Goal: Use online tool/utility: Utilize a website feature to perform a specific function

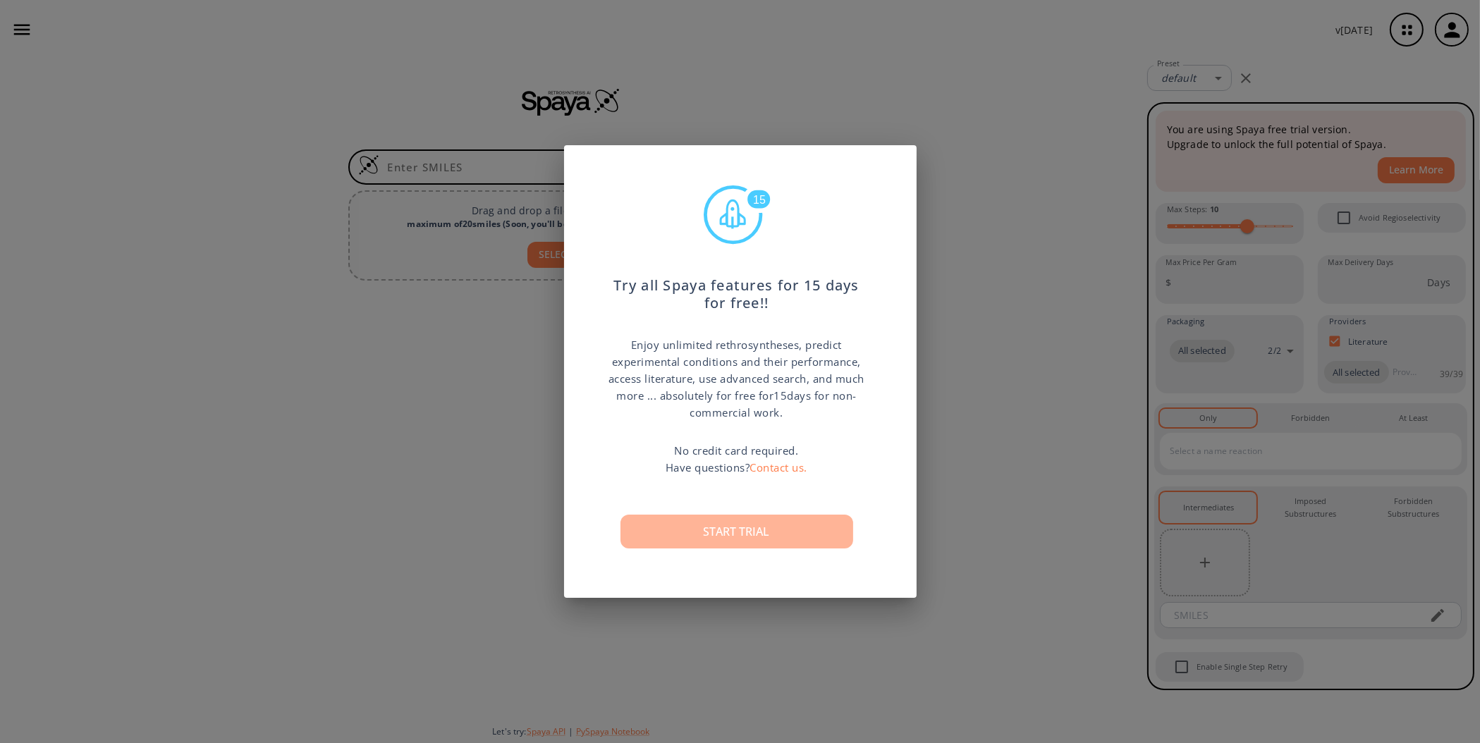
click at [766, 534] on button "Start trial" at bounding box center [737, 532] width 233 height 34
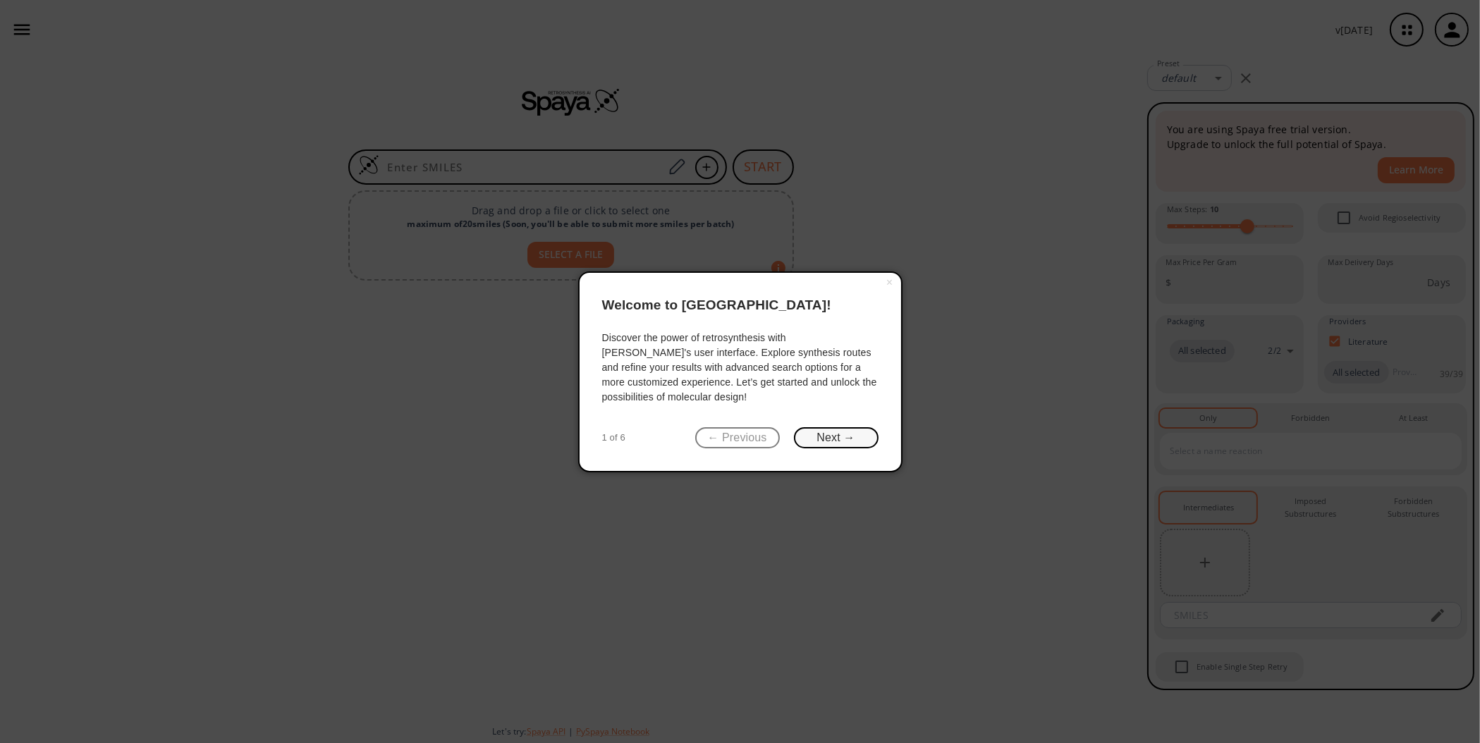
click at [838, 434] on button "Next →" at bounding box center [836, 438] width 85 height 22
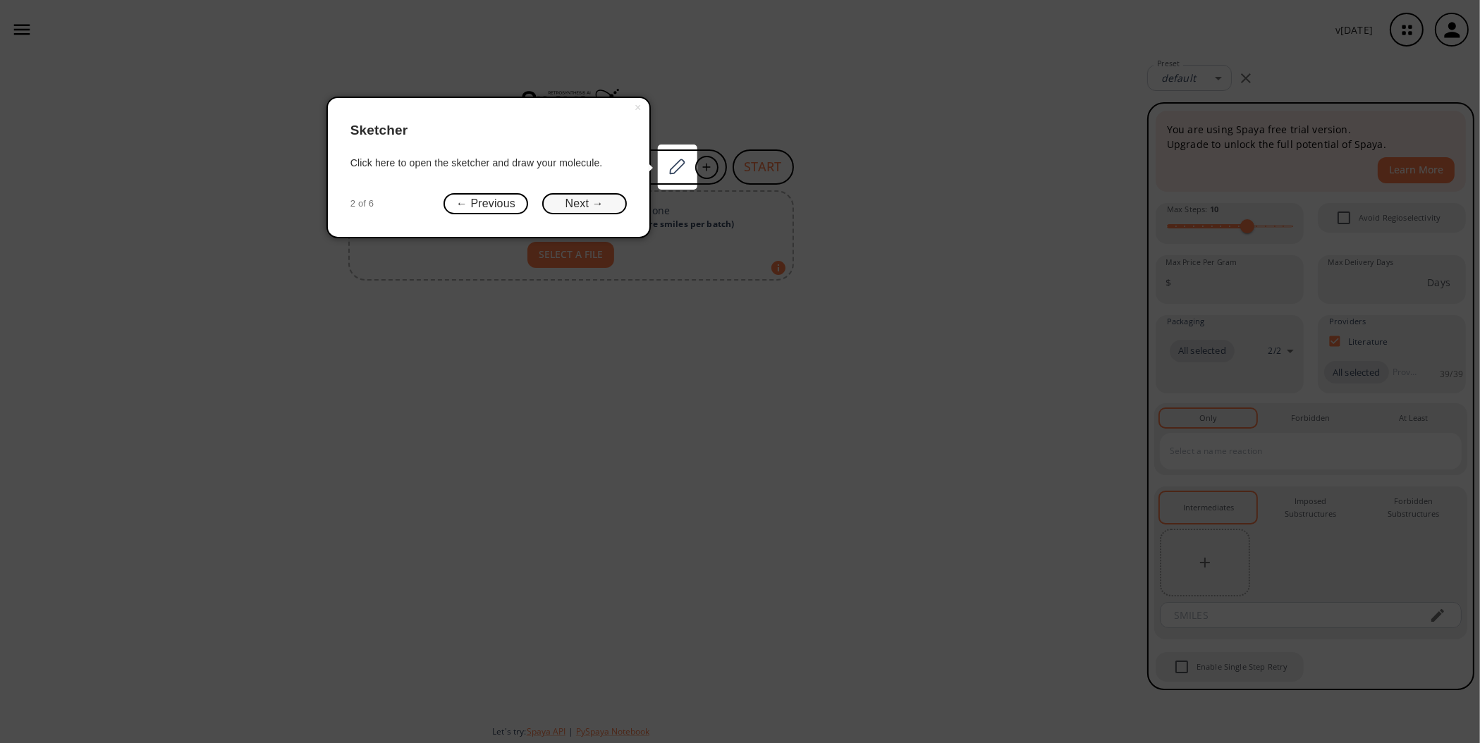
click at [585, 207] on button "Next →" at bounding box center [584, 204] width 85 height 22
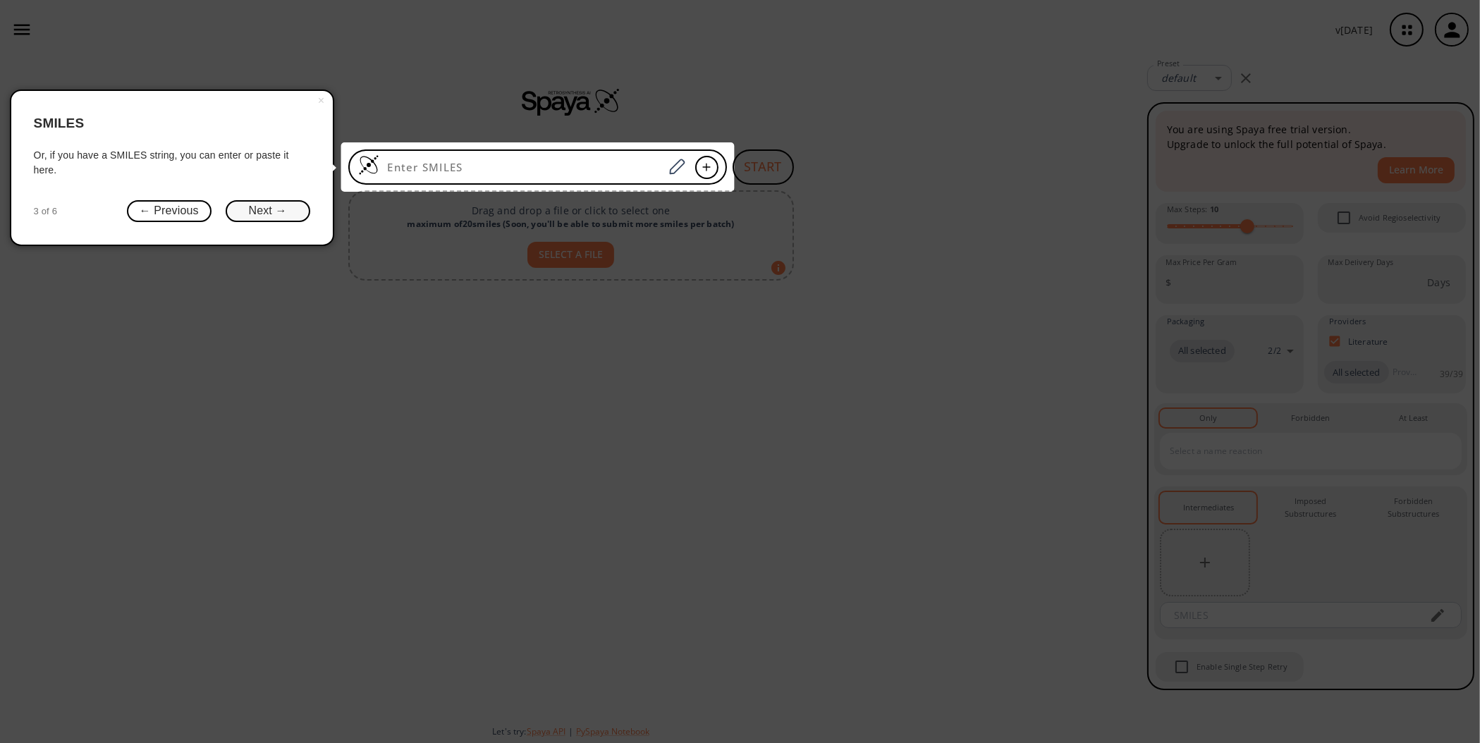
click at [277, 211] on button "Next →" at bounding box center [268, 211] width 85 height 22
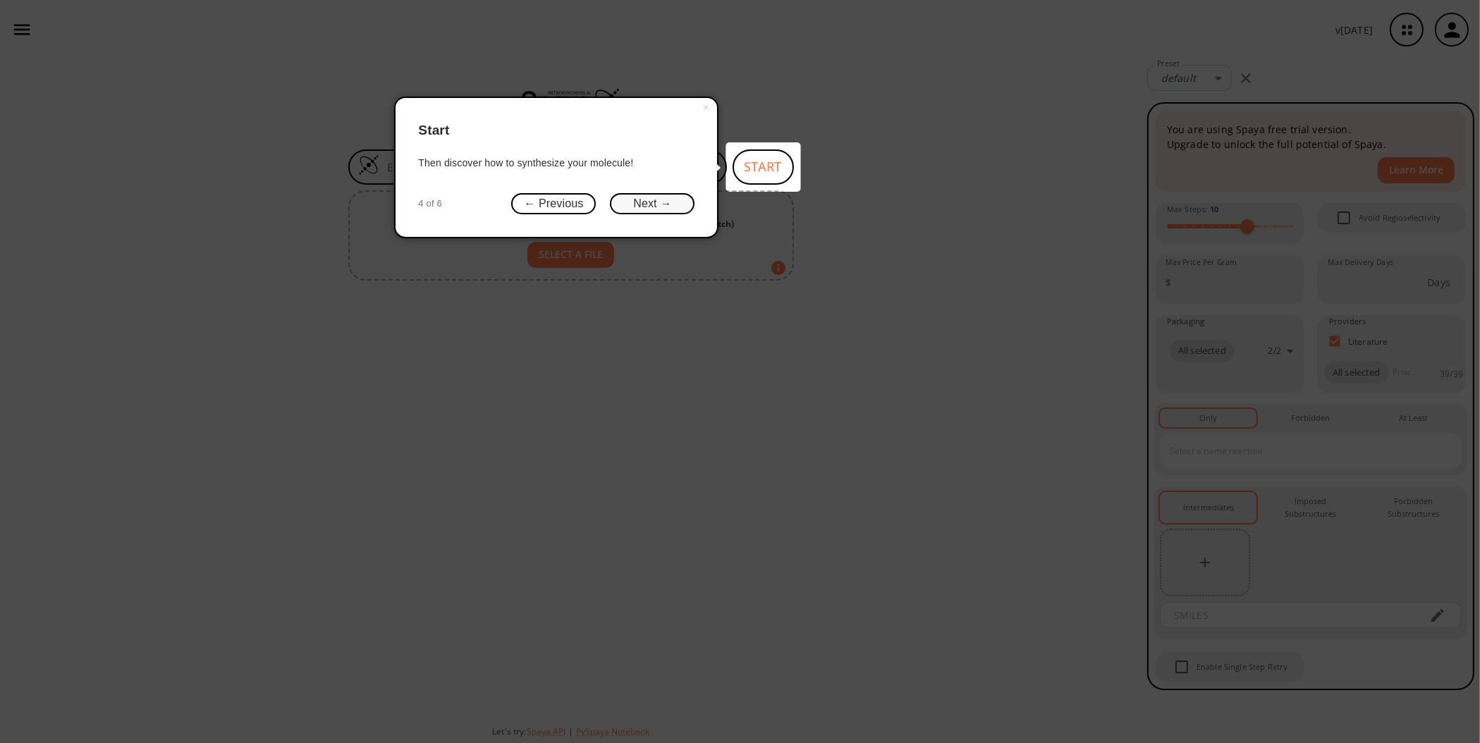
click at [641, 198] on button "Next →" at bounding box center [652, 204] width 85 height 22
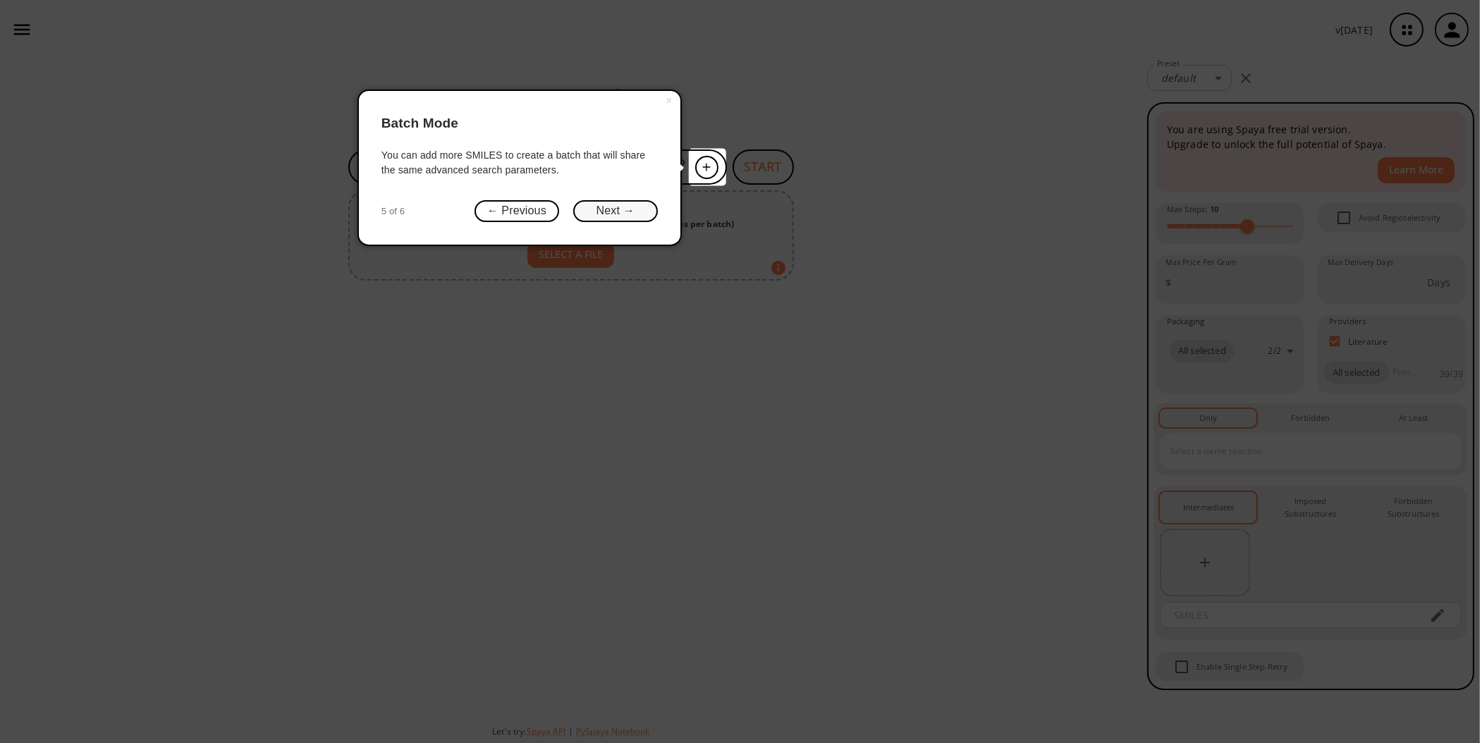
click at [598, 208] on button "Next →" at bounding box center [615, 211] width 85 height 22
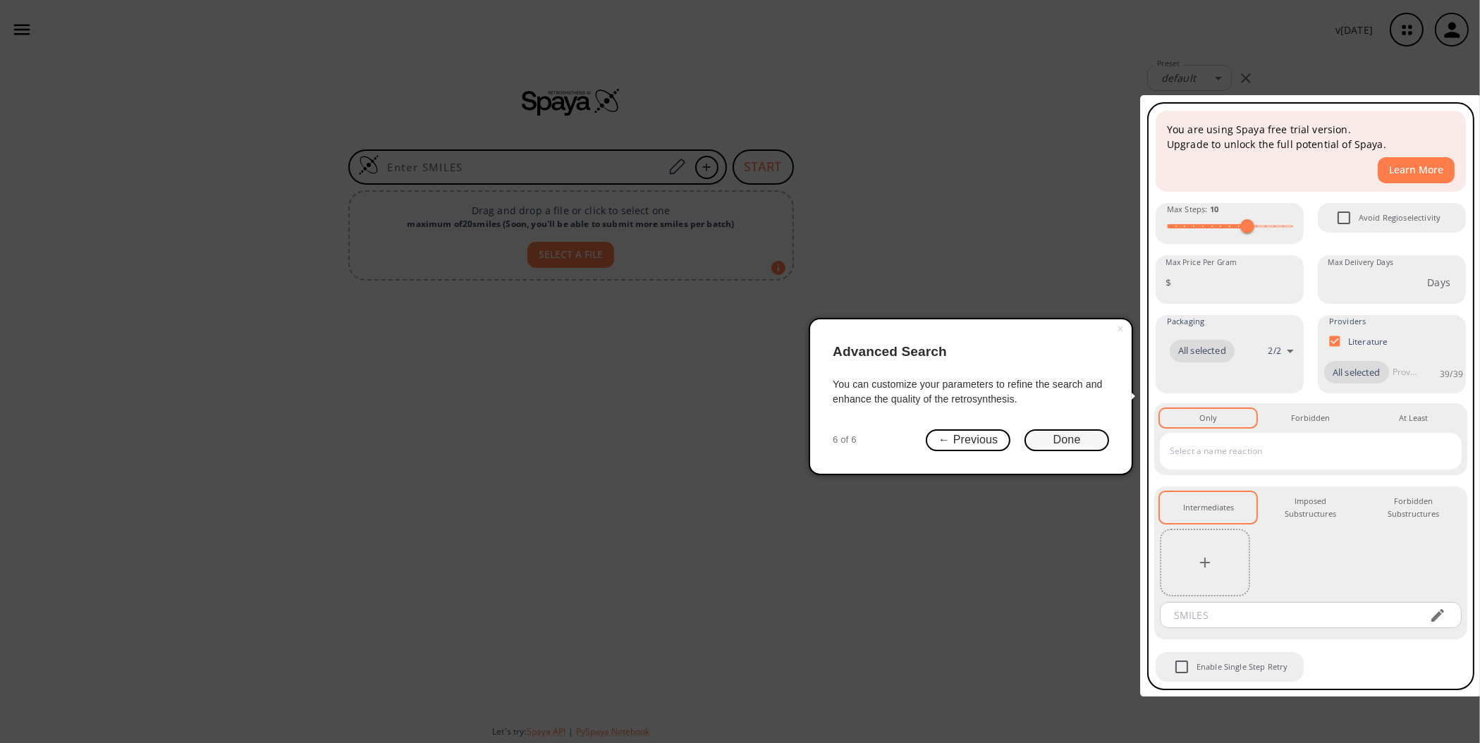
click at [1051, 441] on button "Done" at bounding box center [1067, 440] width 85 height 22
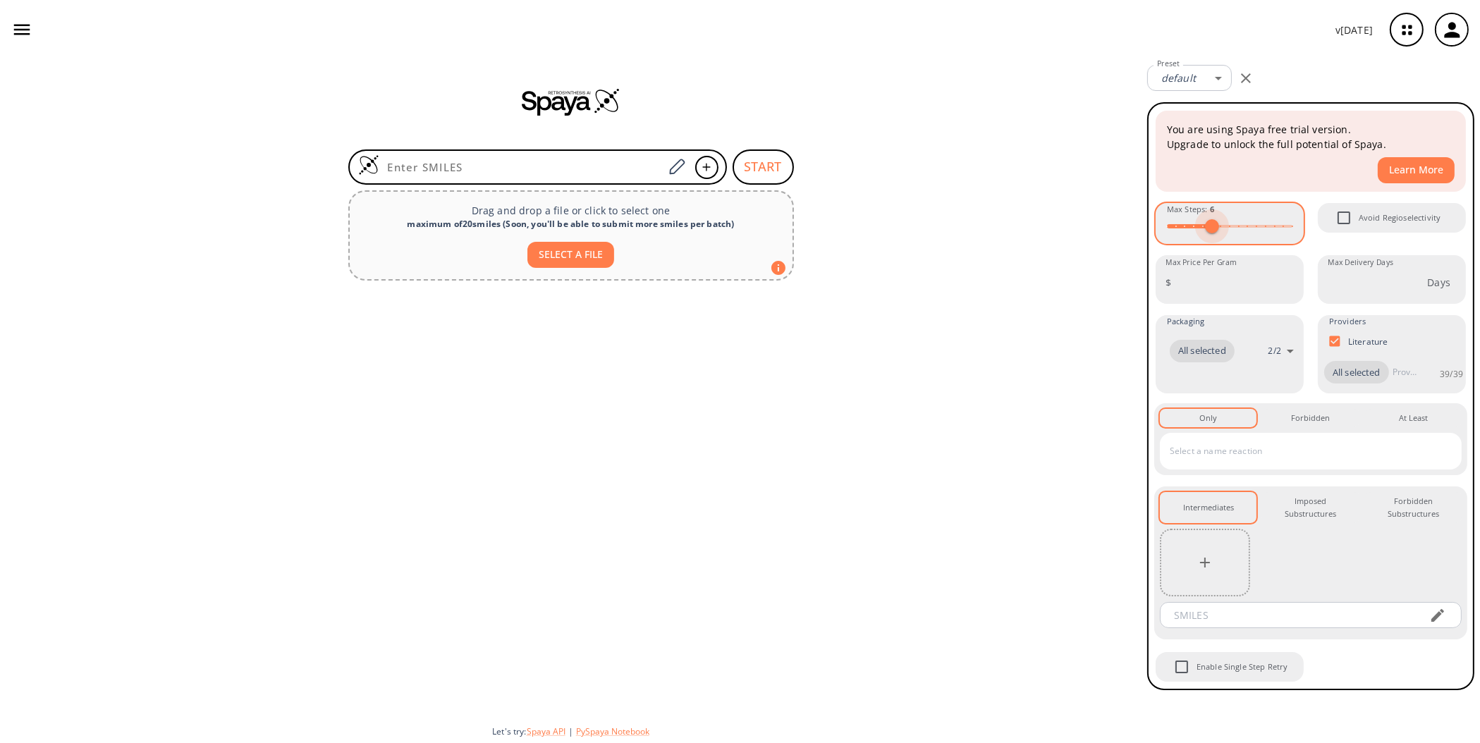
type input "7"
drag, startPoint x: 1252, startPoint y: 228, endPoint x: 1218, endPoint y: 230, distance: 33.2
click at [1218, 230] on span at bounding box center [1221, 226] width 14 height 14
click at [1353, 371] on span "All selected" at bounding box center [1356, 373] width 65 height 14
click at [1245, 453] on input "text" at bounding box center [1300, 451] width 268 height 23
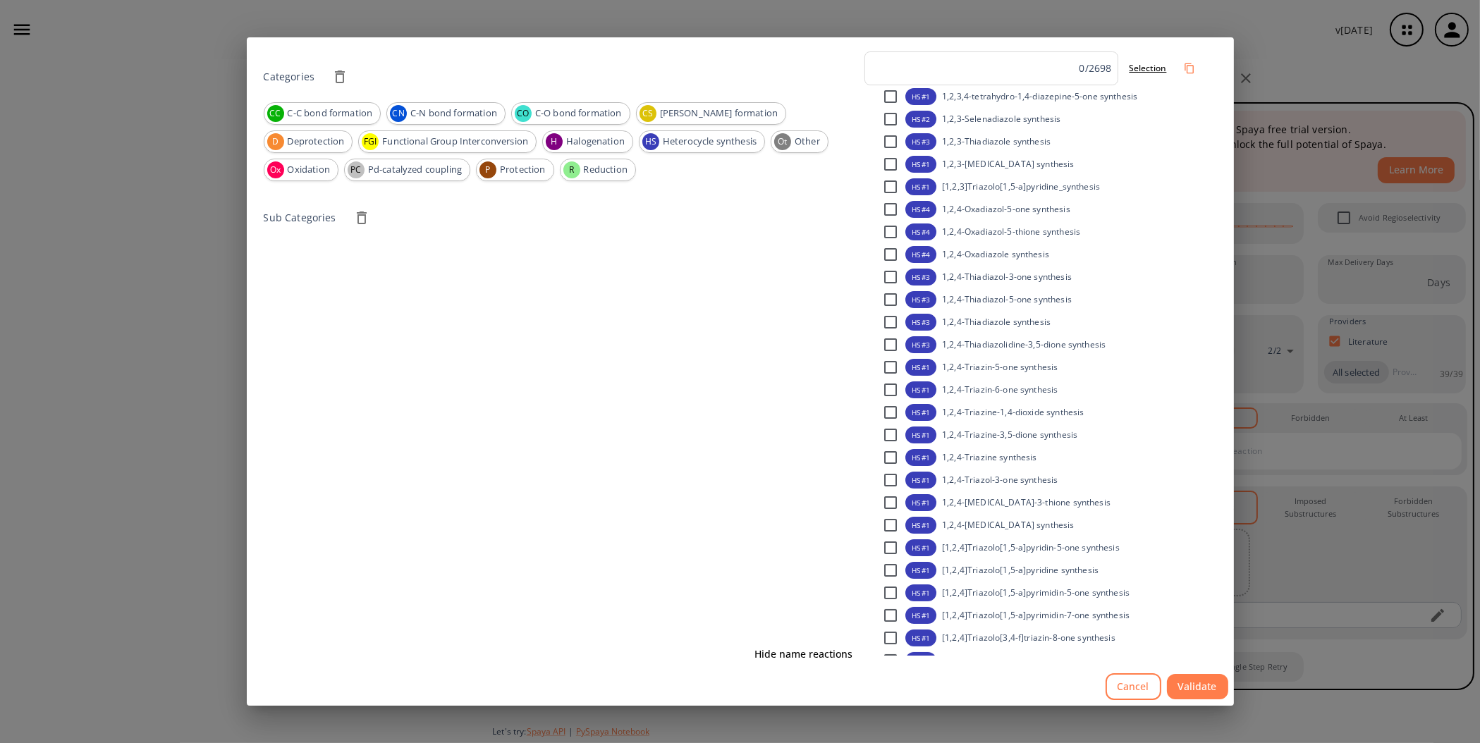
click at [1130, 690] on button "Cancel" at bounding box center [1134, 687] width 56 height 28
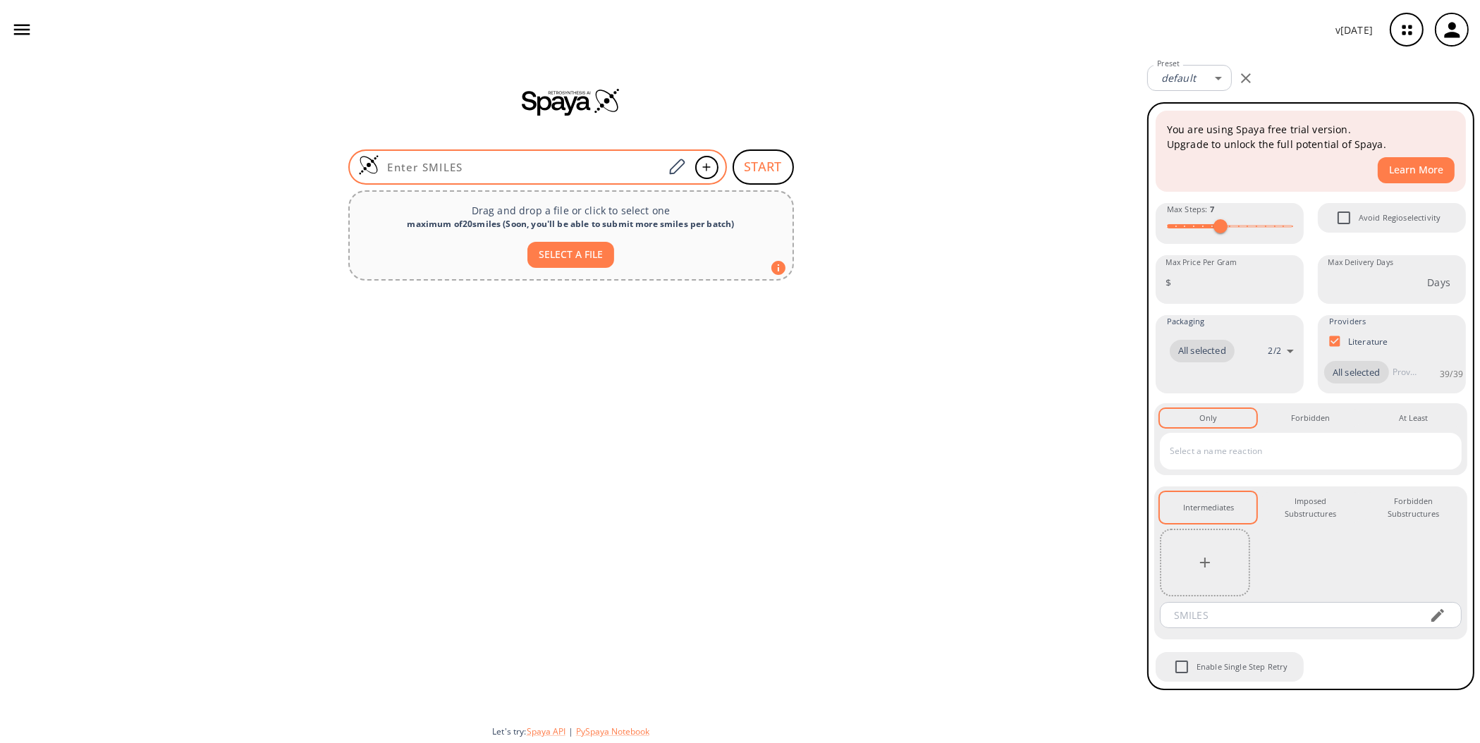
click at [499, 164] on input at bounding box center [521, 167] width 285 height 14
paste input "A56fAWL!CH2@4QW"
type input "A56fAWL!CH2@4QW"
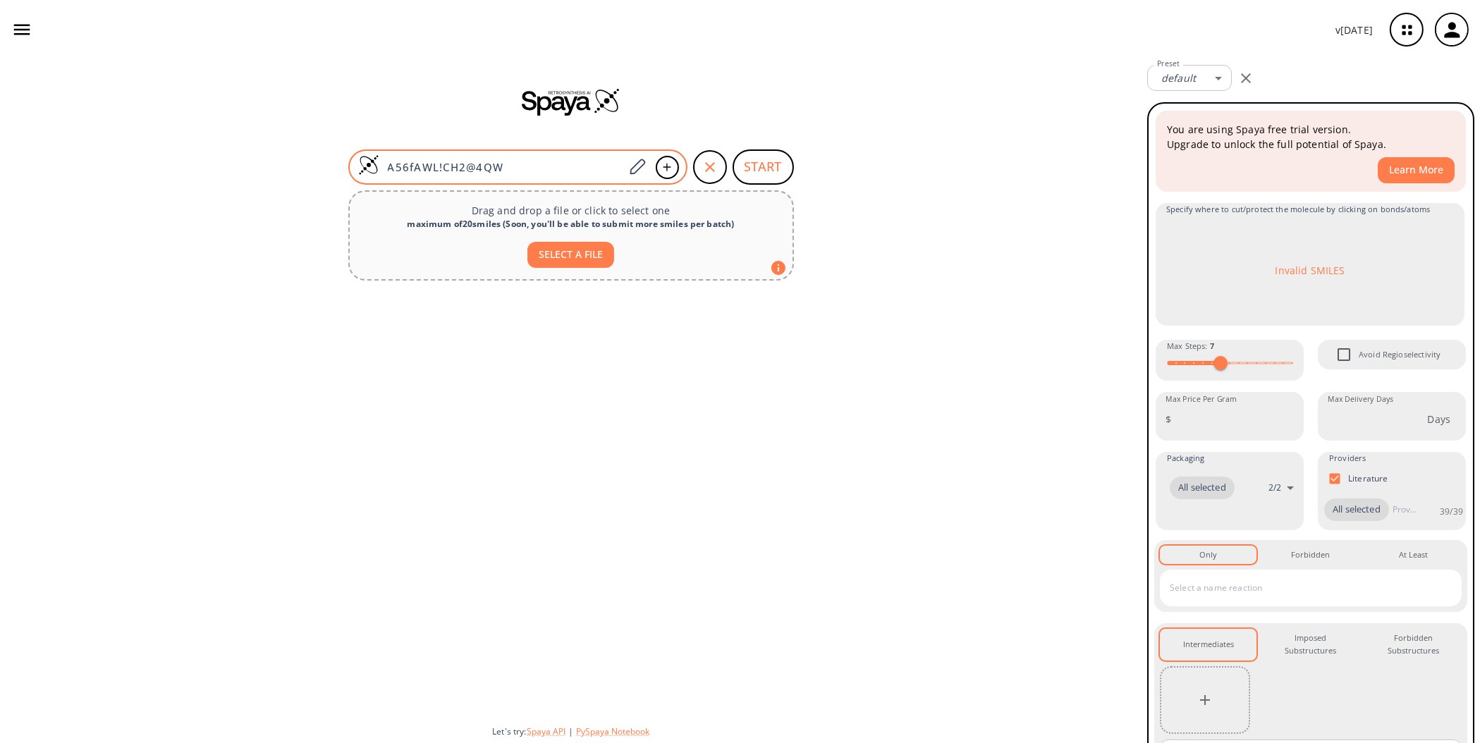
drag, startPoint x: 503, startPoint y: 166, endPoint x: 350, endPoint y: 166, distance: 152.3
click at [350, 166] on div "A56fAWL!CH2@4QW" at bounding box center [517, 166] width 339 height 35
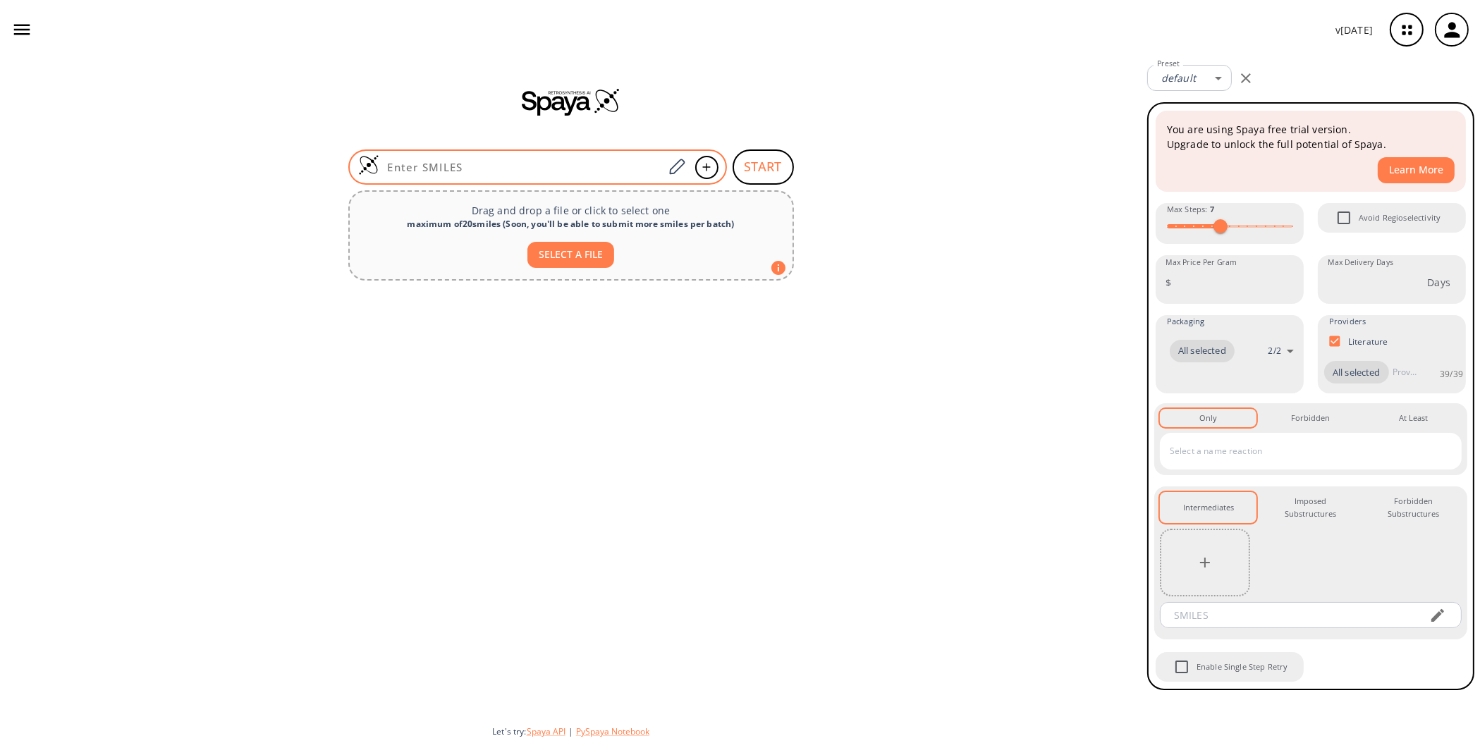
paste input "CCOC1=CC=C(C=C1)CC2=C(C=CC(=C2)[C@H]3[C@@H]([C@H]([C@@H]([C@H](O3)CO)O)O)O)Cl"
type input "CCOC1=CC=C(C=C1)CC2=C(C=CC(=C2)[C@H]3[C@@H]([C@H]([C@@H]([C@H](O3)CO)O)O)O)Cl"
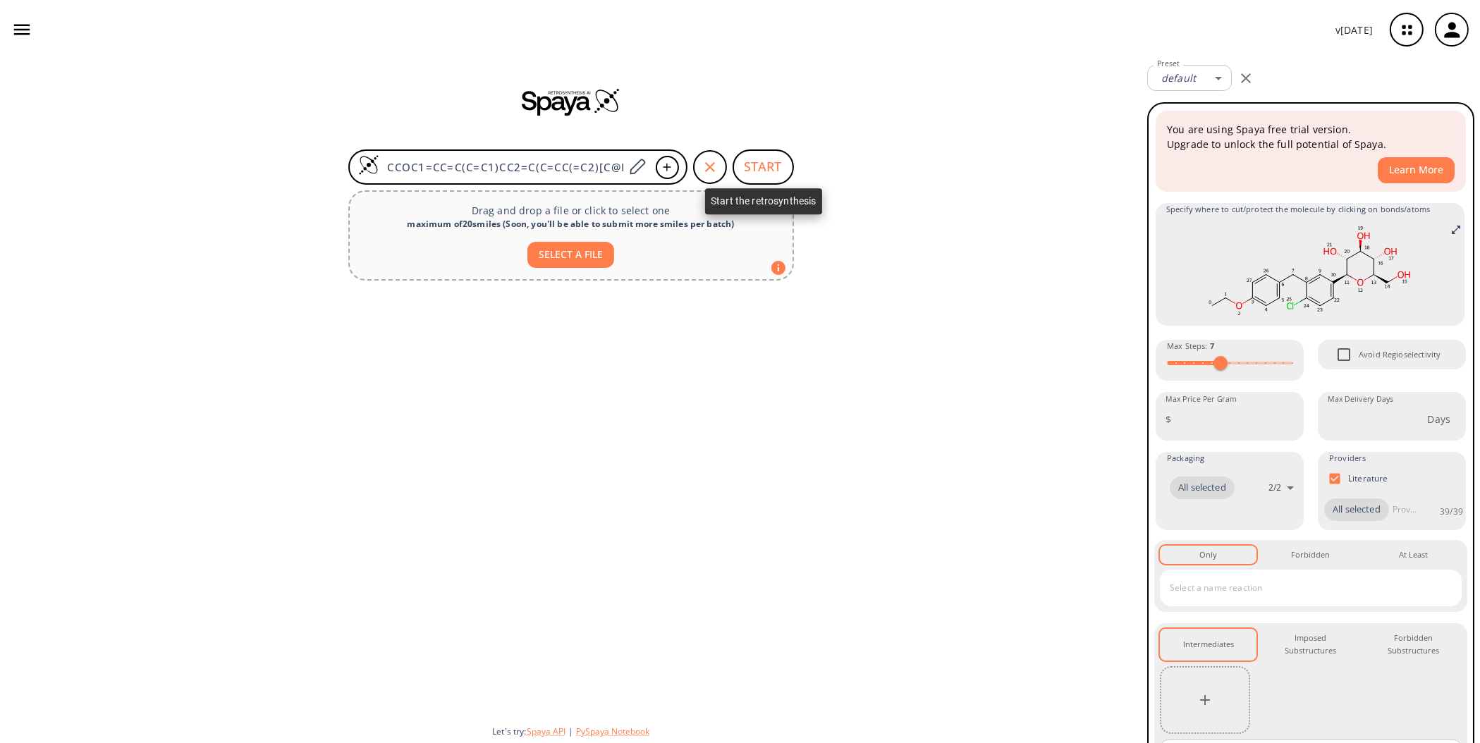
click at [761, 161] on button "START" at bounding box center [763, 166] width 61 height 35
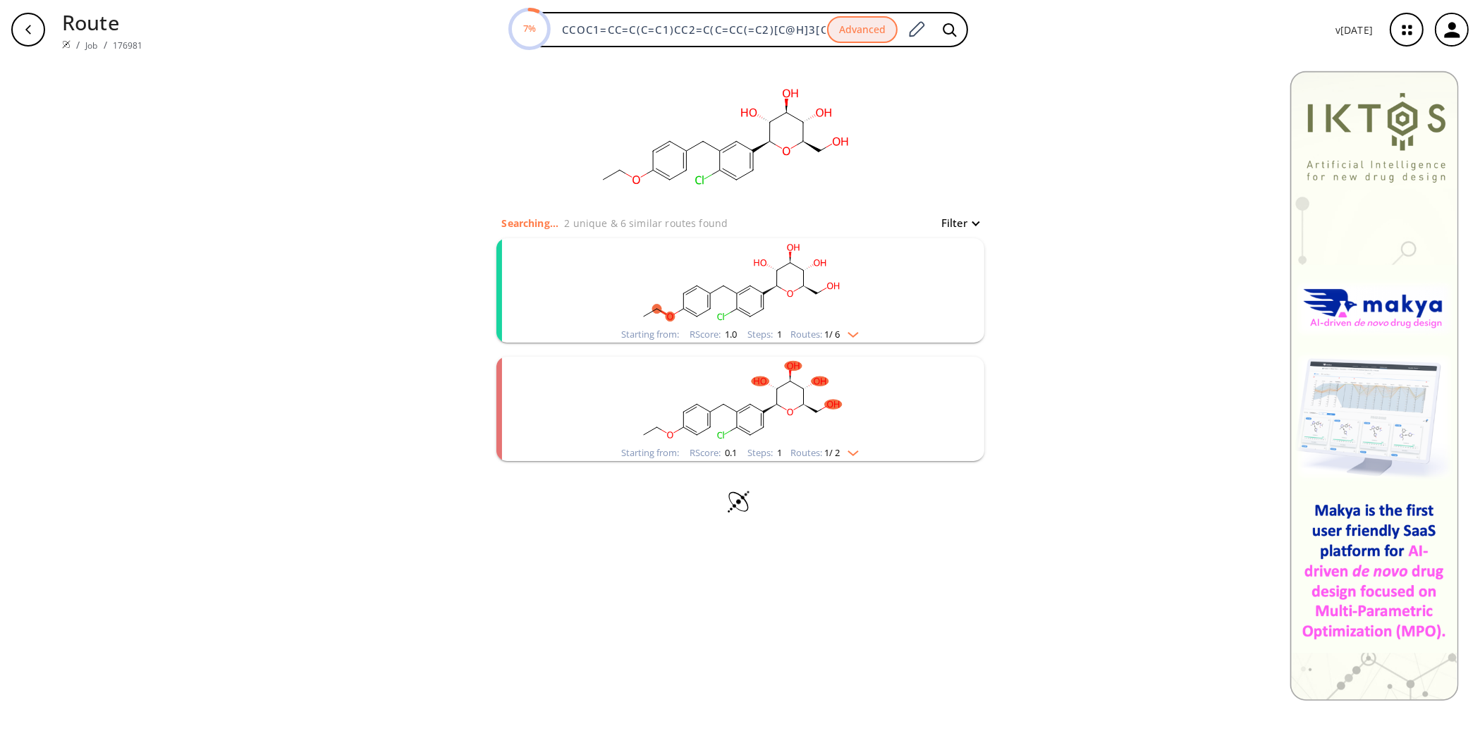
click at [857, 333] on img "clusters" at bounding box center [850, 331] width 18 height 11
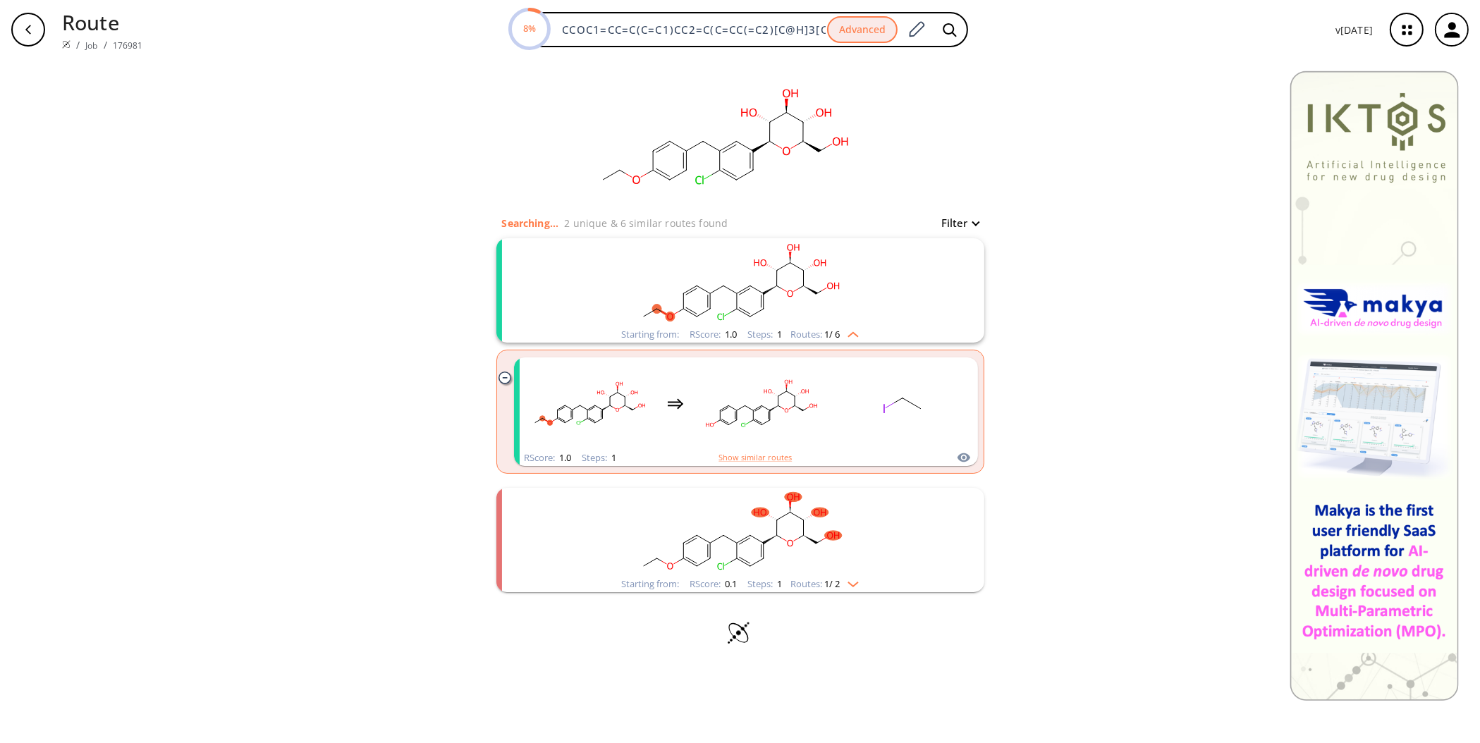
click at [857, 582] on img "clusters" at bounding box center [850, 581] width 18 height 11
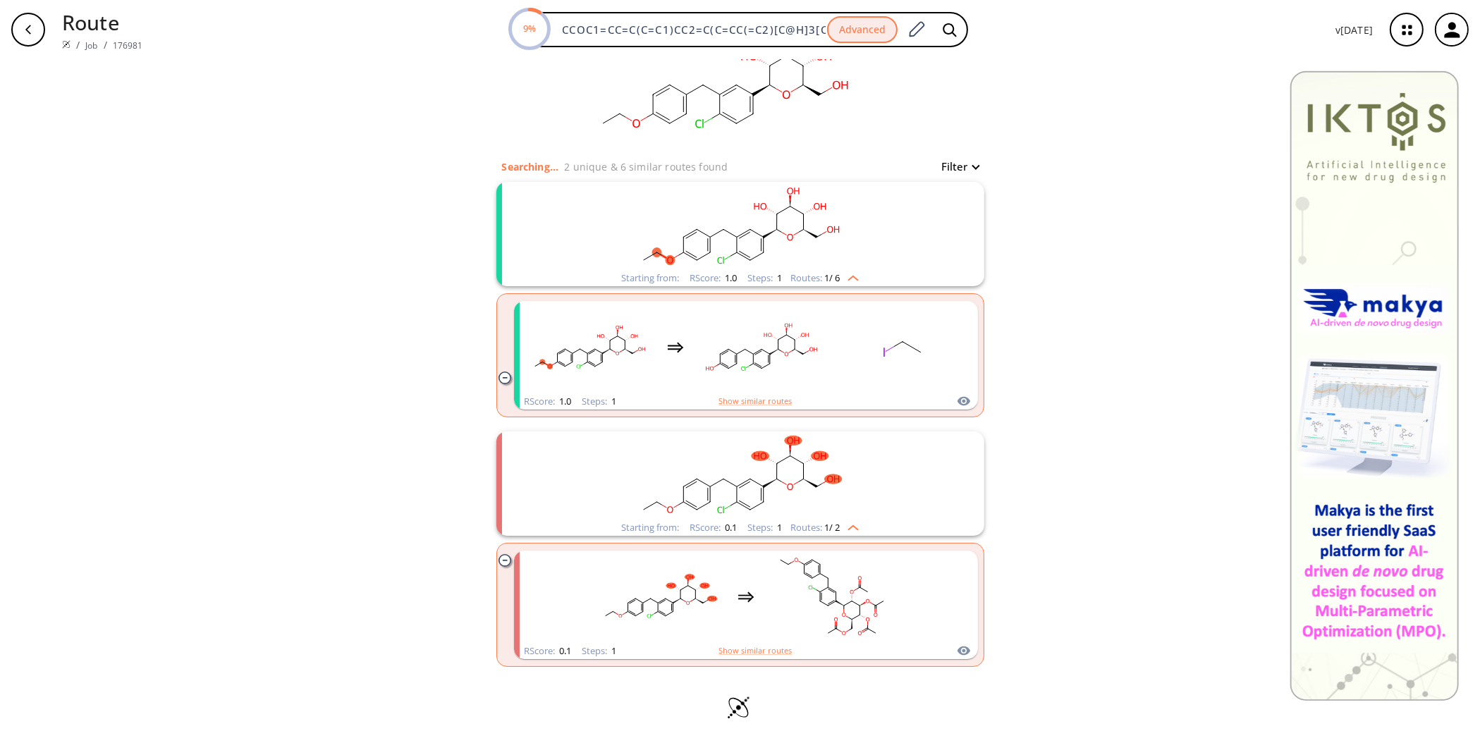
scroll to position [57, 0]
click at [849, 525] on img "clusters" at bounding box center [850, 524] width 18 height 11
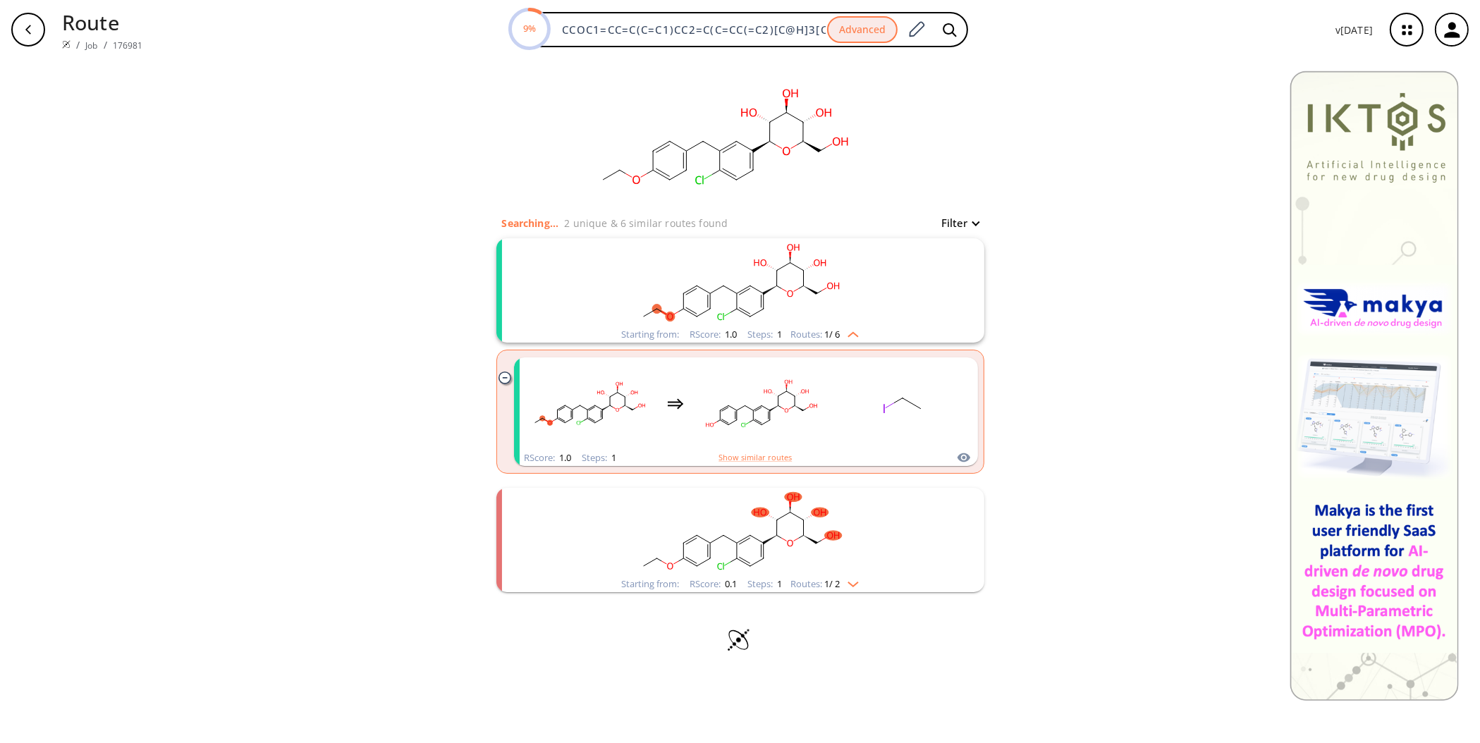
scroll to position [0, 0]
click at [854, 328] on img "clusters" at bounding box center [850, 331] width 18 height 11
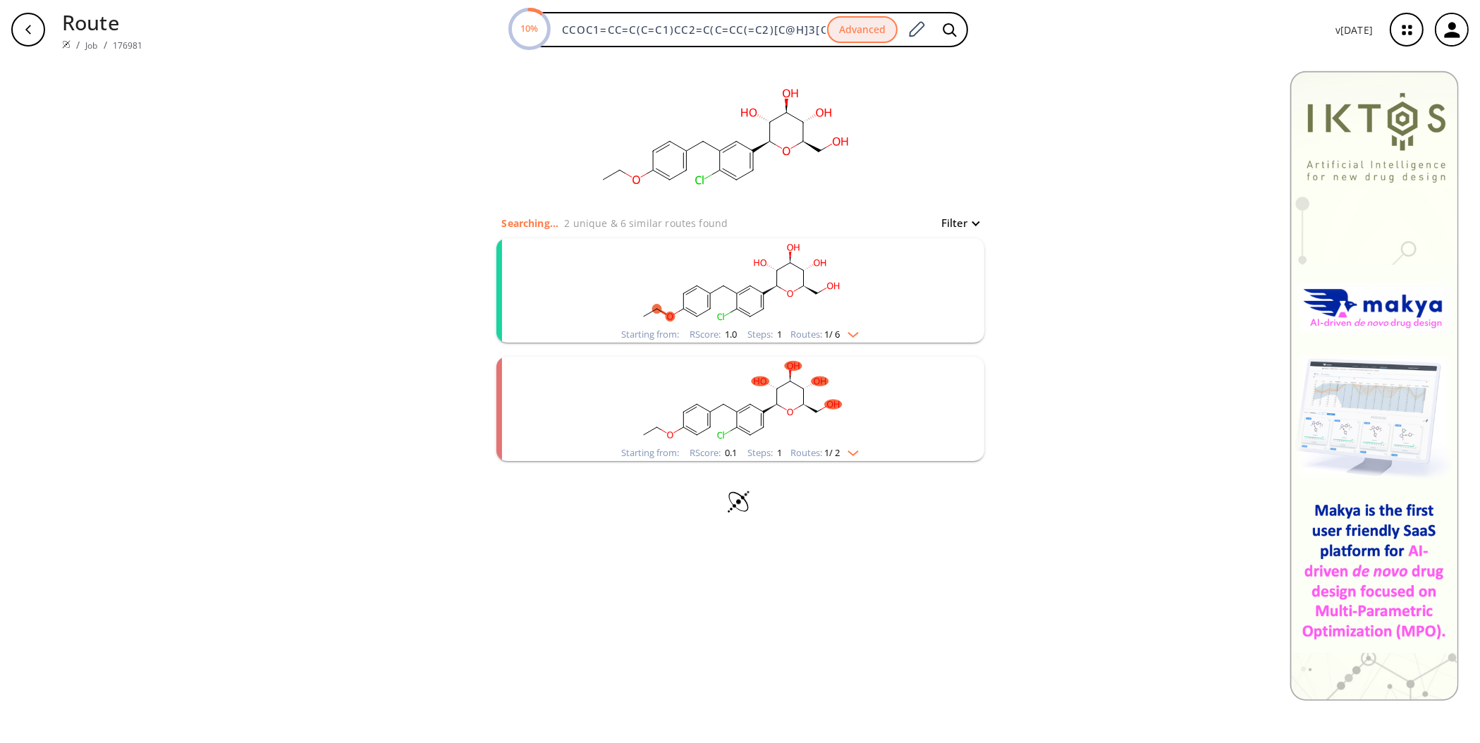
click at [853, 331] on img "clusters" at bounding box center [850, 331] width 18 height 11
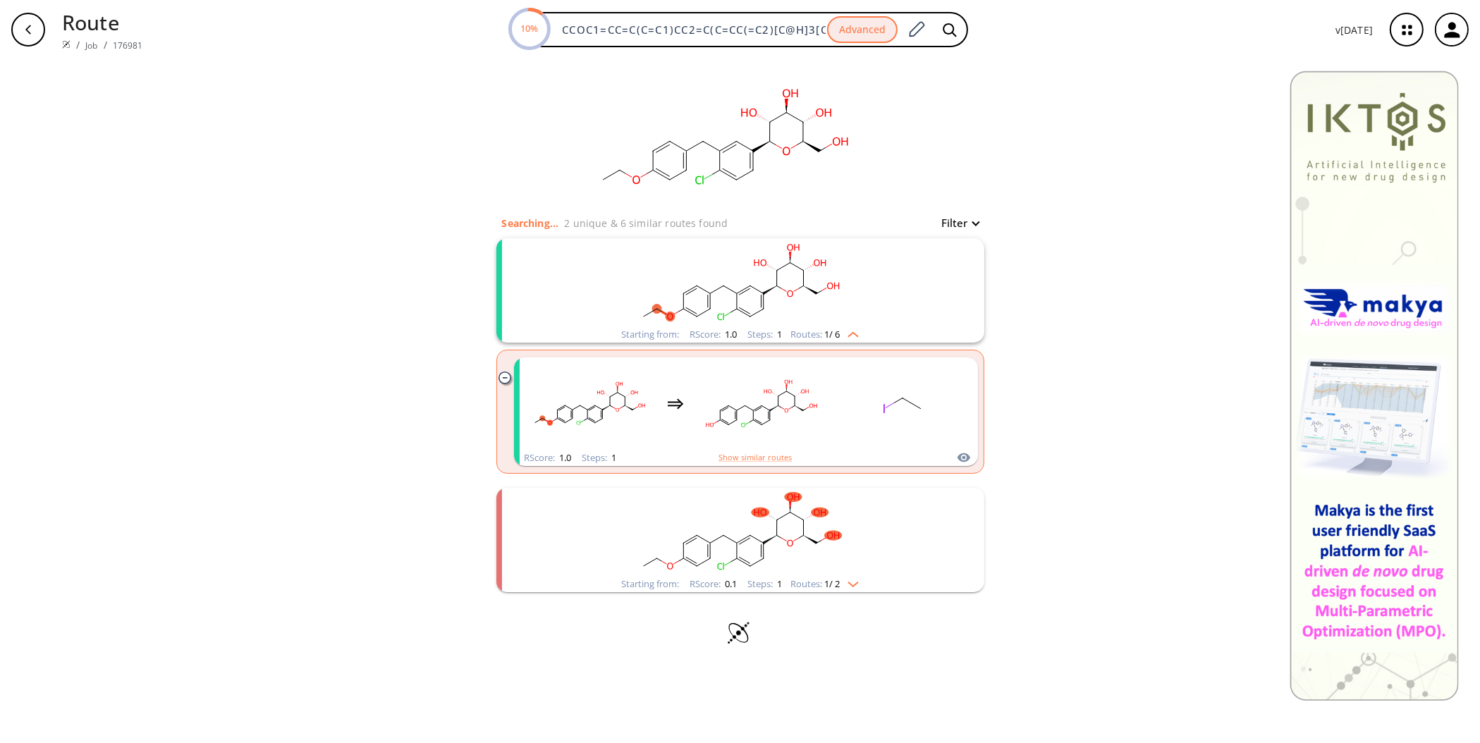
click at [853, 331] on img "clusters" at bounding box center [850, 331] width 18 height 11
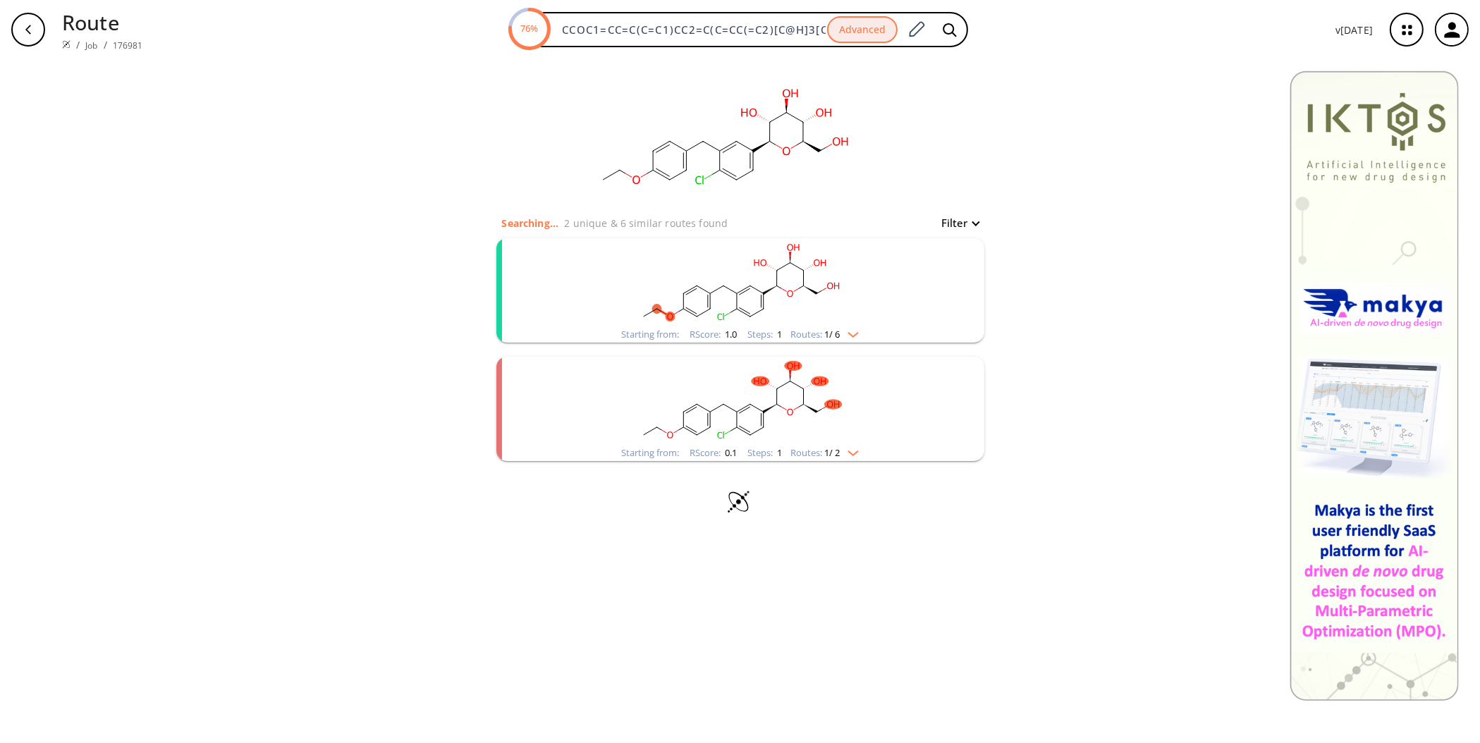
click at [843, 329] on img "clusters" at bounding box center [850, 331] width 18 height 11
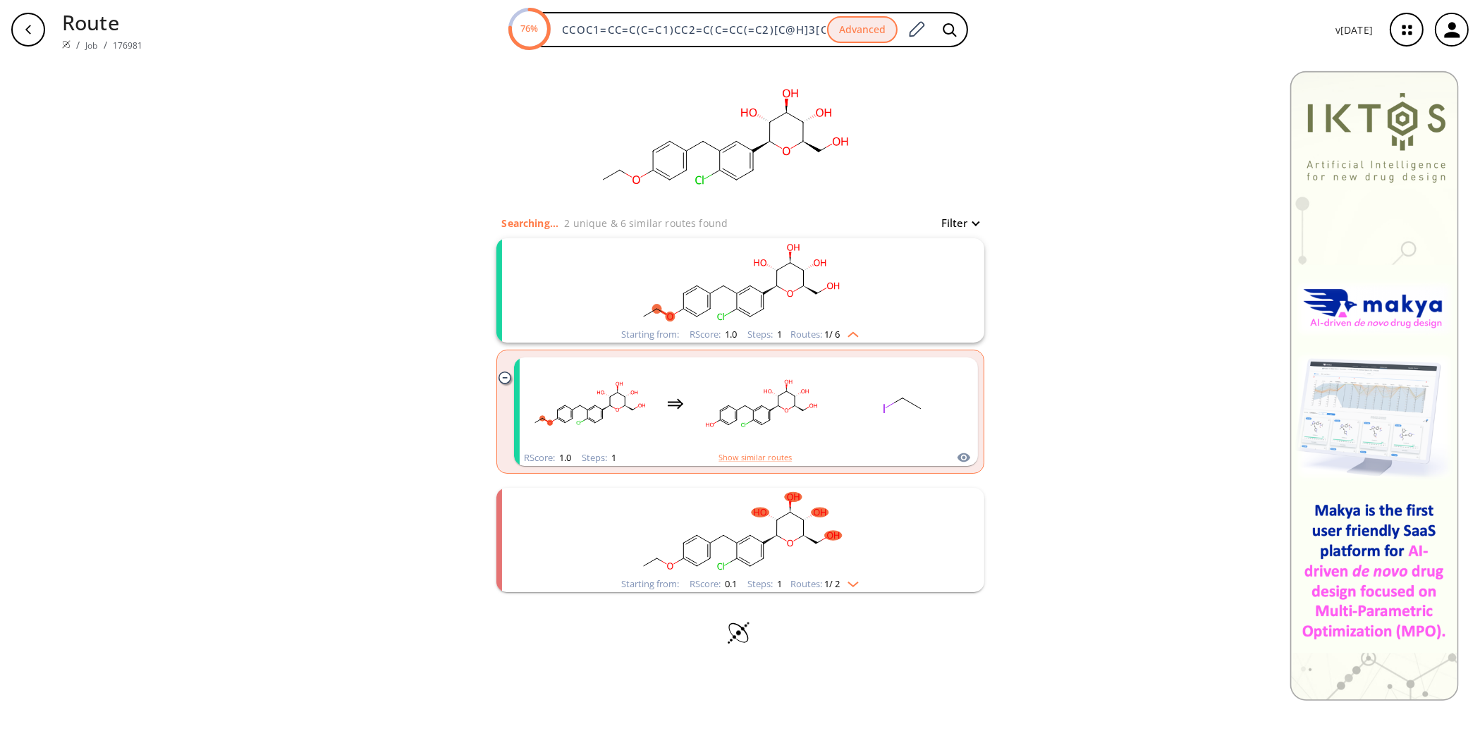
click at [859, 331] on img "clusters" at bounding box center [850, 331] width 18 height 11
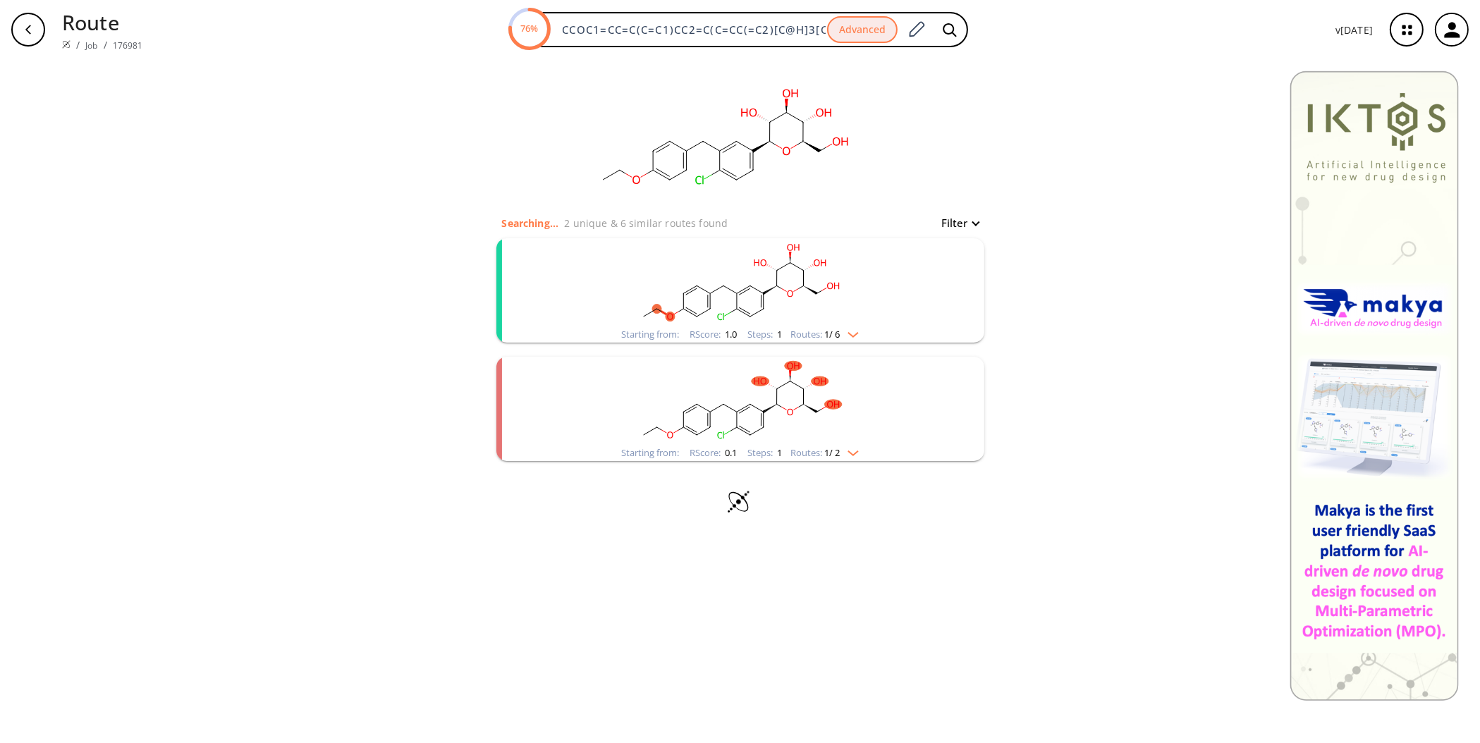
click at [862, 447] on div "Starting from: RScore : 0.1 Steps : 1 Routes: 1 / 2" at bounding box center [740, 453] width 258 height 16
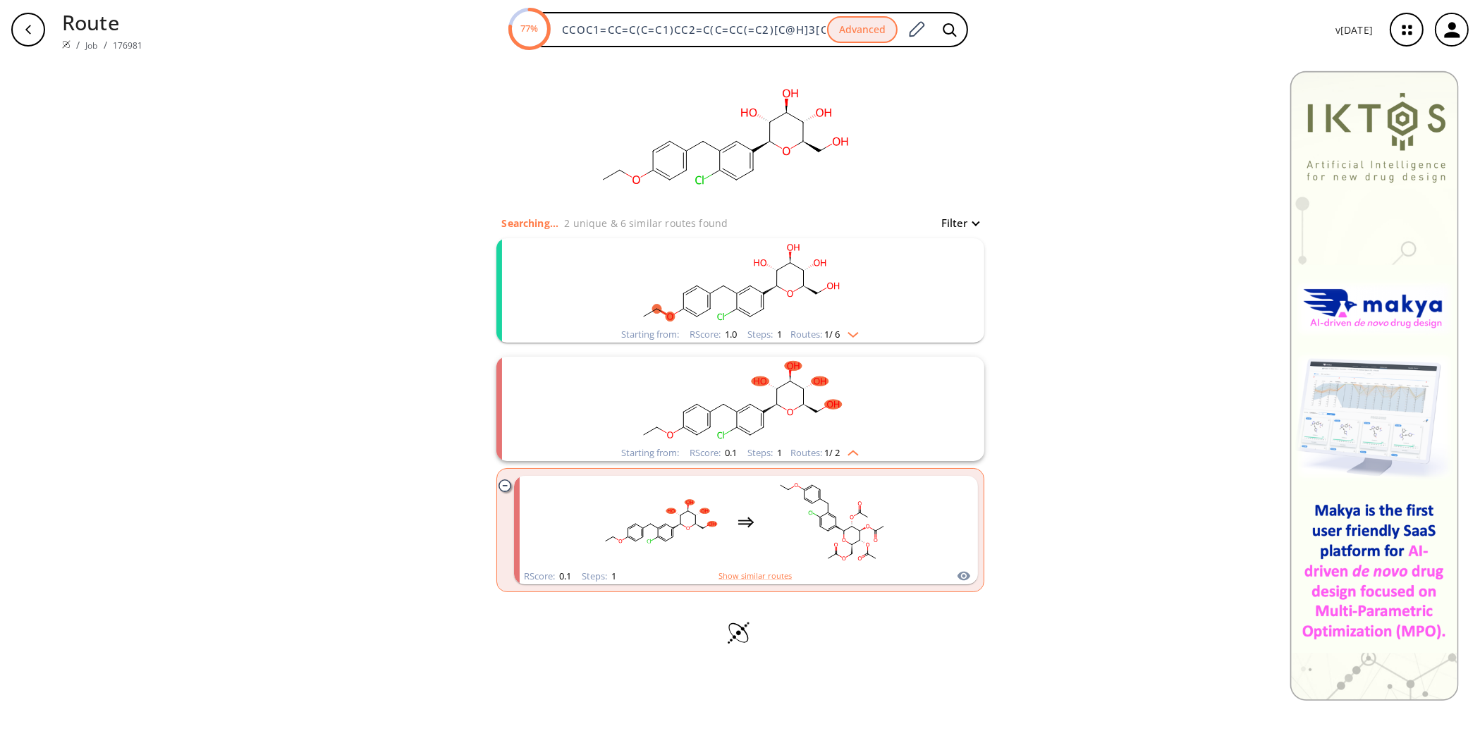
click at [862, 447] on div "Starting from: RScore : 0.1 Steps : 1 Routes: 1 / 2" at bounding box center [740, 453] width 258 height 16
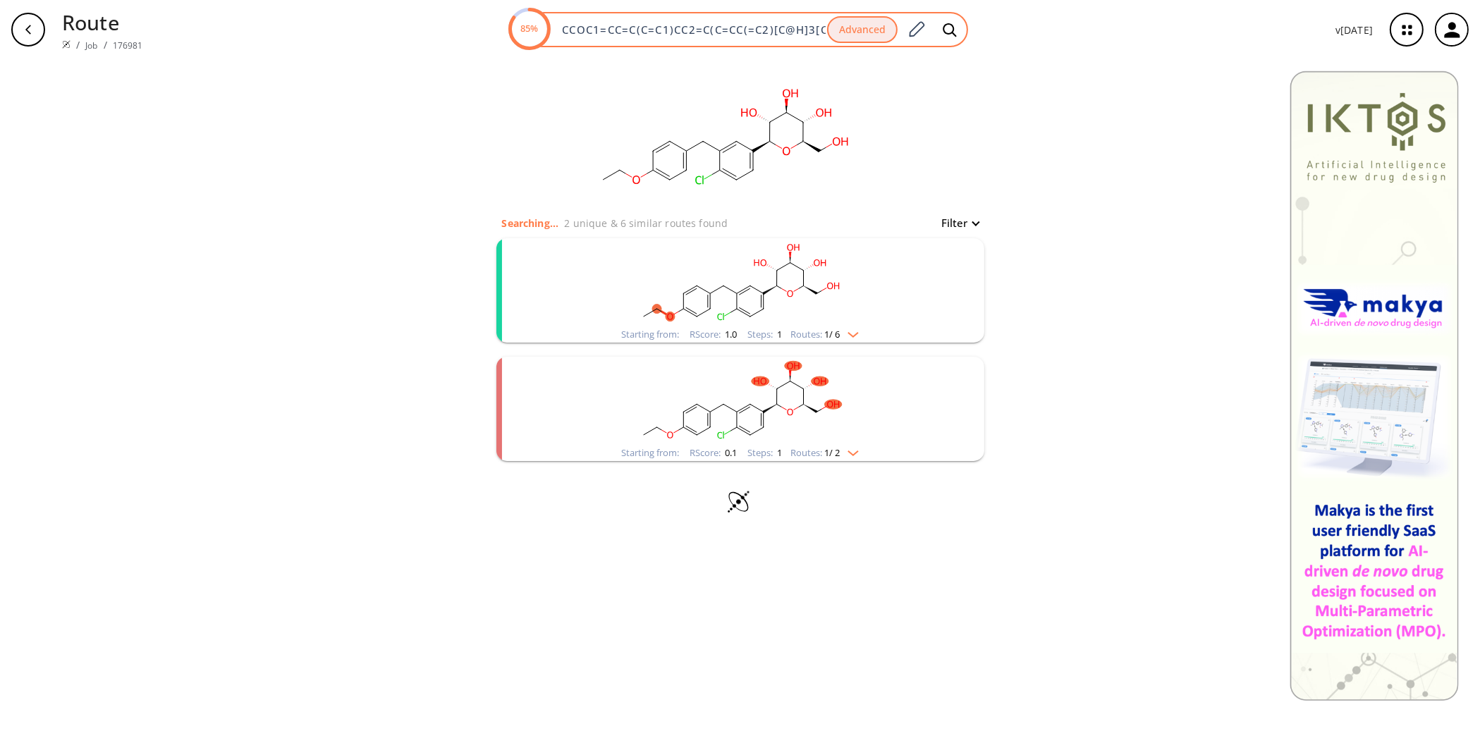
click at [752, 29] on input "CCOC1=CC=C(C=C1)CC2=C(C=CC(=C2)[C@H]3[C@@H]([C@H]([C@@H]([C@H](O3)CO)O)O)O)Cl" at bounding box center [691, 30] width 274 height 14
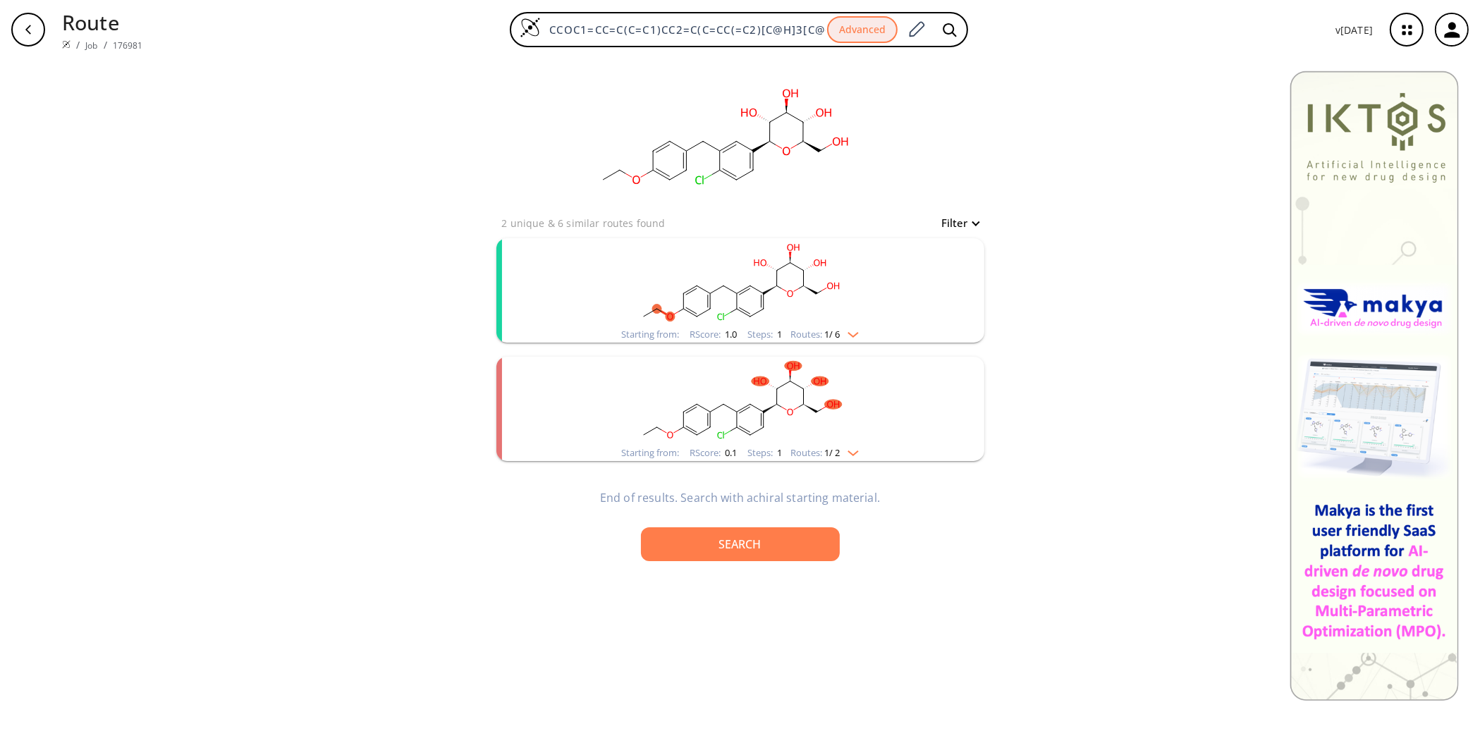
click at [854, 451] on img "clusters" at bounding box center [850, 450] width 18 height 11
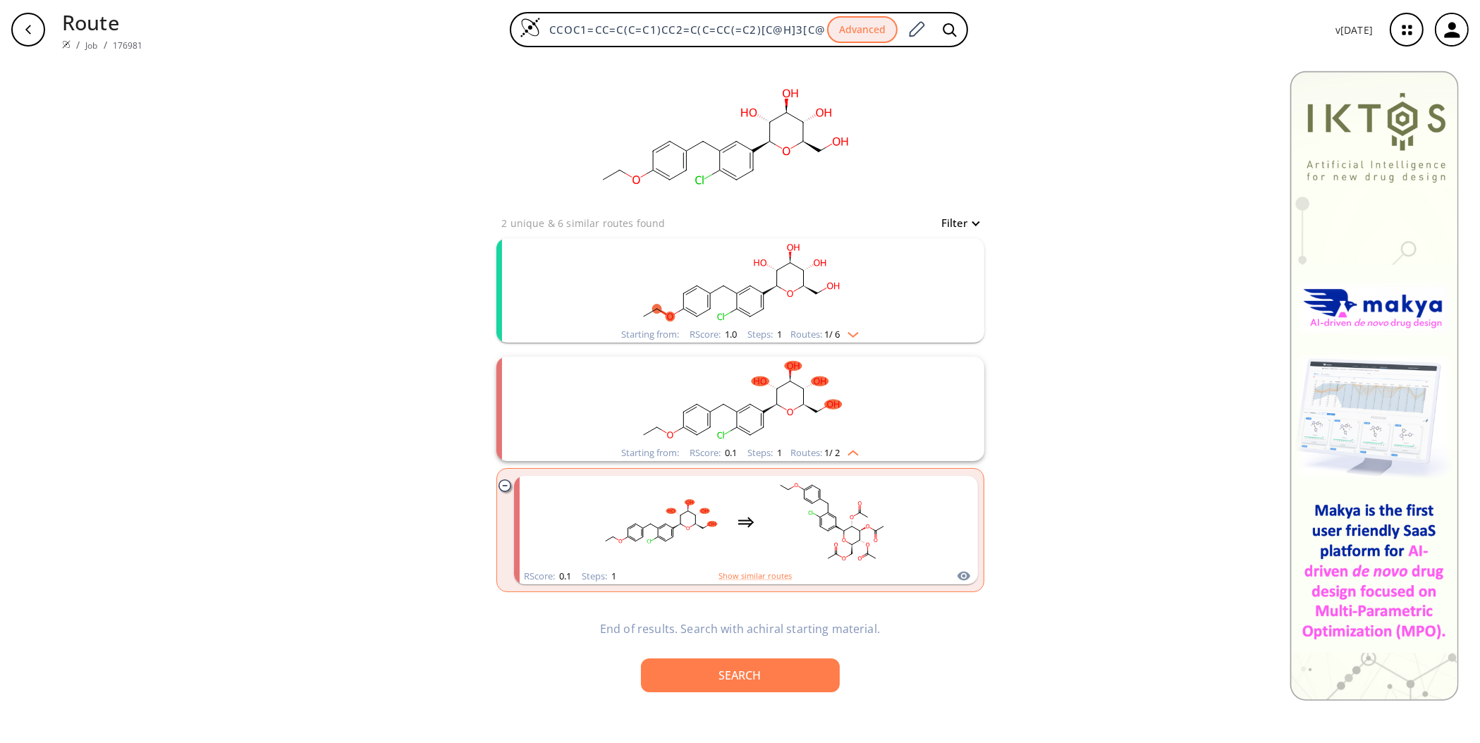
click at [822, 330] on div "Routes: 1 / 6" at bounding box center [825, 334] width 68 height 9
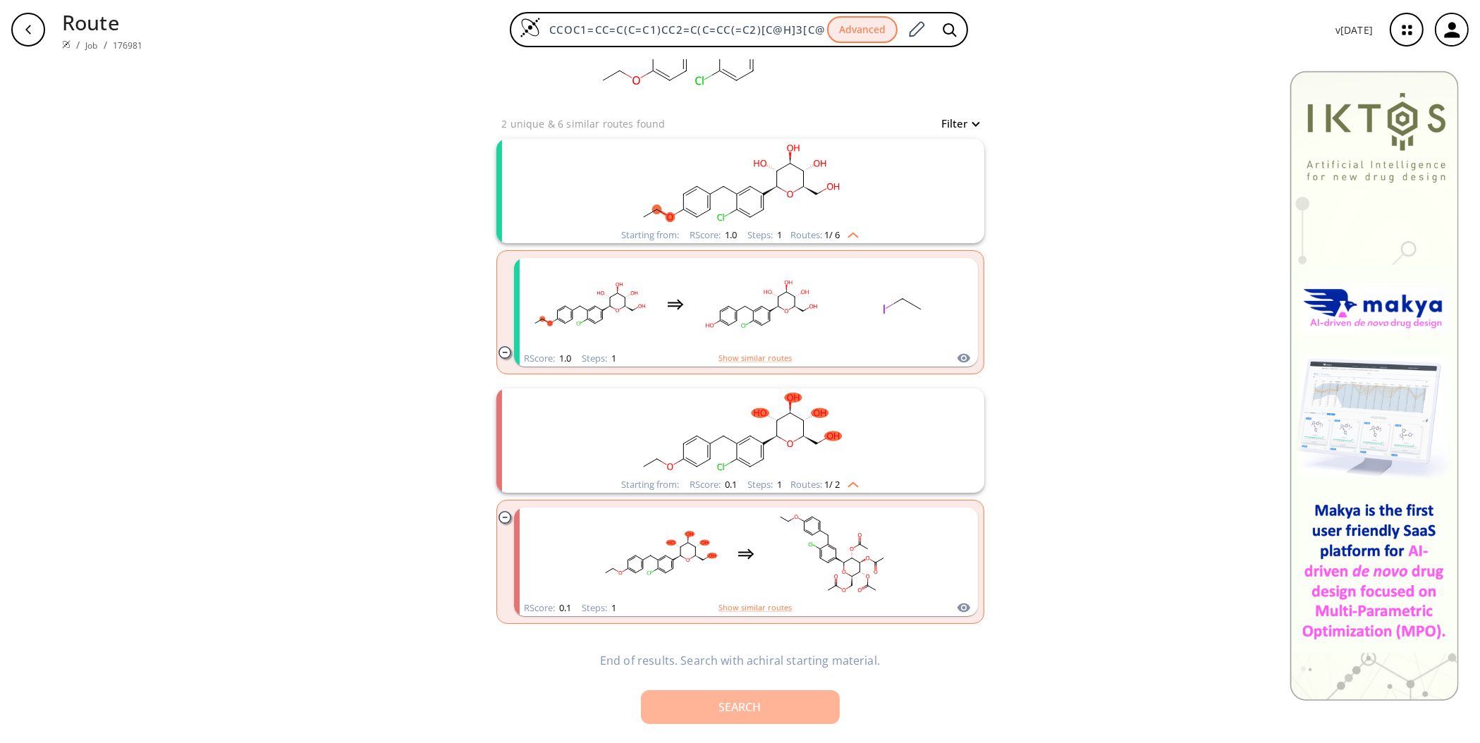
scroll to position [100, 0]
click at [719, 716] on button "Search" at bounding box center [740, 707] width 199 height 34
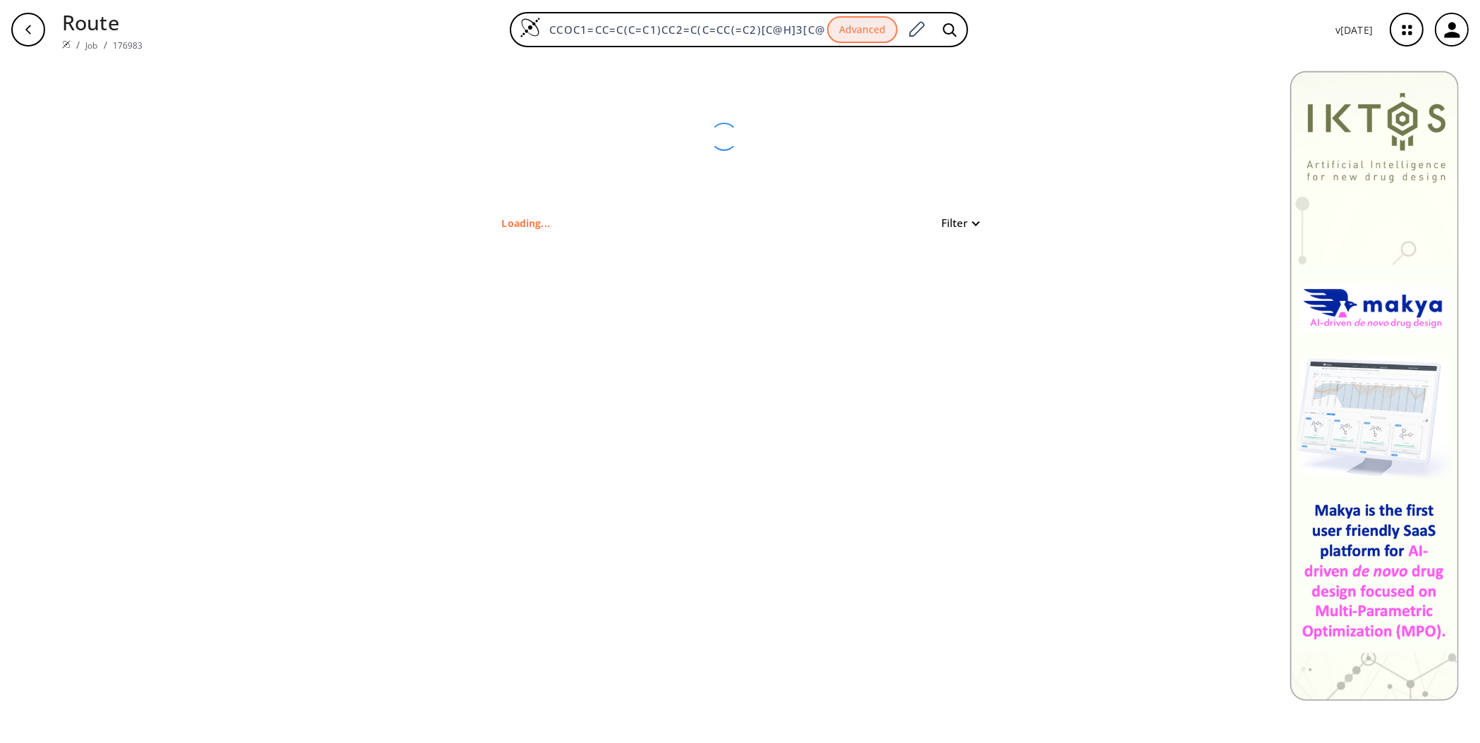
type input "CCOc1ccc(Cc2cc(C3OC(CO)C(O)C(O)C3O)ccc2Cl)cc1"
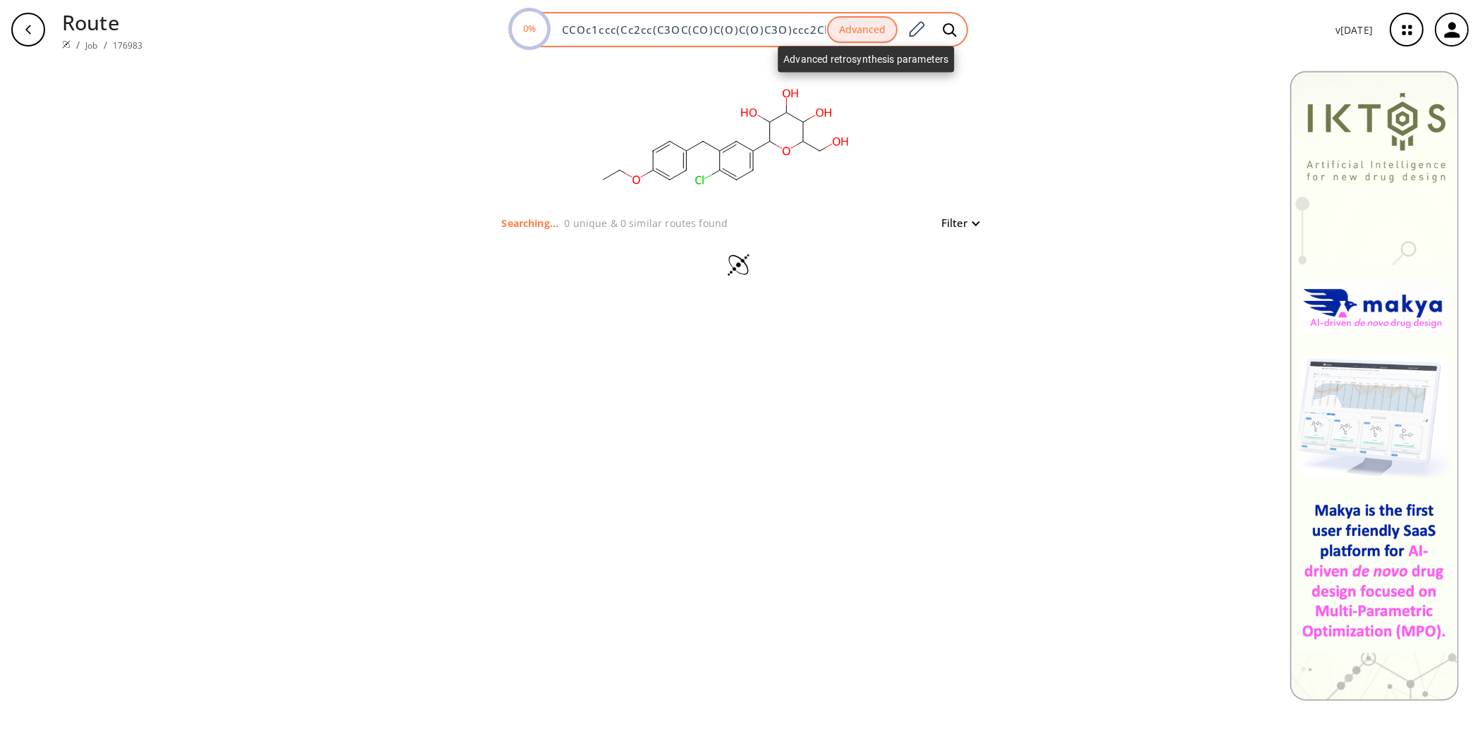
click at [881, 37] on button "Advanced" at bounding box center [862, 30] width 71 height 28
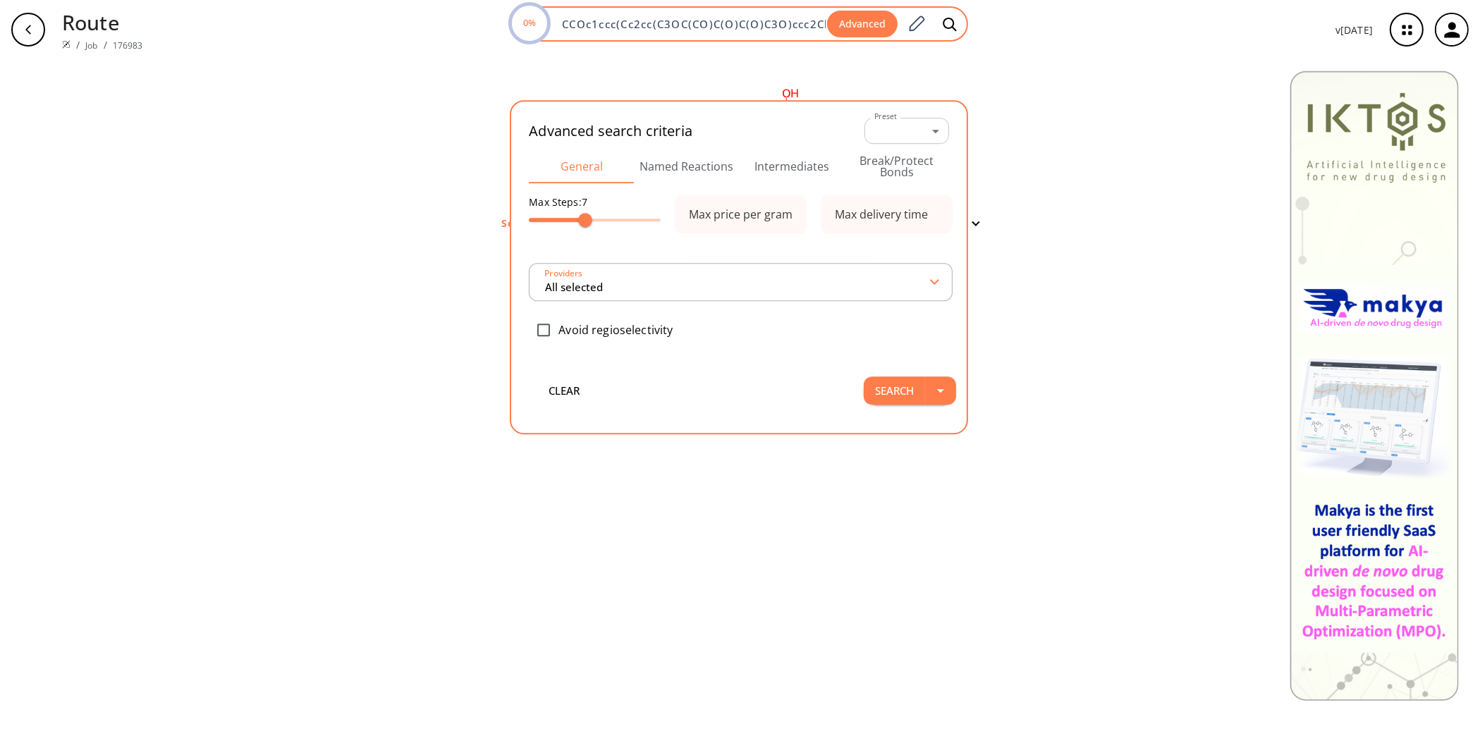
scroll to position [0, 24]
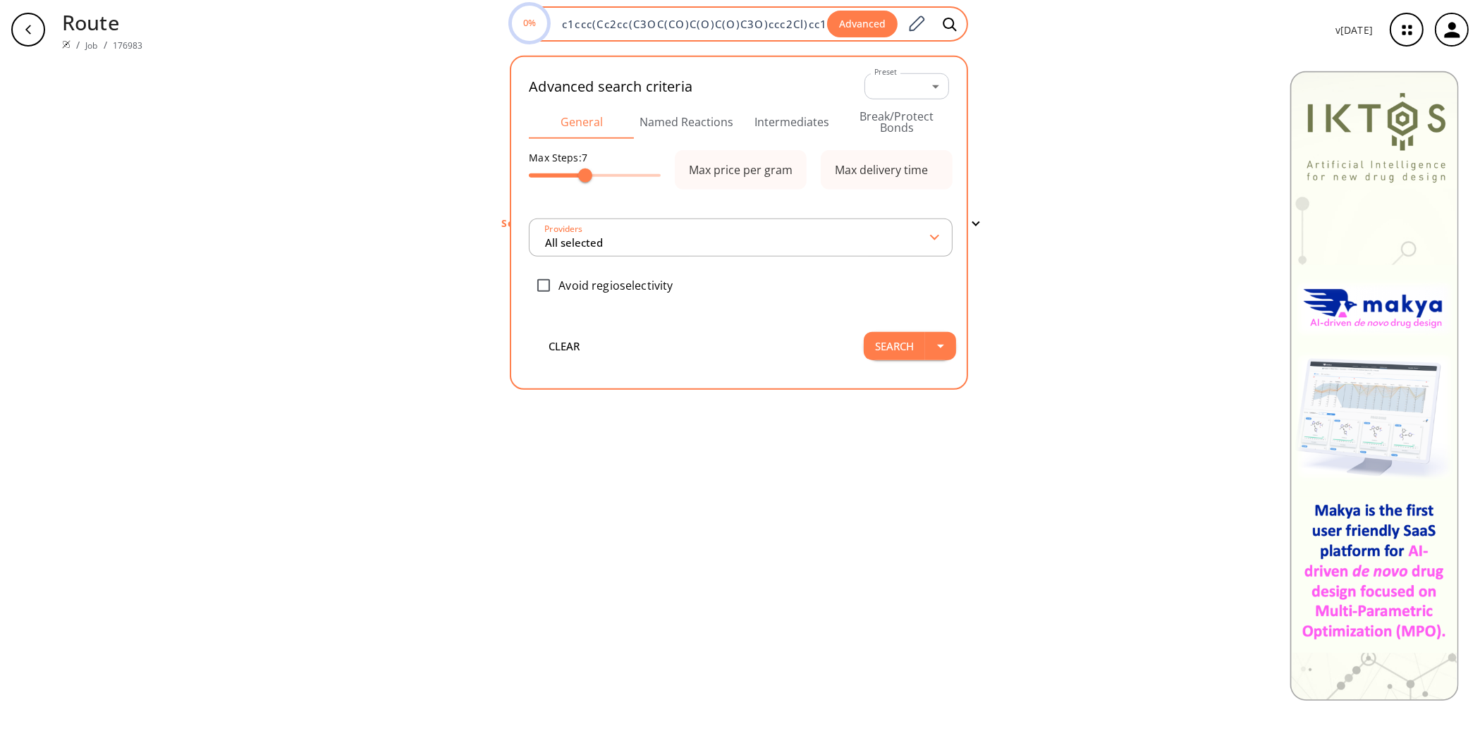
type input "All selected"
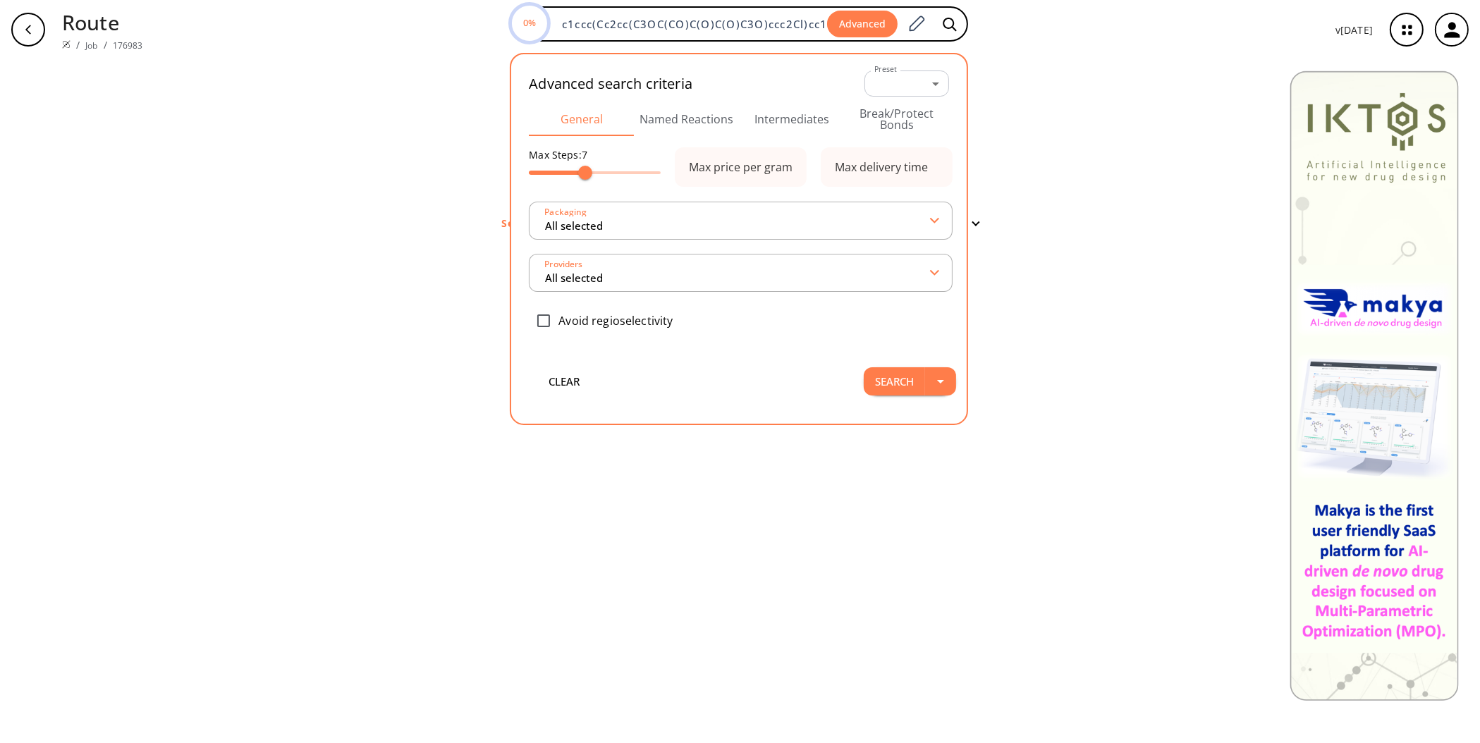
scroll to position [0, 0]
type input "14"
drag, startPoint x: 591, startPoint y: 173, endPoint x: 654, endPoint y: 174, distance: 62.8
click at [654, 174] on span at bounding box center [651, 173] width 14 height 14
click at [625, 225] on input "All selected" at bounding box center [737, 220] width 387 height 25
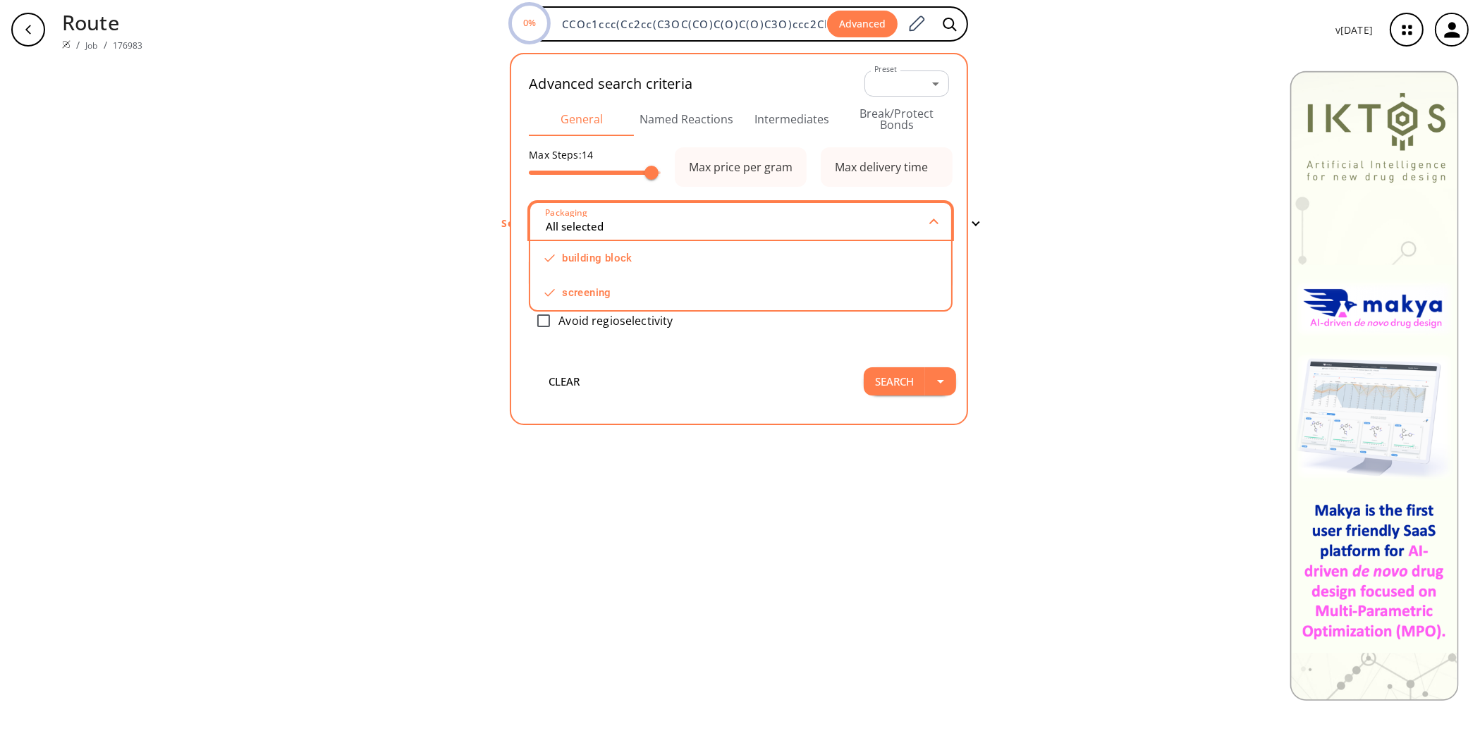
click at [625, 225] on input "All selected" at bounding box center [737, 221] width 386 height 25
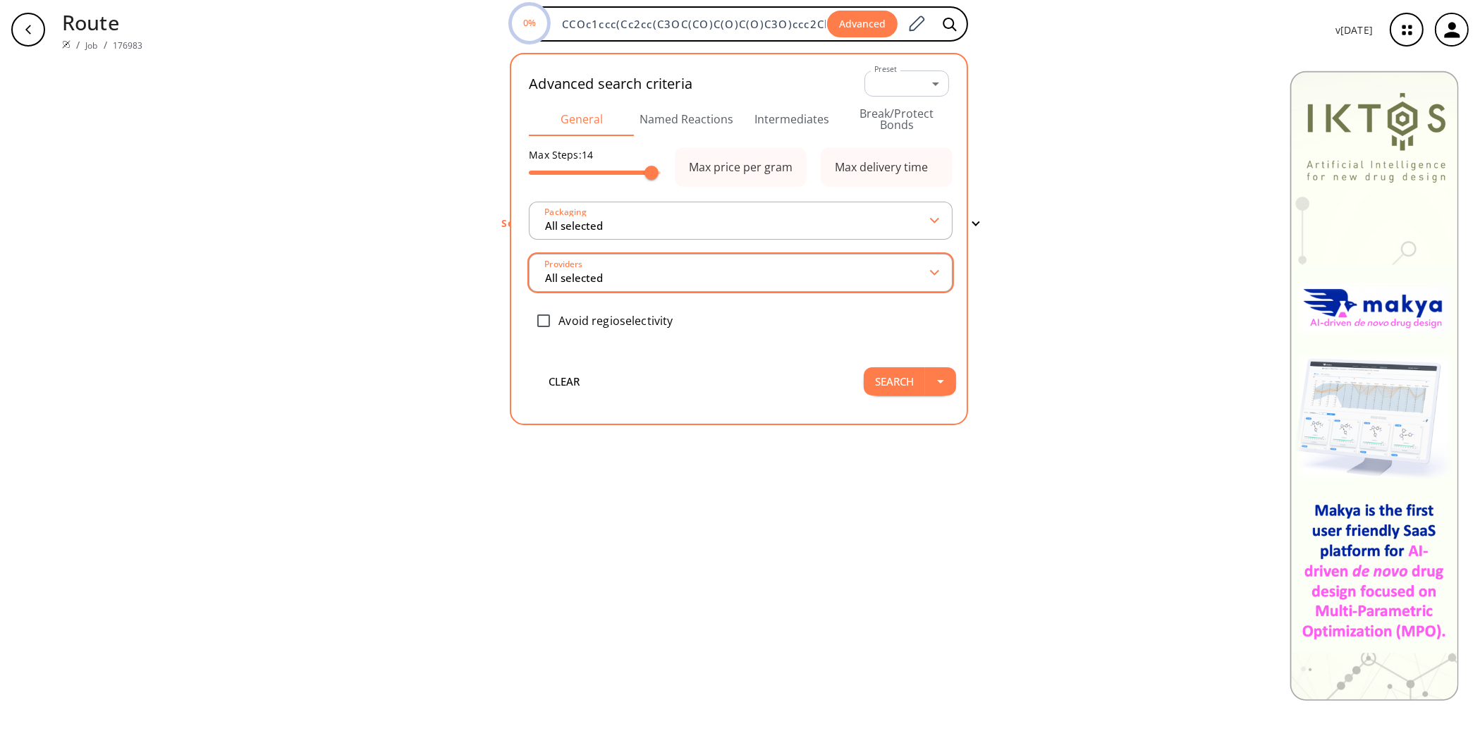
click at [618, 267] on input "All selected" at bounding box center [737, 272] width 387 height 25
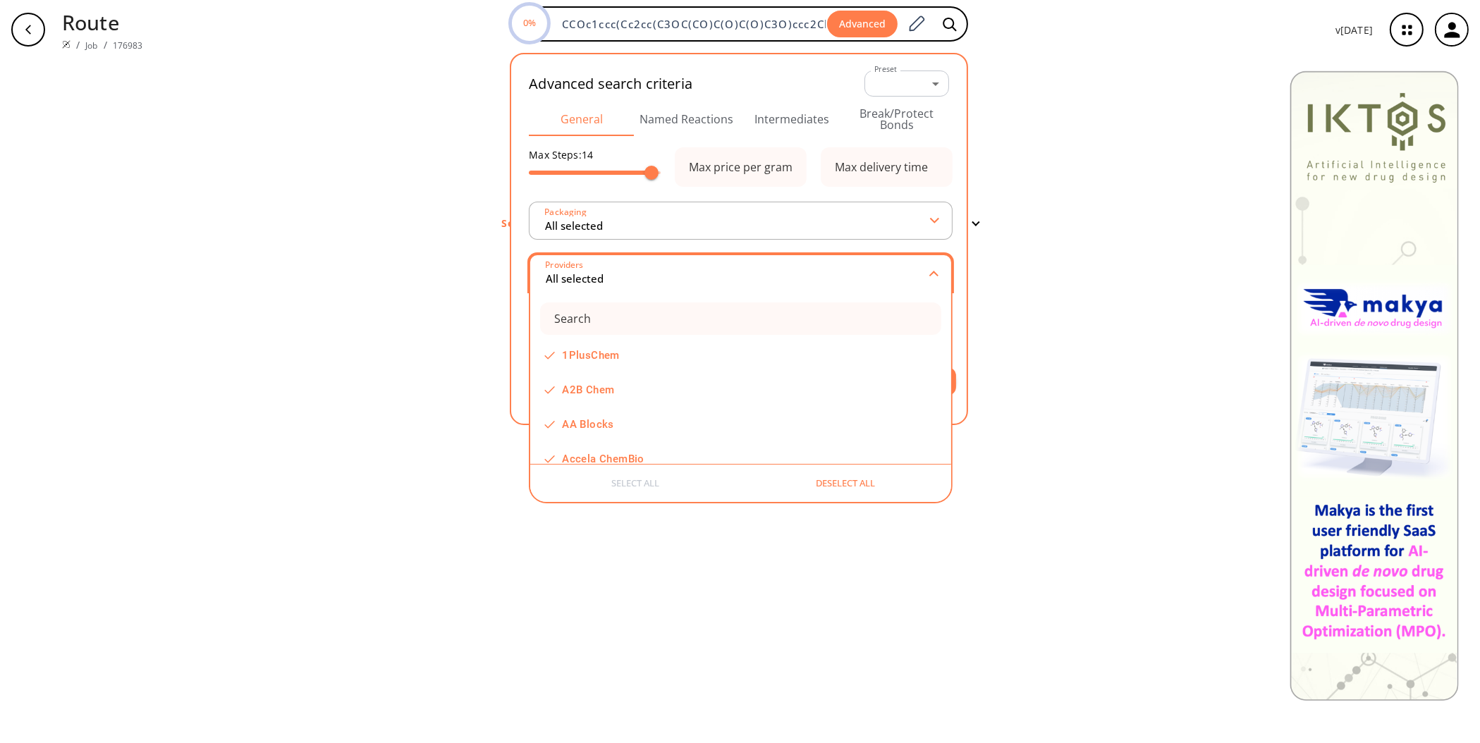
click at [618, 267] on input "All selected" at bounding box center [737, 273] width 386 height 25
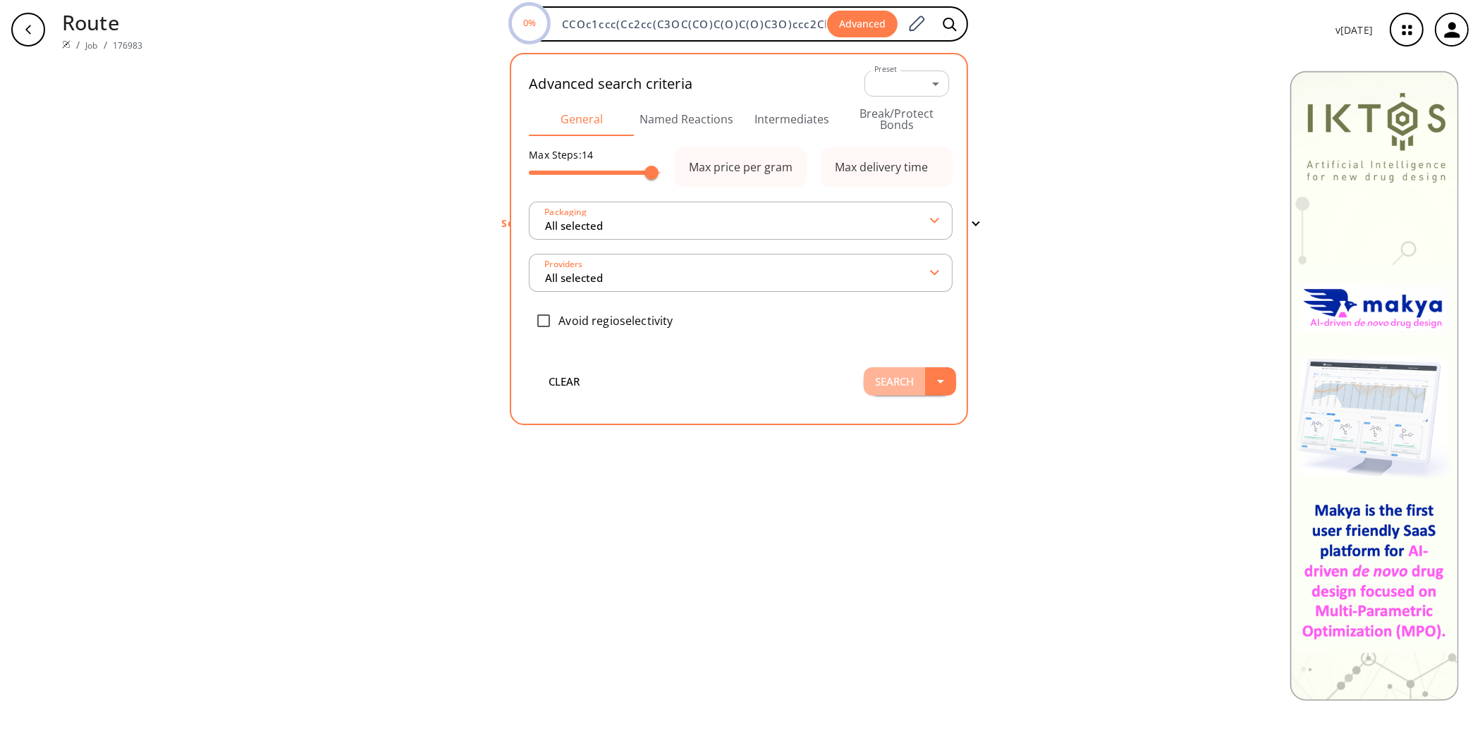
click at [888, 377] on button "Search" at bounding box center [894, 381] width 61 height 28
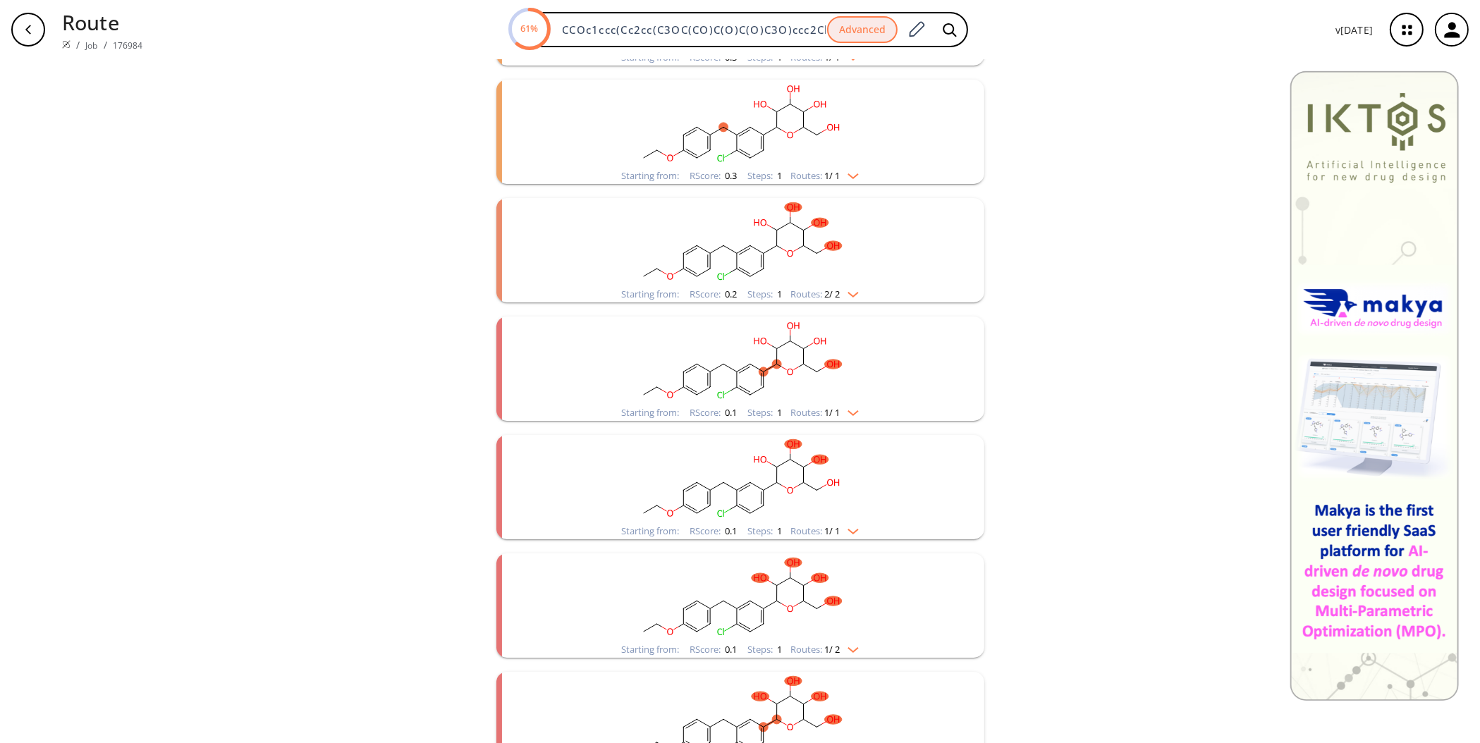
scroll to position [1098, 0]
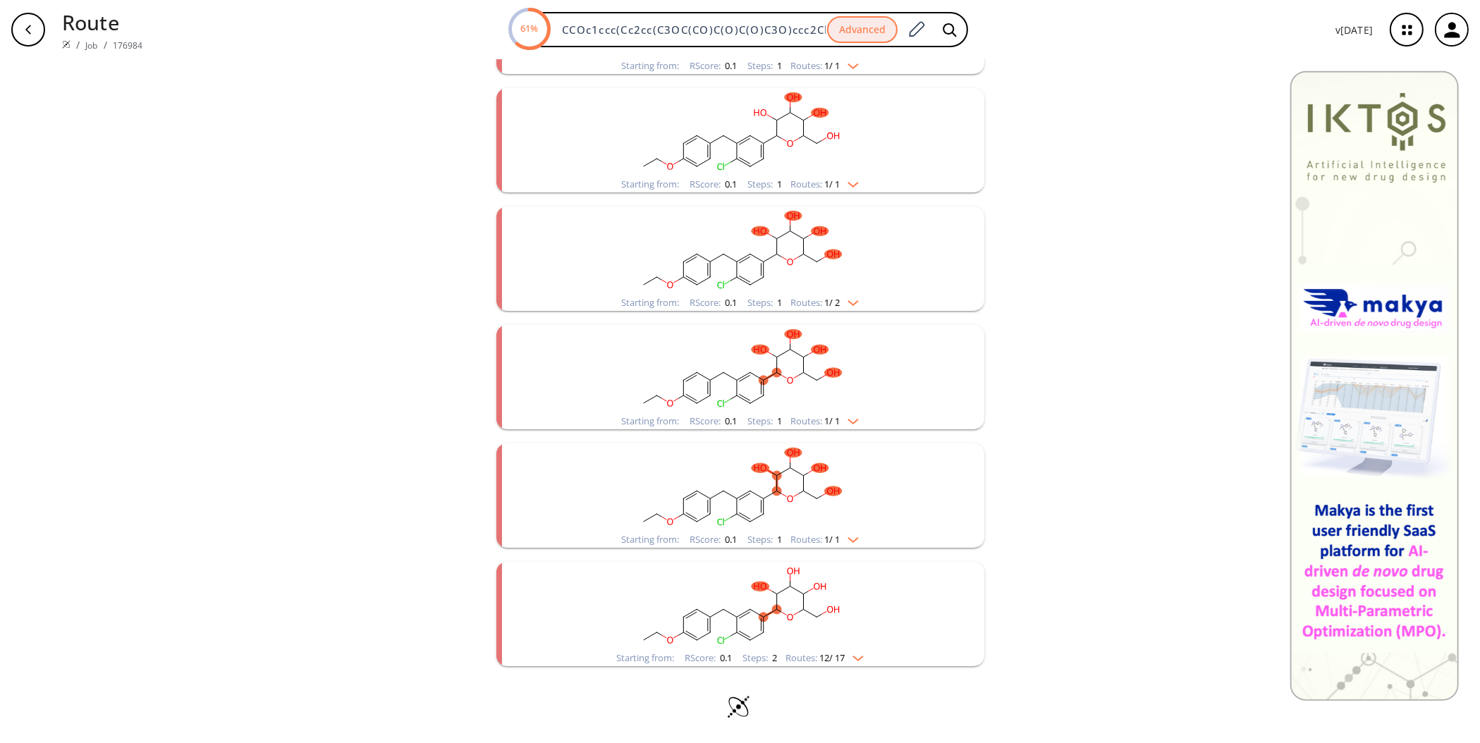
click at [846, 649] on rect "clusters" at bounding box center [740, 606] width 367 height 88
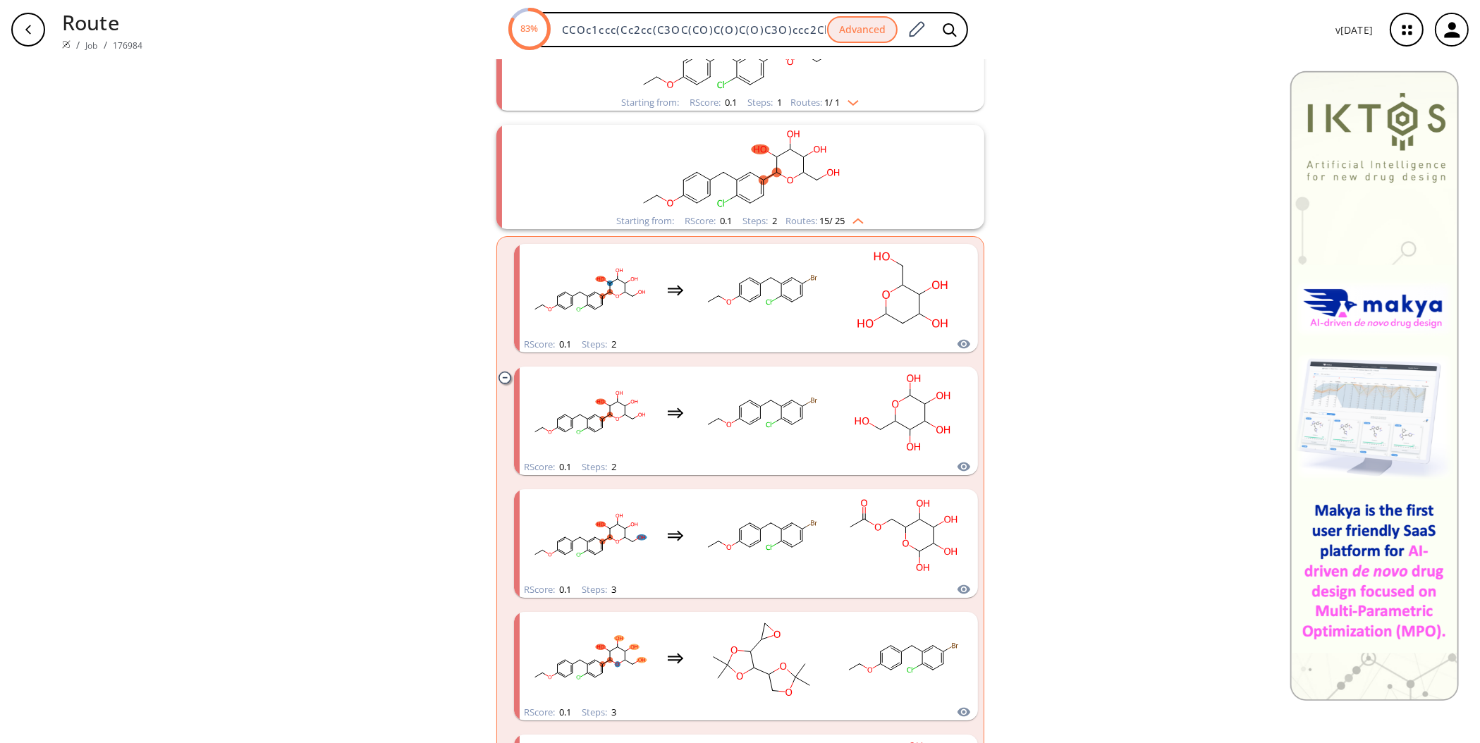
scroll to position [1418, 0]
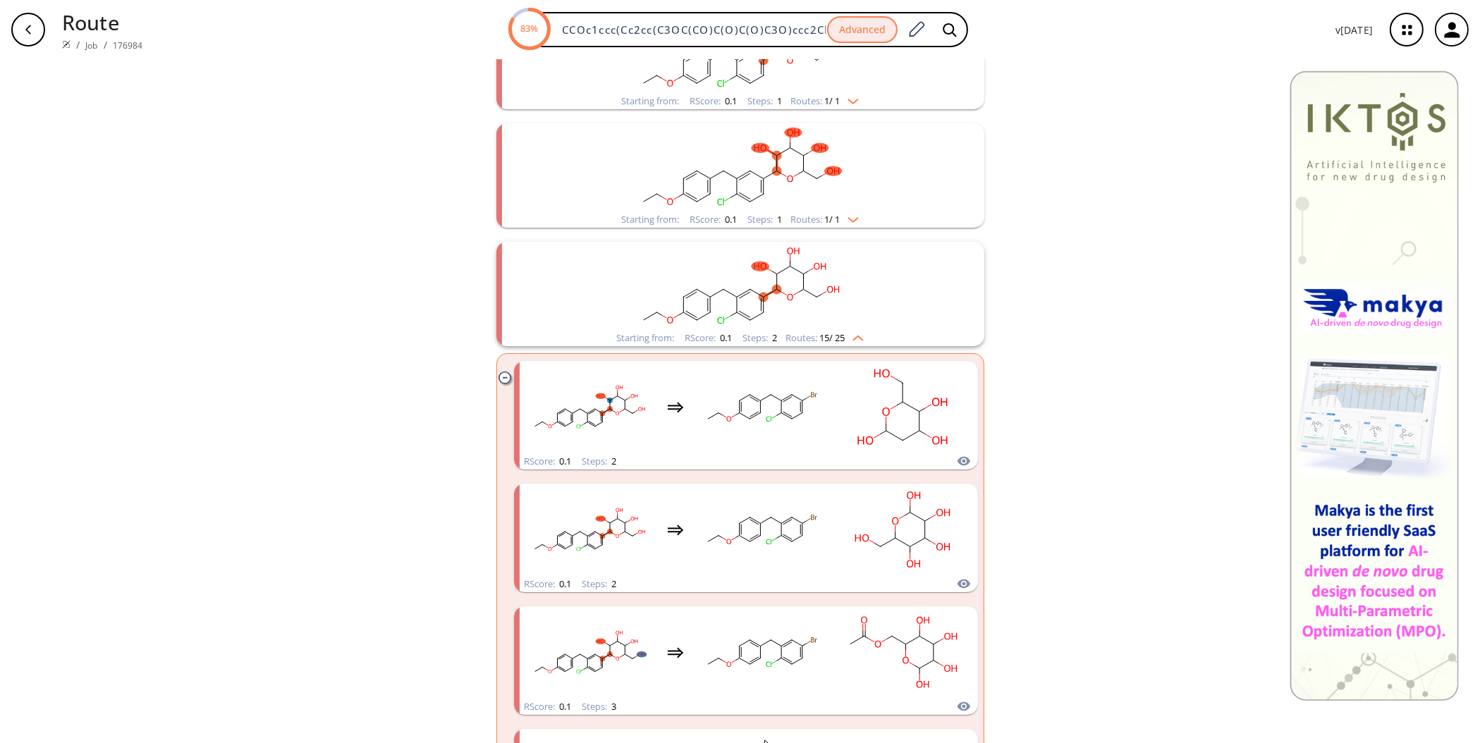
click at [846, 338] on img "clusters" at bounding box center [854, 335] width 18 height 11
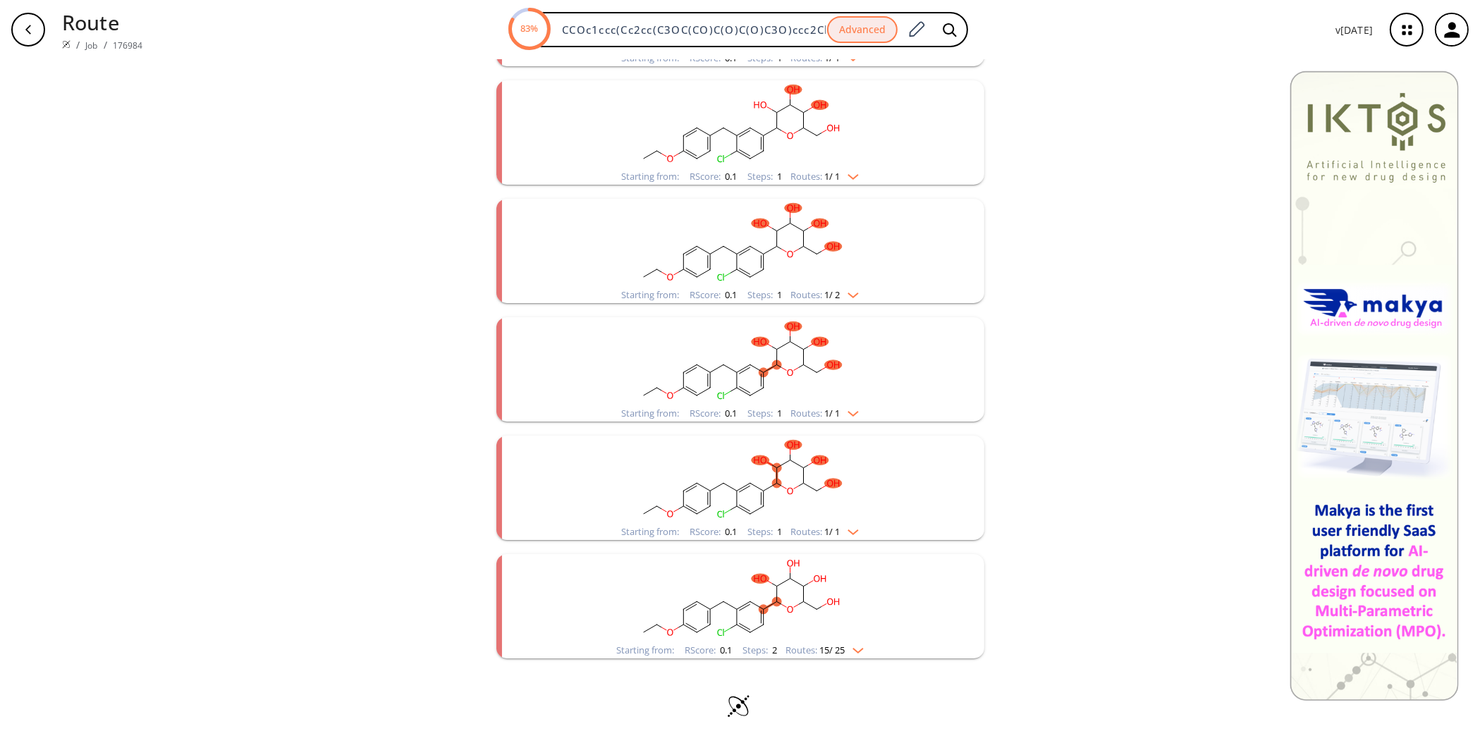
scroll to position [1098, 0]
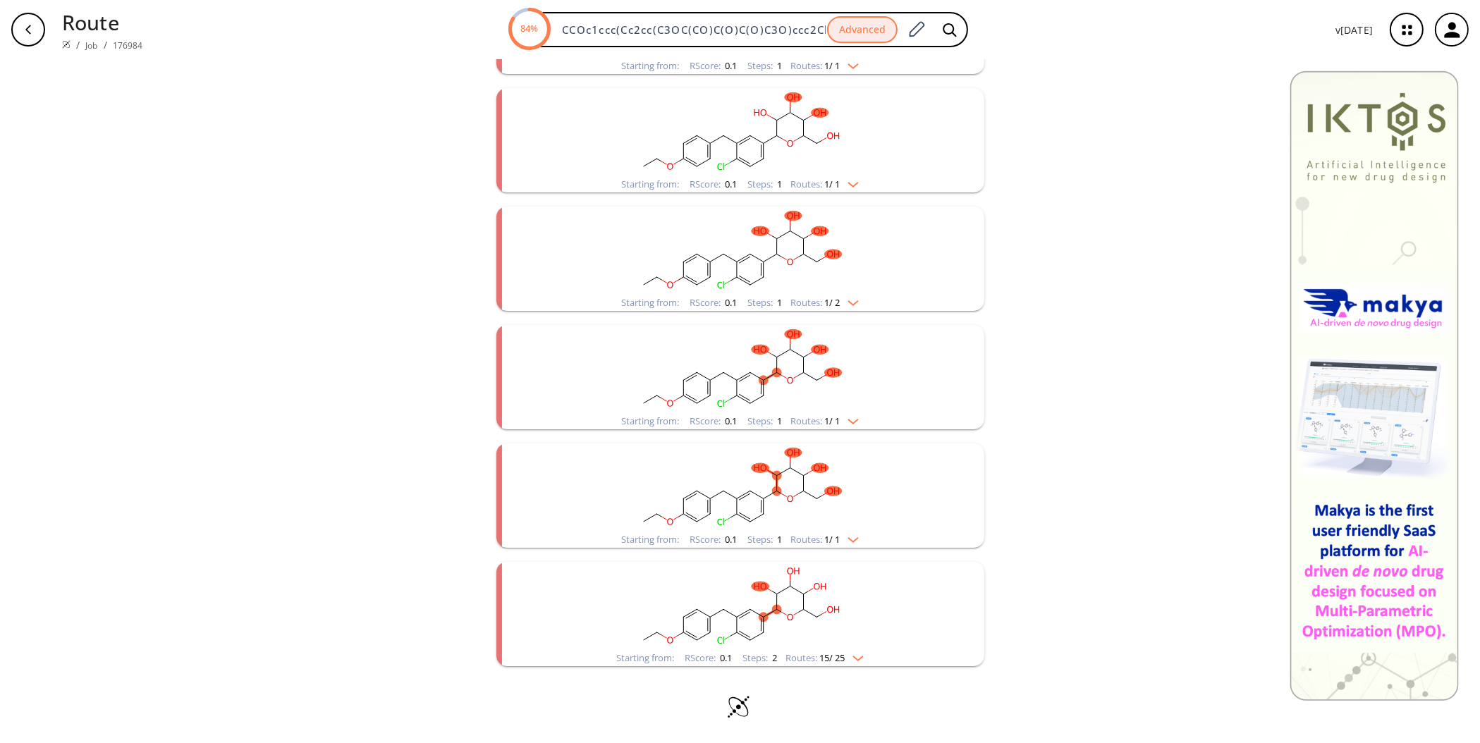
click at [845, 537] on img "clusters" at bounding box center [850, 537] width 18 height 11
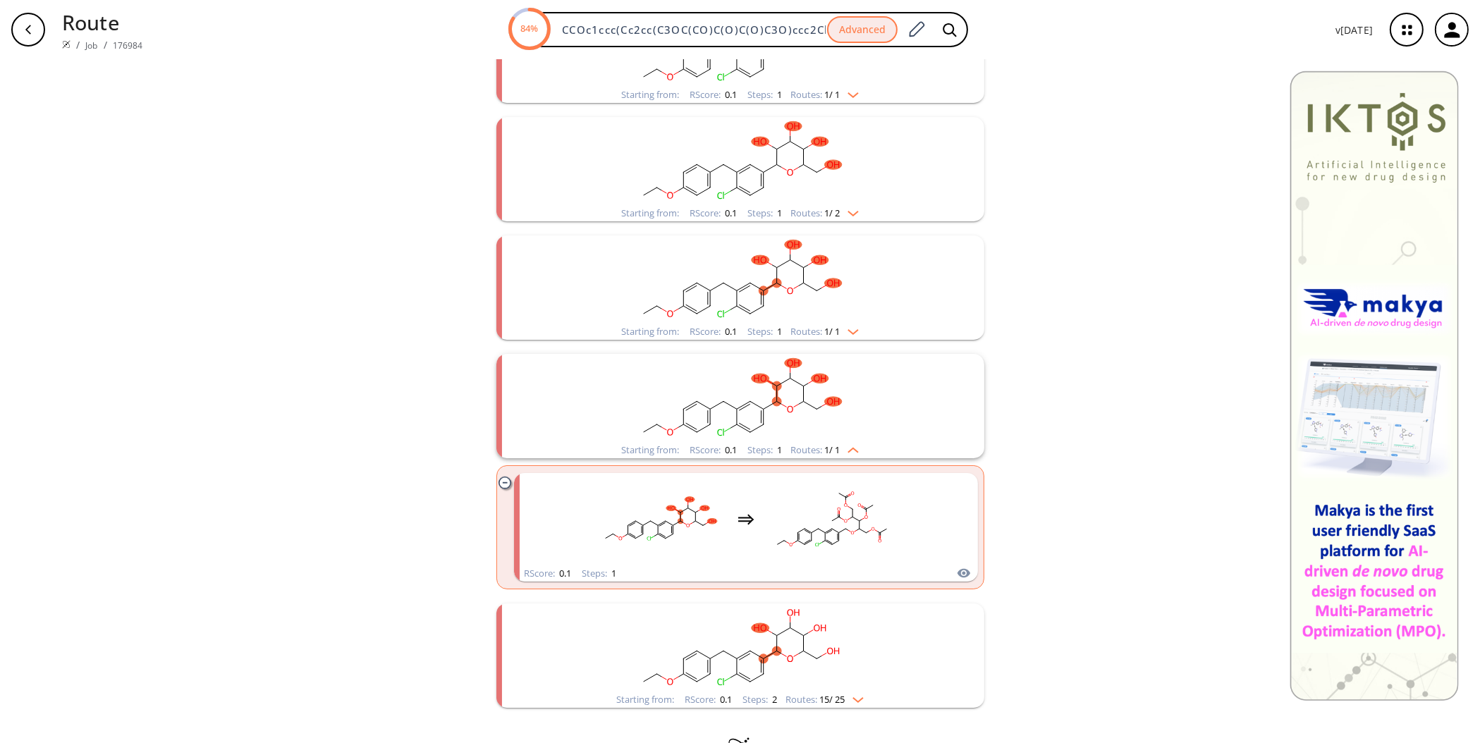
scroll to position [1215, 0]
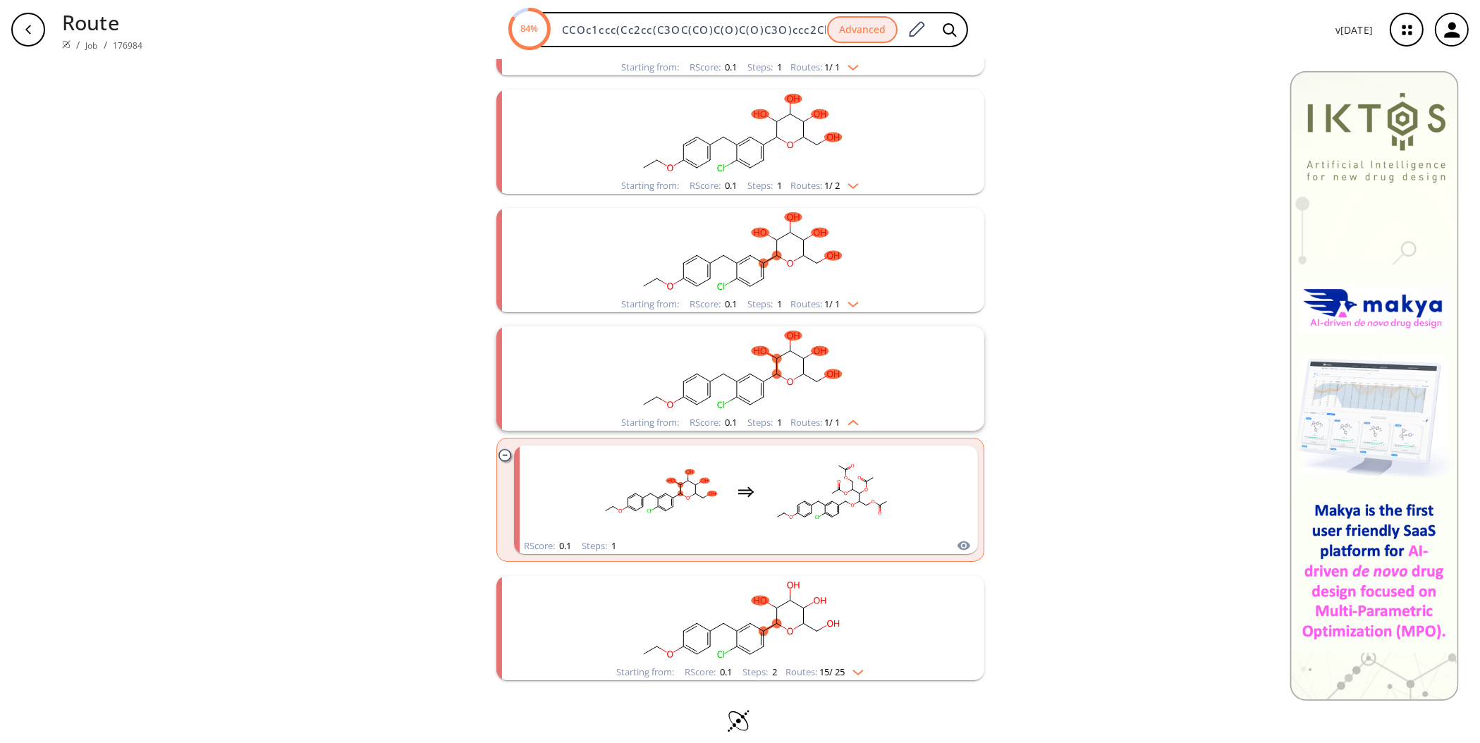
click at [853, 418] on img "clusters" at bounding box center [850, 420] width 18 height 11
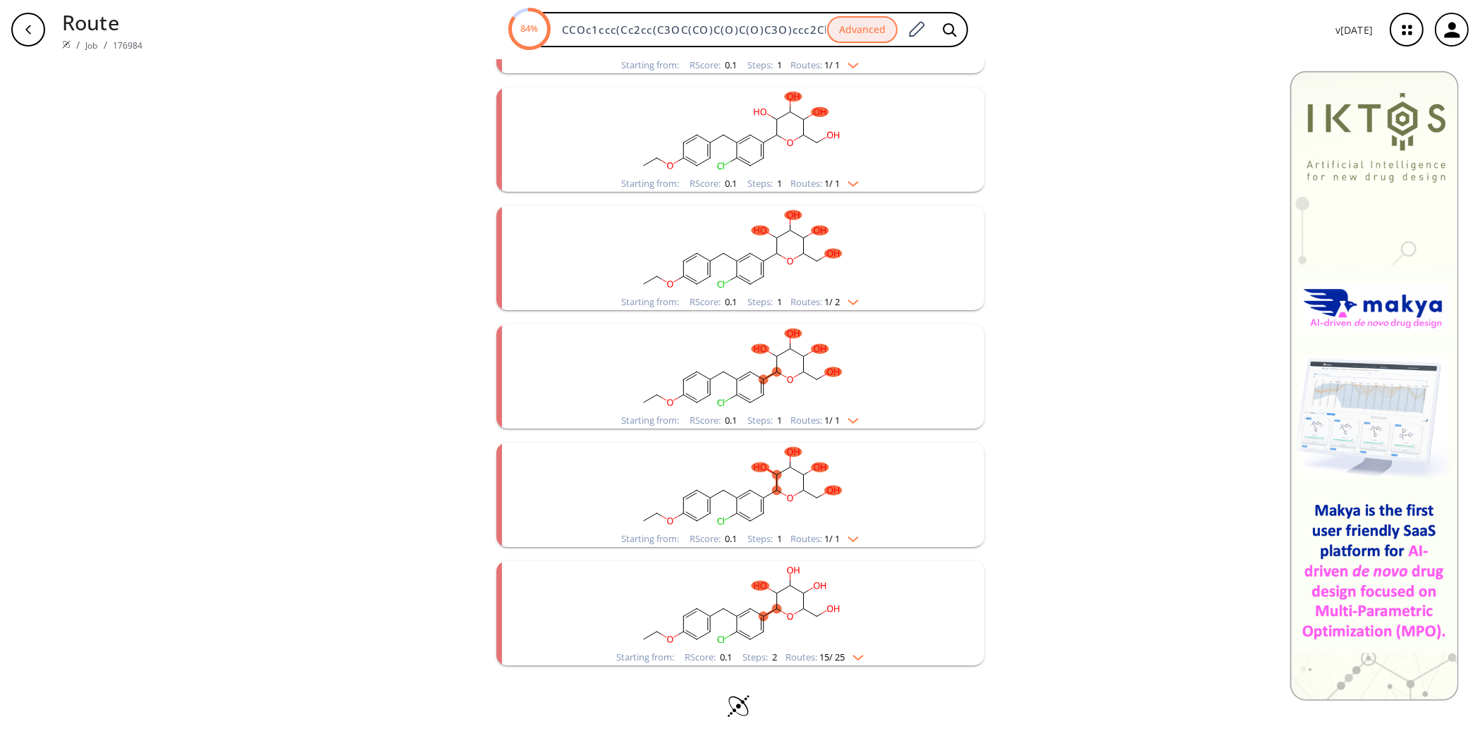
scroll to position [1098, 0]
click at [850, 415] on img "clusters" at bounding box center [850, 418] width 18 height 11
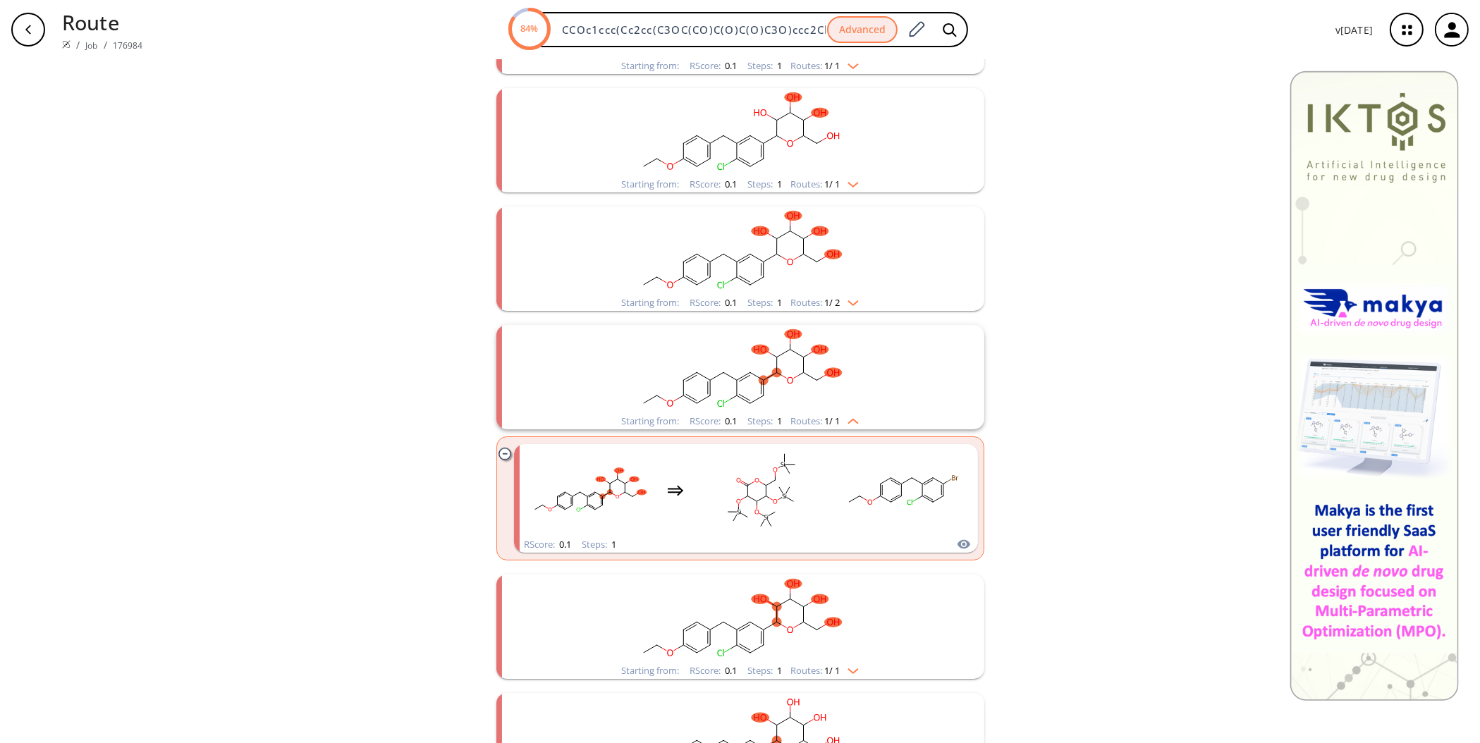
click at [850, 415] on img "clusters" at bounding box center [850, 418] width 18 height 11
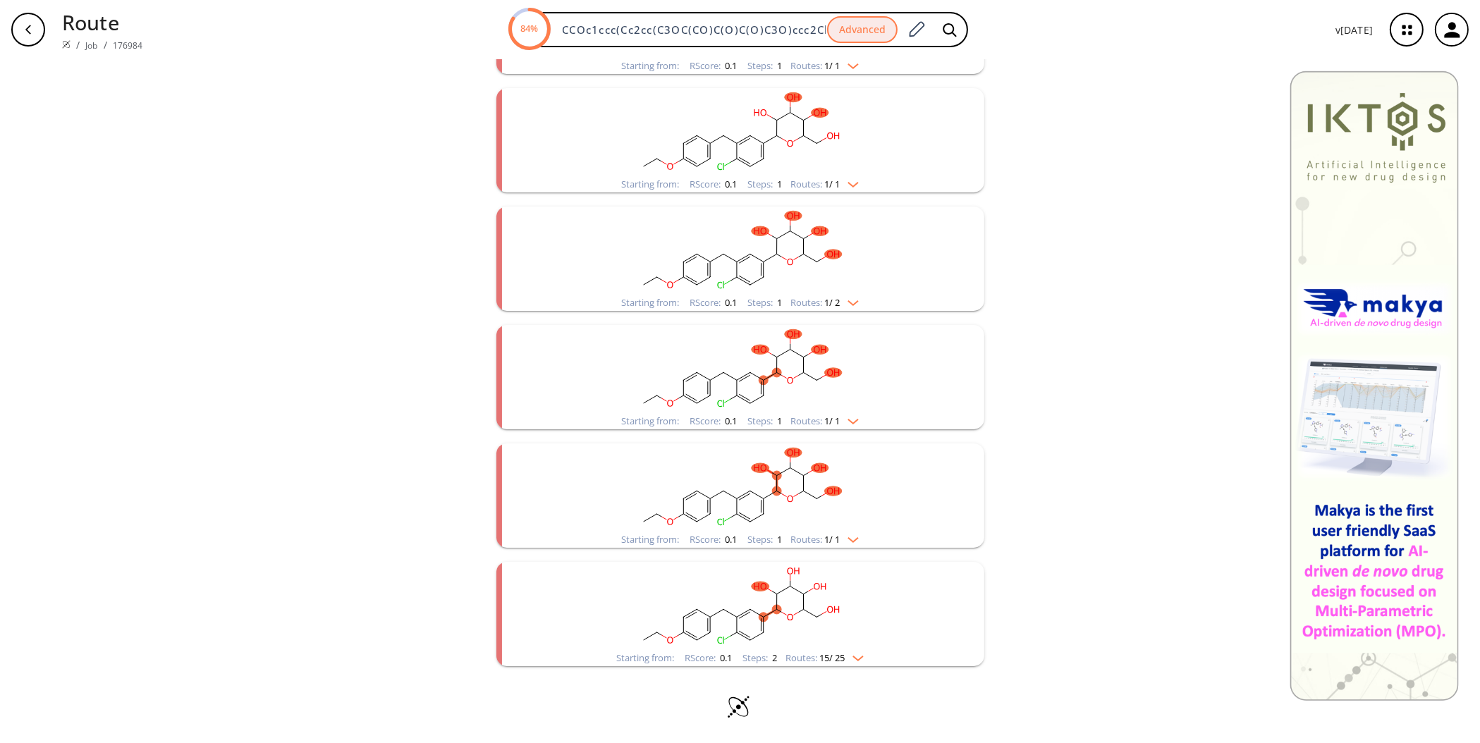
click at [836, 303] on span "1 / 2" at bounding box center [833, 302] width 16 height 9
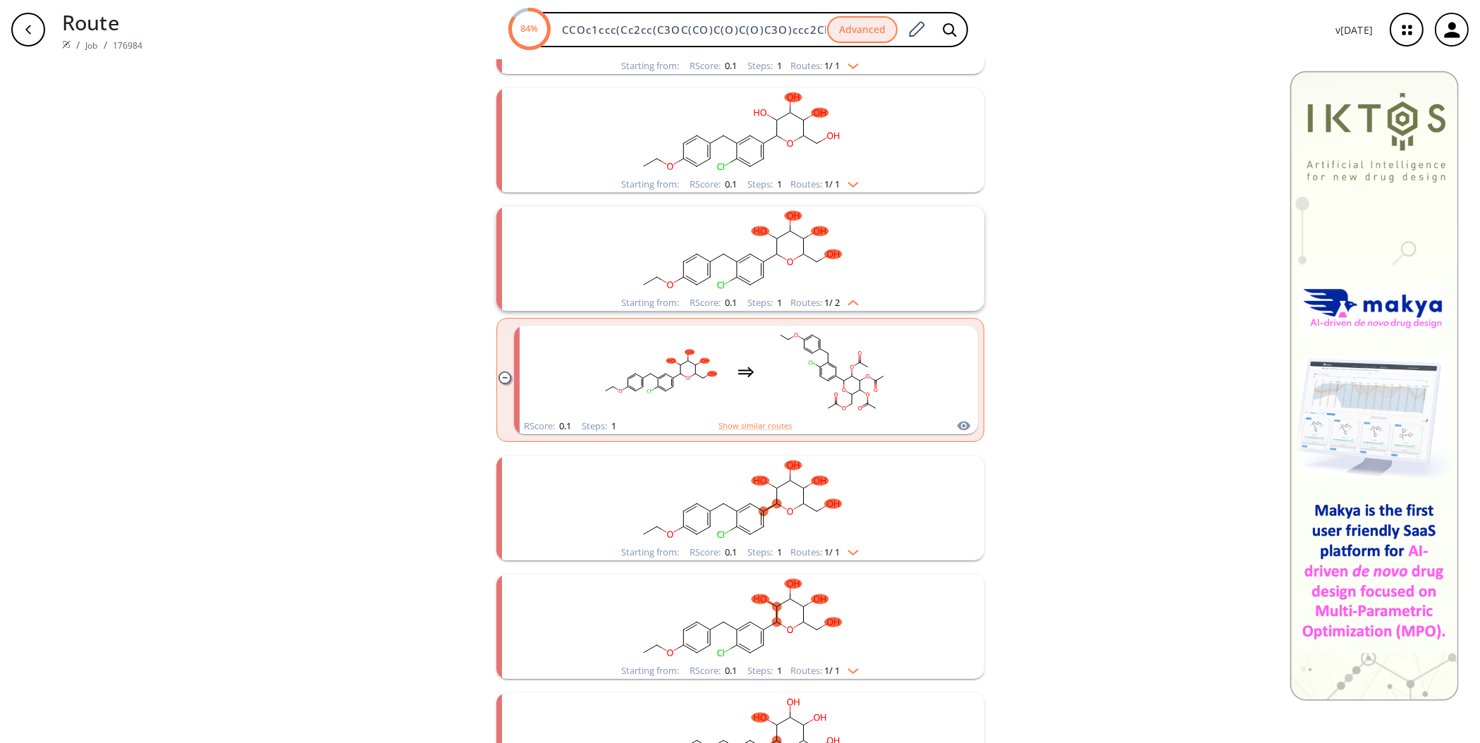
click at [836, 303] on span "1 / 2" at bounding box center [833, 302] width 16 height 9
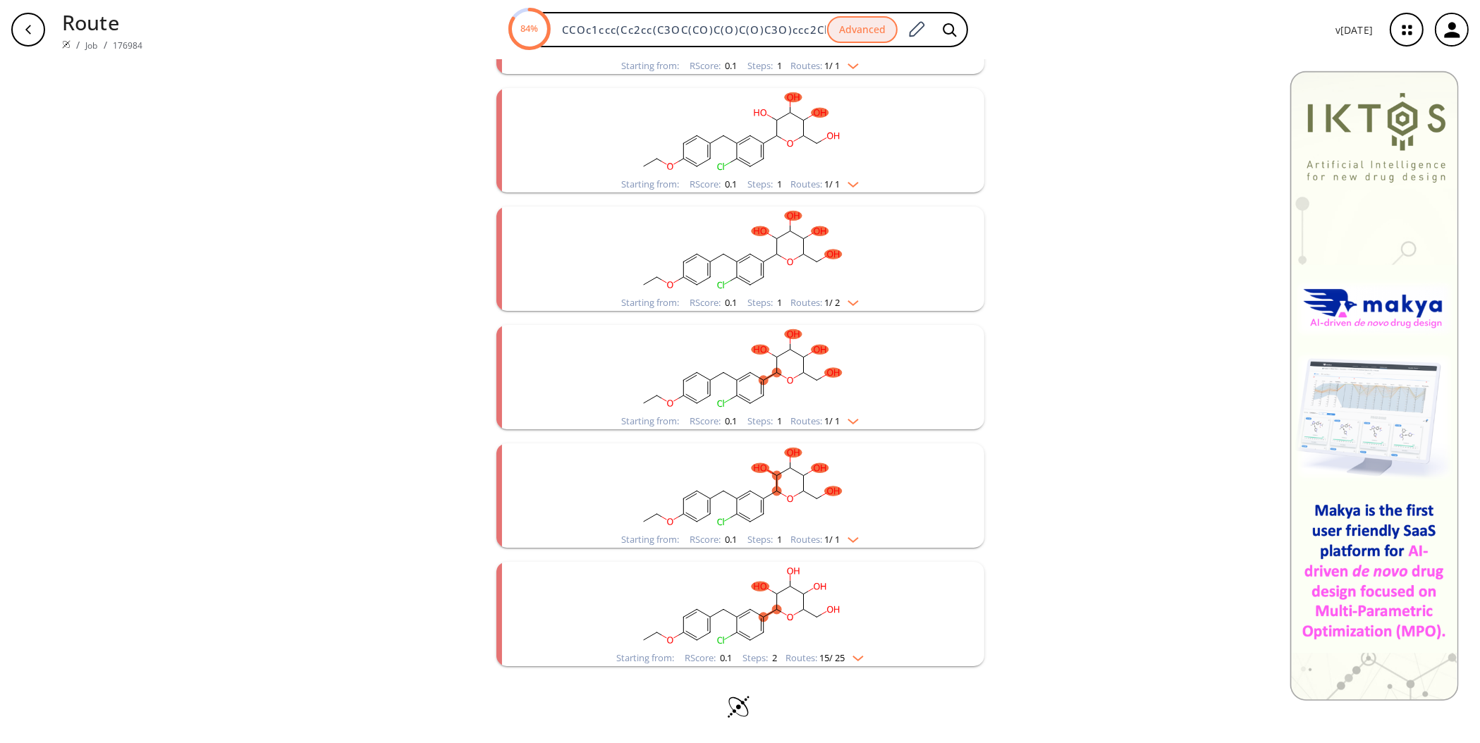
click at [842, 178] on img "clusters" at bounding box center [850, 181] width 18 height 11
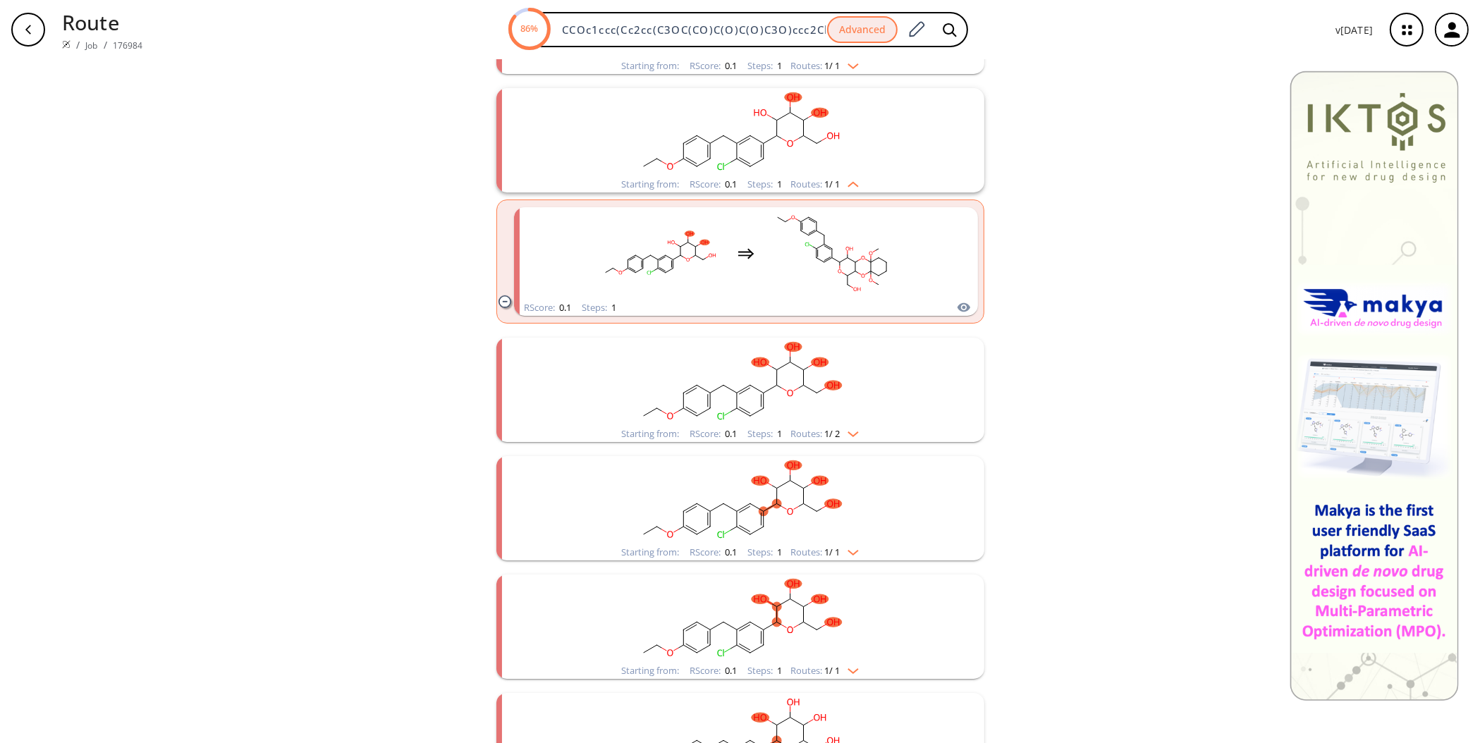
click at [842, 178] on img "clusters" at bounding box center [850, 181] width 18 height 11
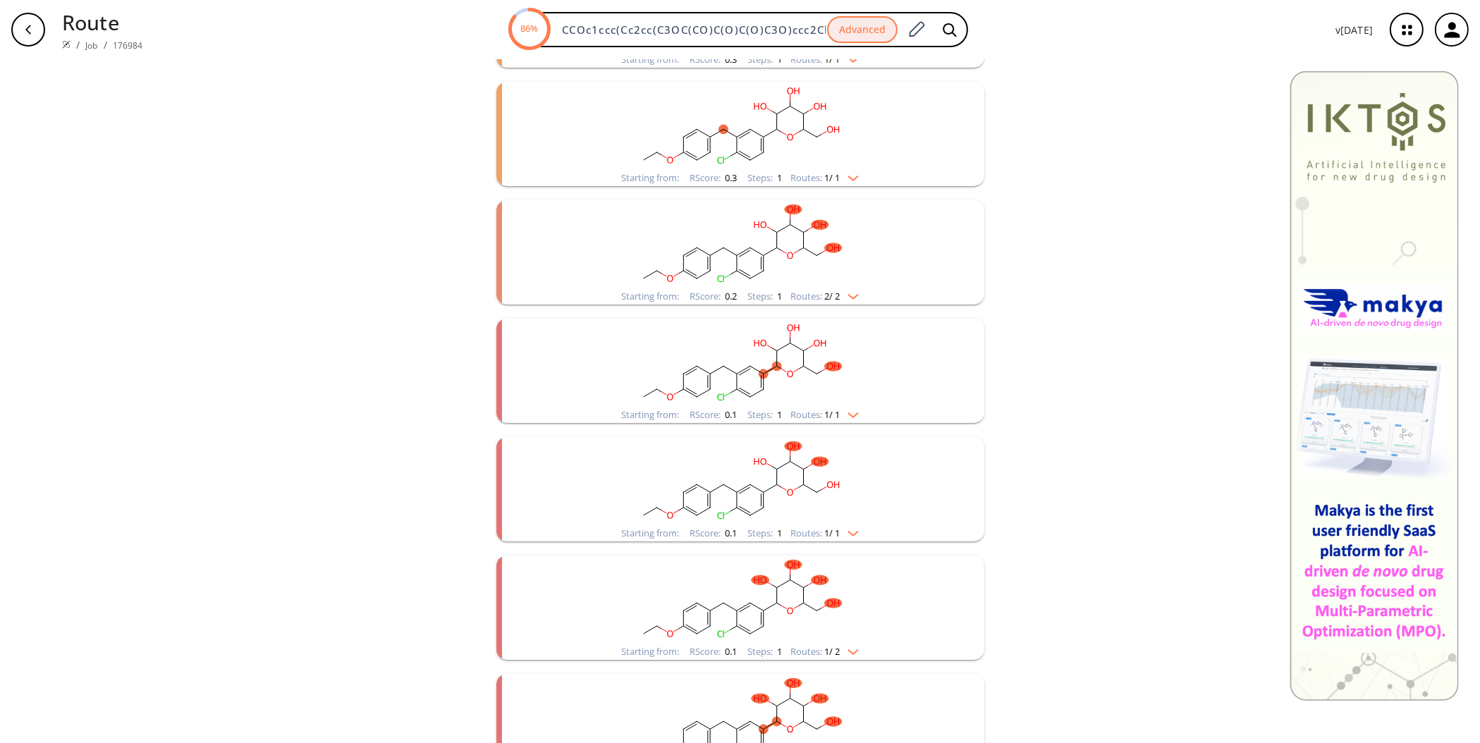
scroll to position [745, 0]
click at [842, 178] on img "clusters" at bounding box center [850, 178] width 18 height 11
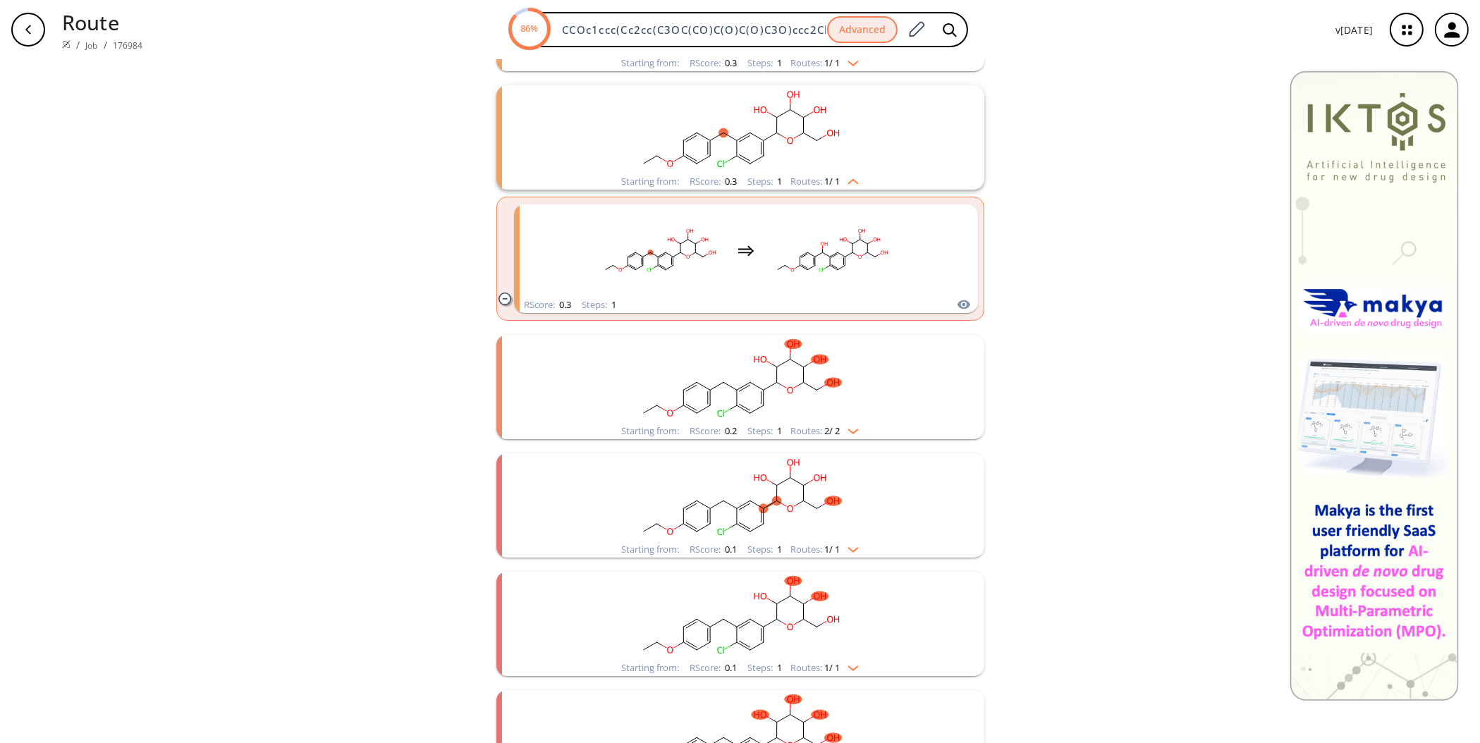
click at [842, 178] on img "clusters" at bounding box center [850, 178] width 18 height 11
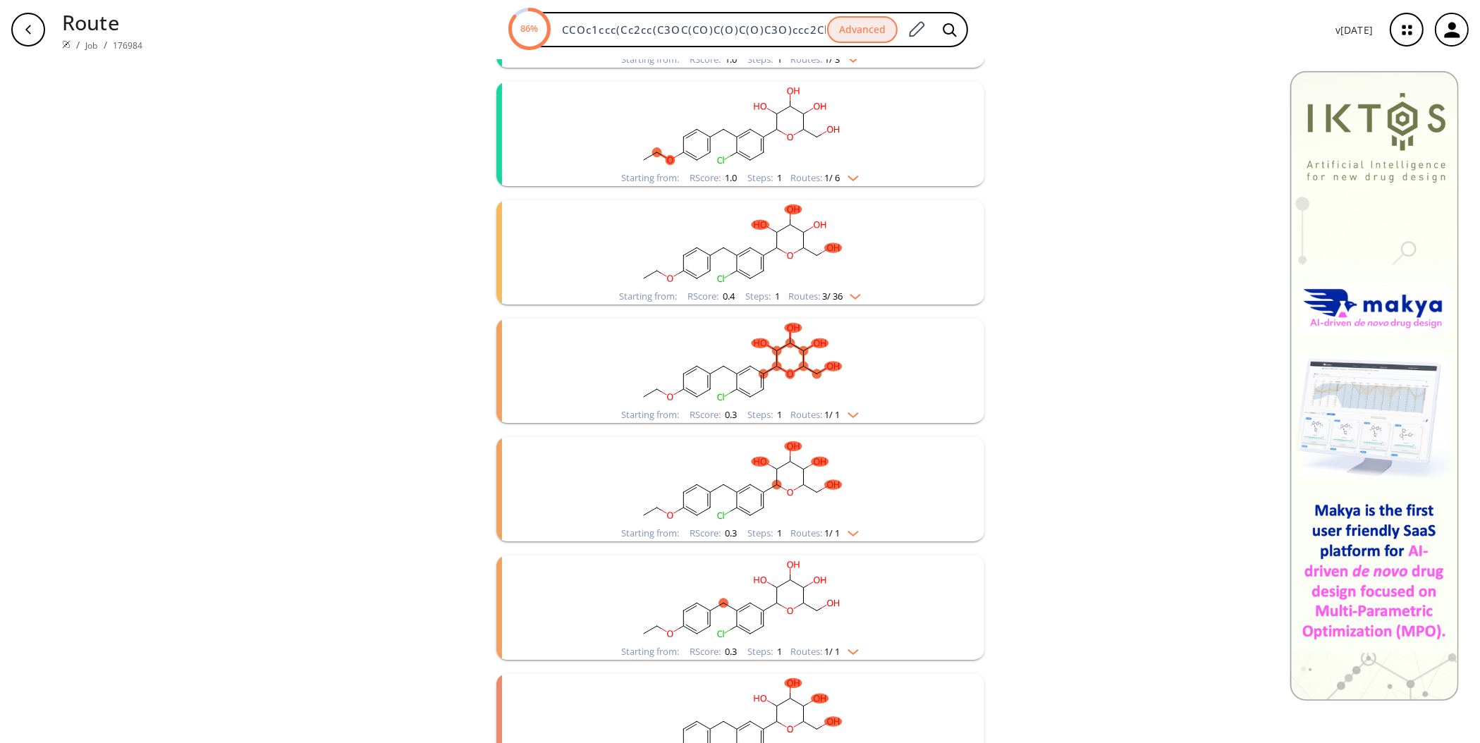
scroll to position [0, 0]
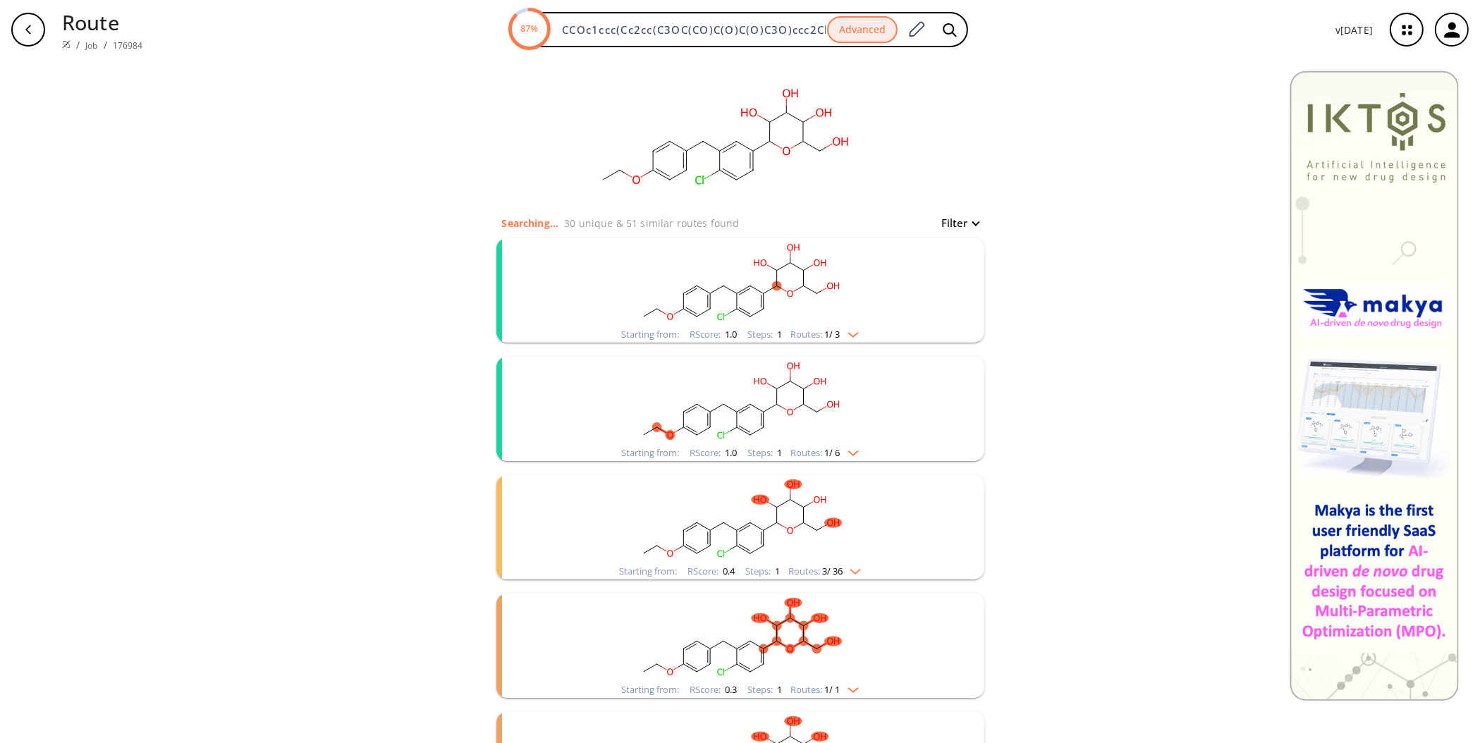
click at [841, 333] on img "clusters" at bounding box center [850, 331] width 18 height 11
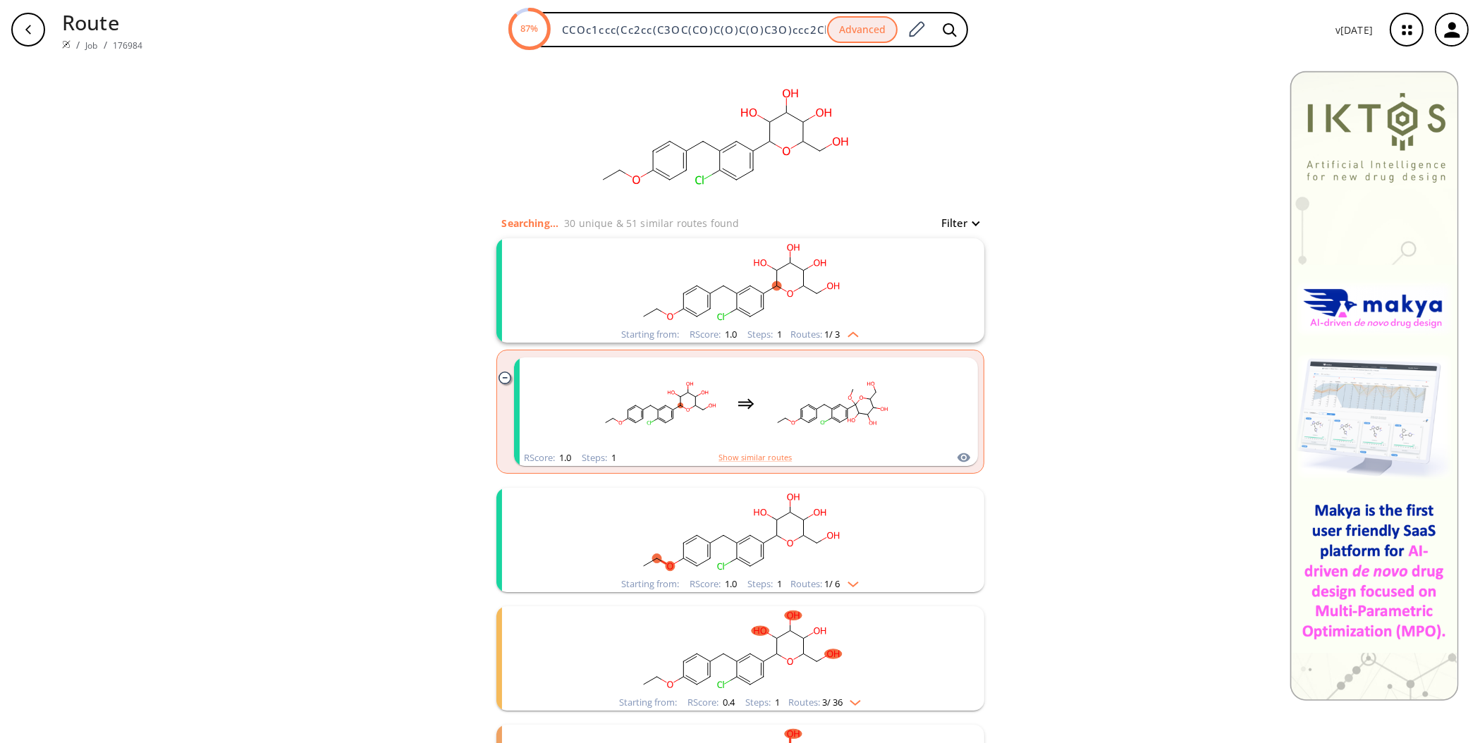
click at [841, 334] on img "clusters" at bounding box center [850, 331] width 18 height 11
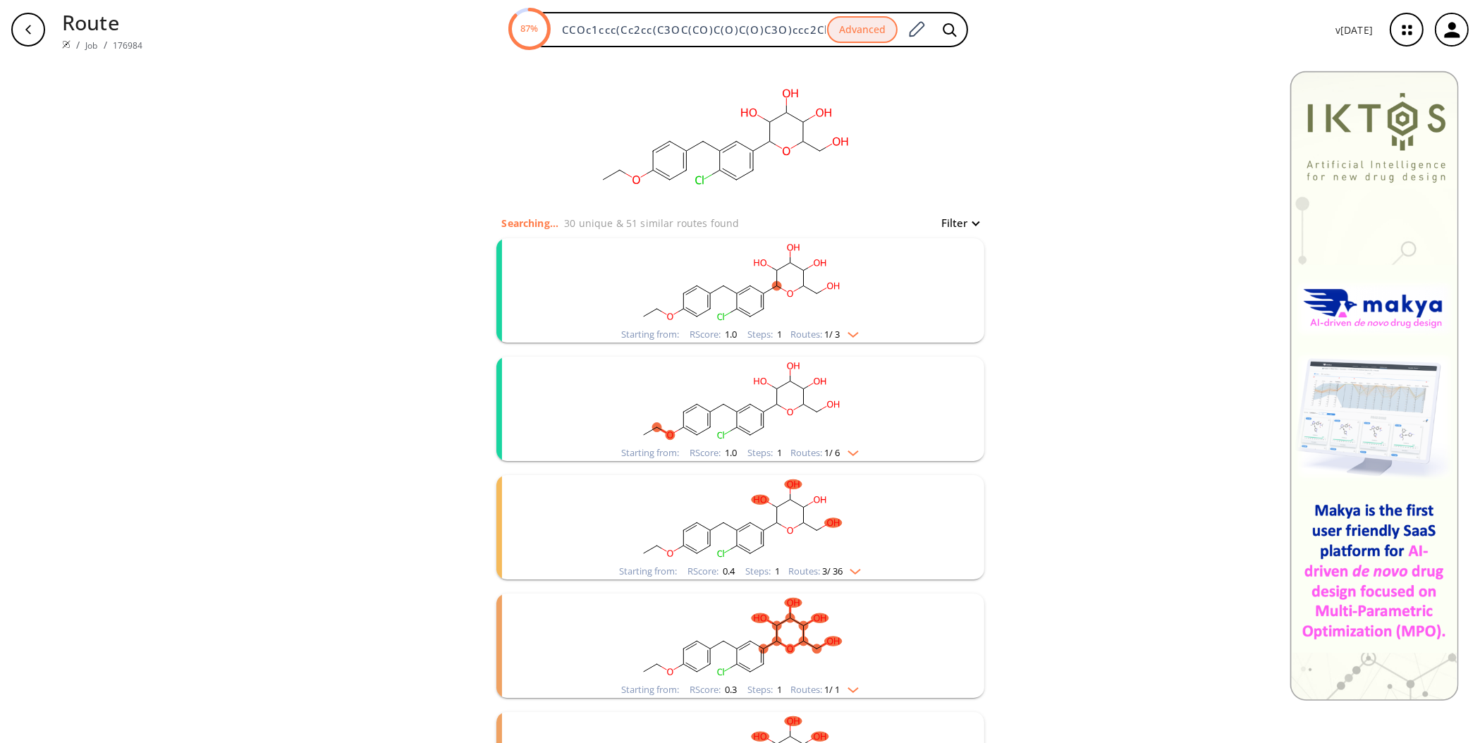
click at [848, 435] on rect "clusters" at bounding box center [740, 401] width 367 height 88
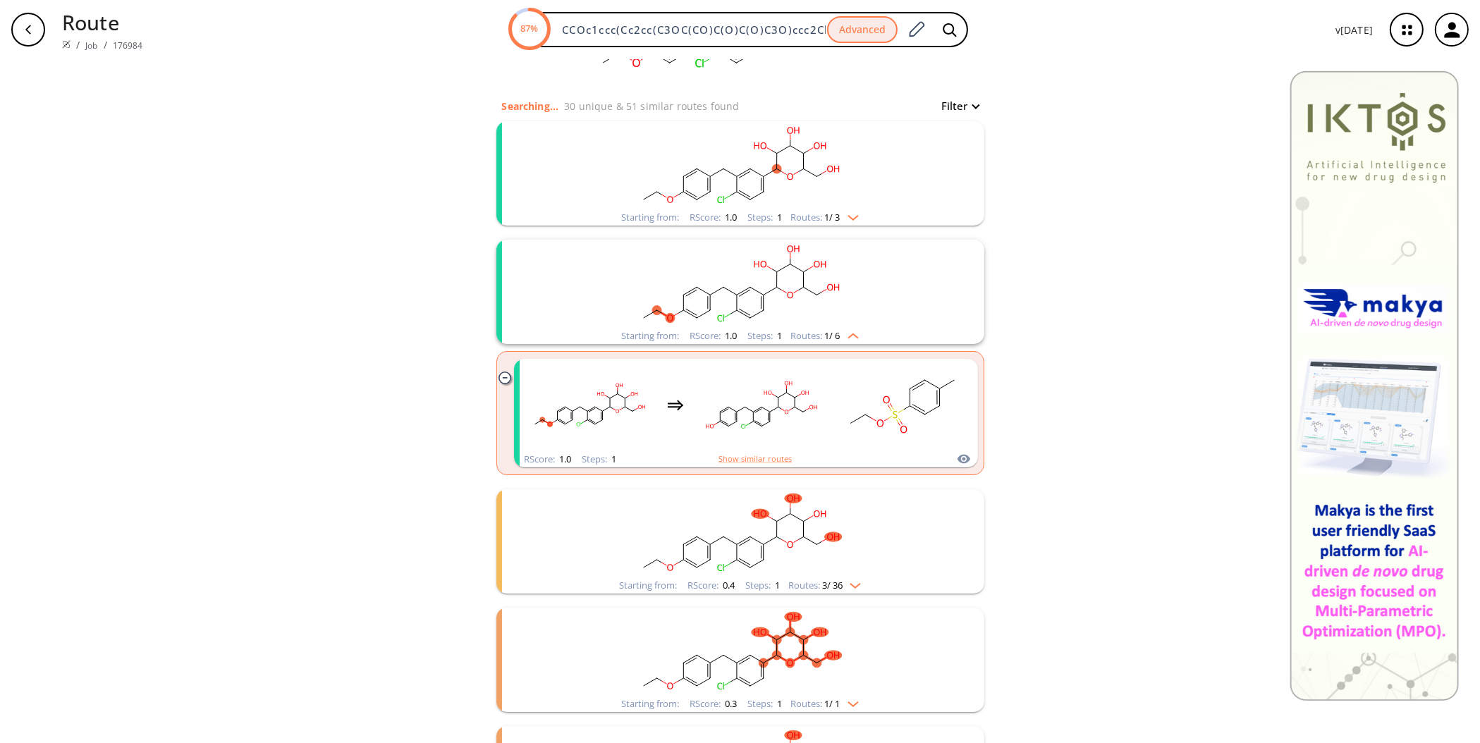
scroll to position [235, 0]
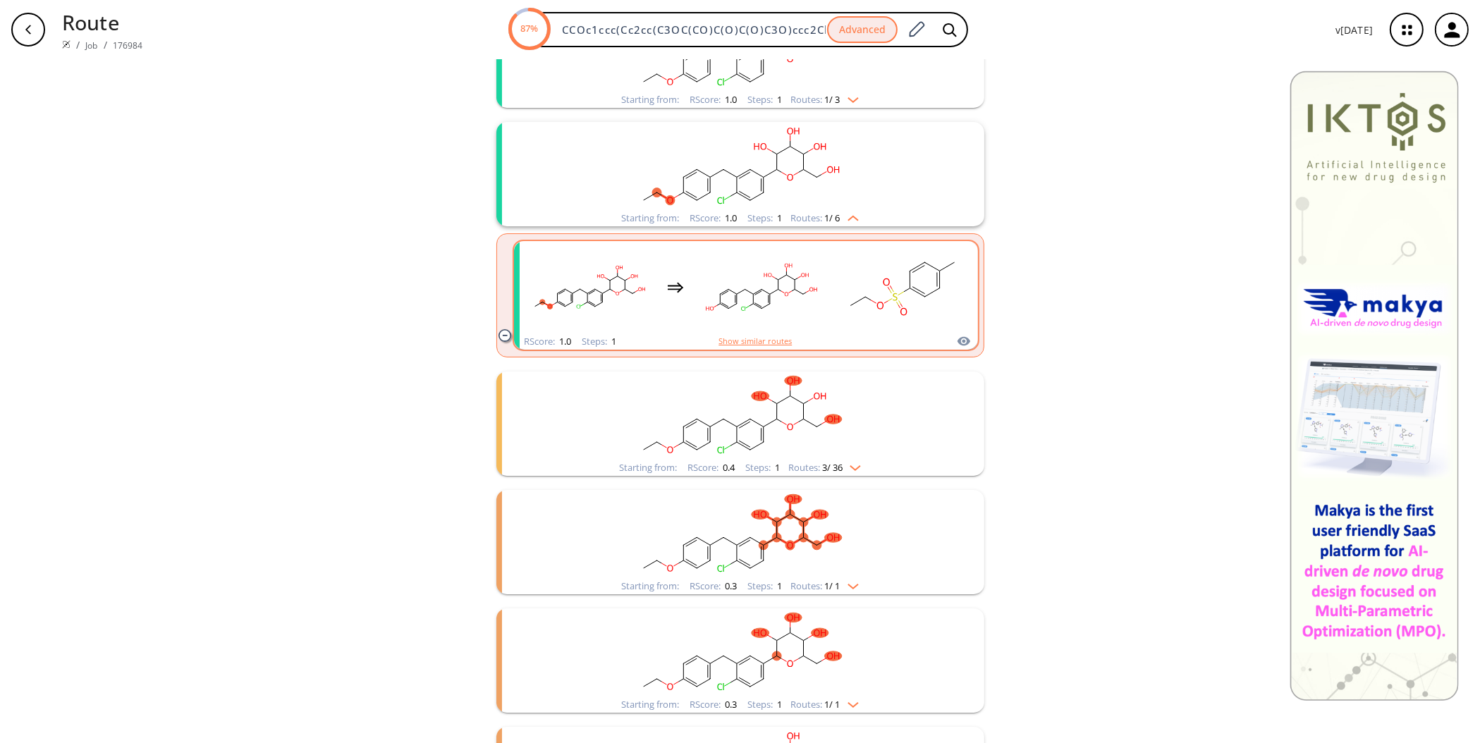
click at [751, 346] on button "Show similar routes" at bounding box center [755, 341] width 73 height 13
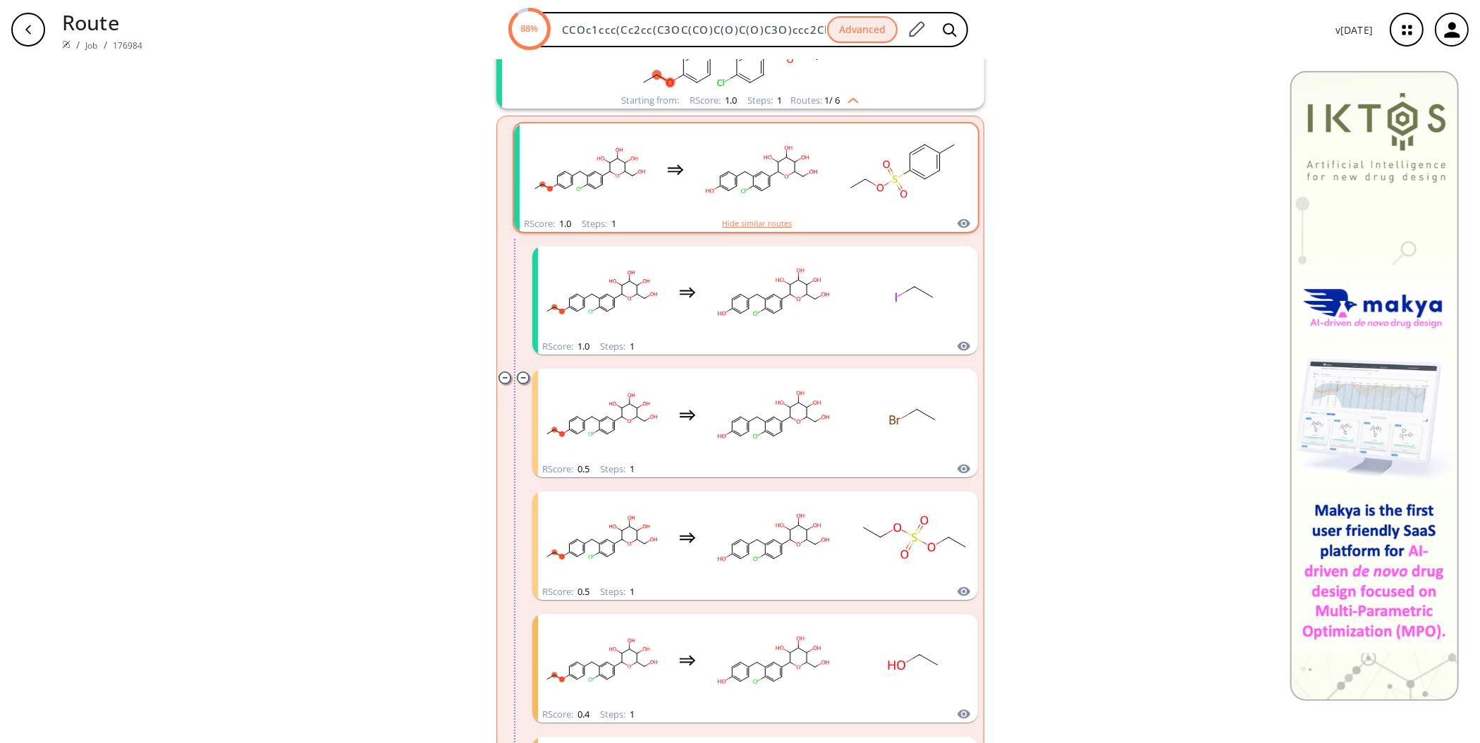
click at [772, 219] on button "Hide similar routes" at bounding box center [757, 223] width 70 height 13
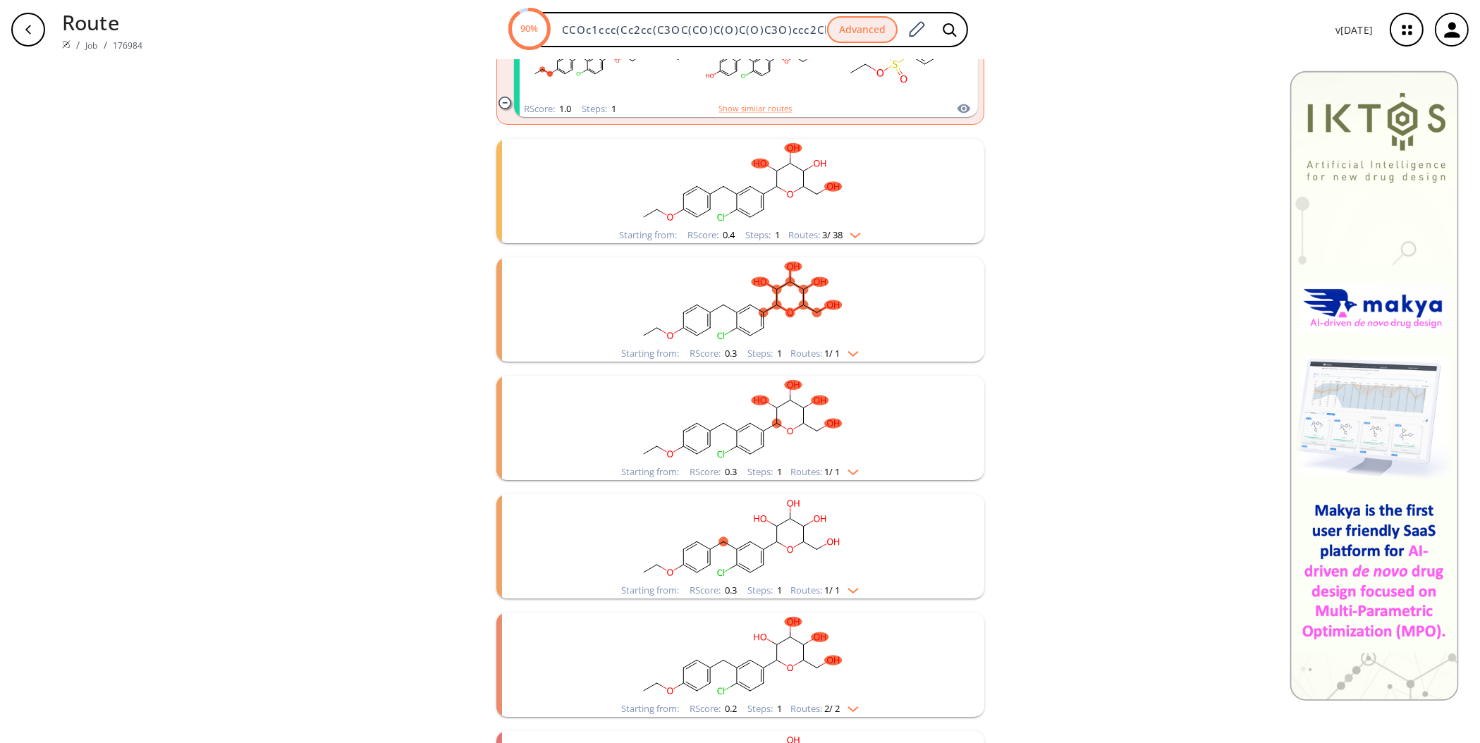
click at [818, 338] on rect "clusters" at bounding box center [740, 301] width 367 height 88
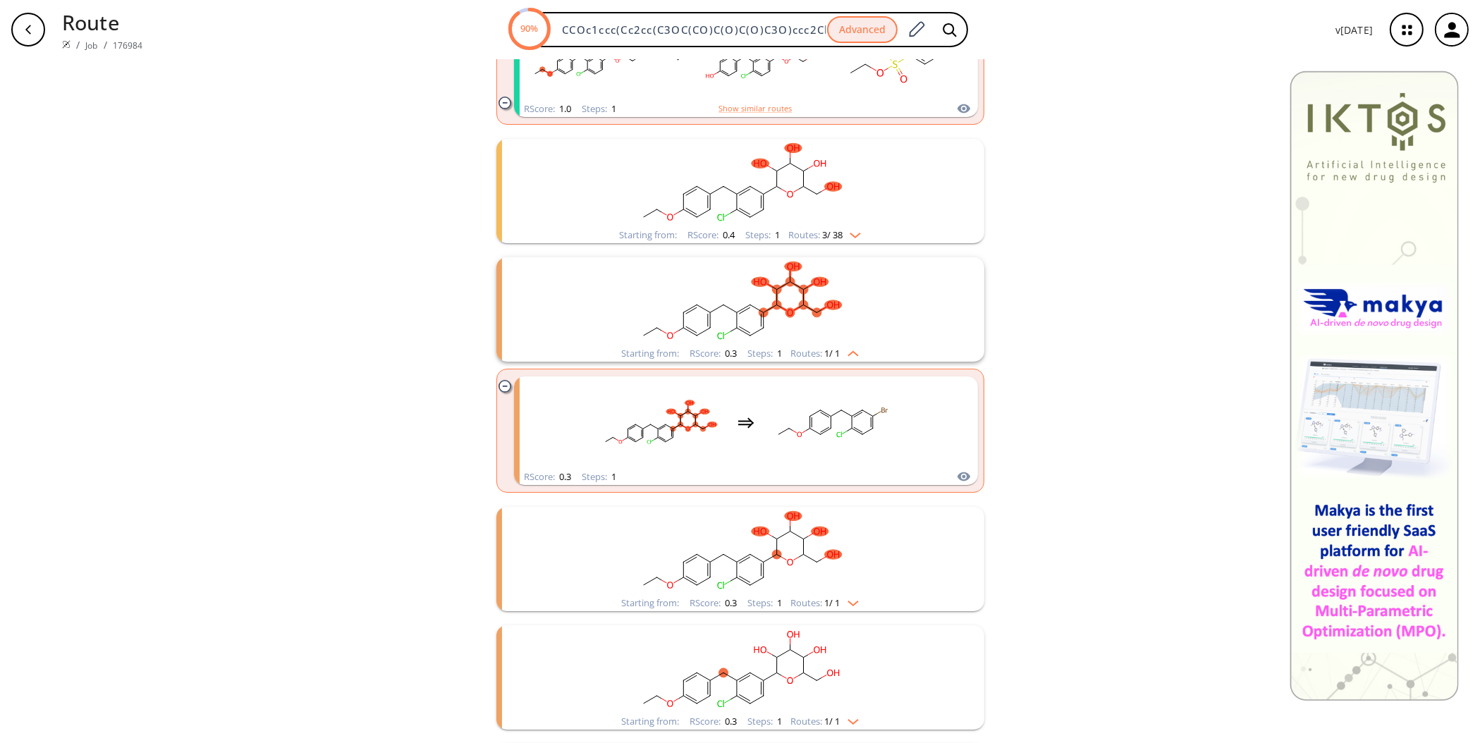
click at [818, 338] on rect "clusters" at bounding box center [740, 301] width 367 height 88
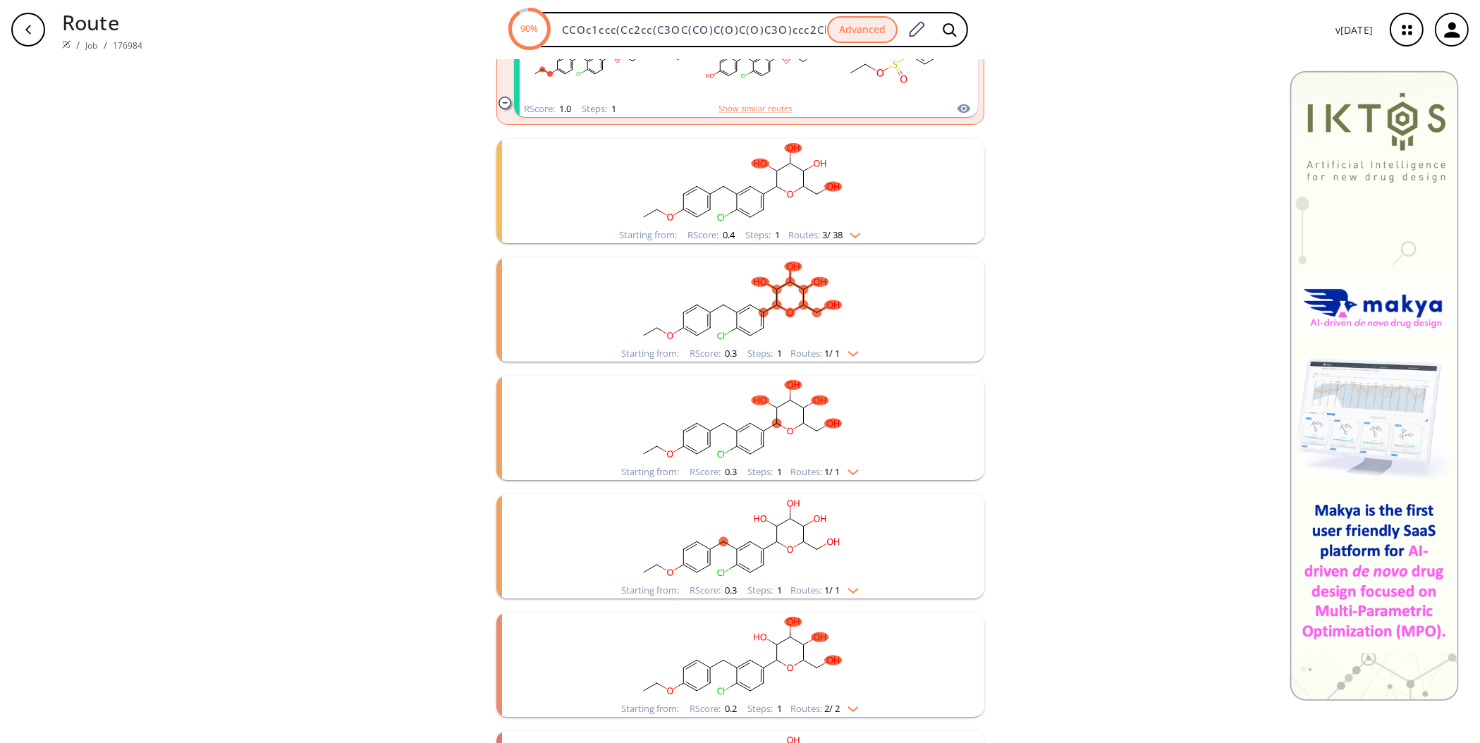
scroll to position [585, 0]
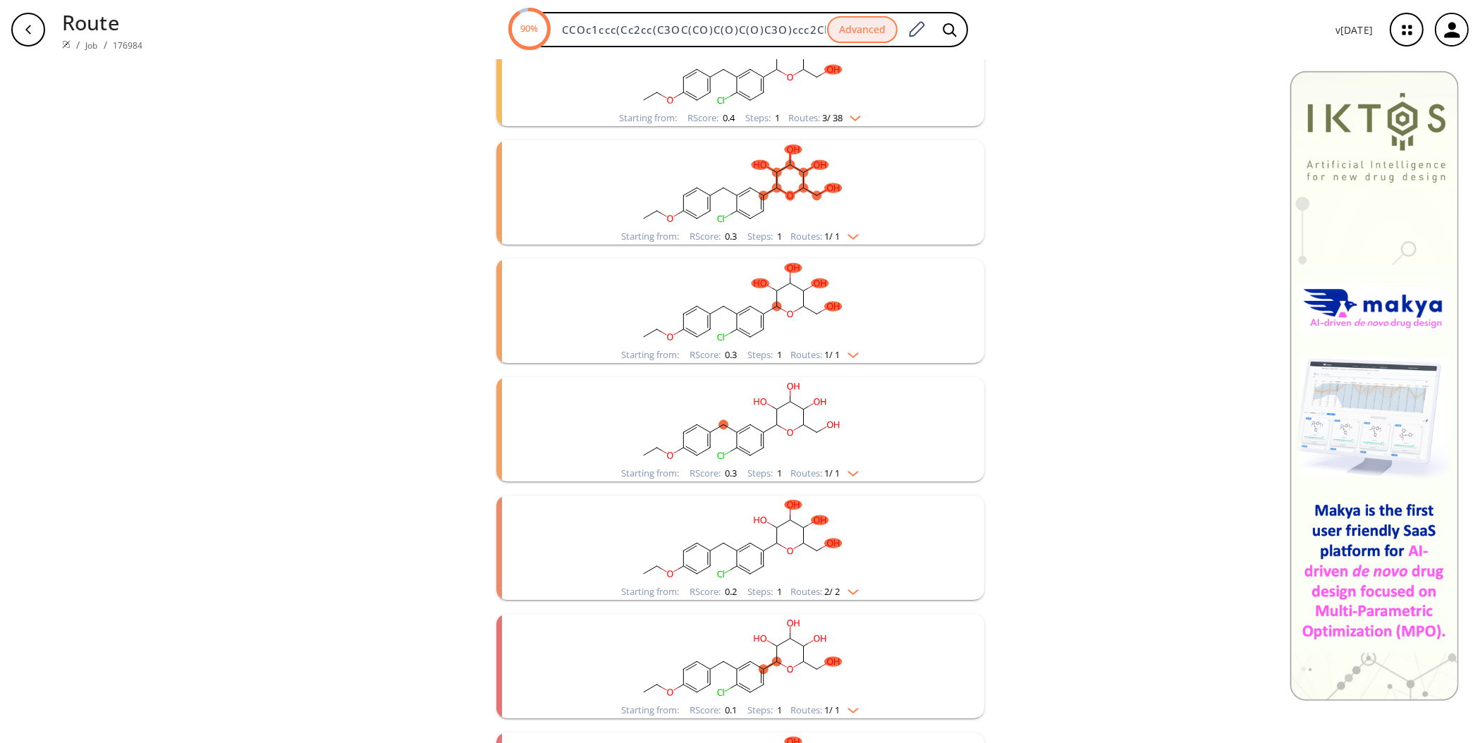
click at [833, 350] on span "1 / 1" at bounding box center [833, 354] width 16 height 9
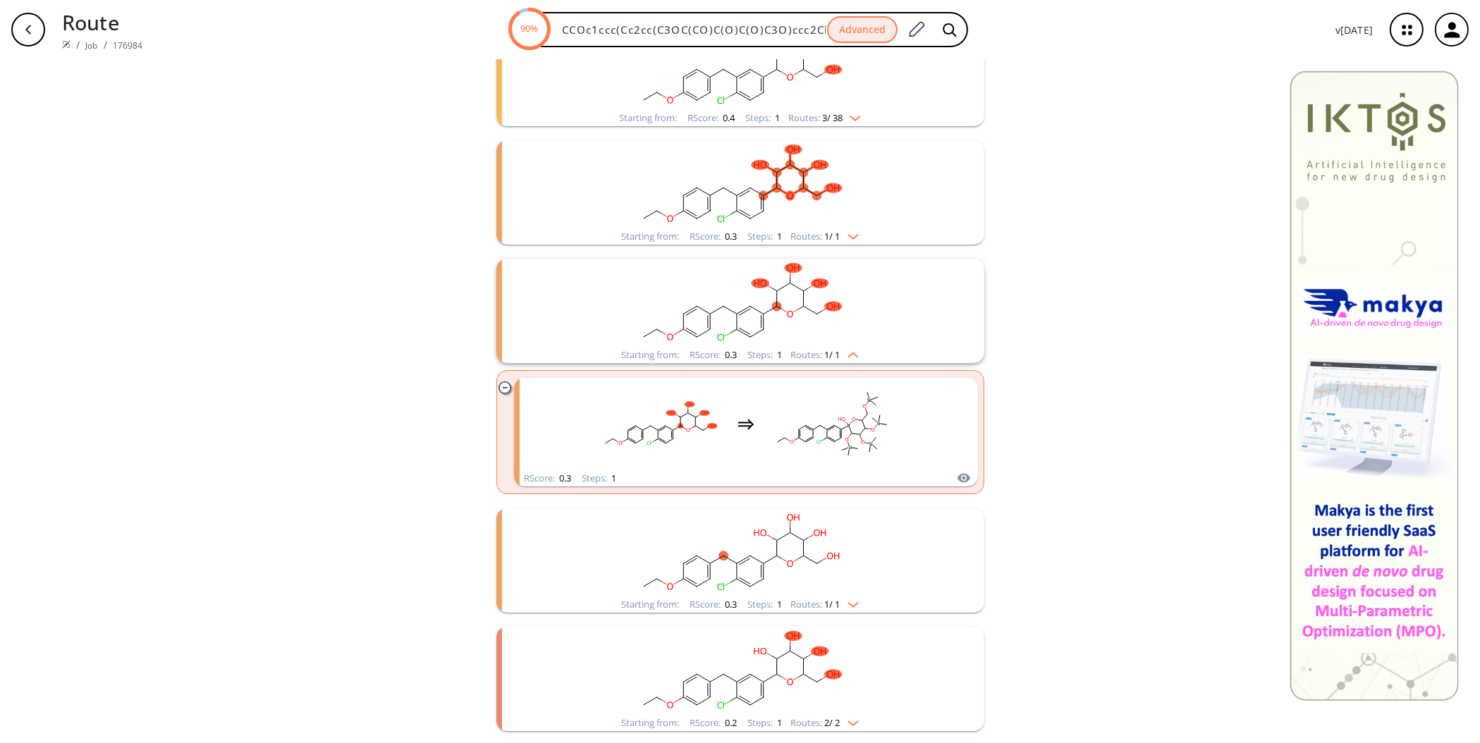
click at [833, 350] on span "1 / 1" at bounding box center [833, 354] width 16 height 9
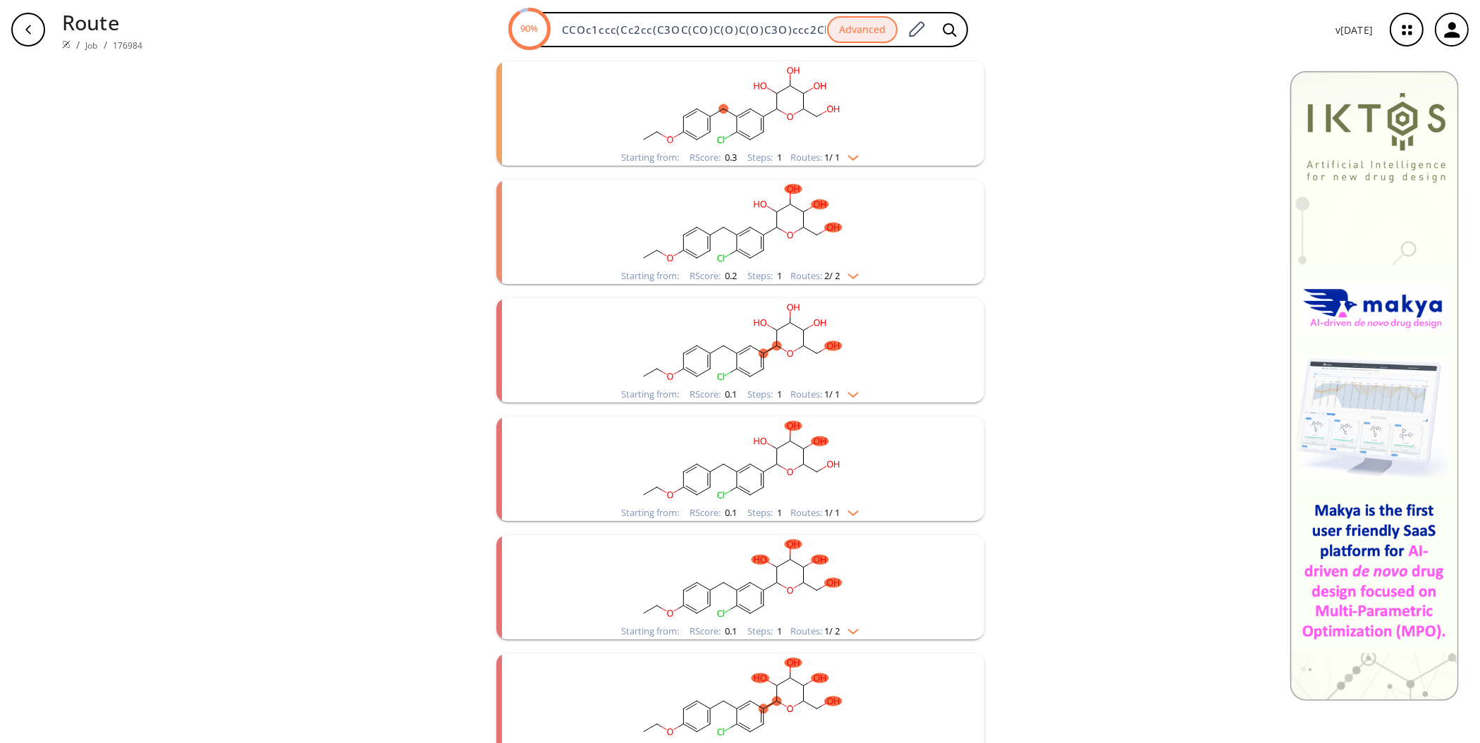
scroll to position [937, 0]
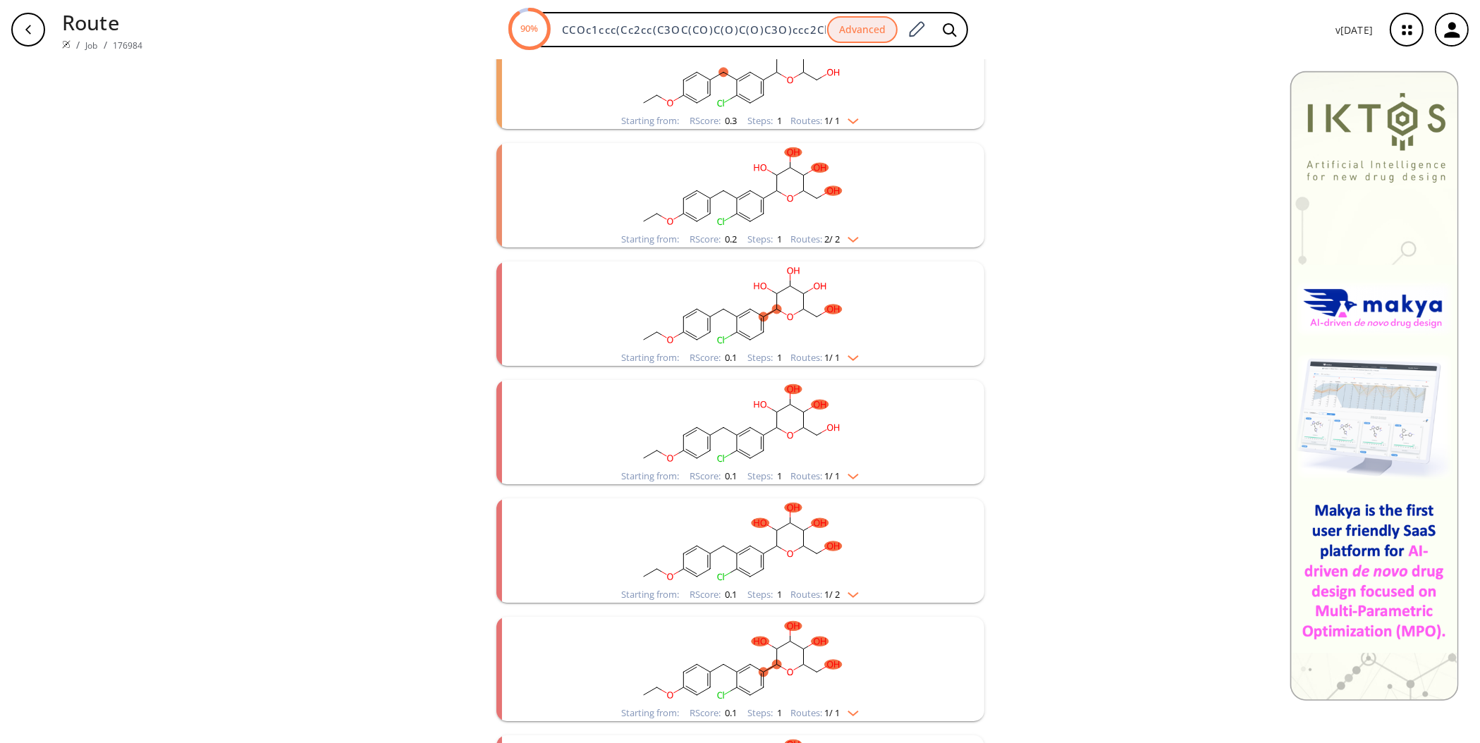
click at [829, 353] on span "1 / 1" at bounding box center [833, 357] width 16 height 9
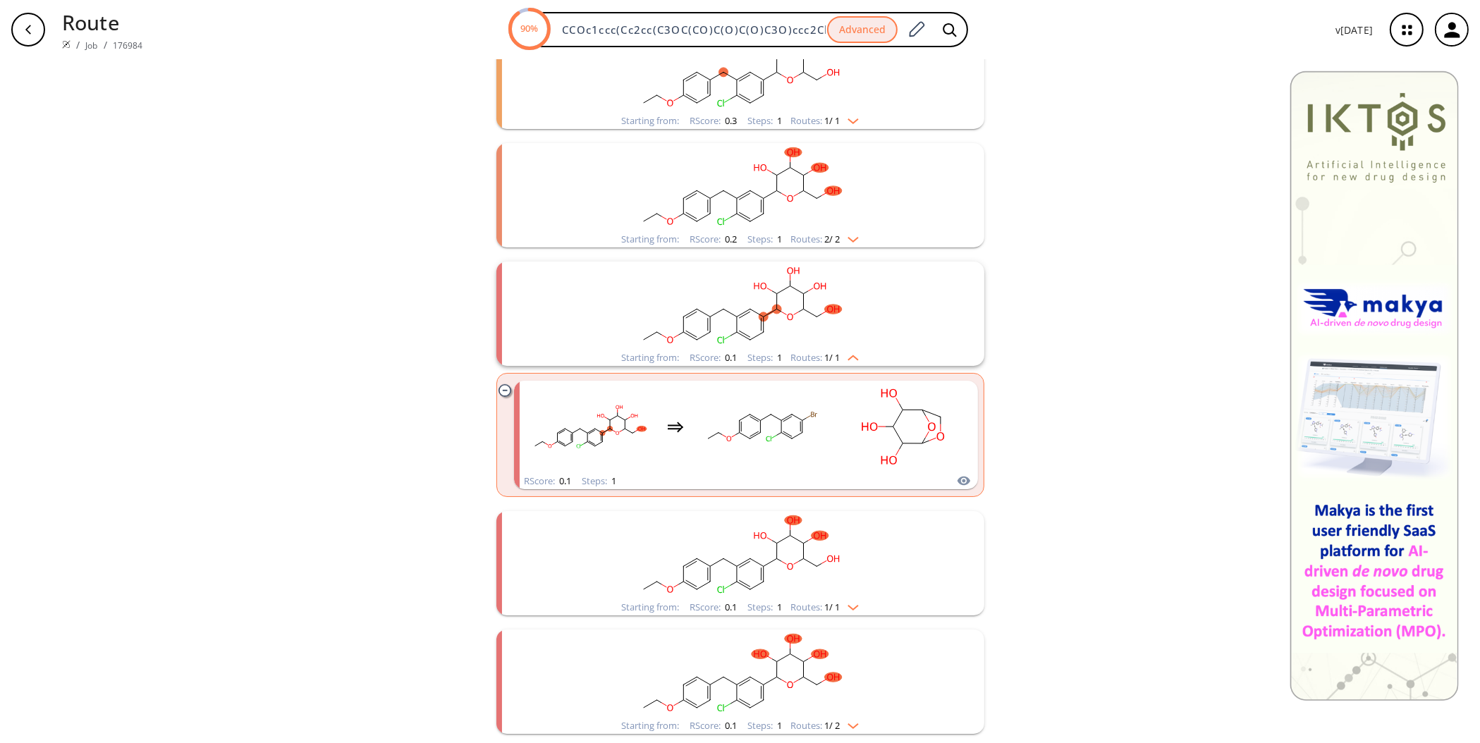
click at [829, 353] on span "1 / 1" at bounding box center [833, 357] width 16 height 9
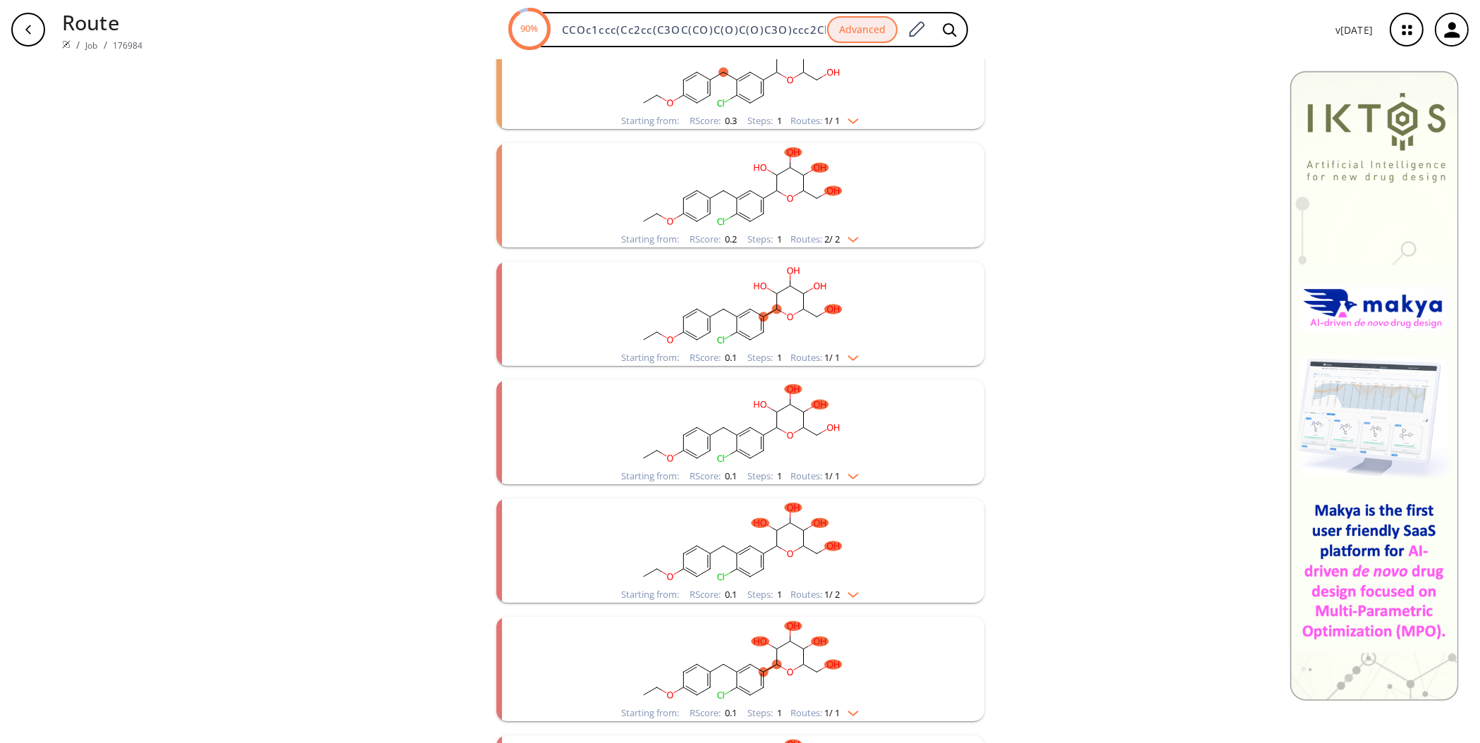
scroll to position [1055, 0]
click at [813, 434] on ellipse "clusters" at bounding box center [816, 436] width 9 height 9
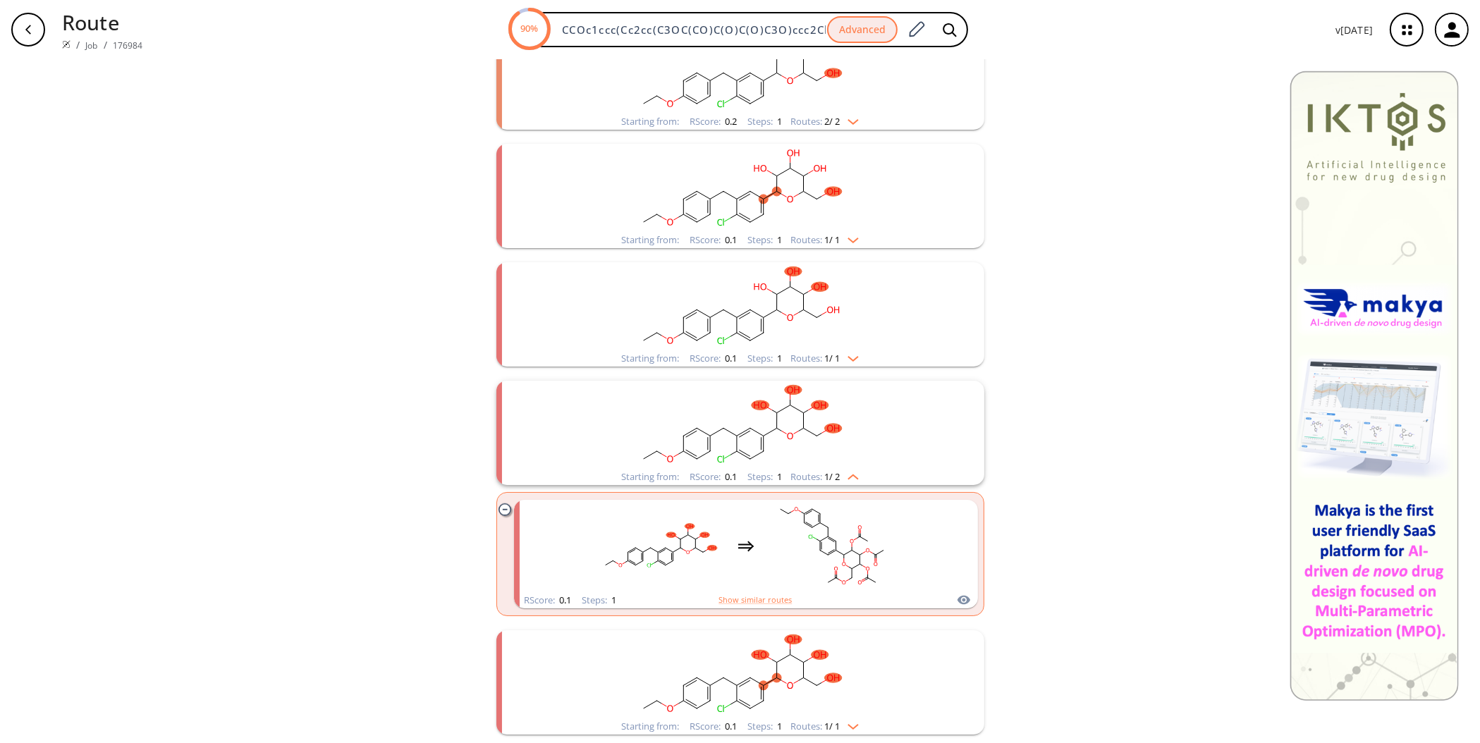
click at [812, 429] on rect "clusters" at bounding box center [740, 425] width 367 height 88
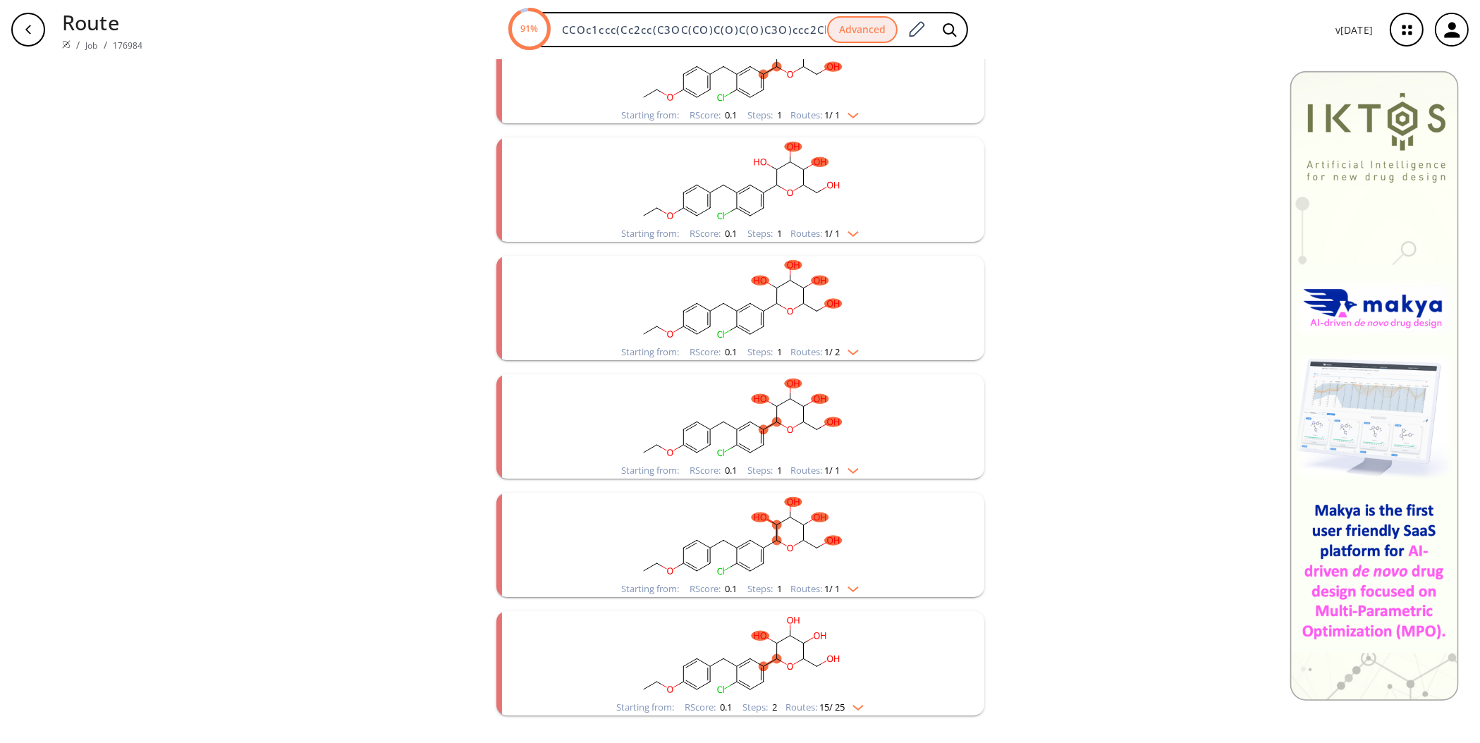
scroll to position [1228, 0]
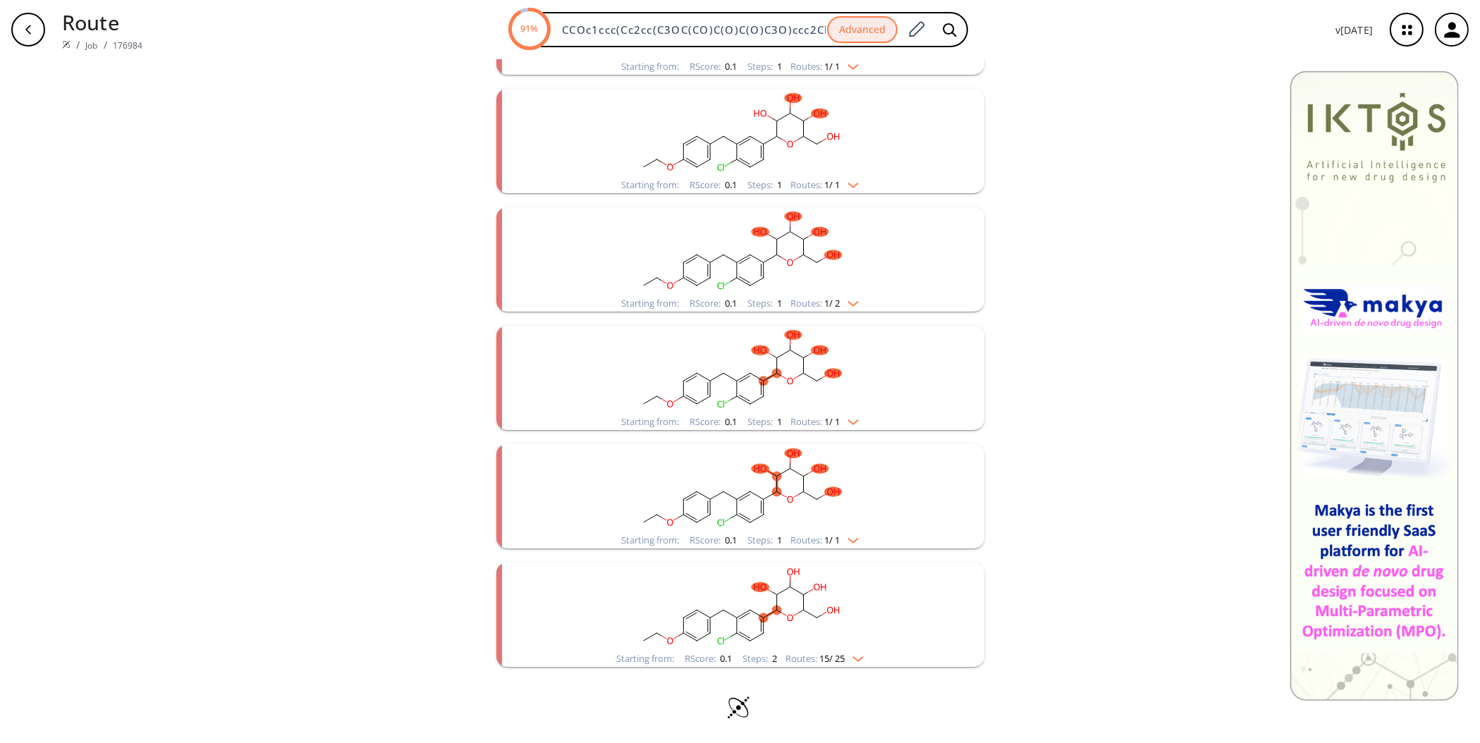
click at [812, 429] on li "Starting from: RScore : 0.1 Steps : 1 Routes: 1 / 1" at bounding box center [740, 378] width 488 height 118
click at [825, 420] on span "1 / 1" at bounding box center [833, 421] width 16 height 9
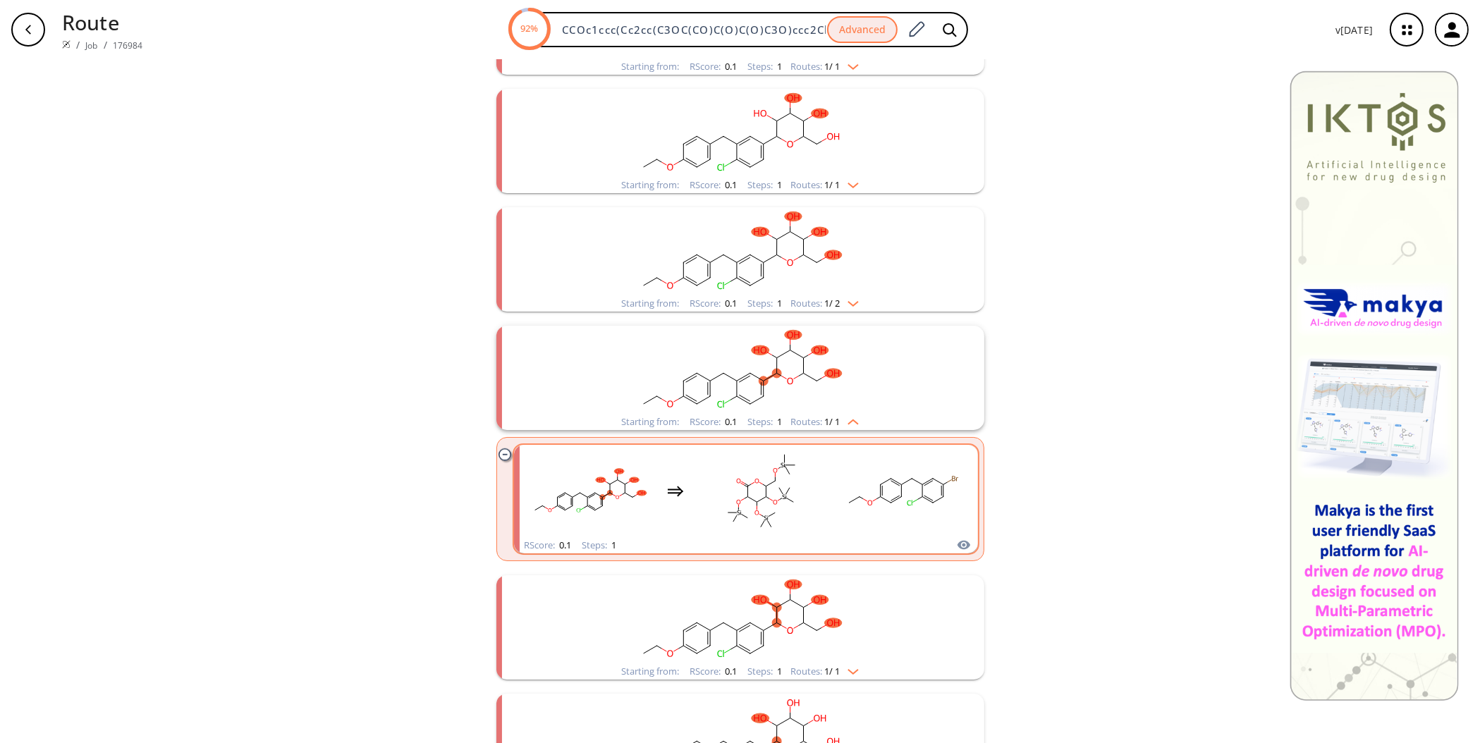
scroll to position [1359, 0]
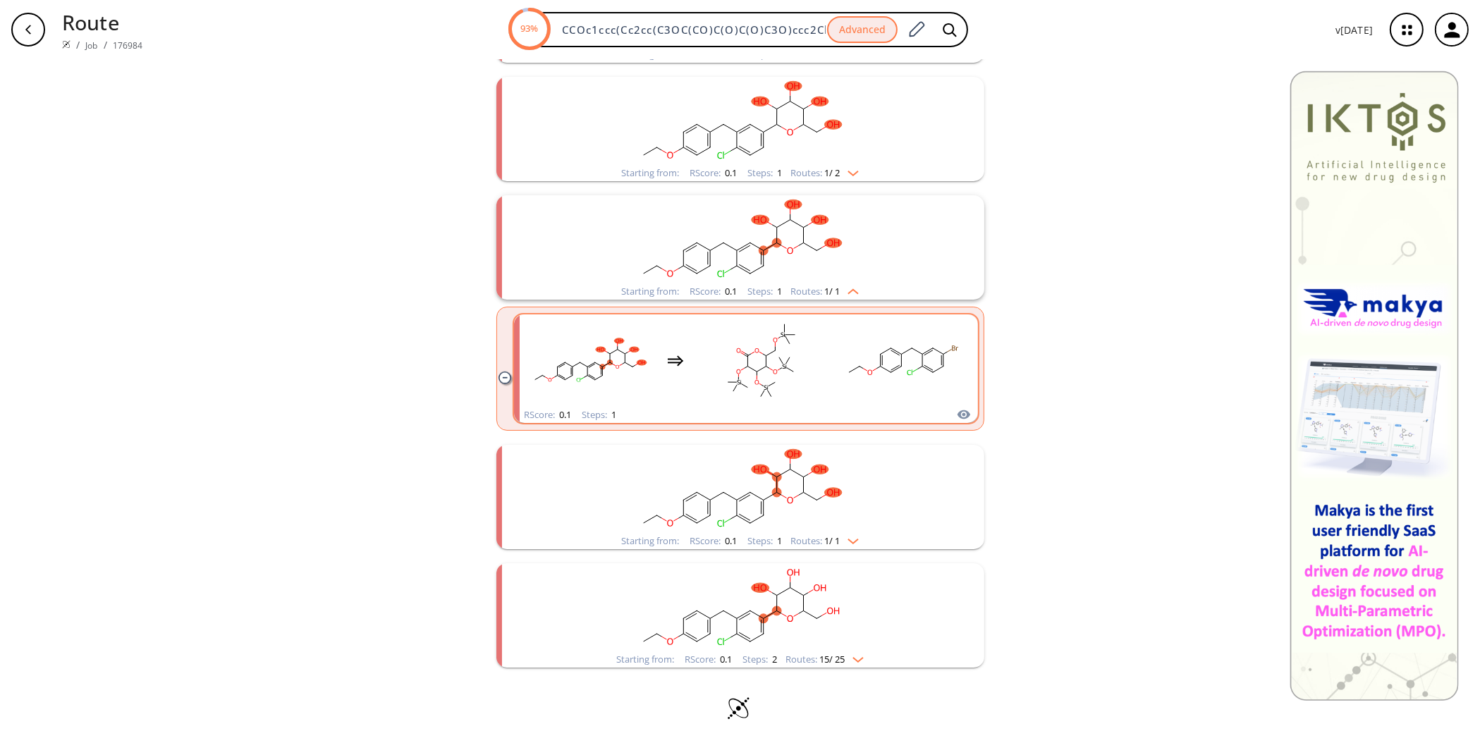
click at [826, 319] on div "clusters" at bounding box center [746, 360] width 440 height 92
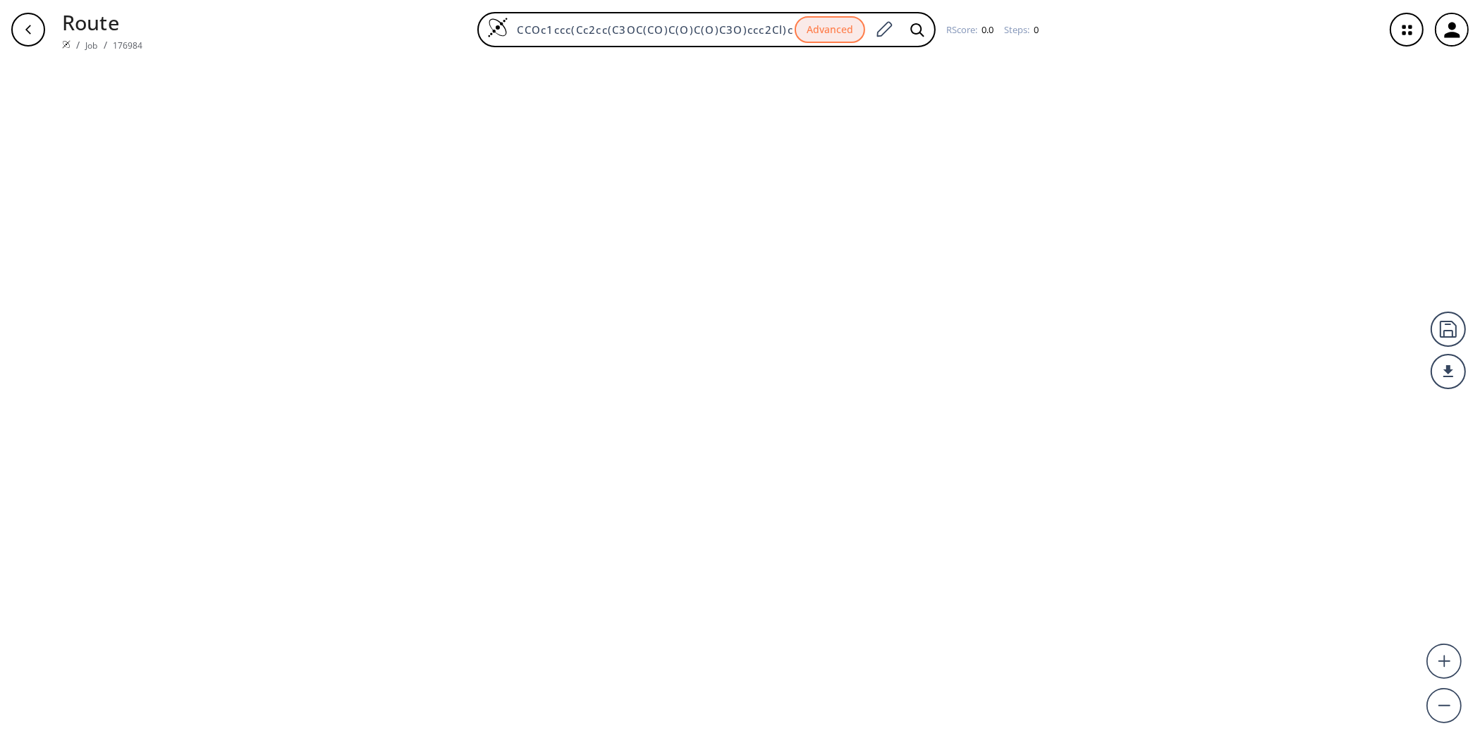
click at [840, 287] on div at bounding box center [740, 401] width 1480 height 684
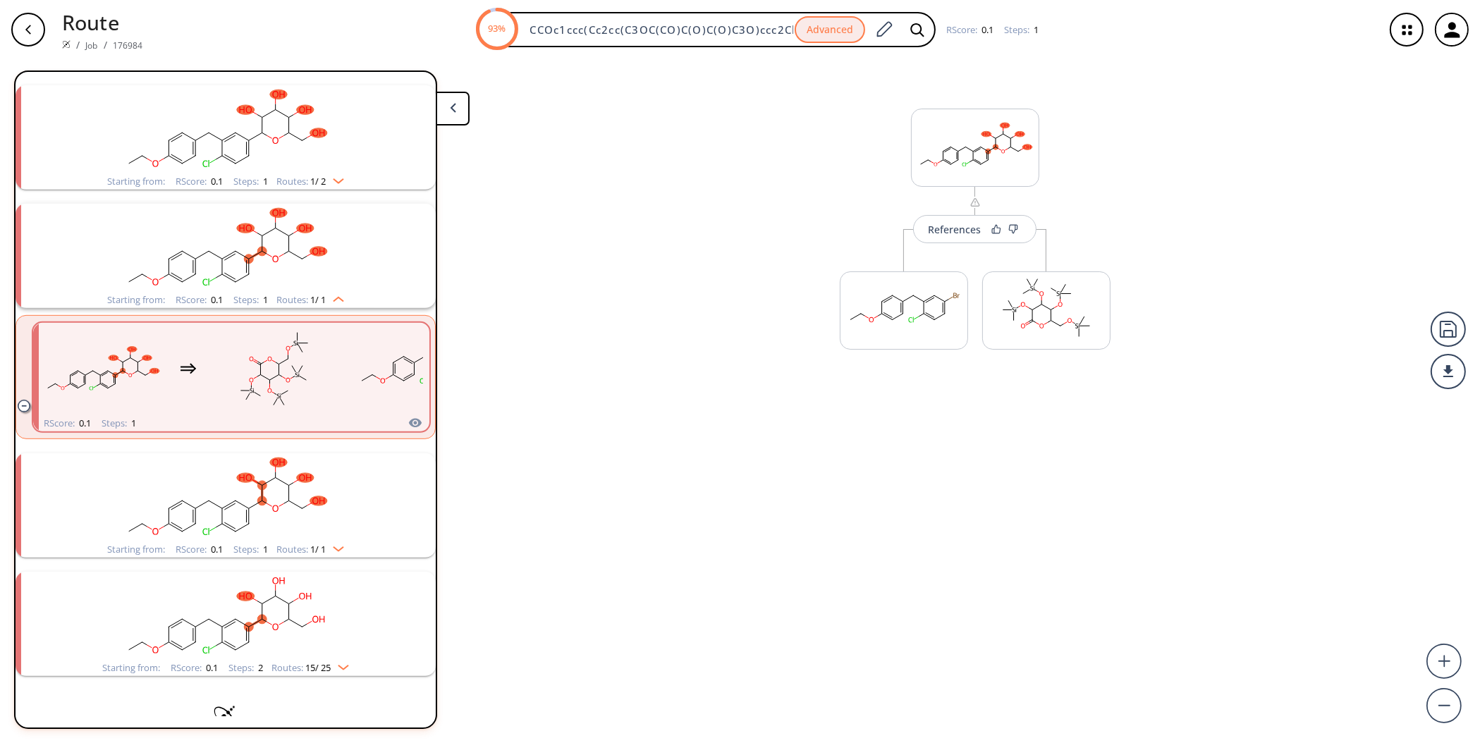
scroll to position [1147, 0]
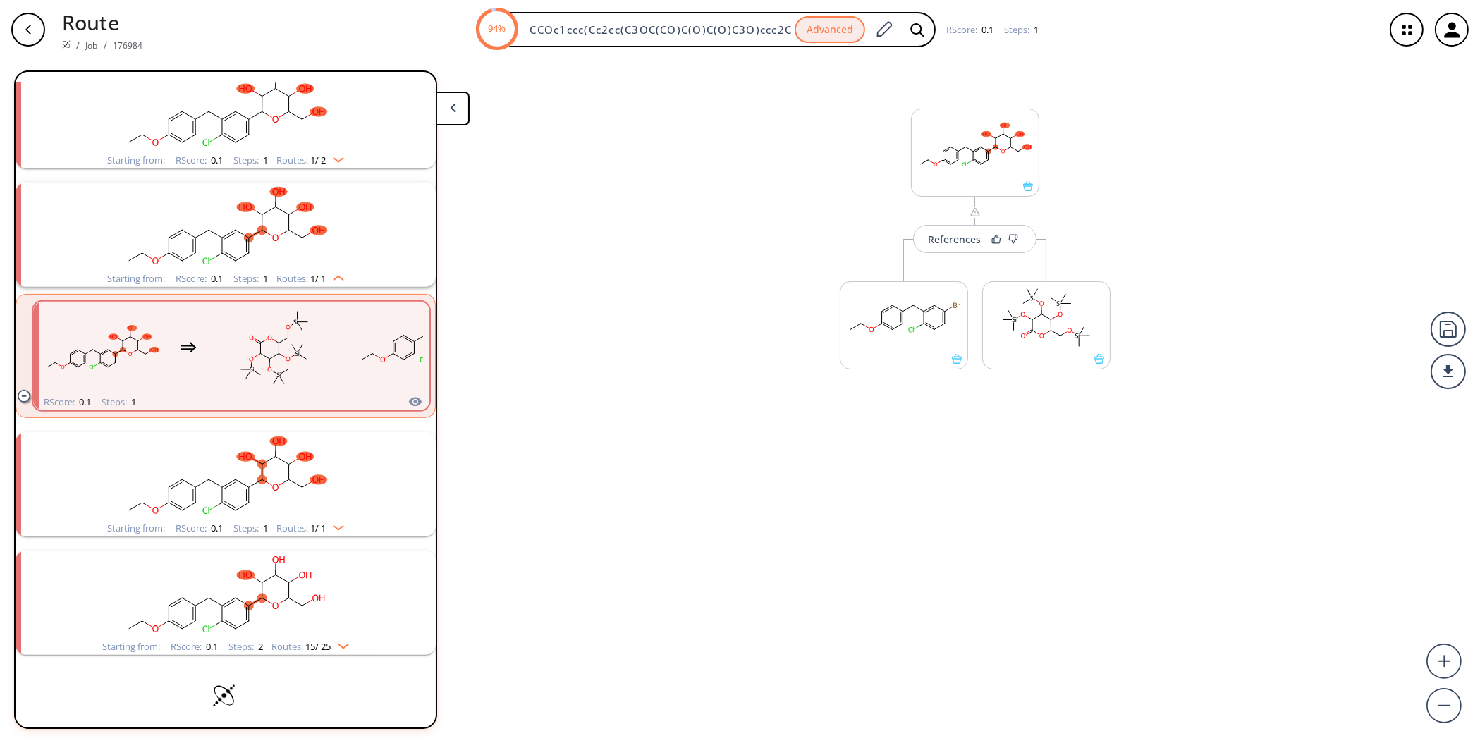
click at [32, 17] on div "button" at bounding box center [28, 30] width 34 height 34
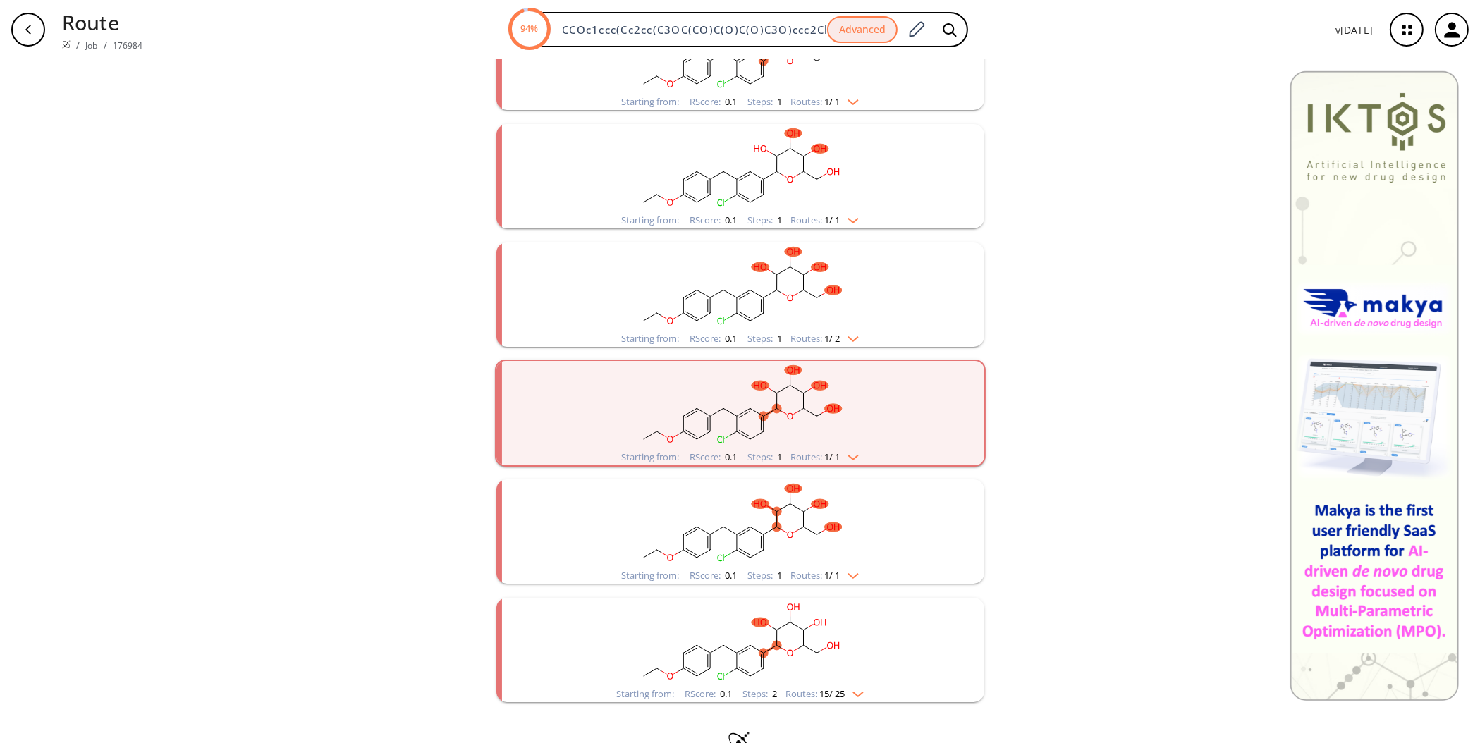
scroll to position [1097, 0]
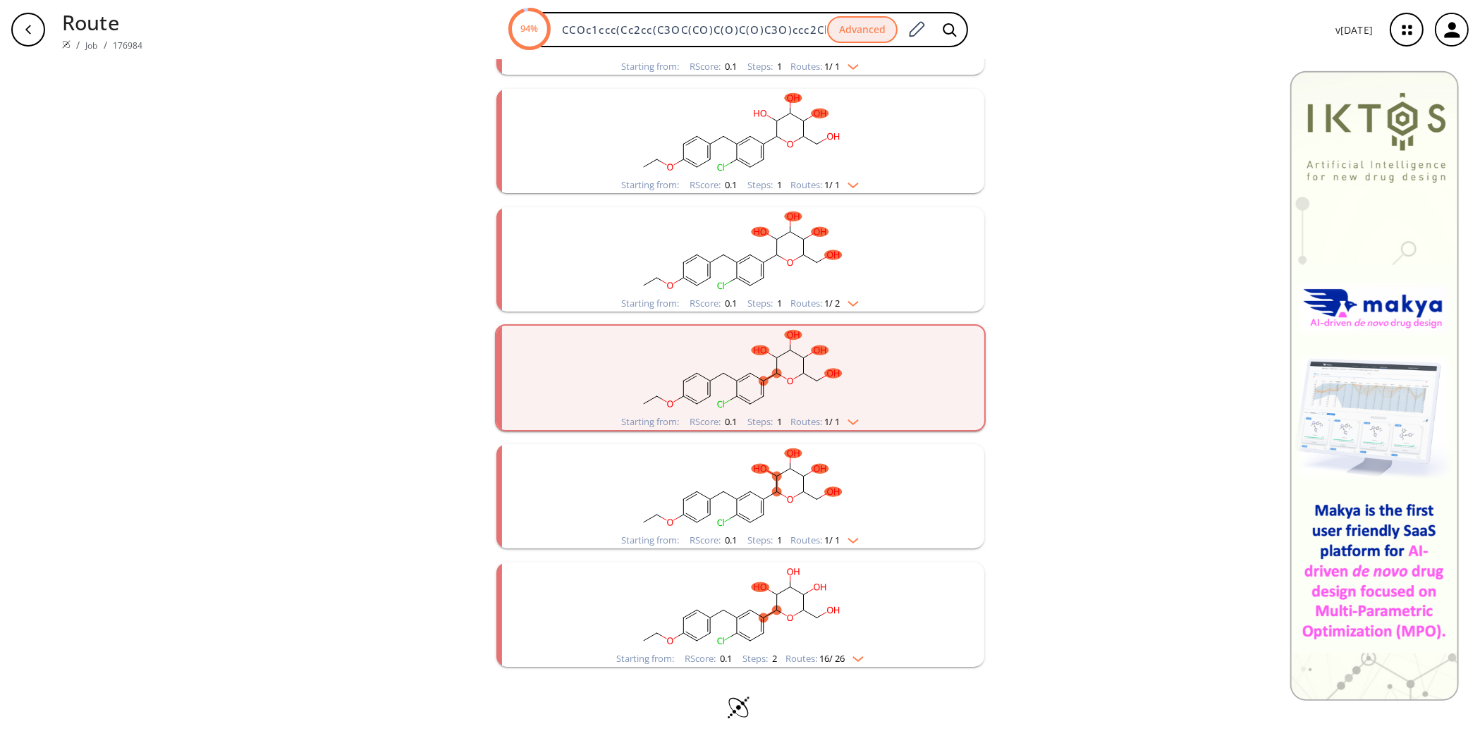
click at [845, 643] on rect "clusters" at bounding box center [740, 607] width 367 height 88
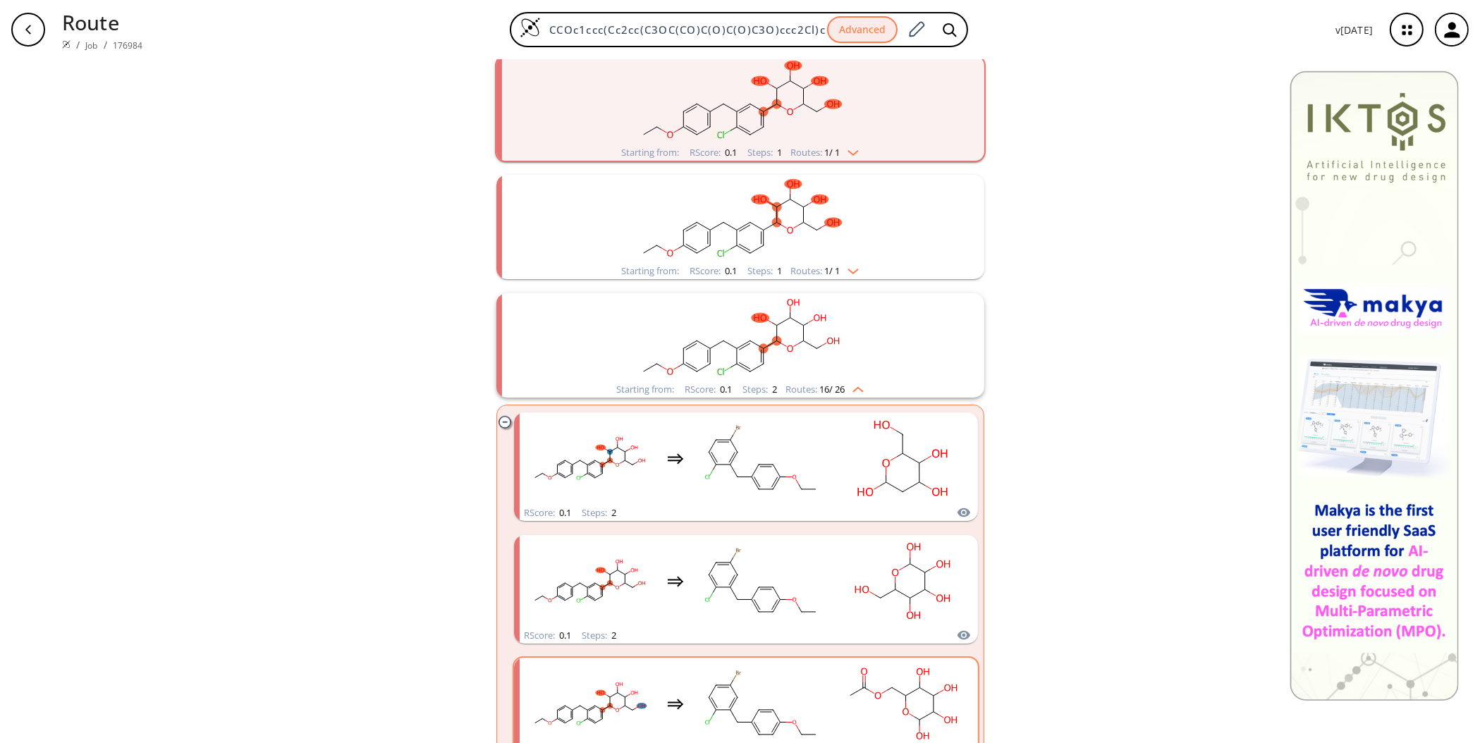
scroll to position [1470, 0]
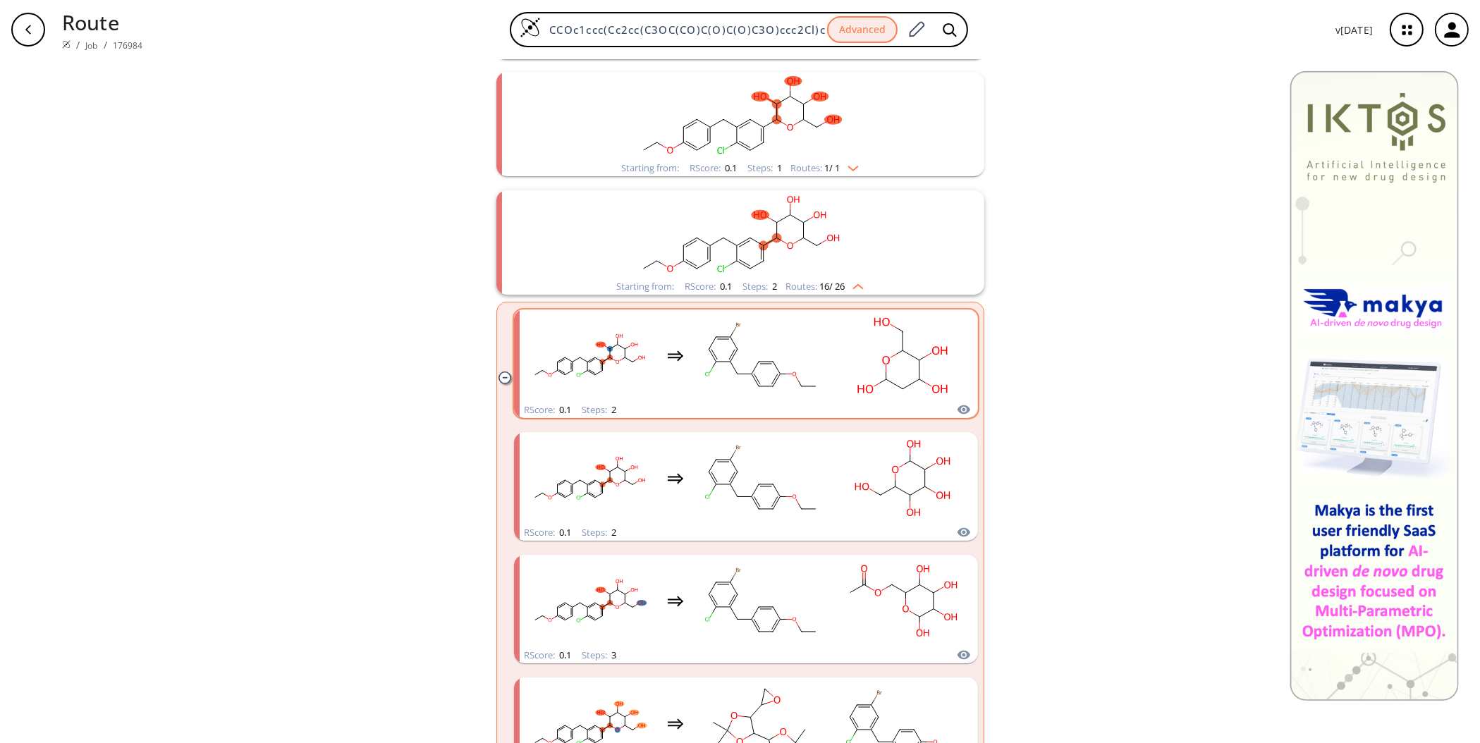
click at [806, 353] on rect "clusters" at bounding box center [761, 356] width 127 height 88
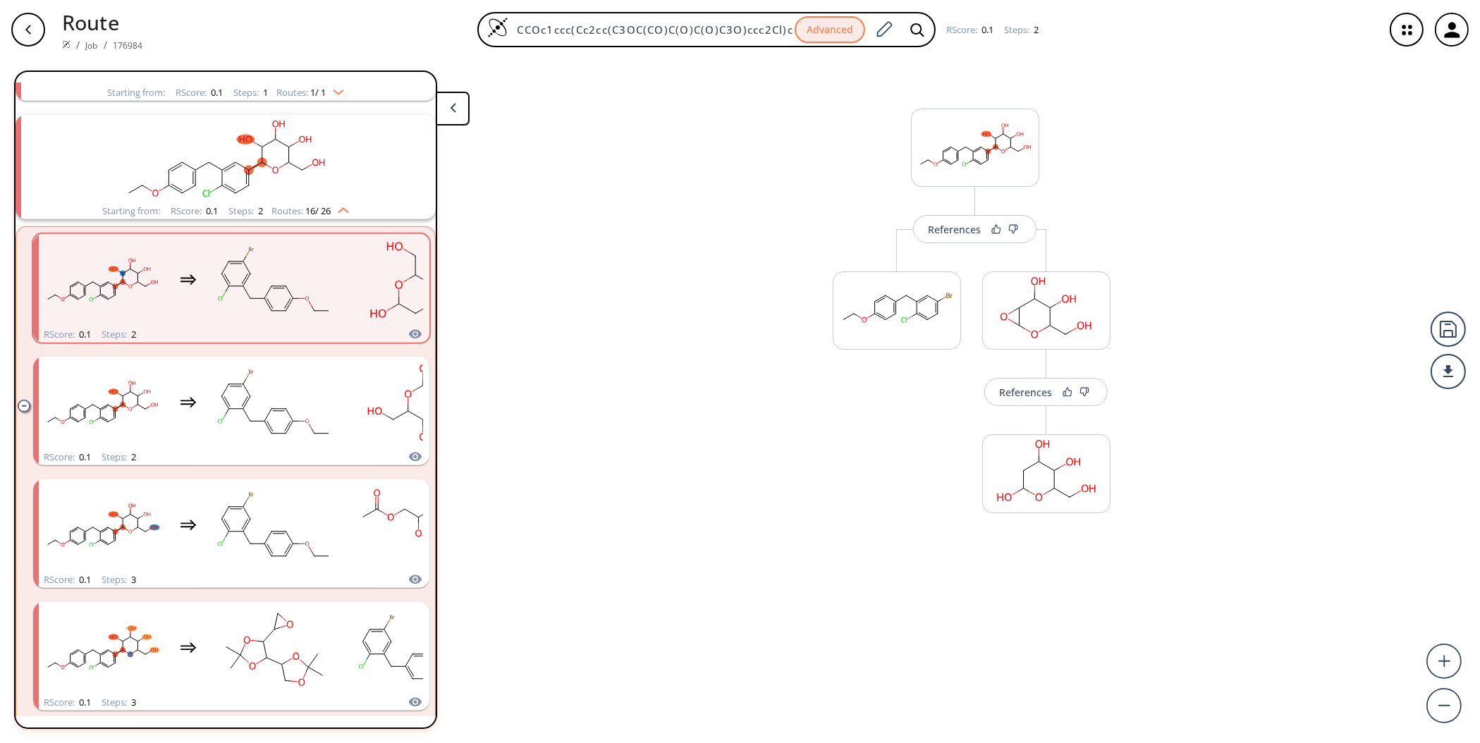
scroll to position [1453, 0]
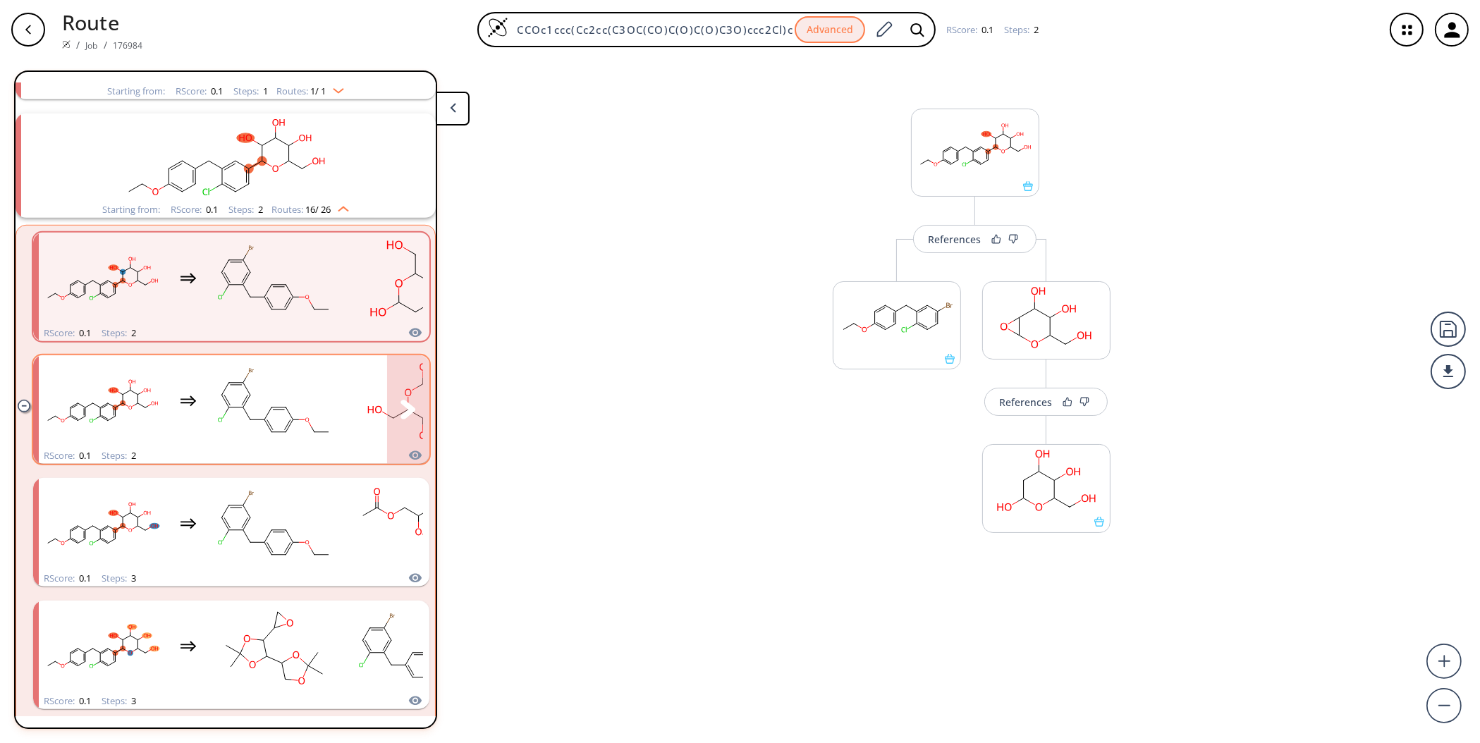
click at [298, 384] on rect "clusters" at bounding box center [274, 402] width 127 height 88
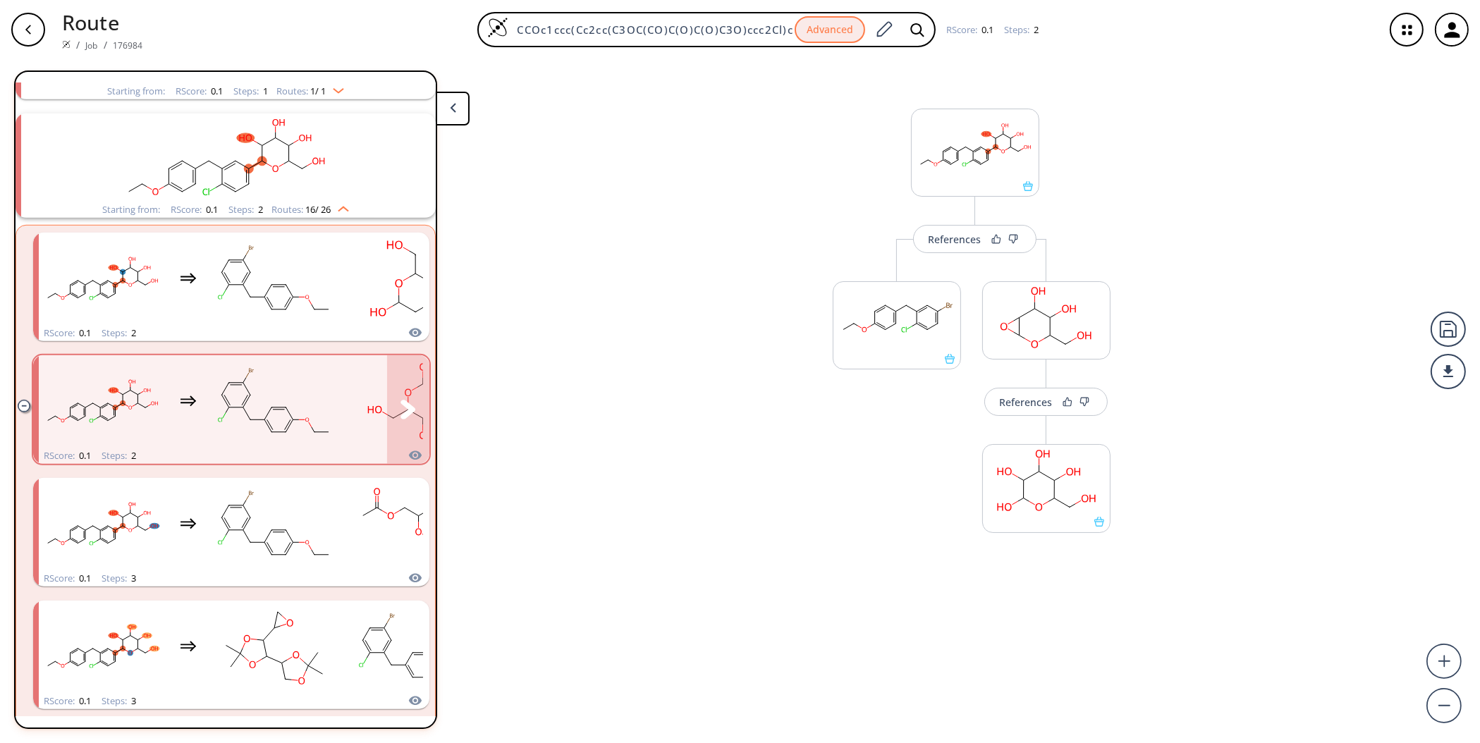
scroll to position [1688, 0]
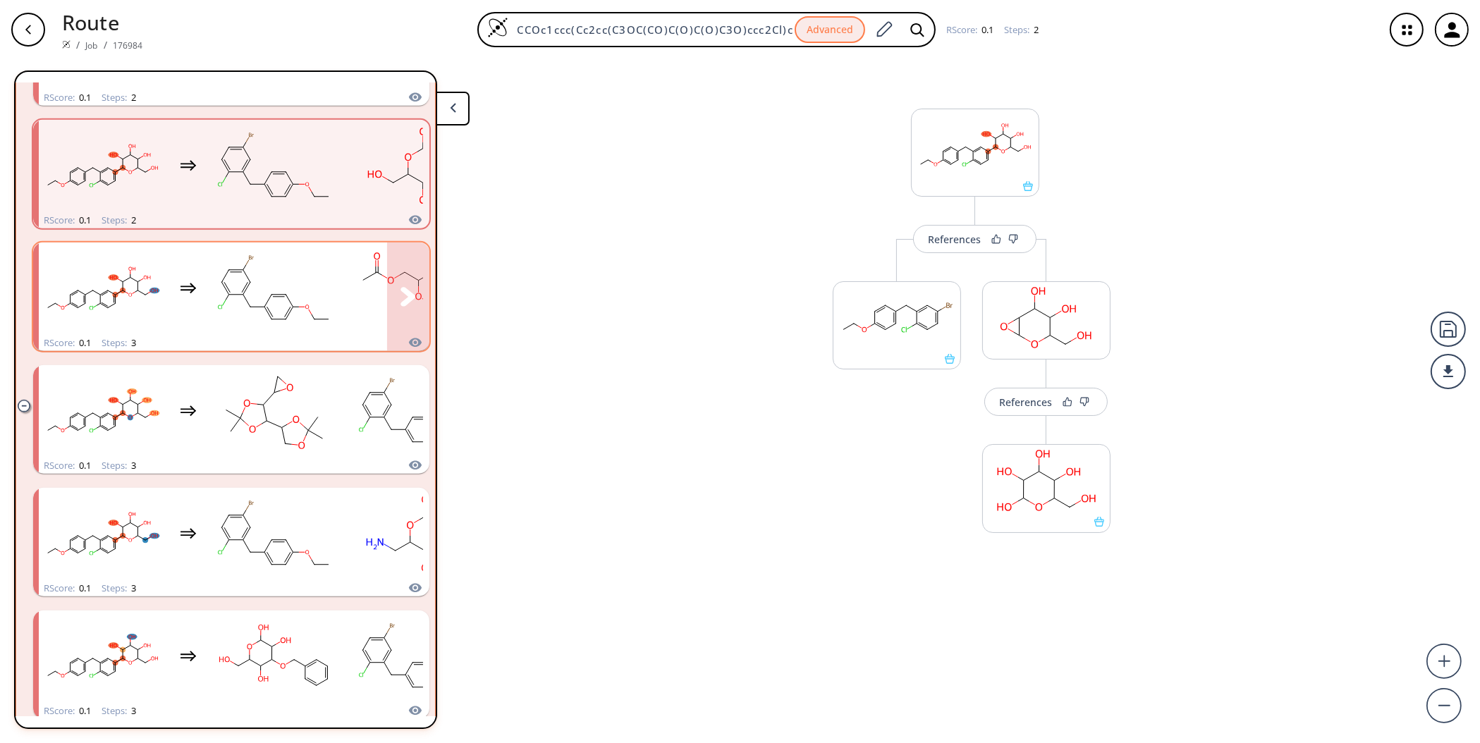
click at [224, 297] on rect "clusters" at bounding box center [274, 289] width 127 height 88
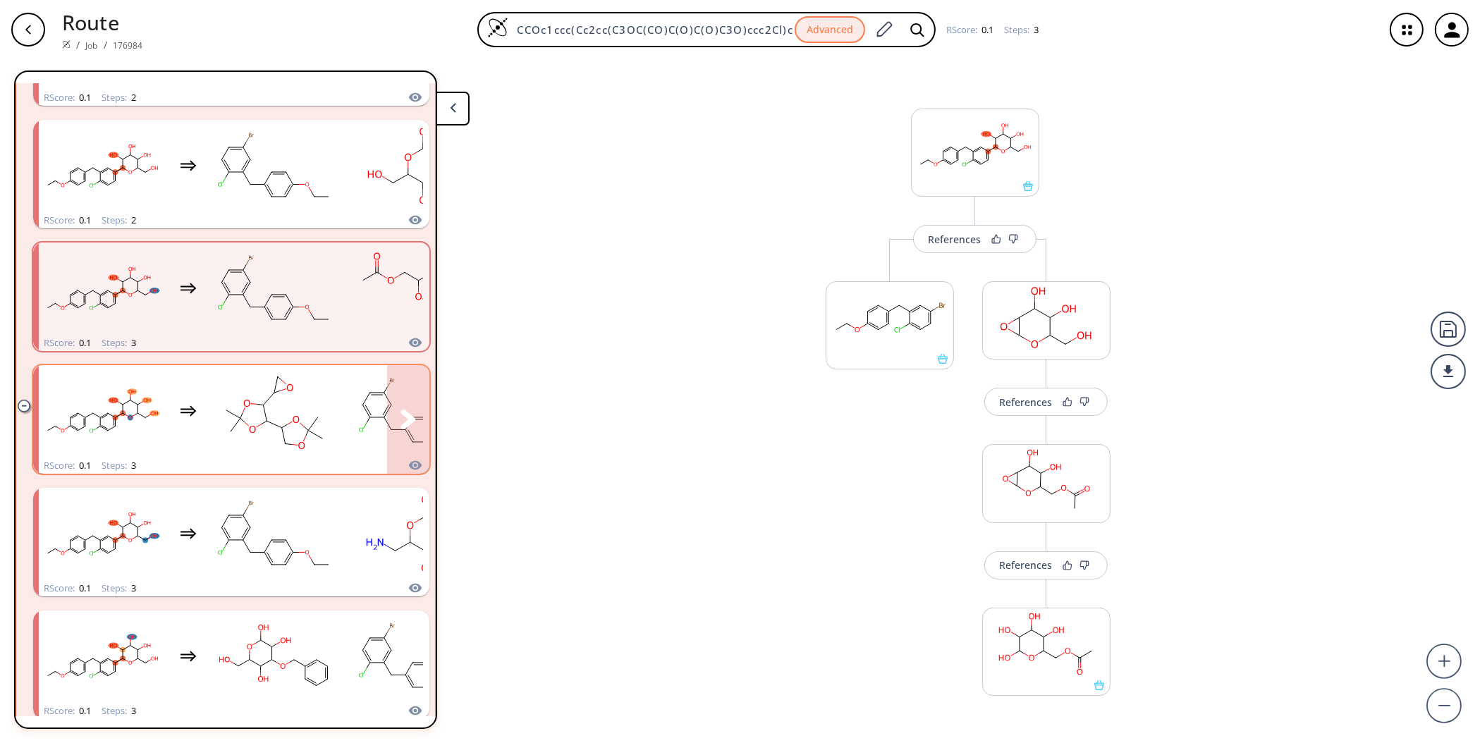
click at [231, 414] on rect "clusters" at bounding box center [274, 411] width 127 height 88
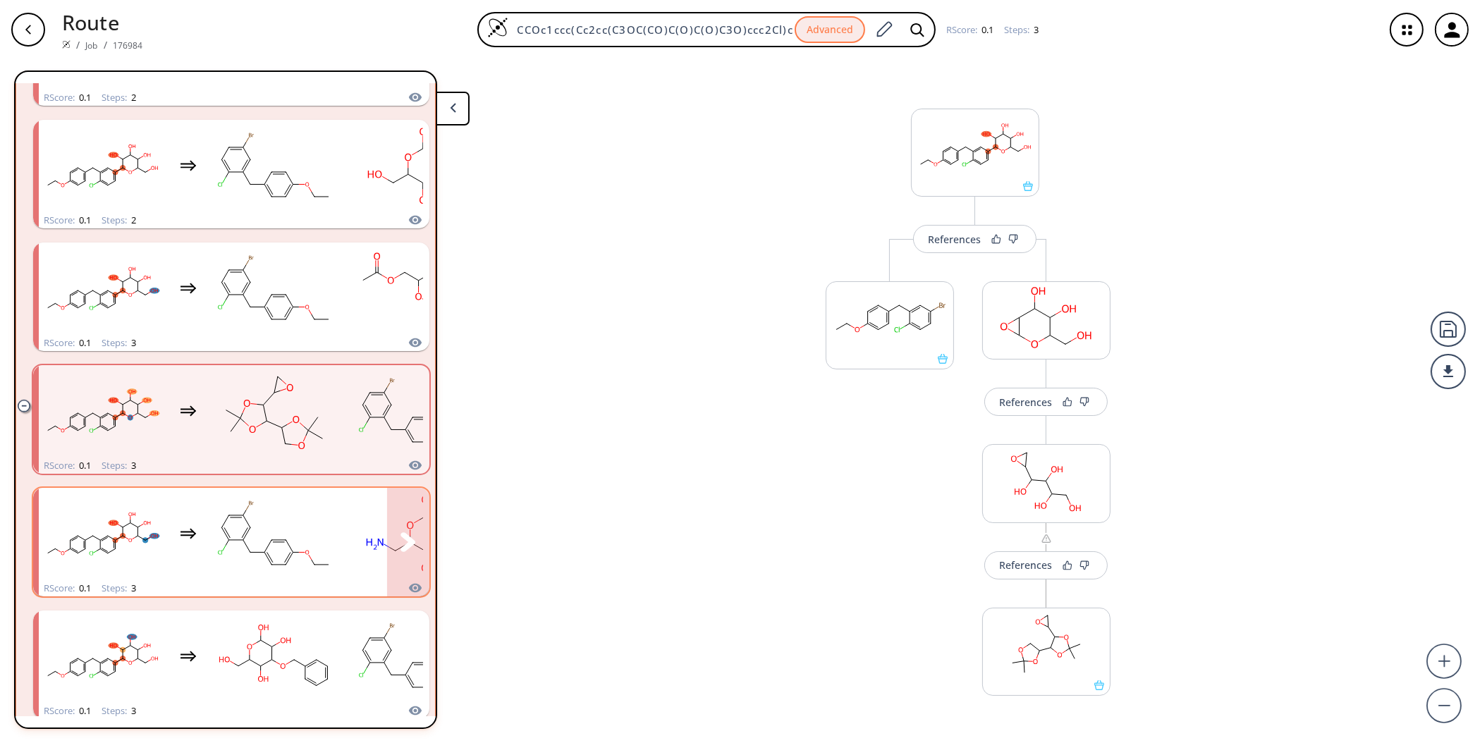
click at [298, 544] on rect "clusters" at bounding box center [274, 534] width 127 height 88
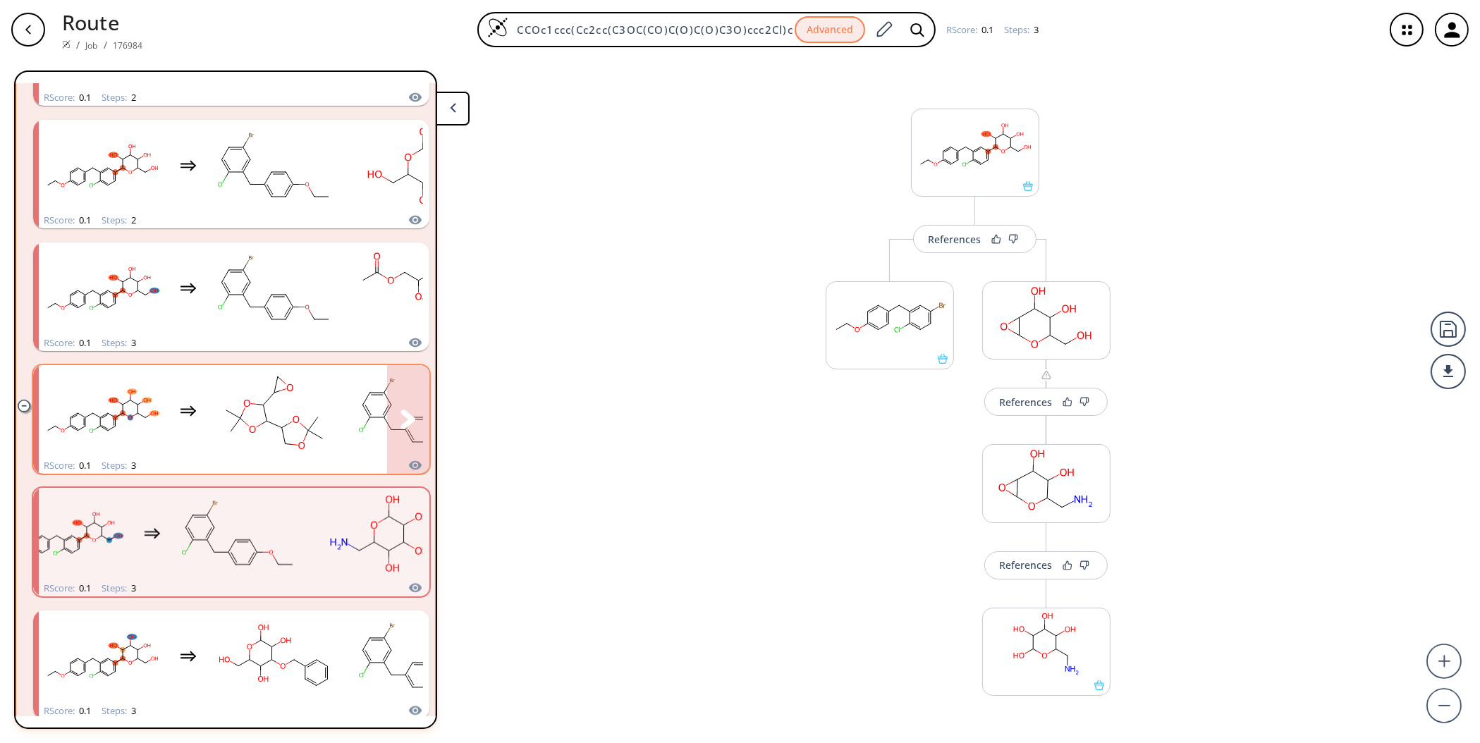
scroll to position [2041, 0]
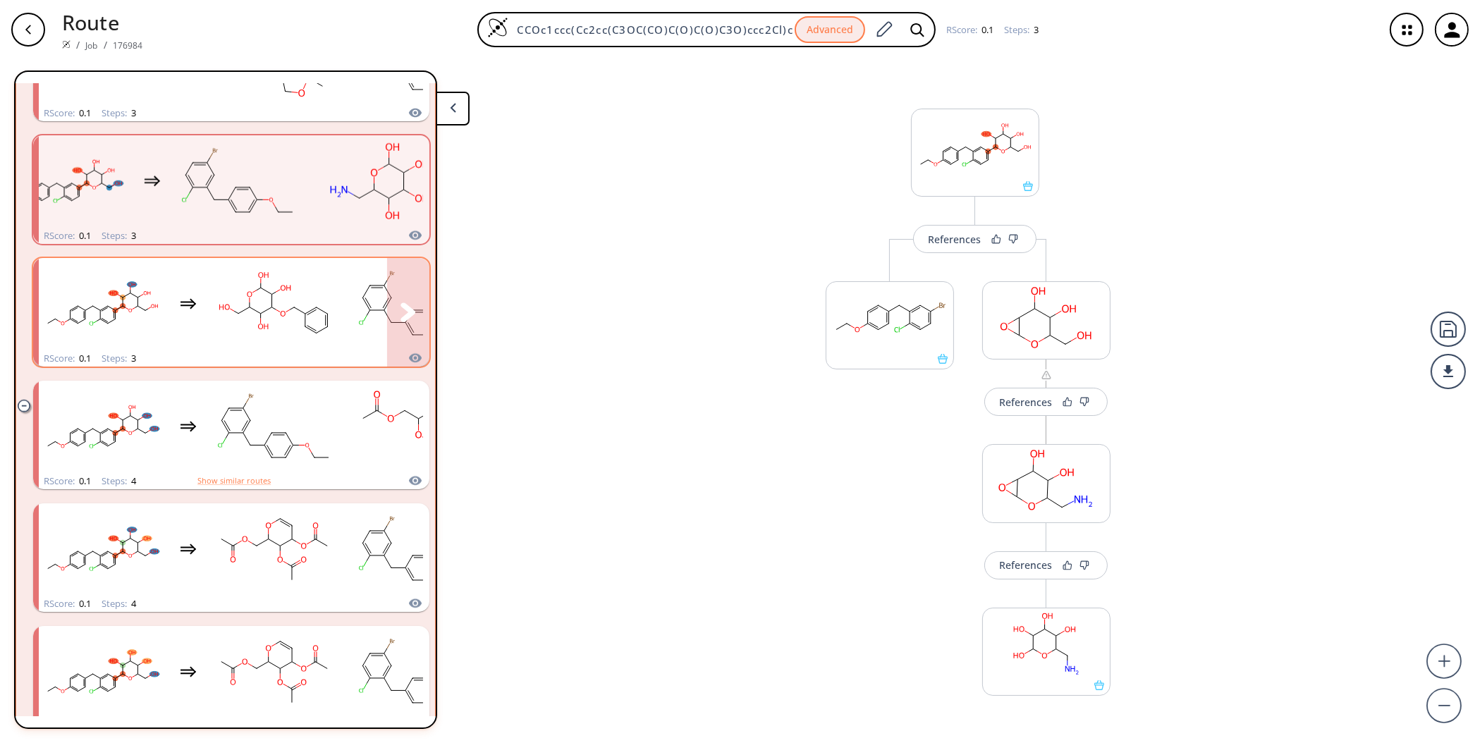
click at [331, 301] on rect "clusters" at bounding box center [274, 304] width 127 height 88
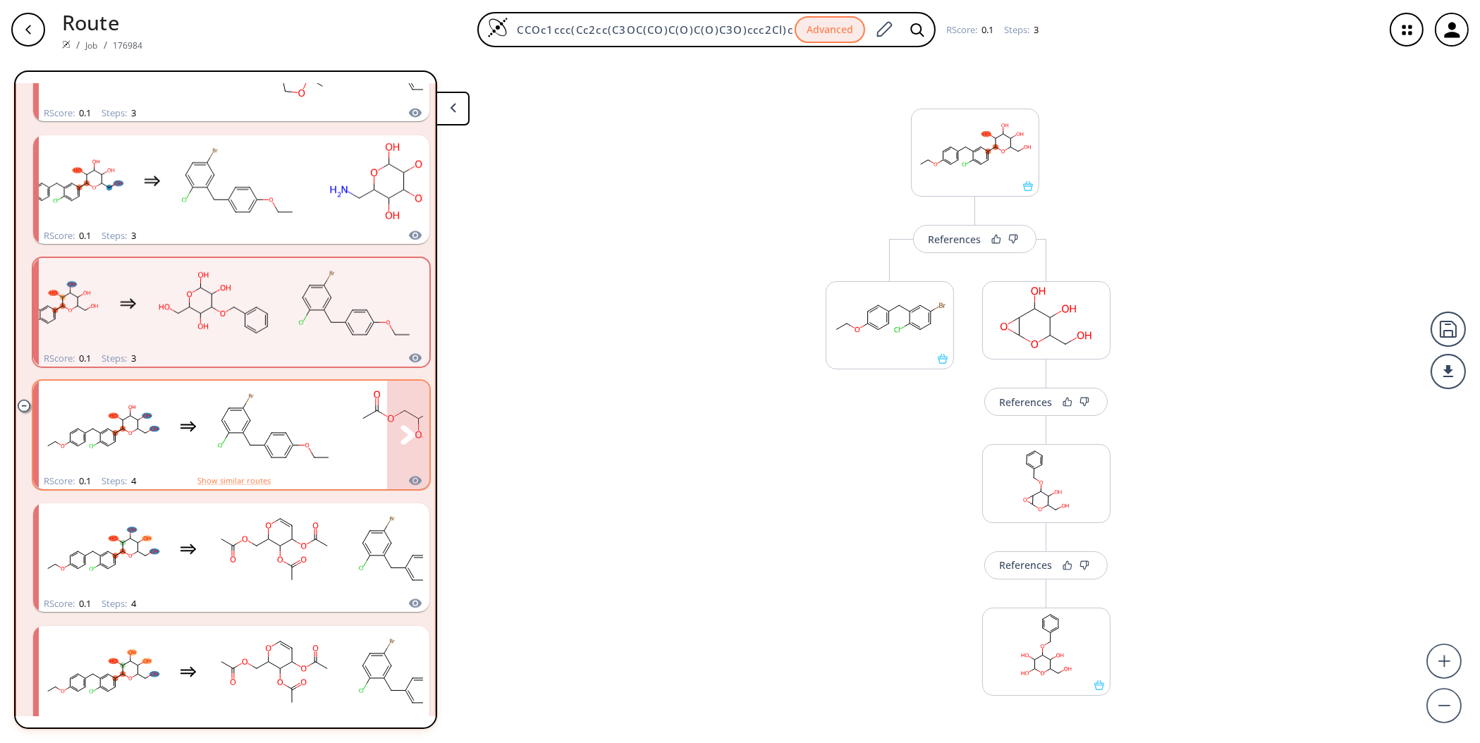
click at [408, 434] on icon "clusters" at bounding box center [408, 434] width 15 height 19
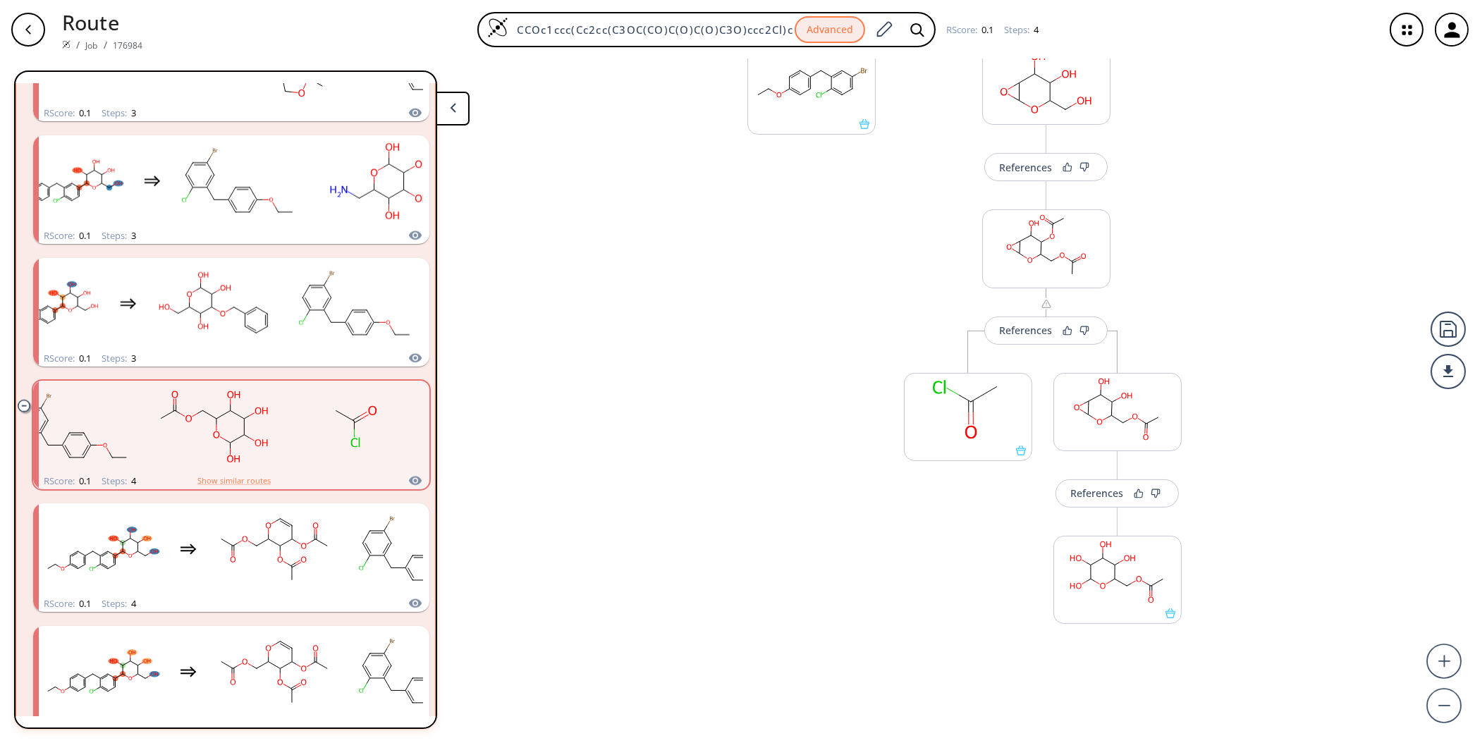
scroll to position [117, 0]
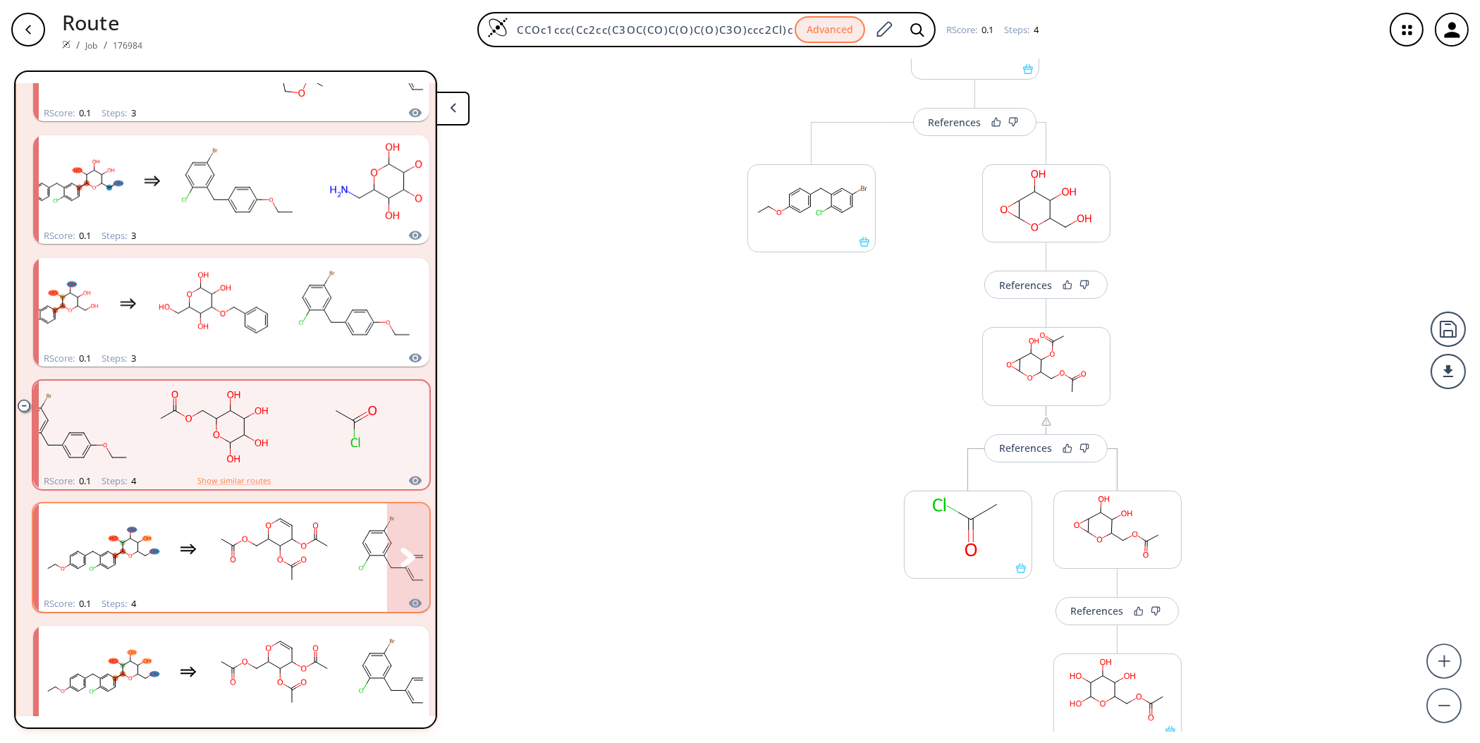
click at [393, 554] on button "clusters" at bounding box center [408, 557] width 42 height 109
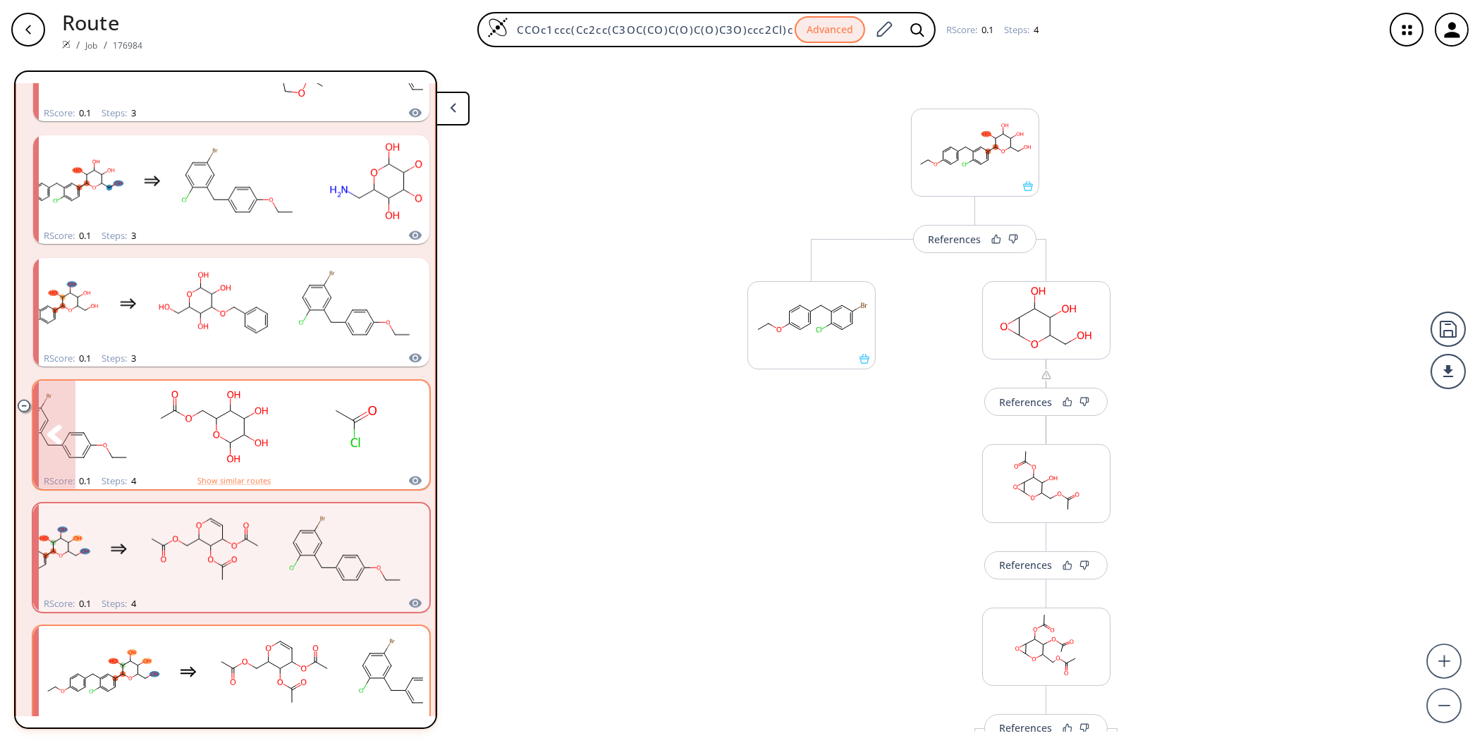
scroll to position [2275, 0]
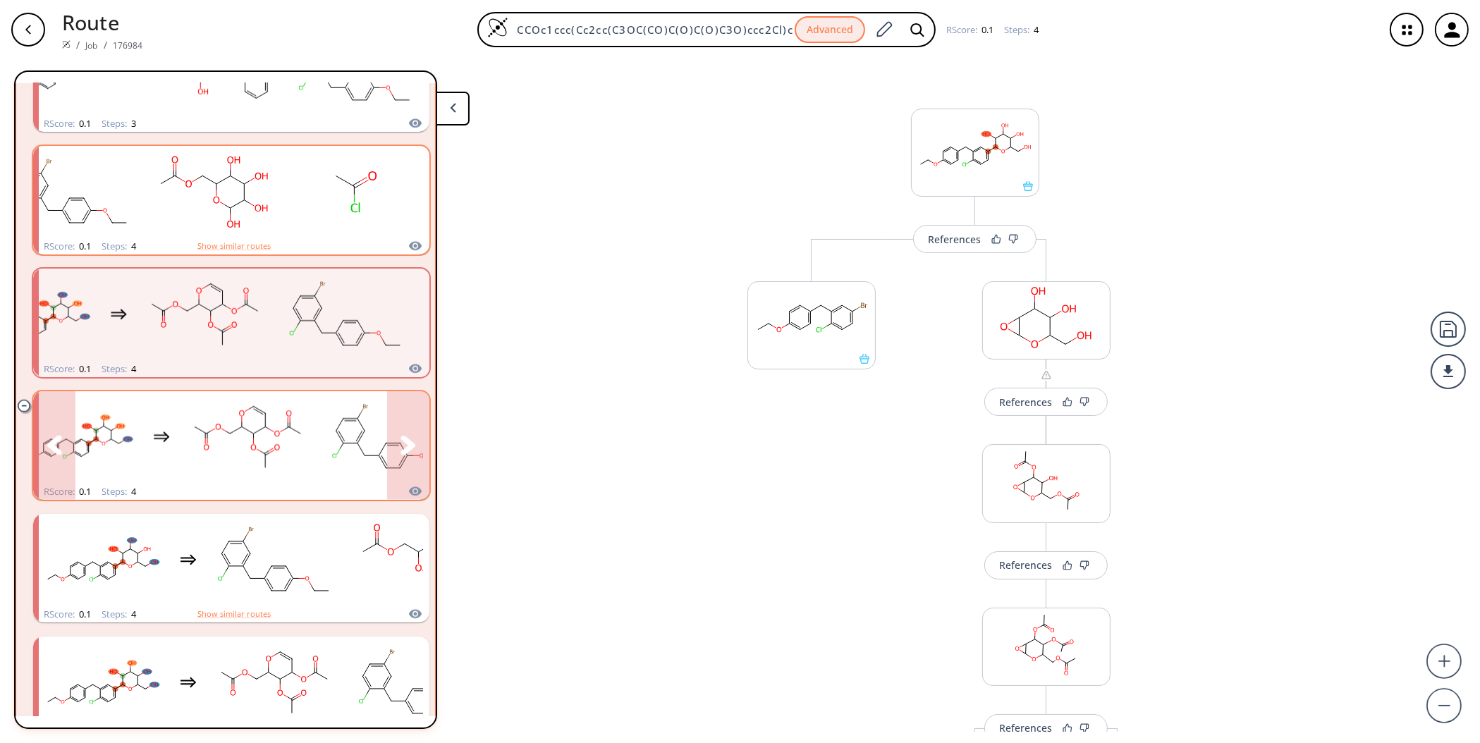
click at [403, 422] on button "clusters" at bounding box center [408, 445] width 42 height 109
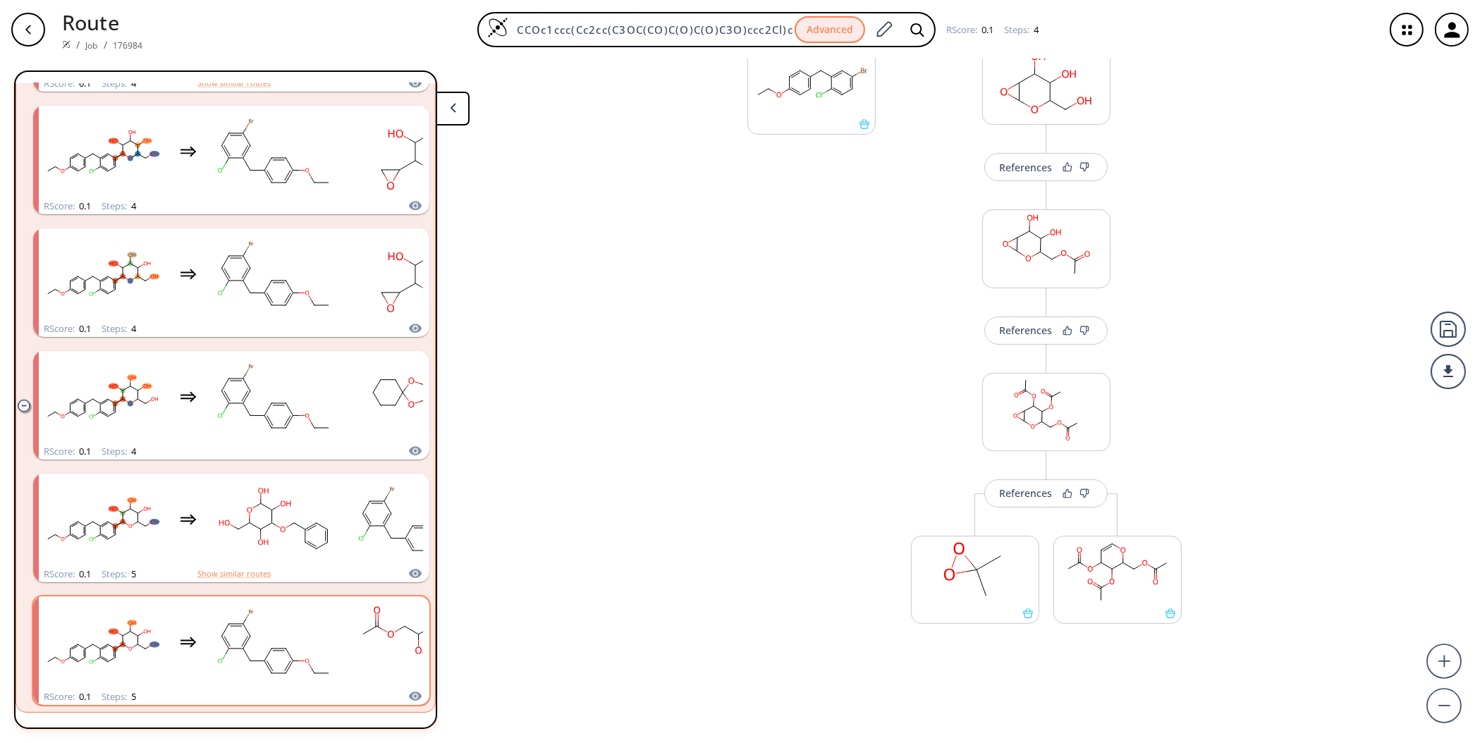
scroll to position [2929, 0]
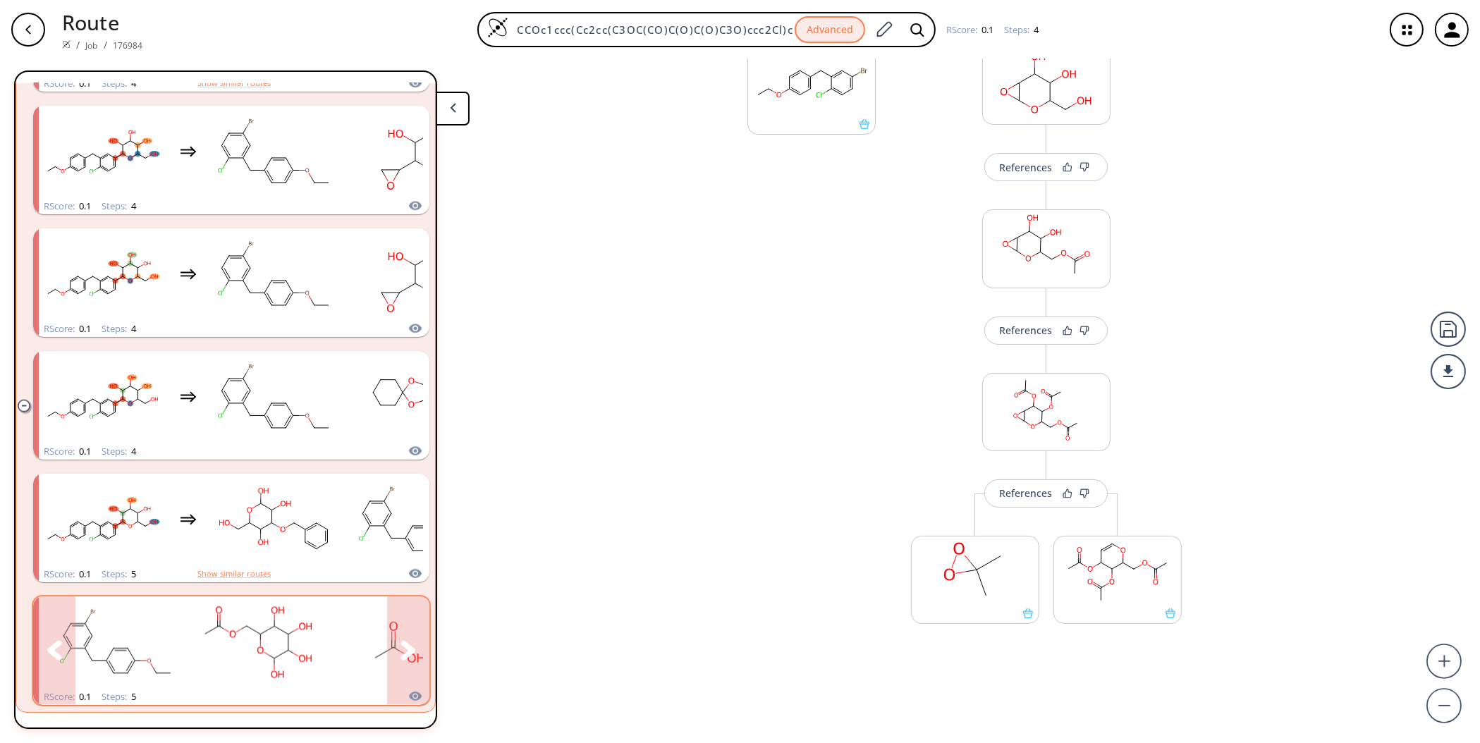
click at [353, 642] on rect "clusters" at bounding box center [398, 643] width 127 height 88
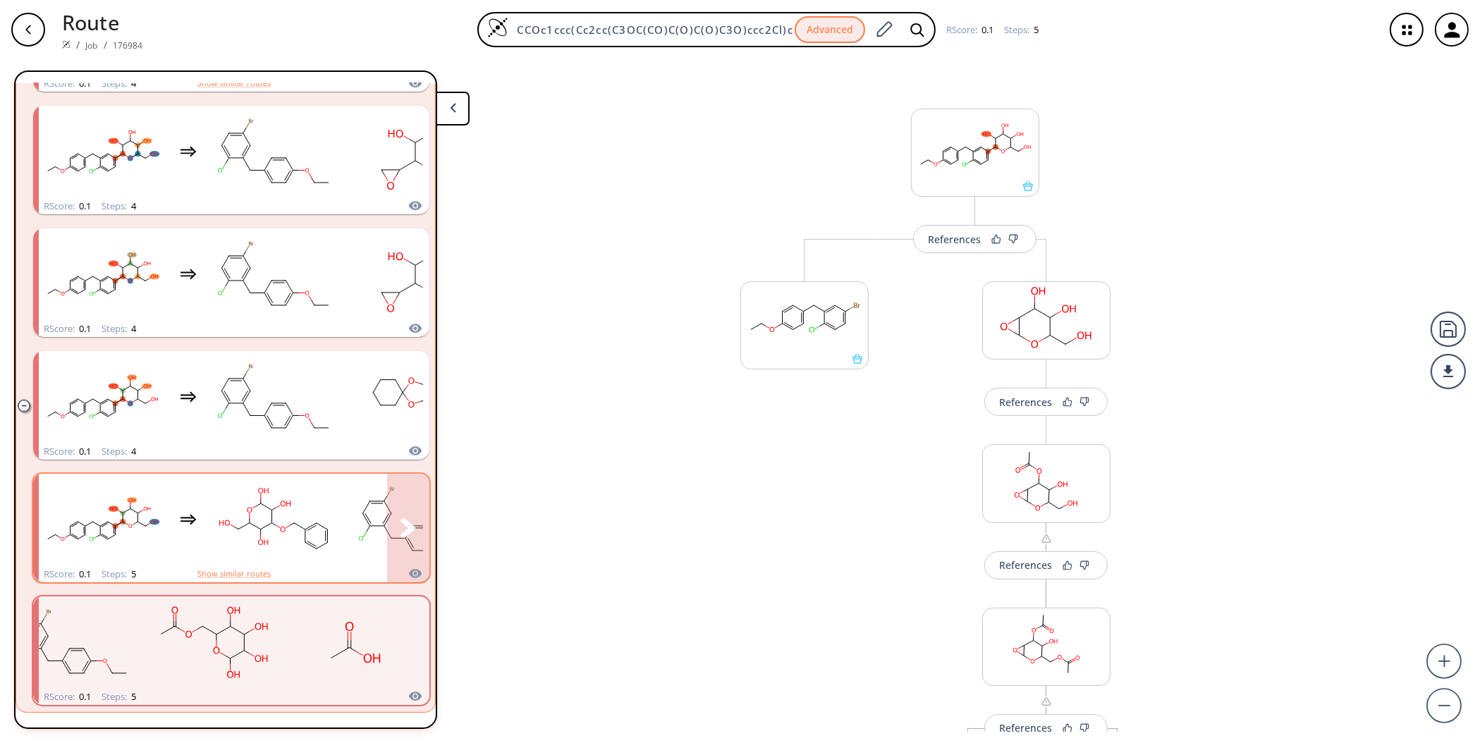
scroll to position [2929, 0]
click at [401, 522] on icon "clusters" at bounding box center [408, 527] width 15 height 19
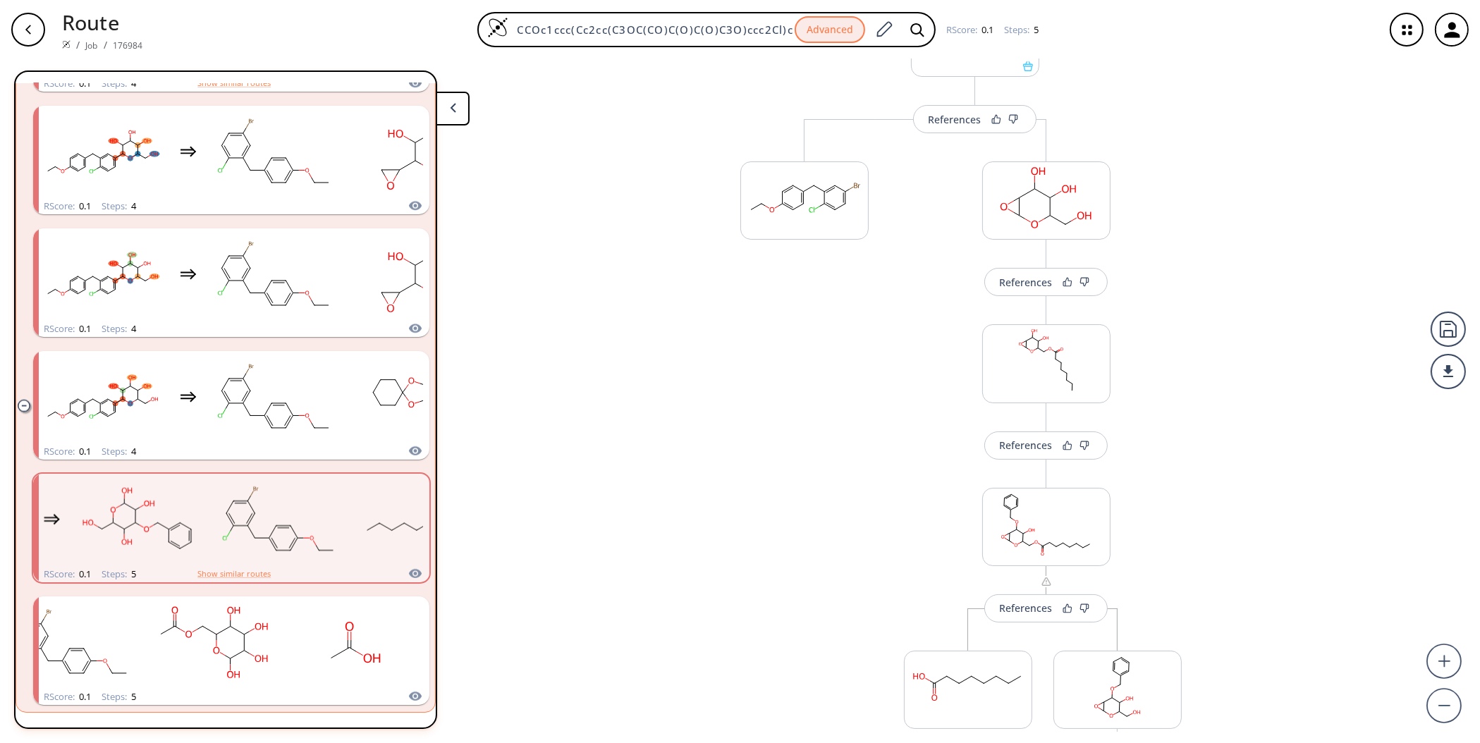
scroll to position [353, 0]
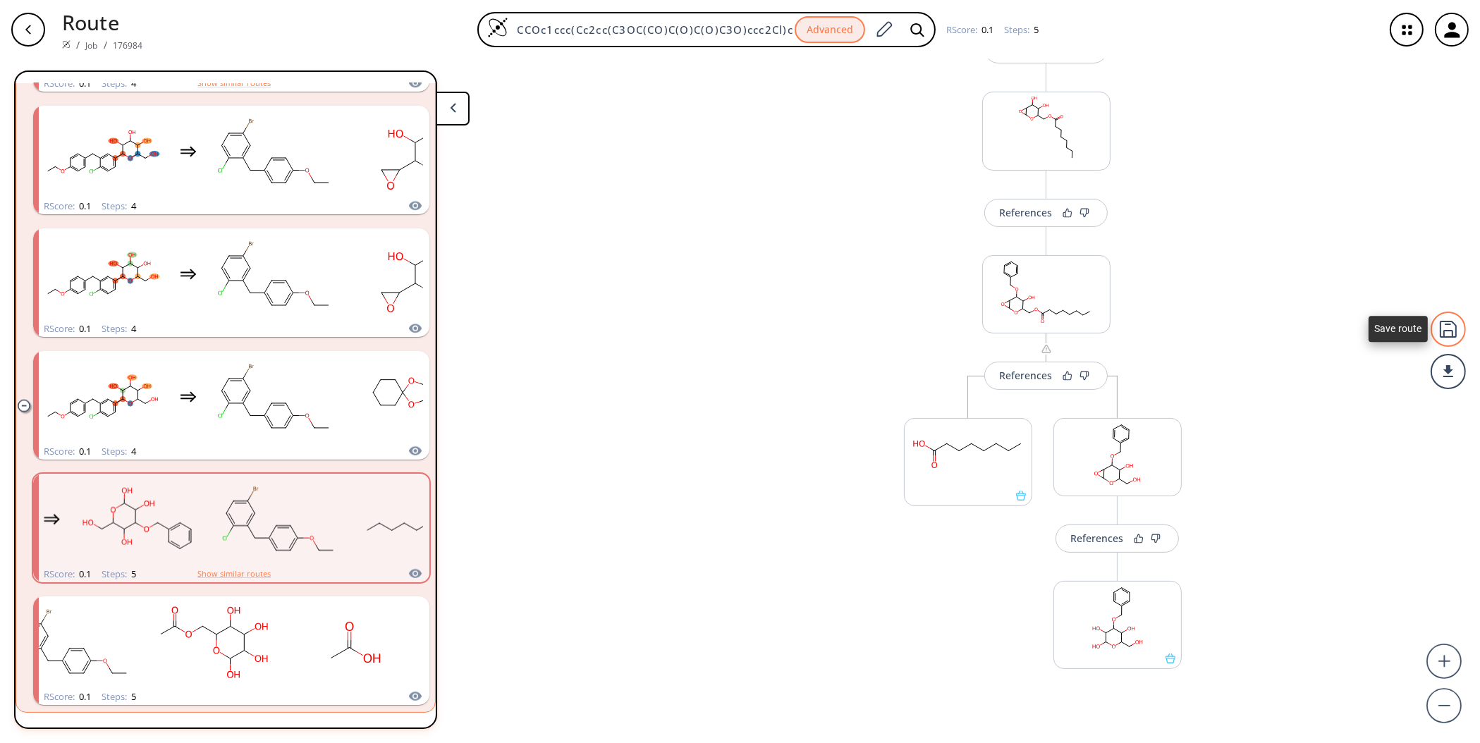
click at [1446, 328] on div at bounding box center [1448, 329] width 35 height 35
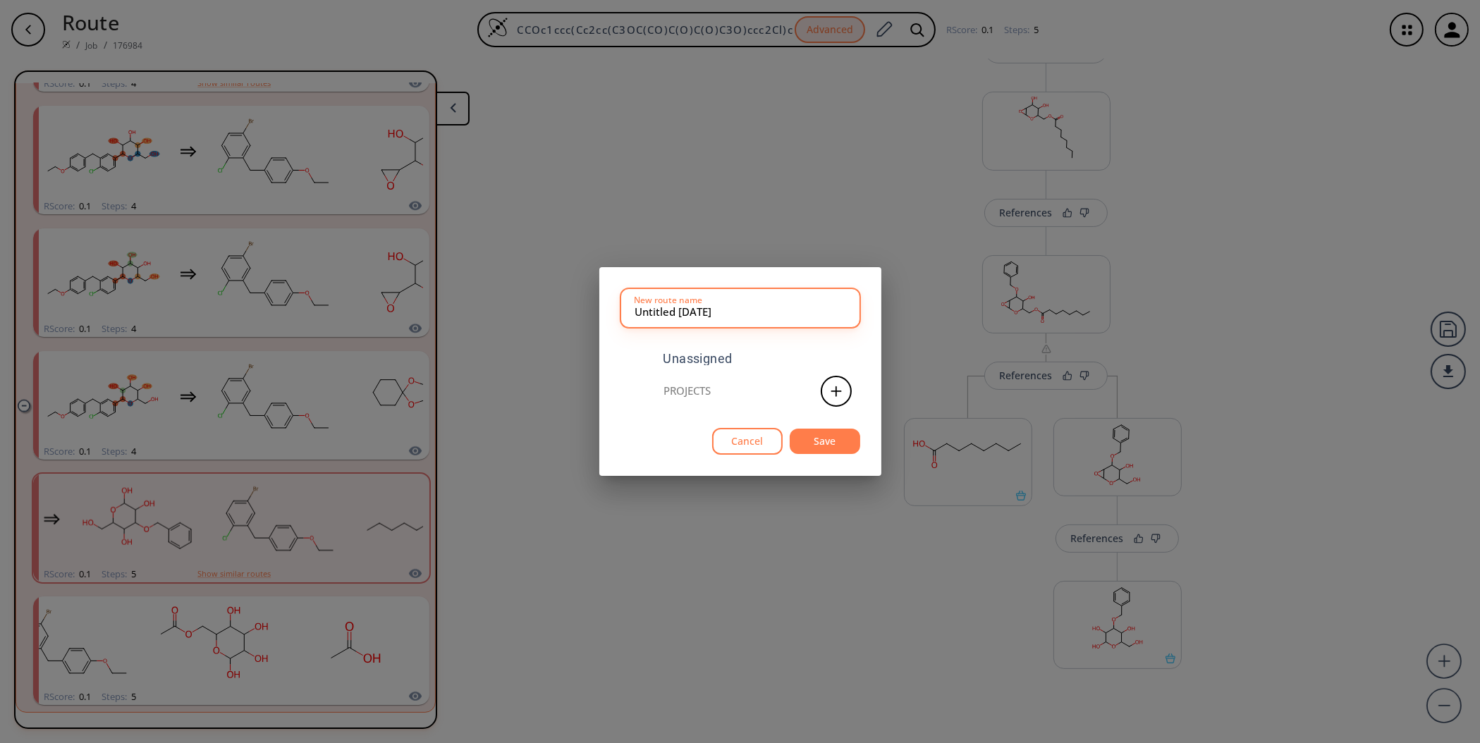
click at [821, 440] on button "Save" at bounding box center [825, 442] width 71 height 26
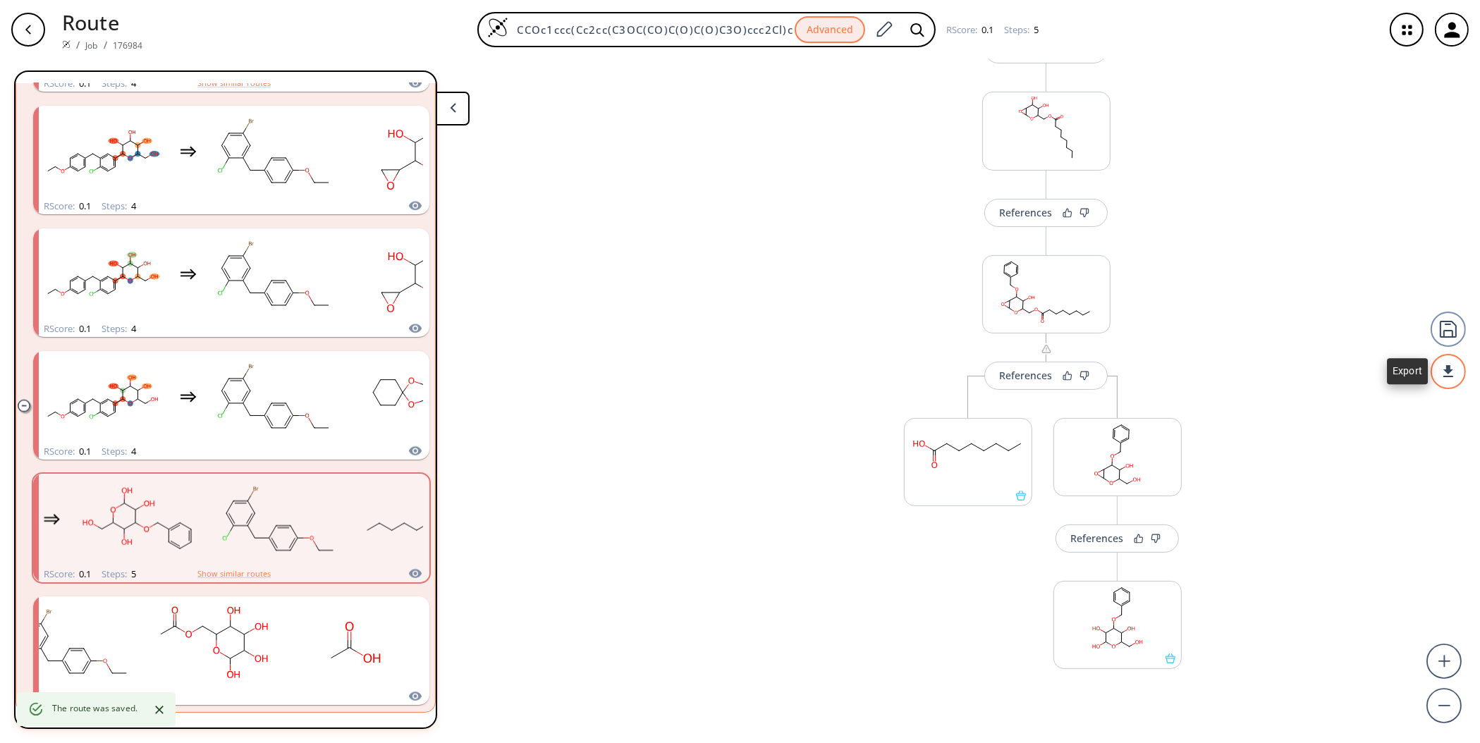
click at [1454, 386] on div at bounding box center [1448, 371] width 35 height 35
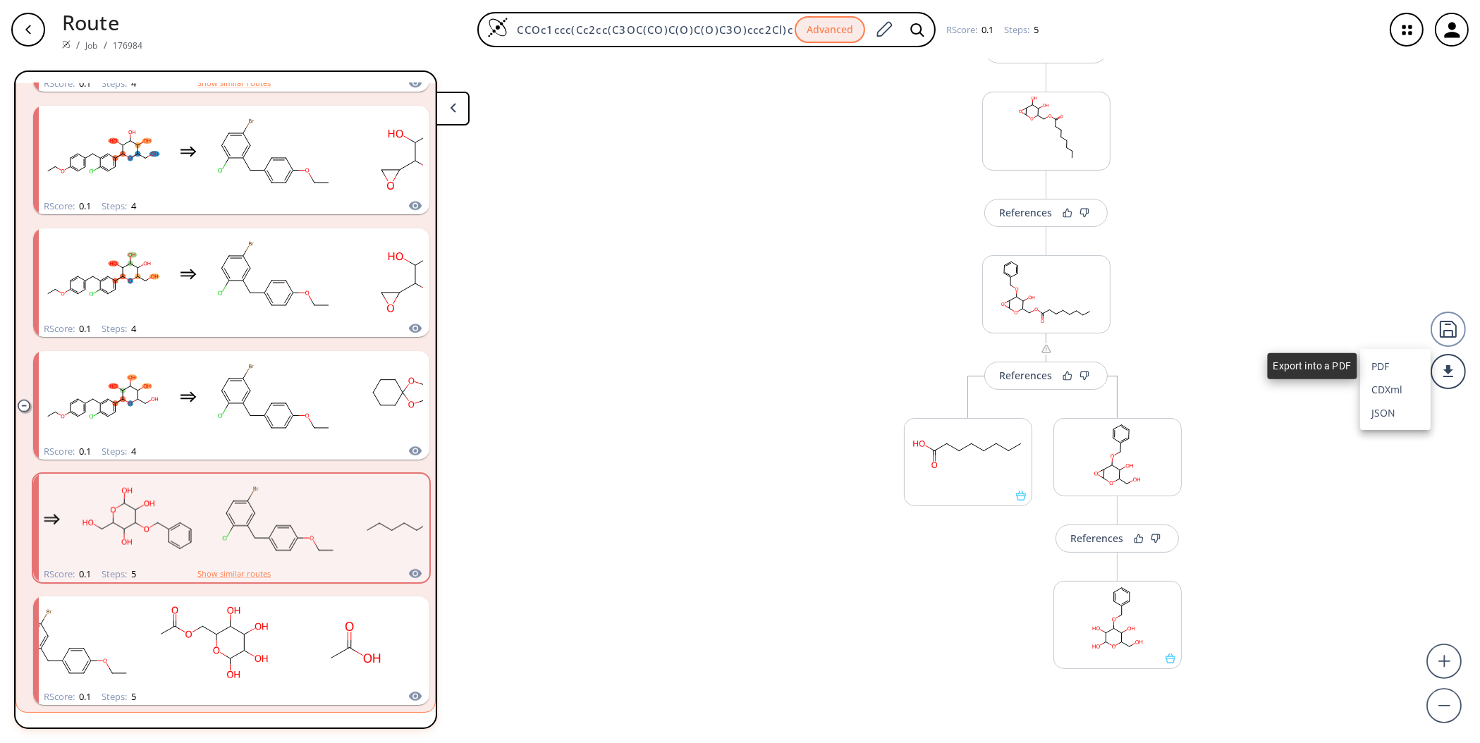
click at [1389, 370] on li "PDF" at bounding box center [1395, 366] width 71 height 23
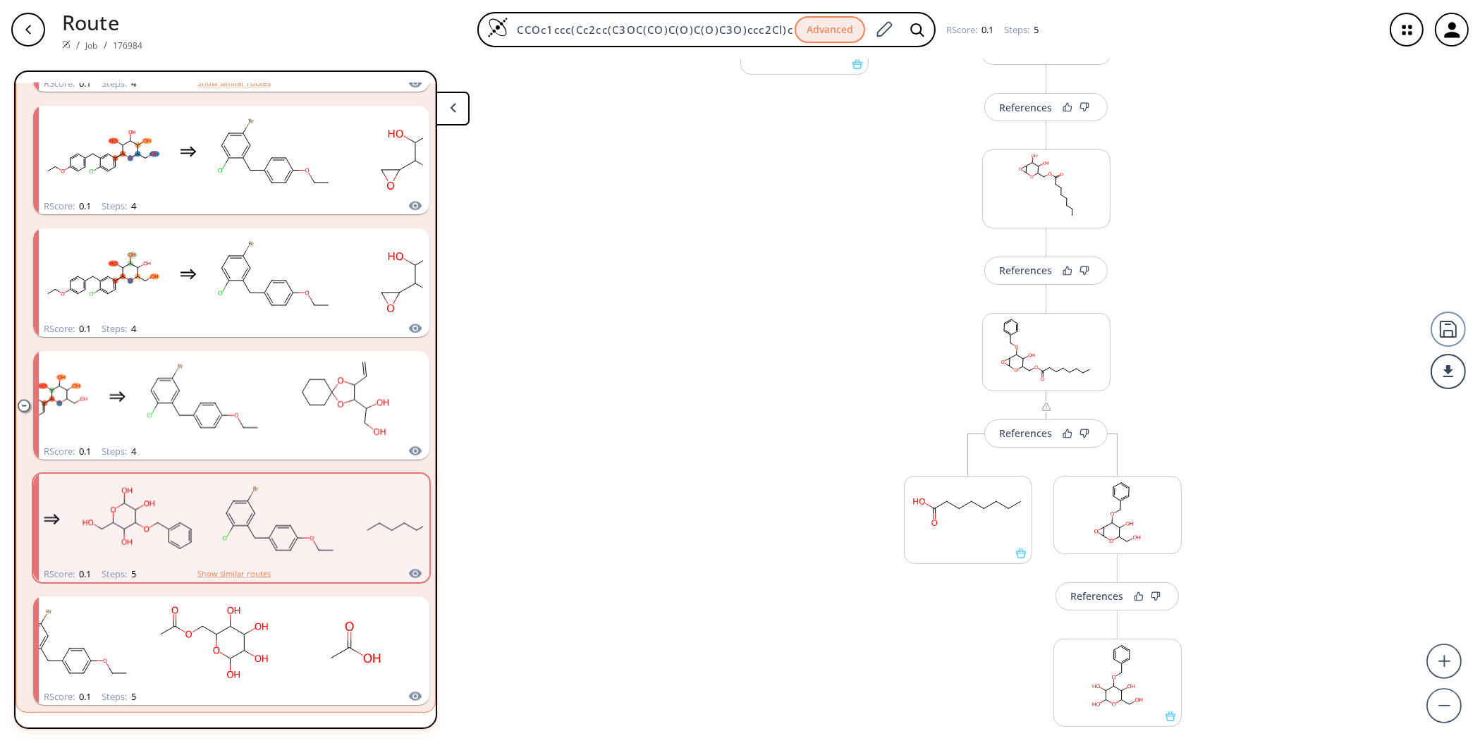
scroll to position [458, 0]
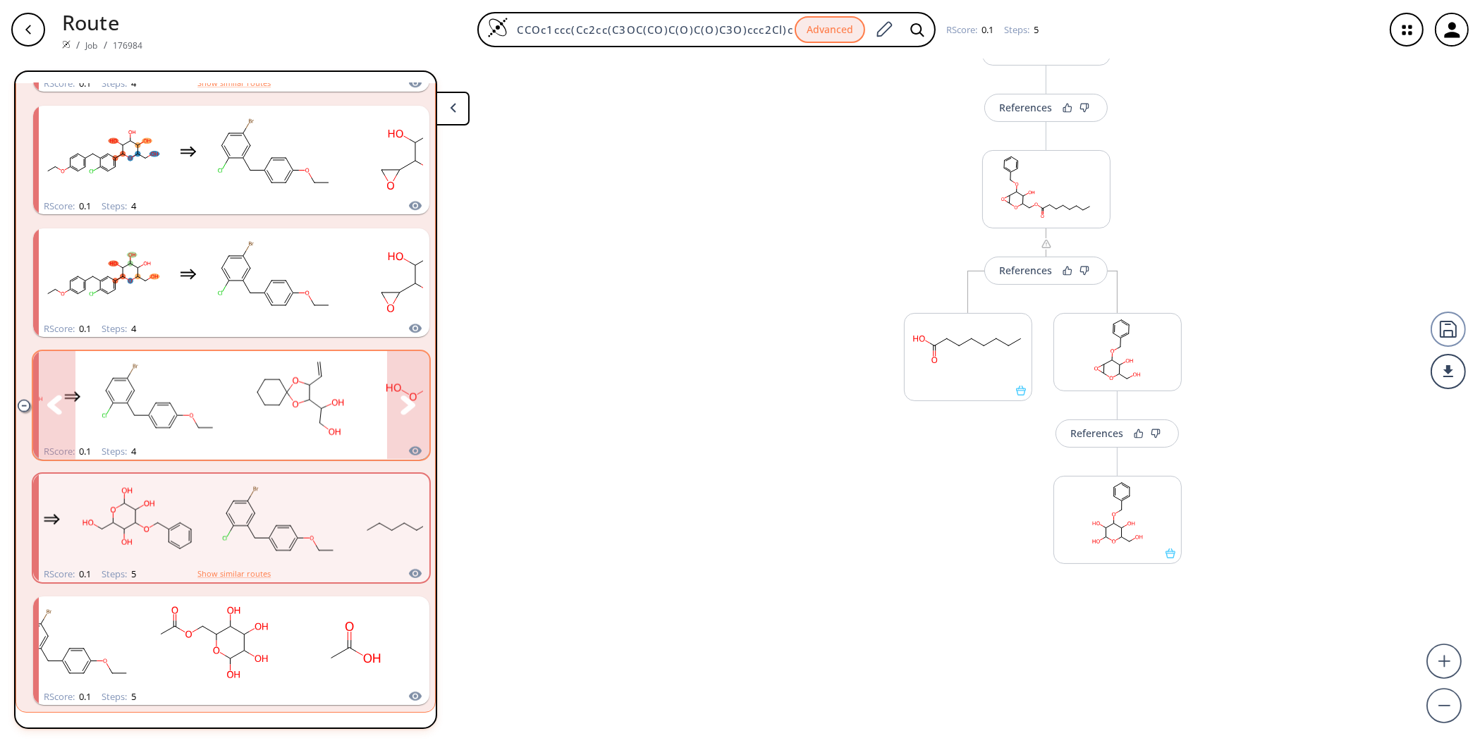
click at [391, 395] on button "clusters" at bounding box center [408, 405] width 42 height 109
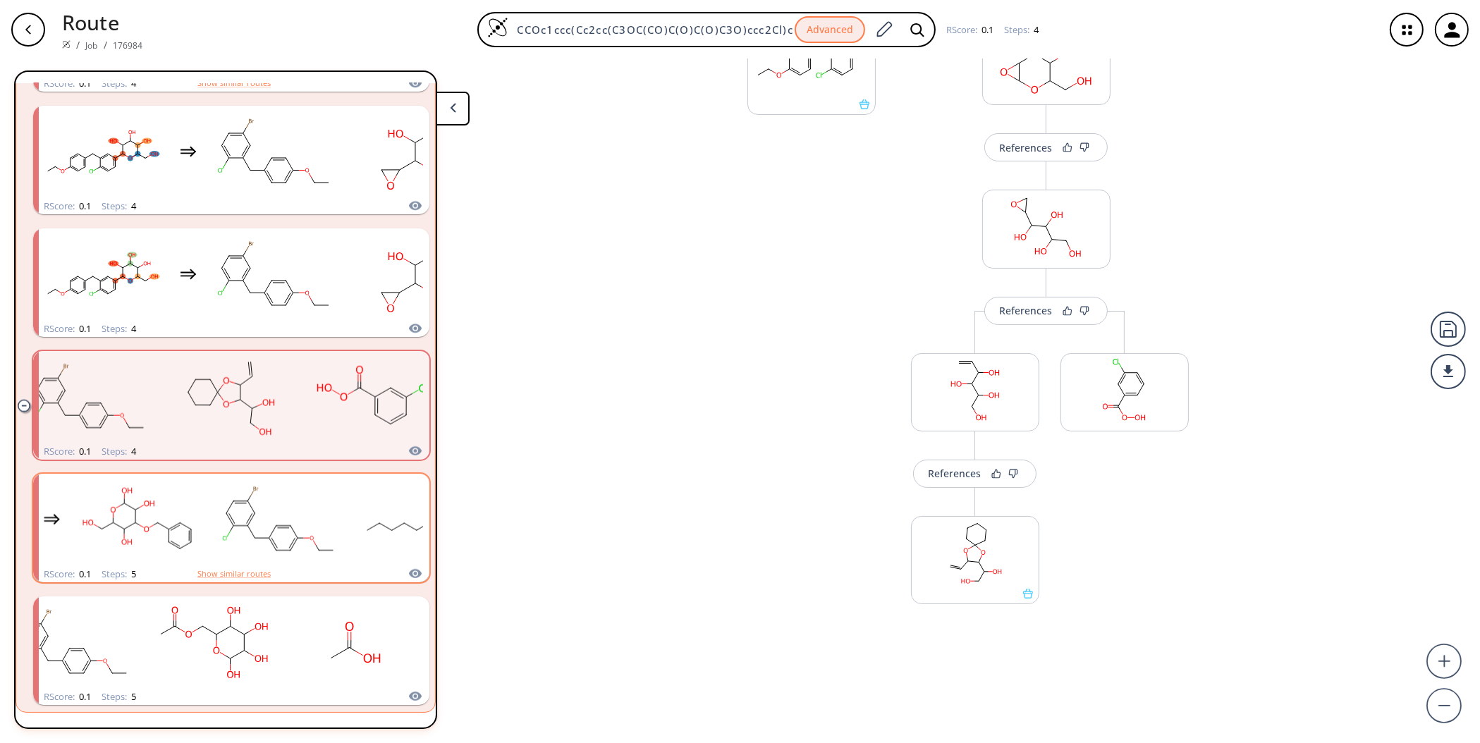
scroll to position [257, 0]
click at [1458, 384] on div at bounding box center [1448, 371] width 35 height 35
click at [1396, 361] on li "PDF" at bounding box center [1395, 366] width 71 height 23
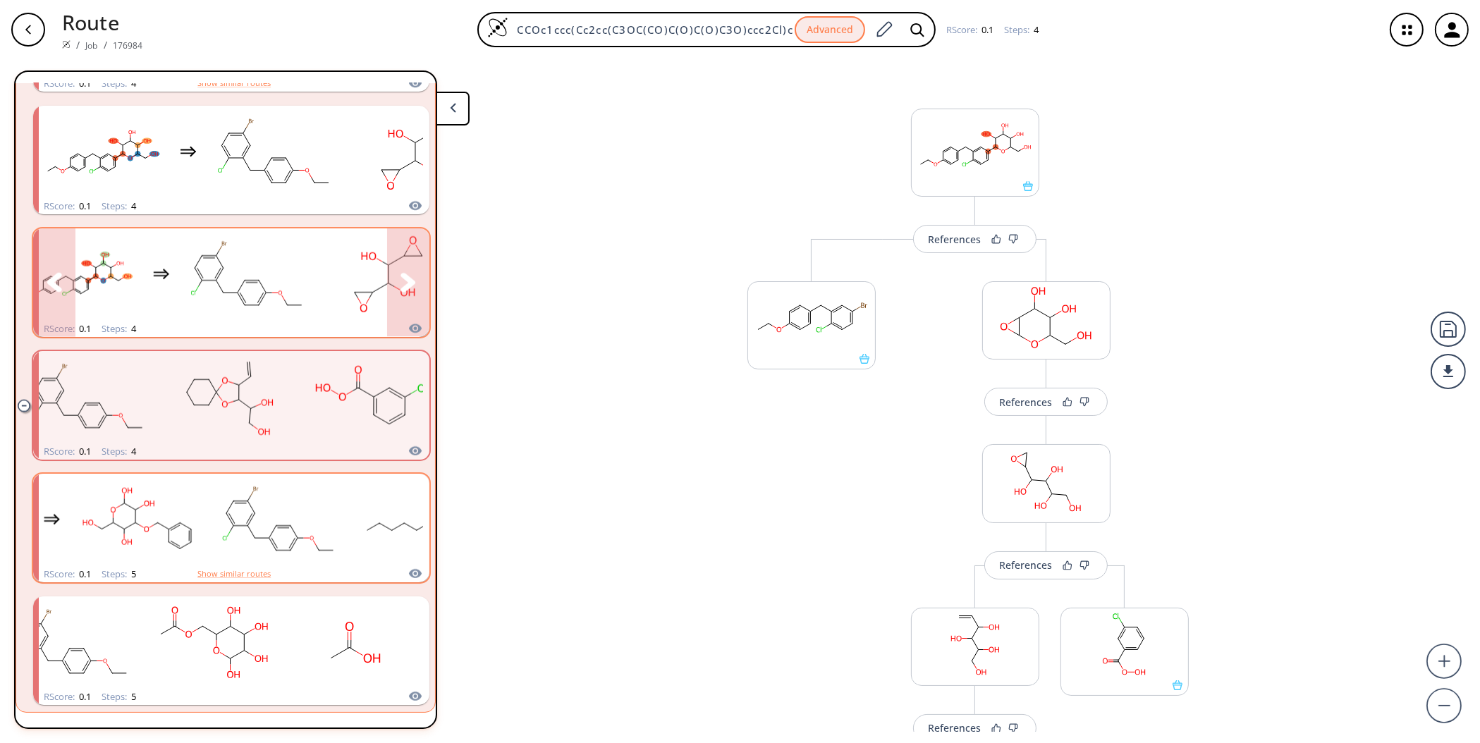
click at [403, 289] on icon "clusters" at bounding box center [409, 283] width 16 height 20
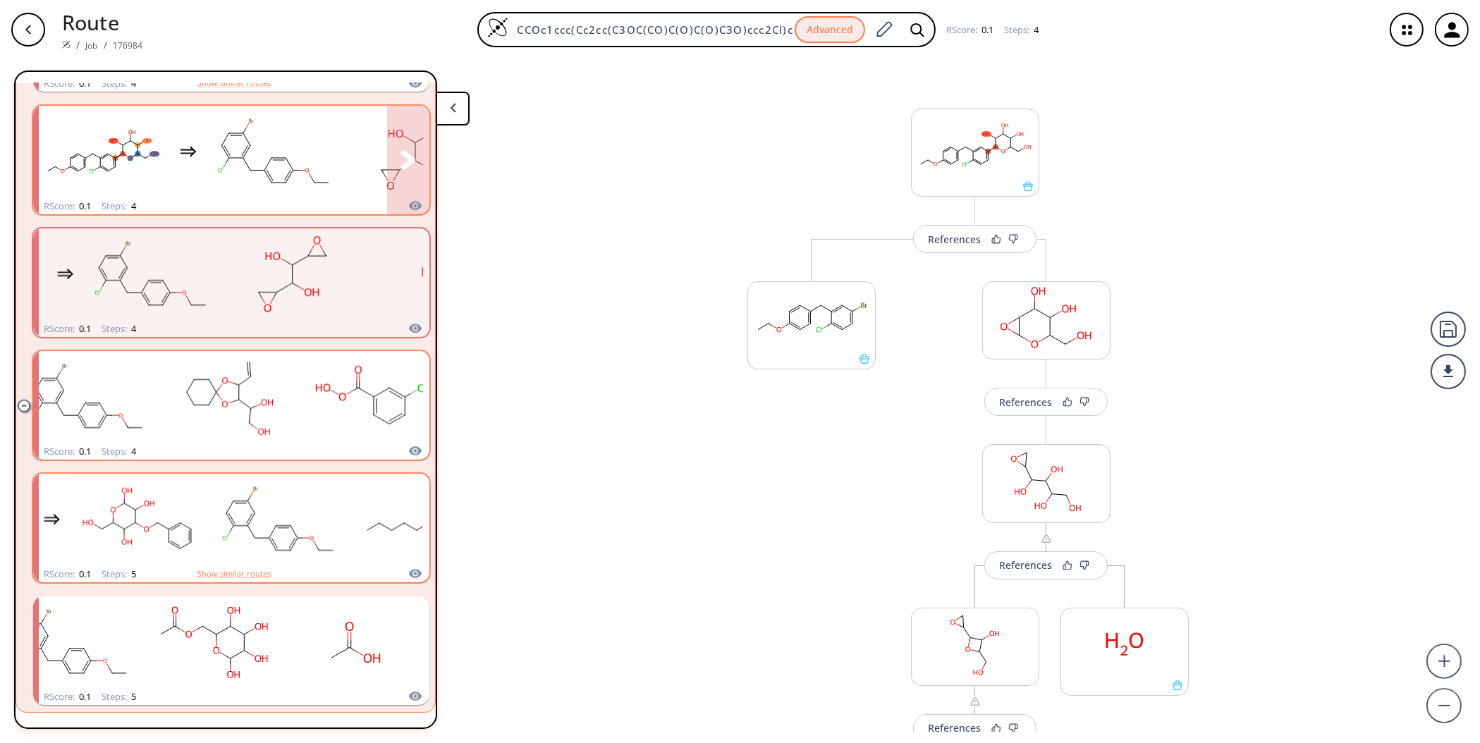
click at [413, 152] on button "clusters" at bounding box center [408, 160] width 42 height 109
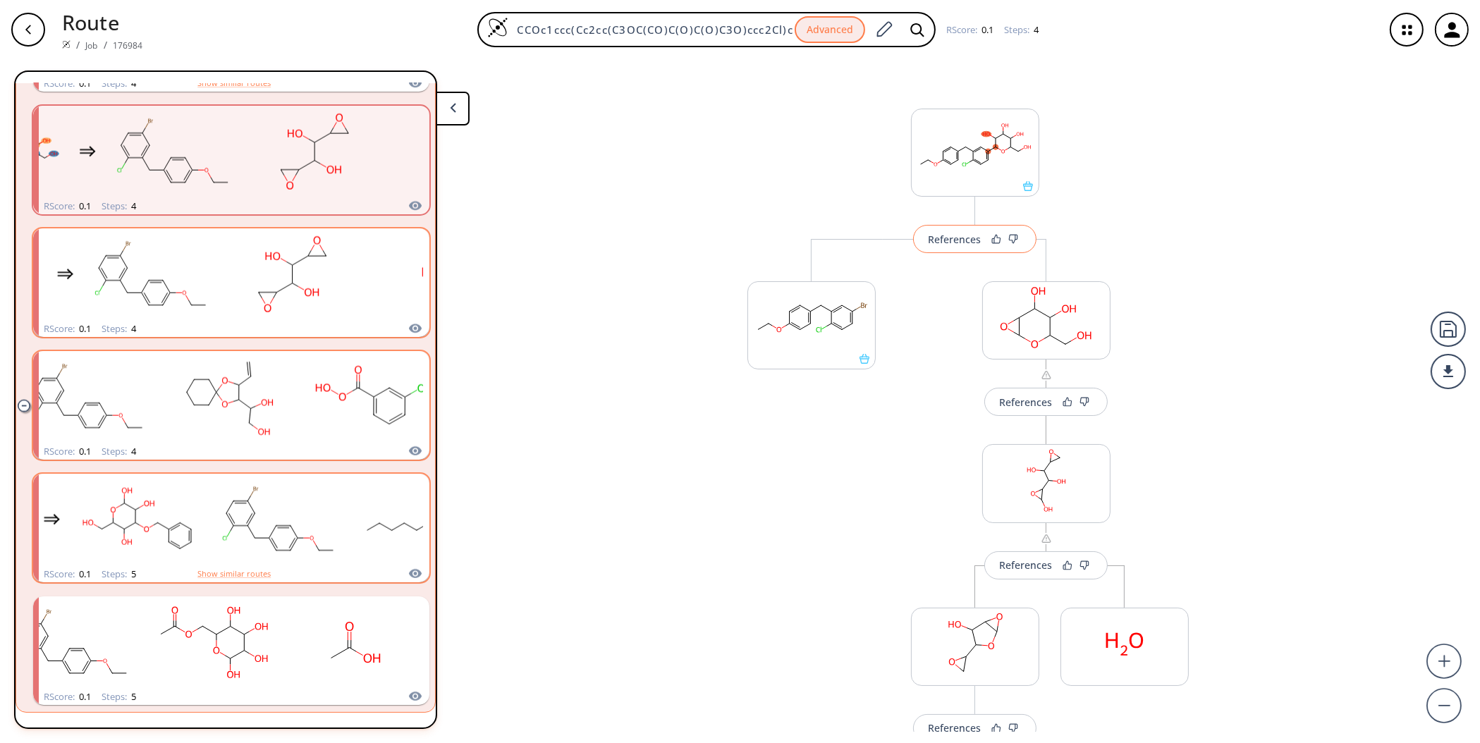
click at [935, 235] on div "References" at bounding box center [954, 239] width 53 height 9
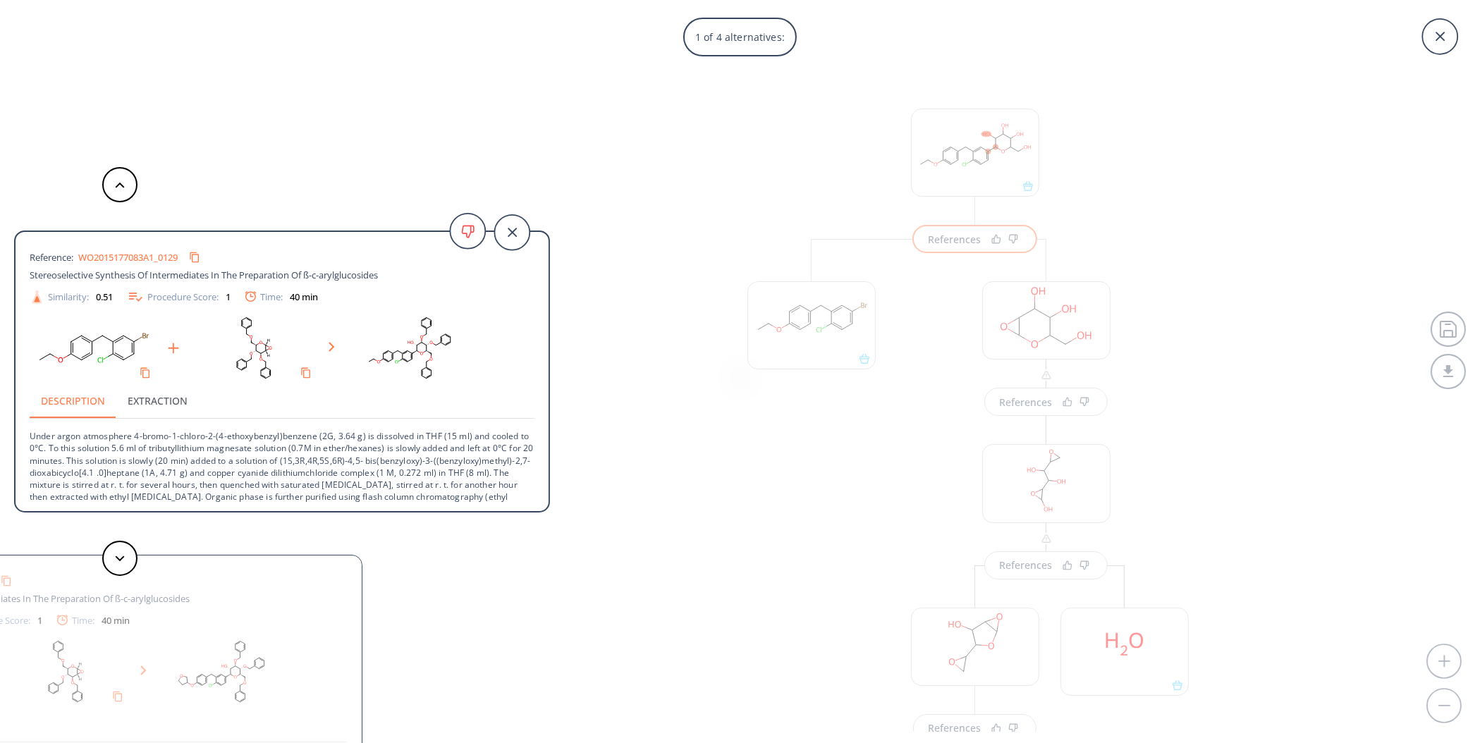
click at [104, 134] on div "Reference: WO2015177083A1_0129 Stereoselective Synthesis Of Intermediates In Th…" at bounding box center [275, 371] width 550 height 743
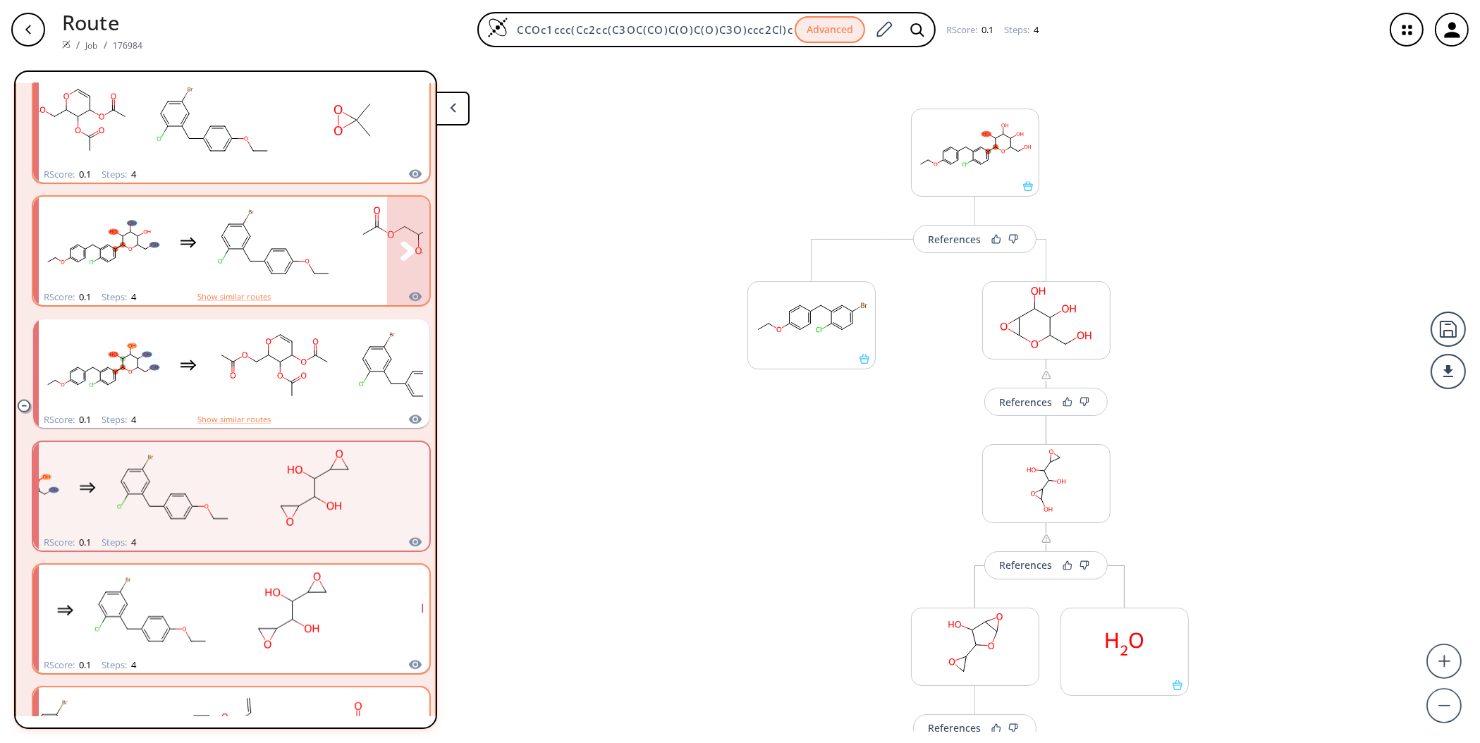
scroll to position [2577, 0]
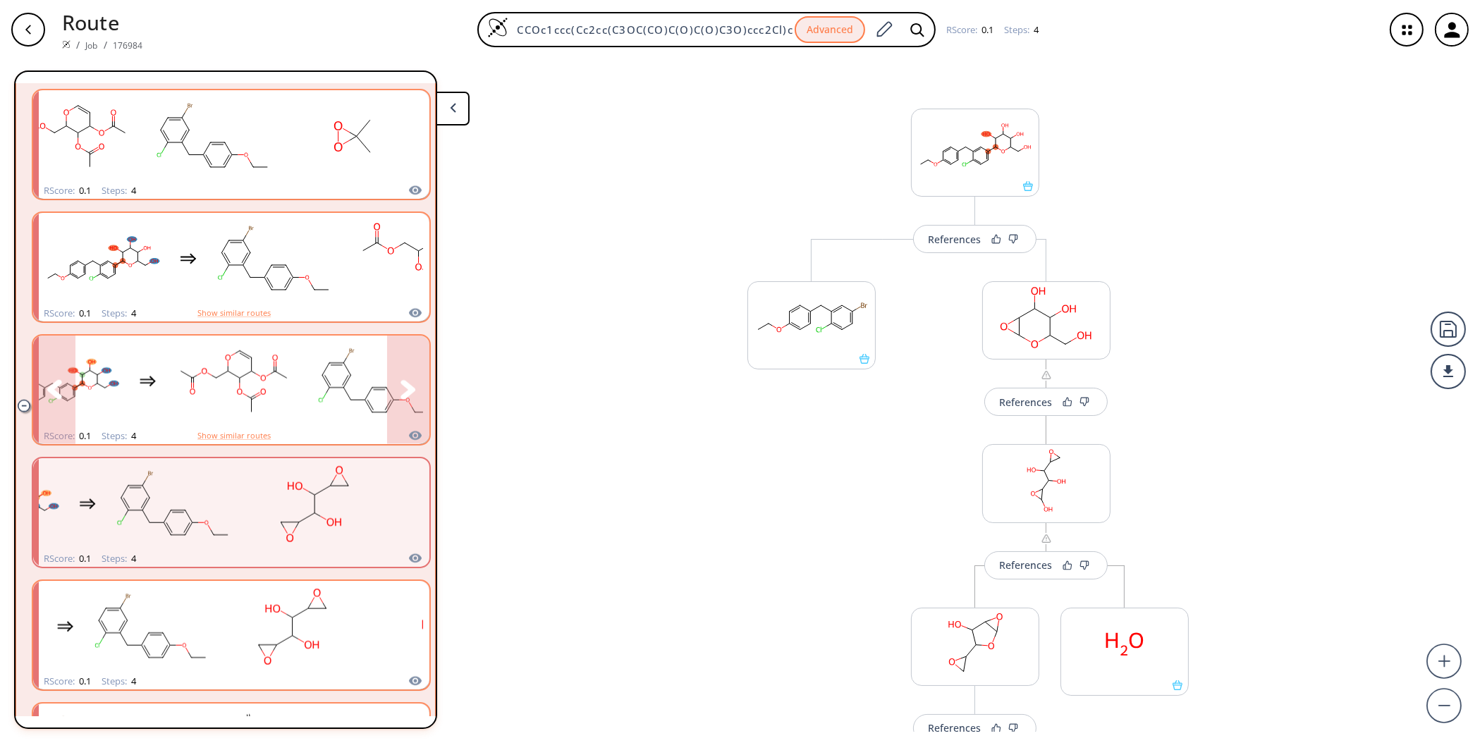
click at [401, 390] on icon "clusters" at bounding box center [409, 390] width 16 height 20
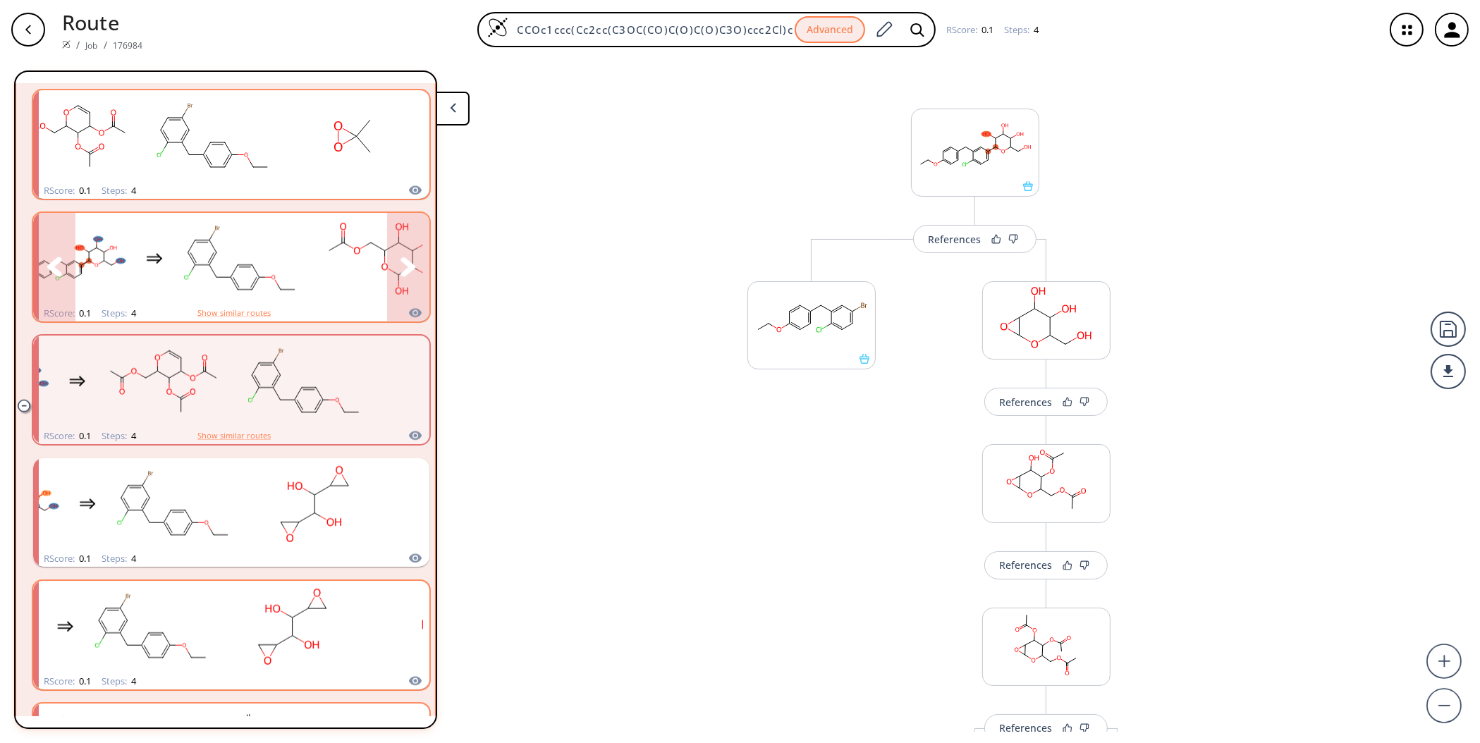
click at [394, 245] on button "clusters" at bounding box center [408, 267] width 42 height 109
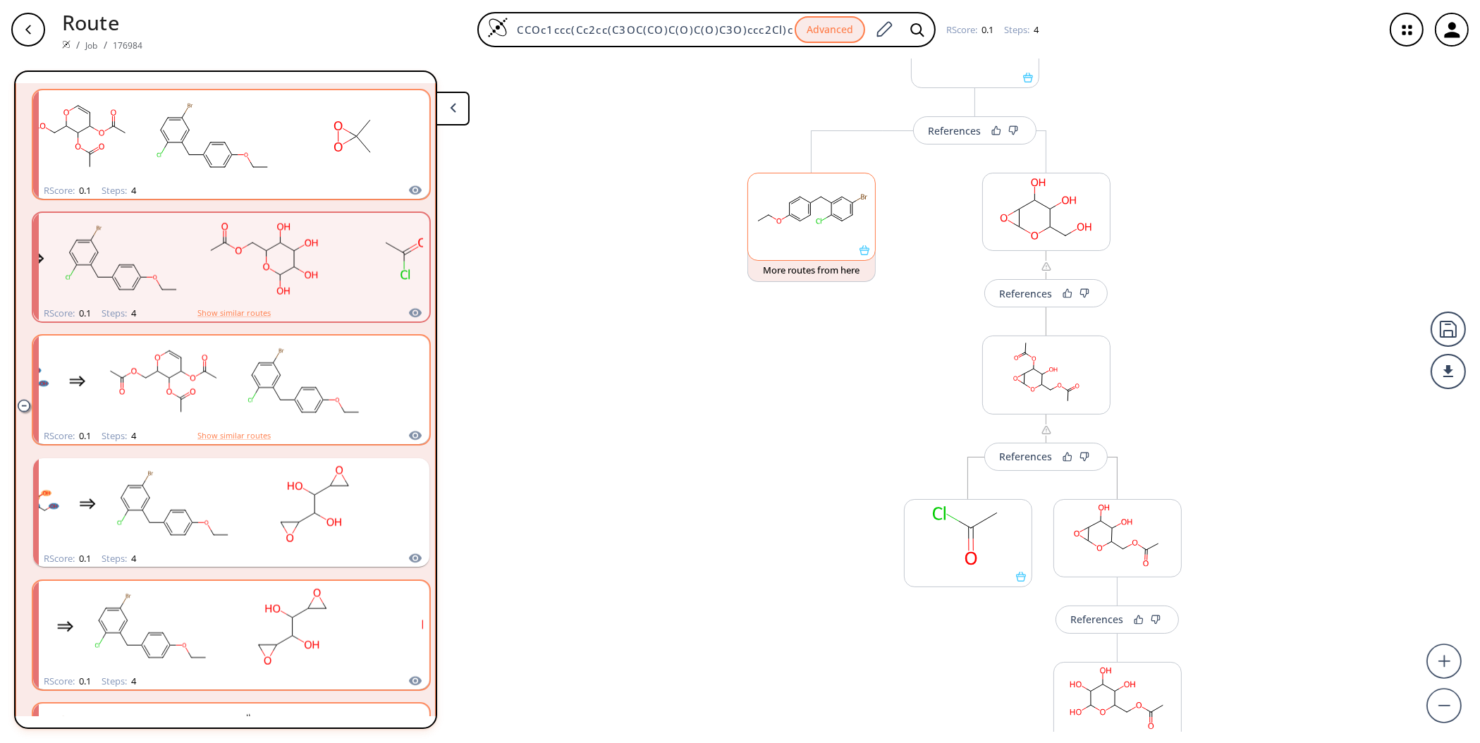
scroll to position [117, 0]
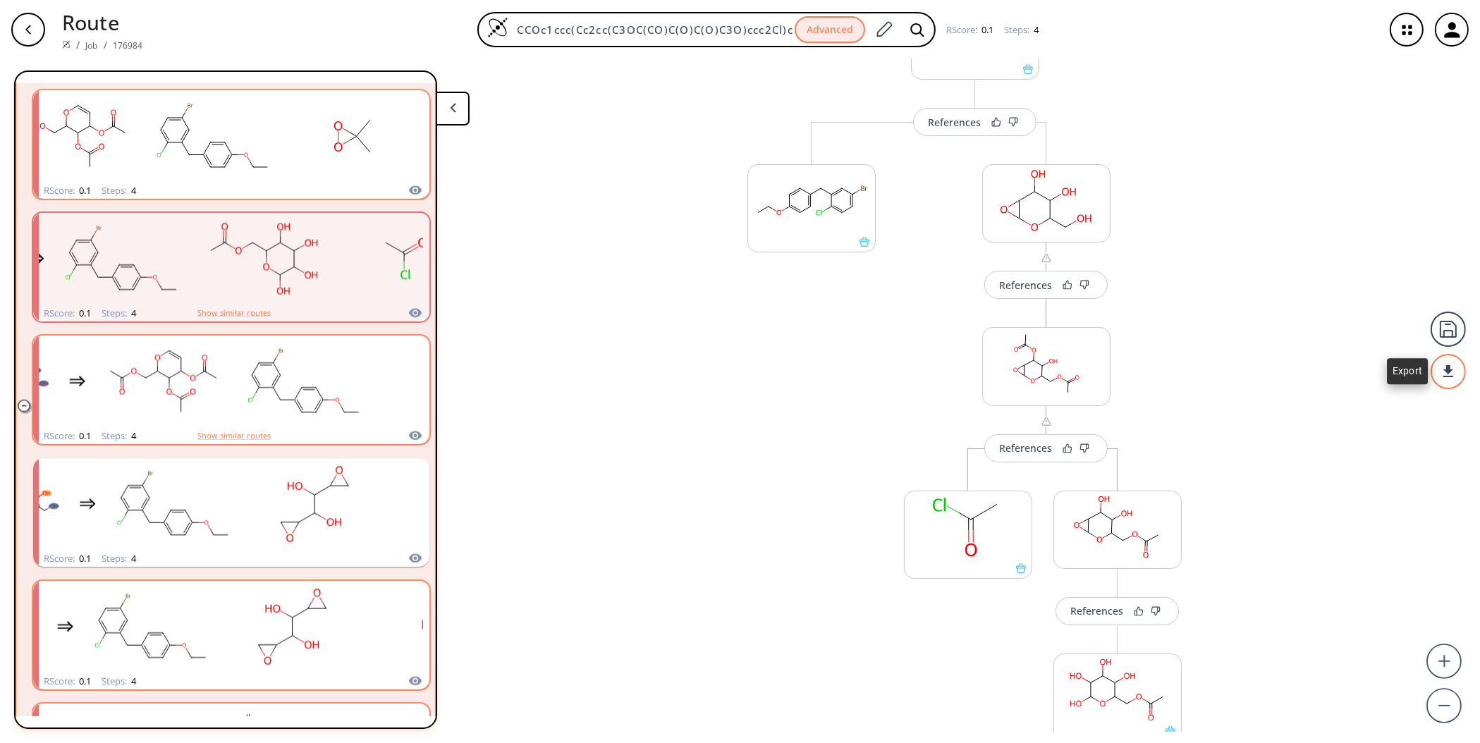
click at [1442, 374] on div at bounding box center [1448, 371] width 35 height 35
click at [1371, 358] on li "PDF" at bounding box center [1395, 366] width 71 height 23
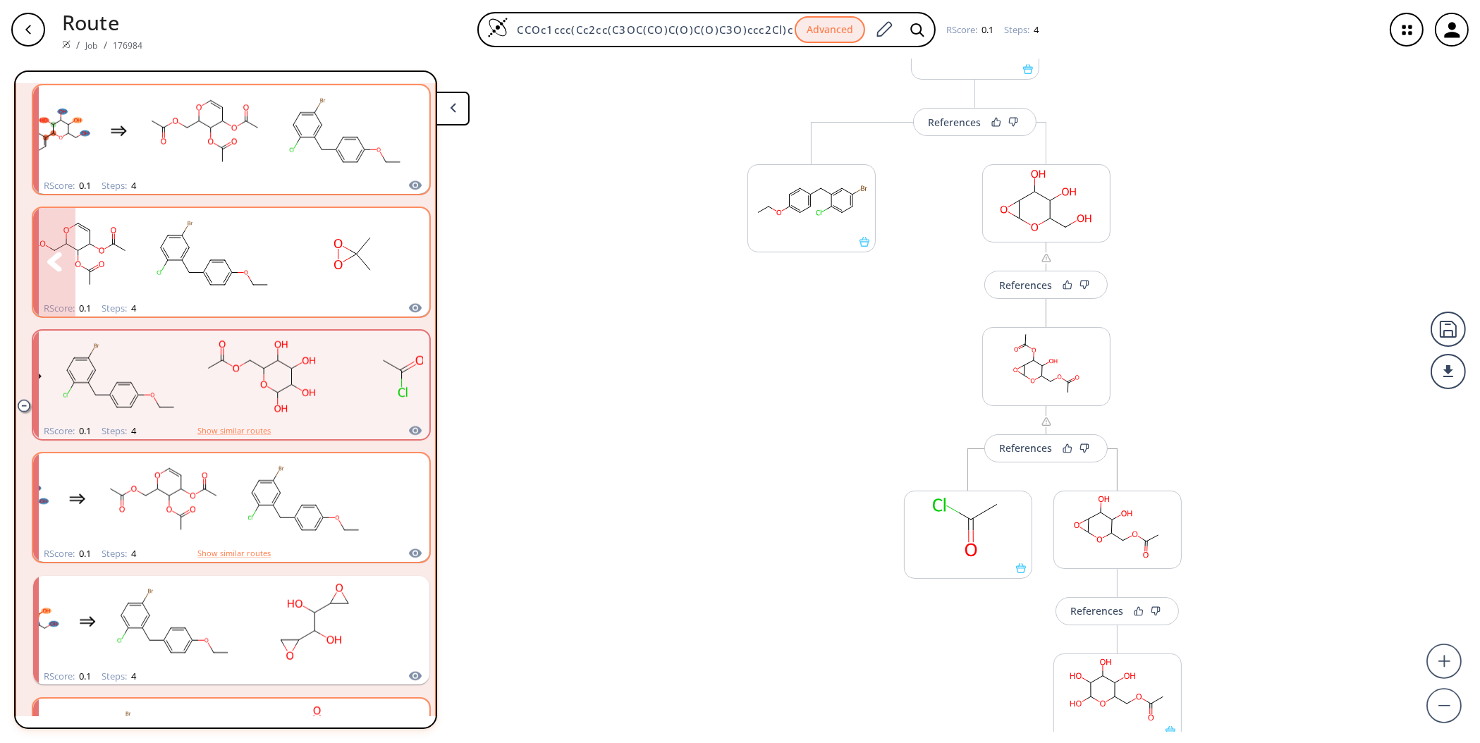
scroll to position [2224, 0]
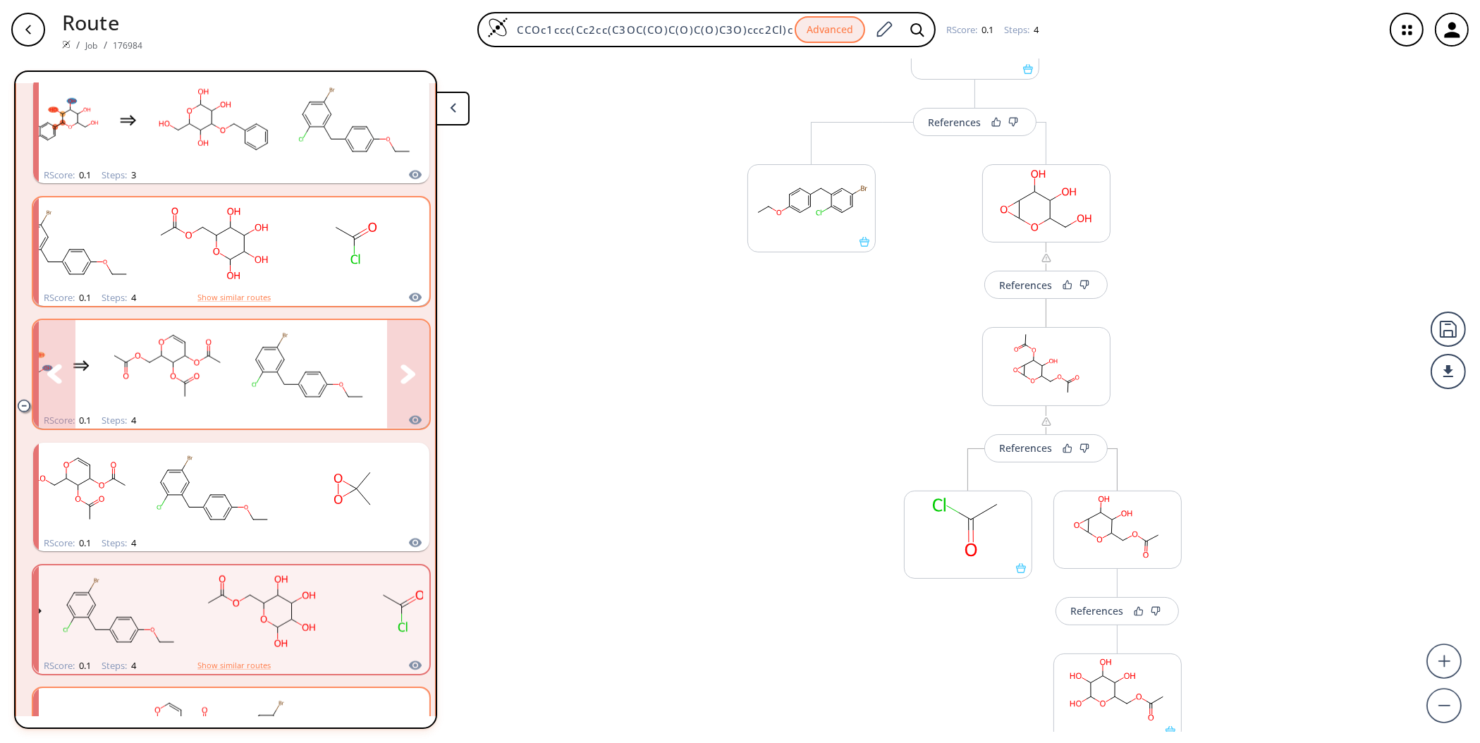
click at [394, 362] on button "clusters" at bounding box center [408, 374] width 42 height 109
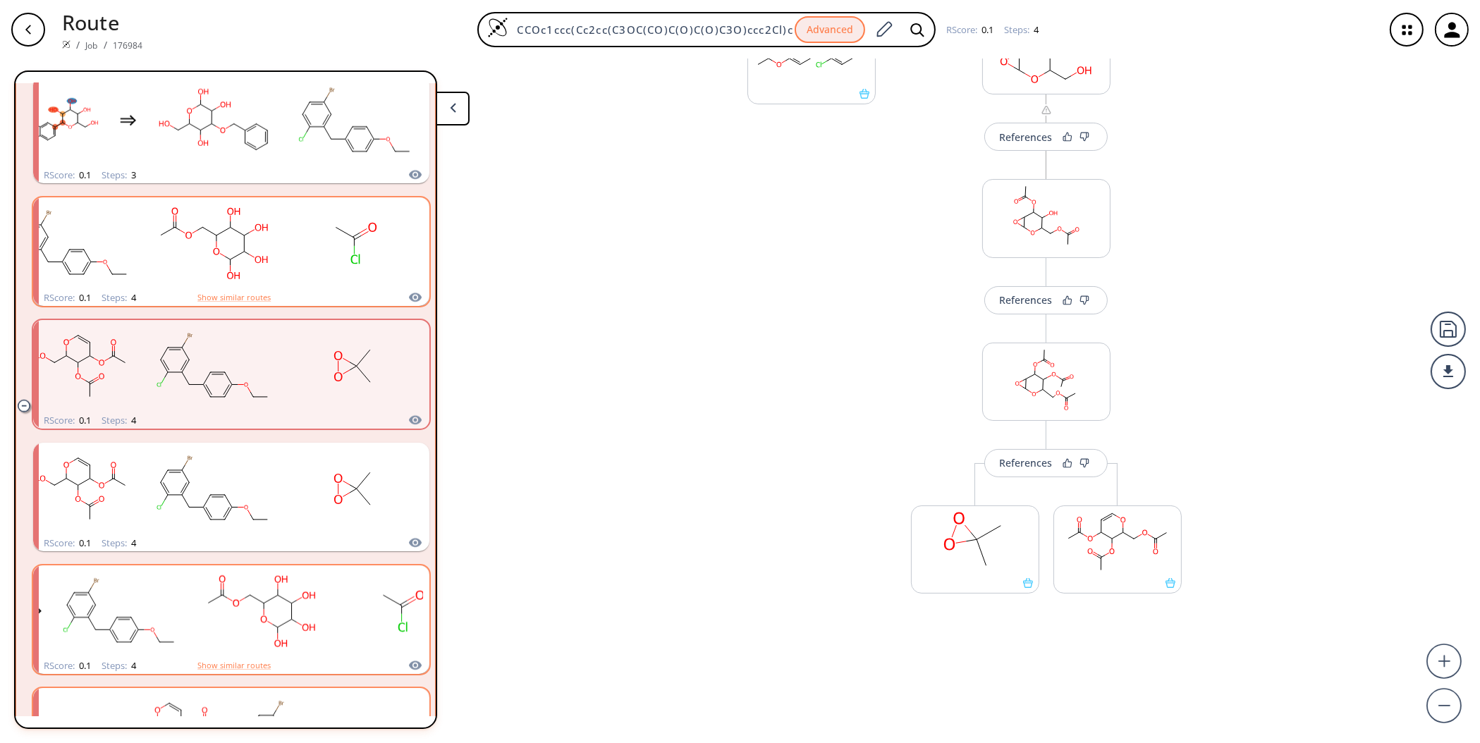
scroll to position [266, 0]
click at [401, 242] on icon "clusters" at bounding box center [409, 252] width 16 height 20
click at [320, 258] on rect "clusters" at bounding box center [354, 244] width 127 height 88
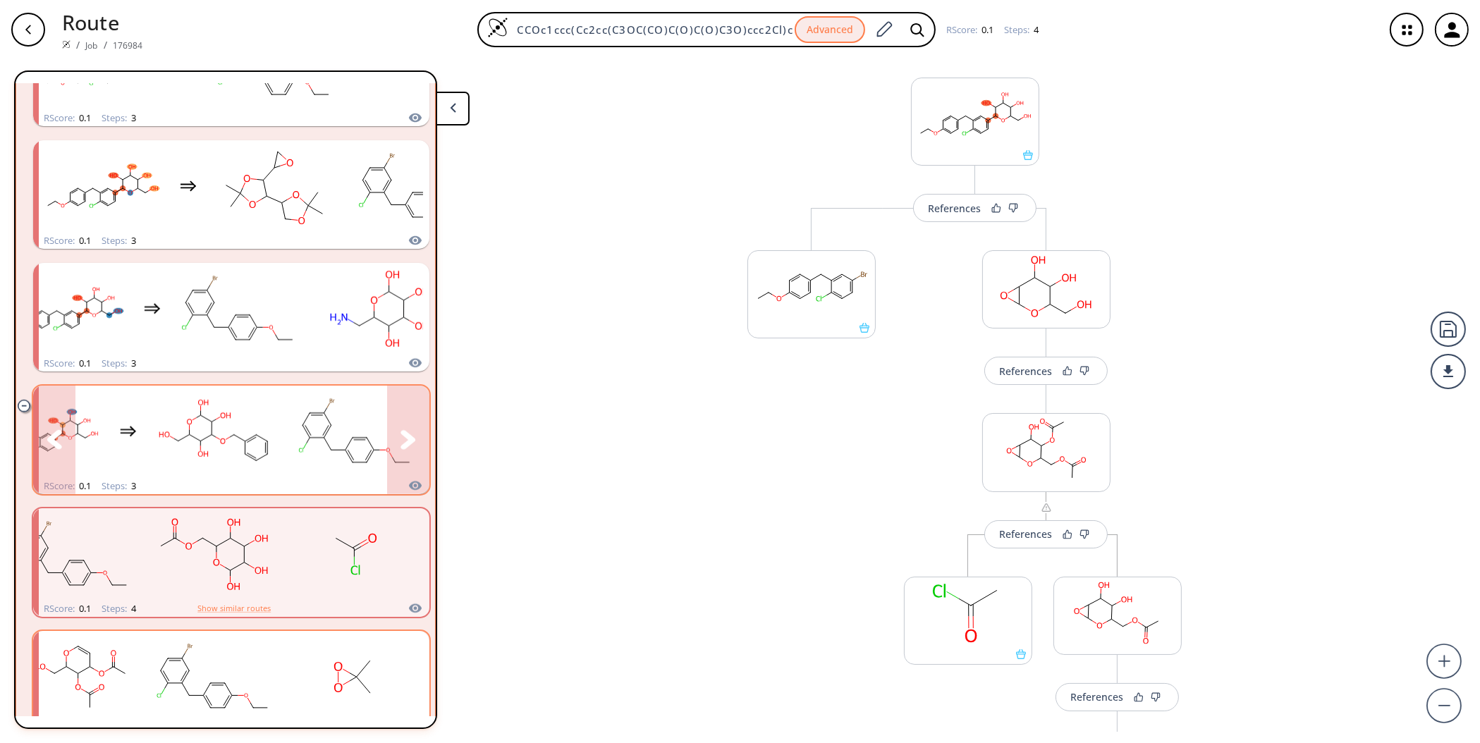
scroll to position [1871, 0]
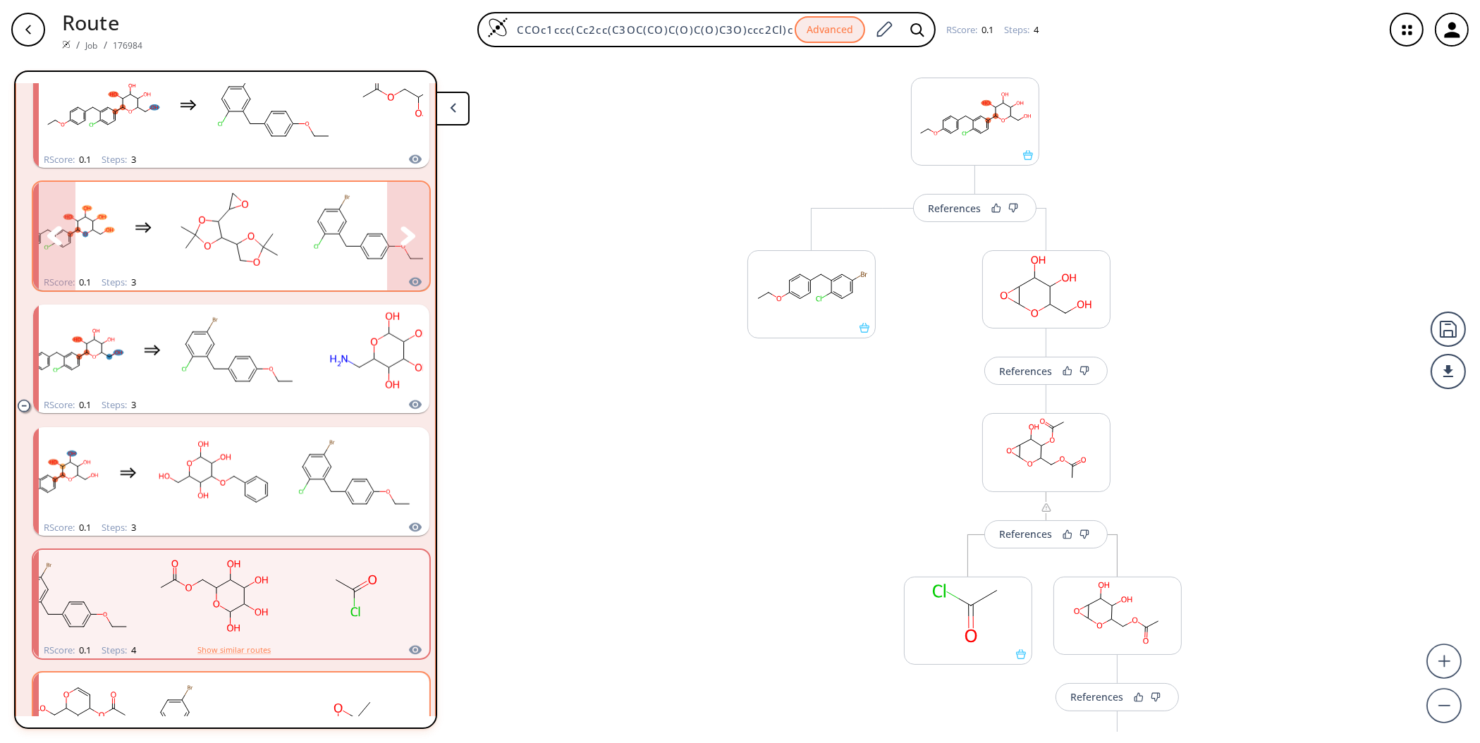
click at [395, 223] on button "clusters" at bounding box center [408, 236] width 42 height 109
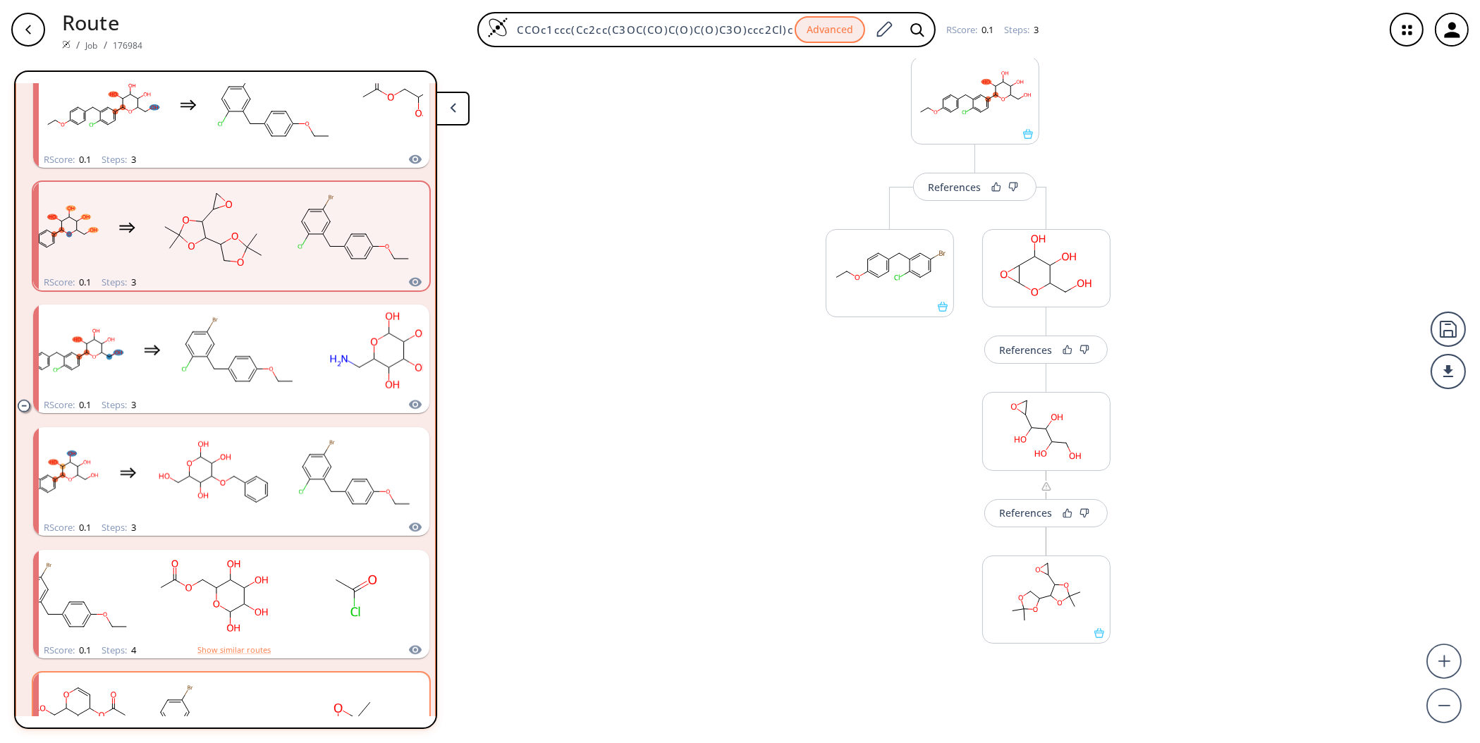
scroll to position [75, 0]
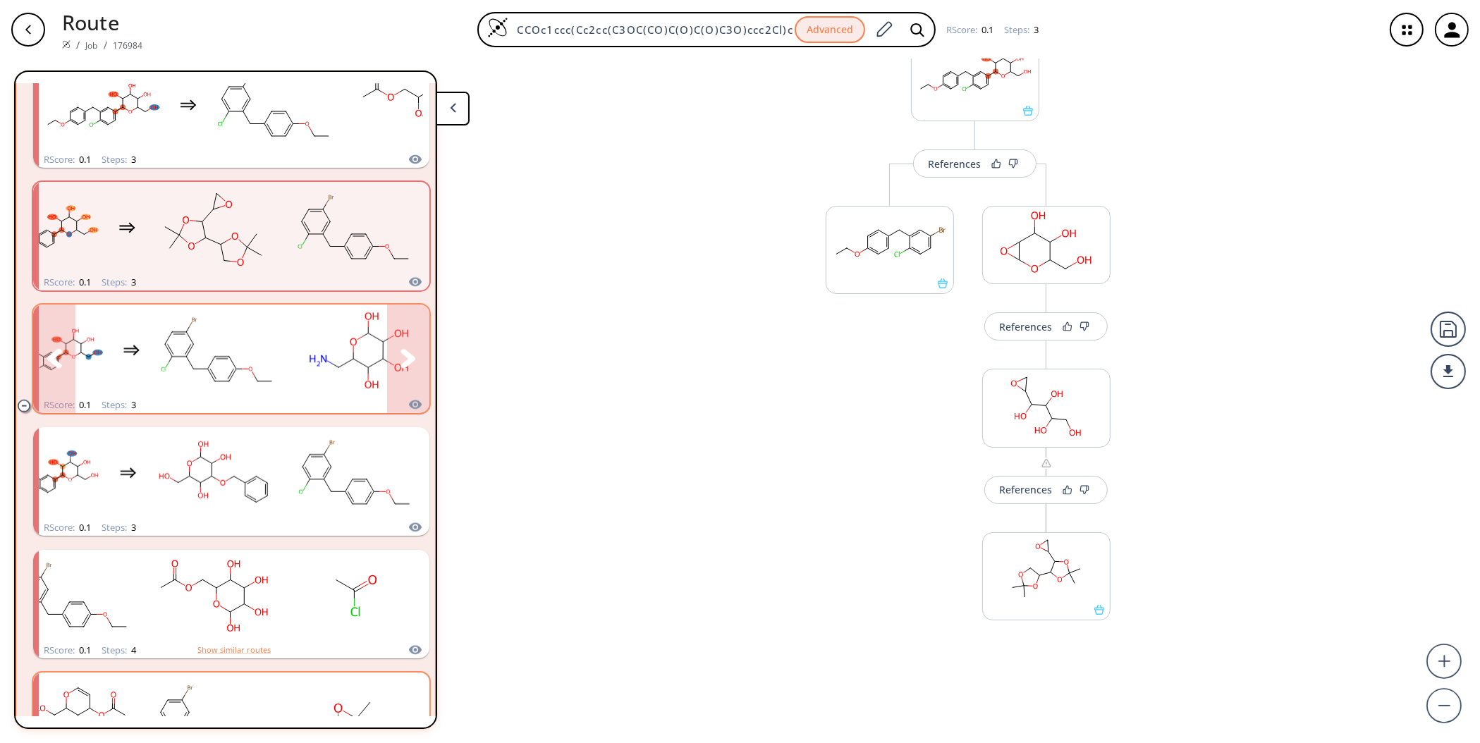
click at [401, 356] on icon "clusters" at bounding box center [409, 359] width 16 height 20
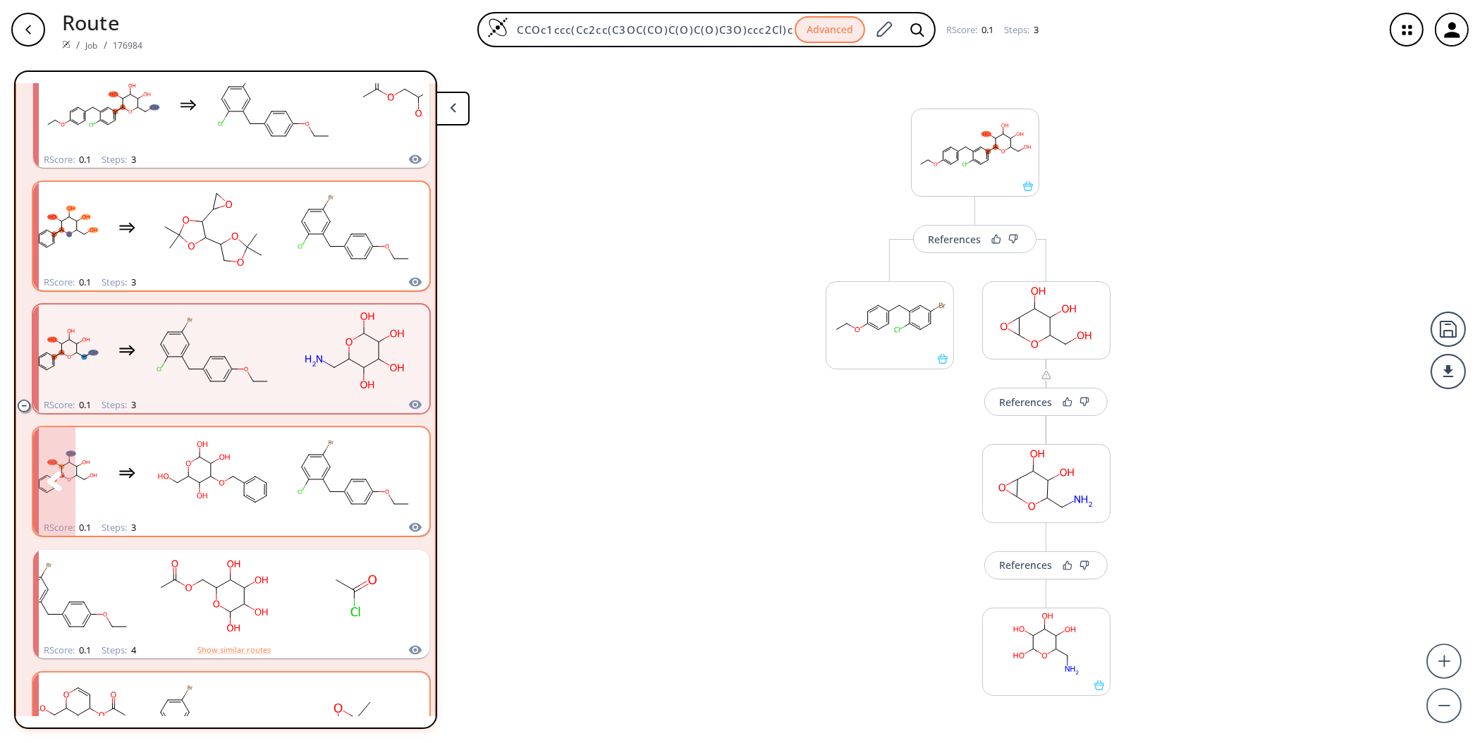
click at [407, 482] on icon "clusters" at bounding box center [409, 482] width 16 height 20
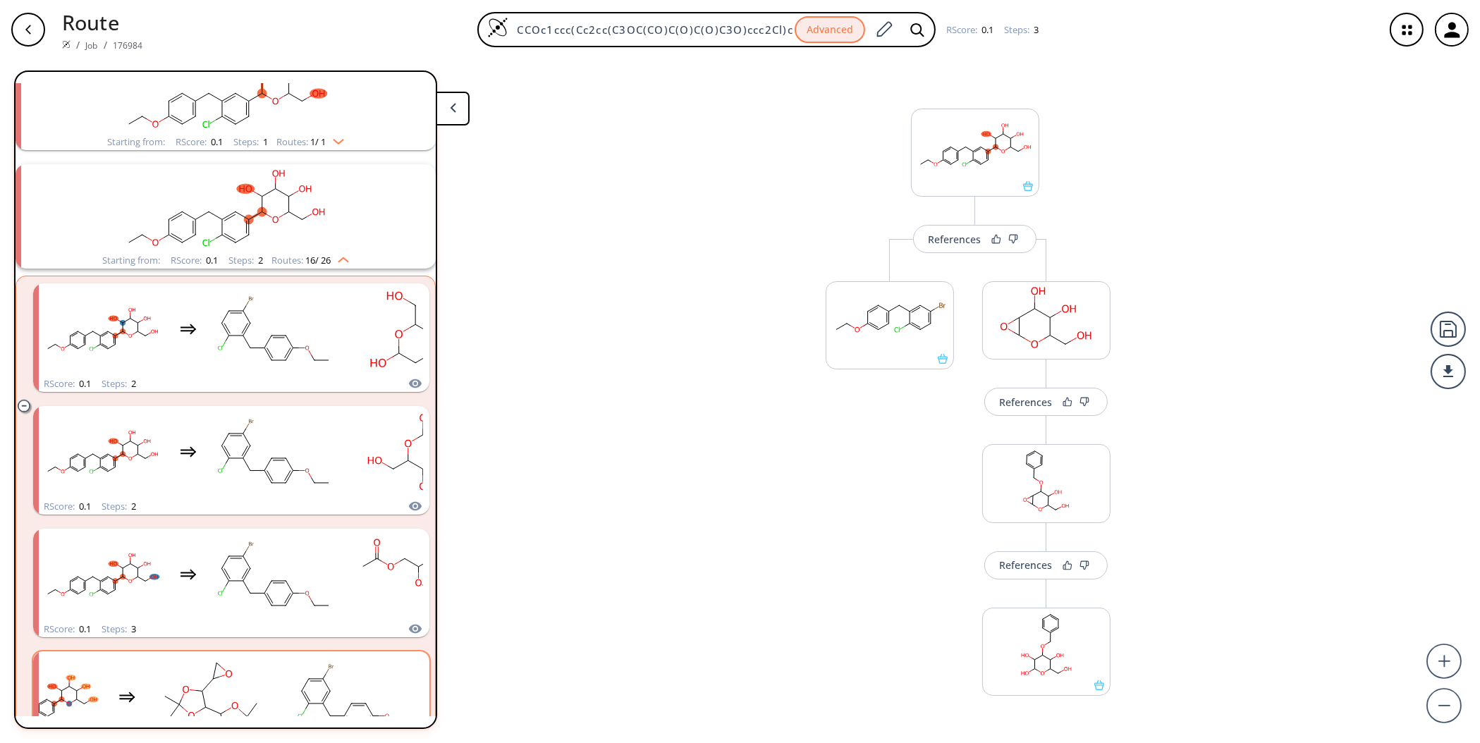
scroll to position [1401, 0]
click at [387, 329] on button "clusters" at bounding box center [408, 338] width 42 height 109
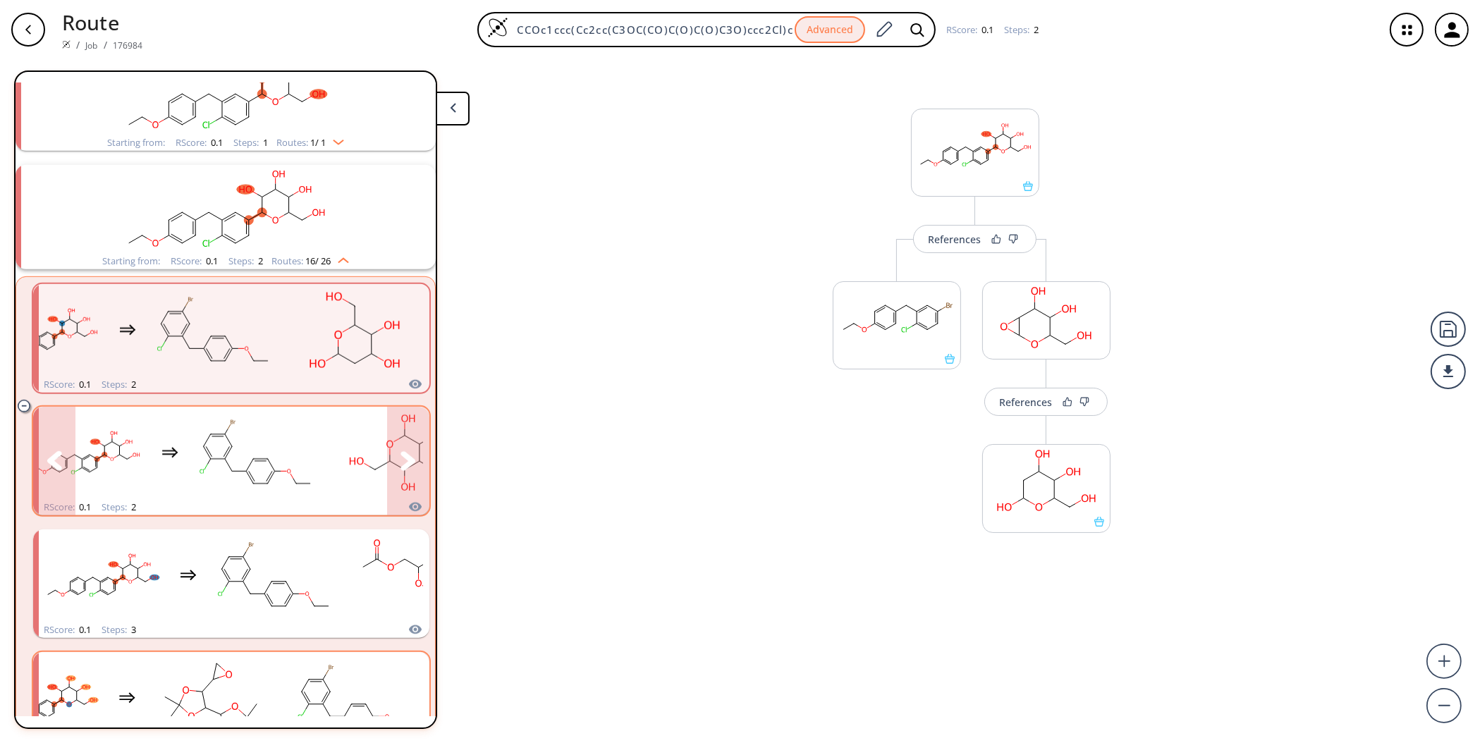
click at [394, 448] on button "clusters" at bounding box center [408, 461] width 42 height 109
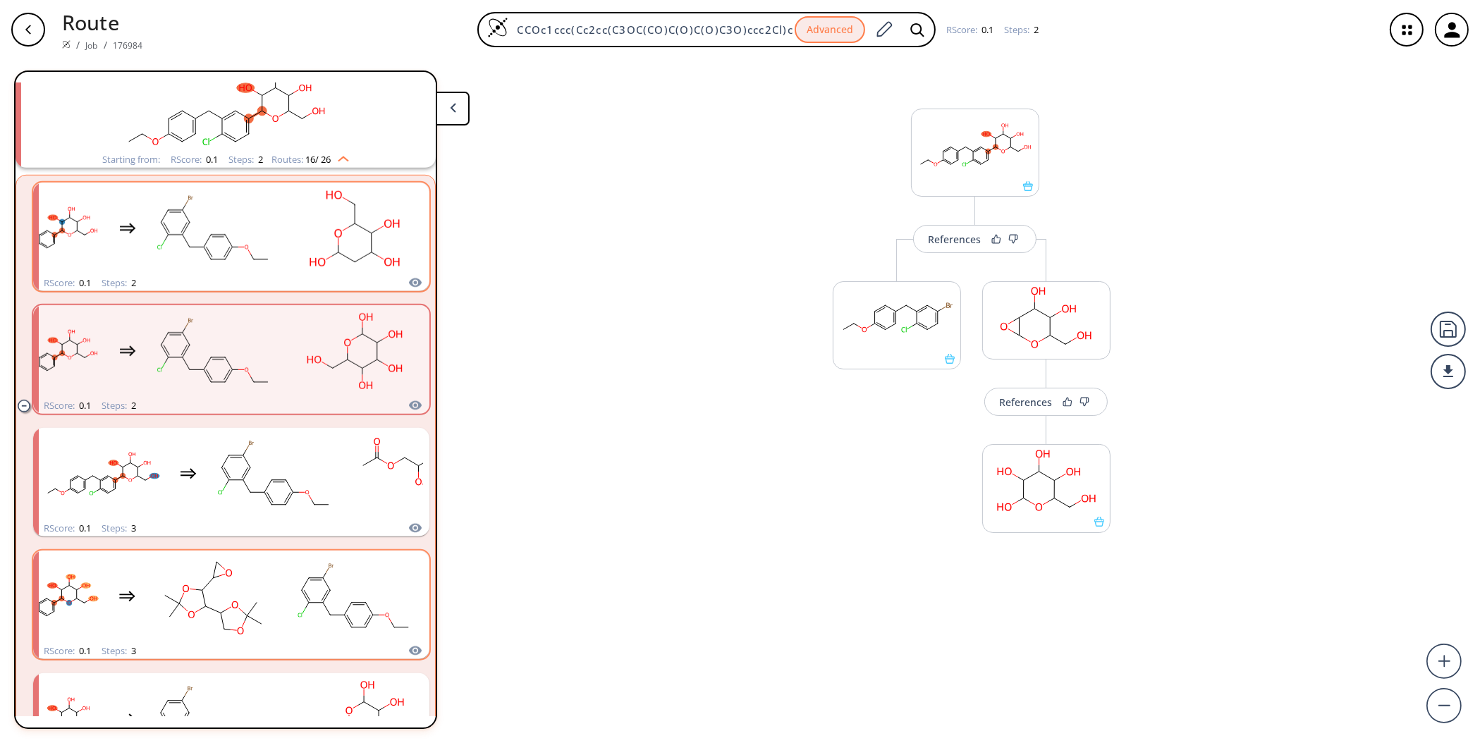
scroll to position [1636, 0]
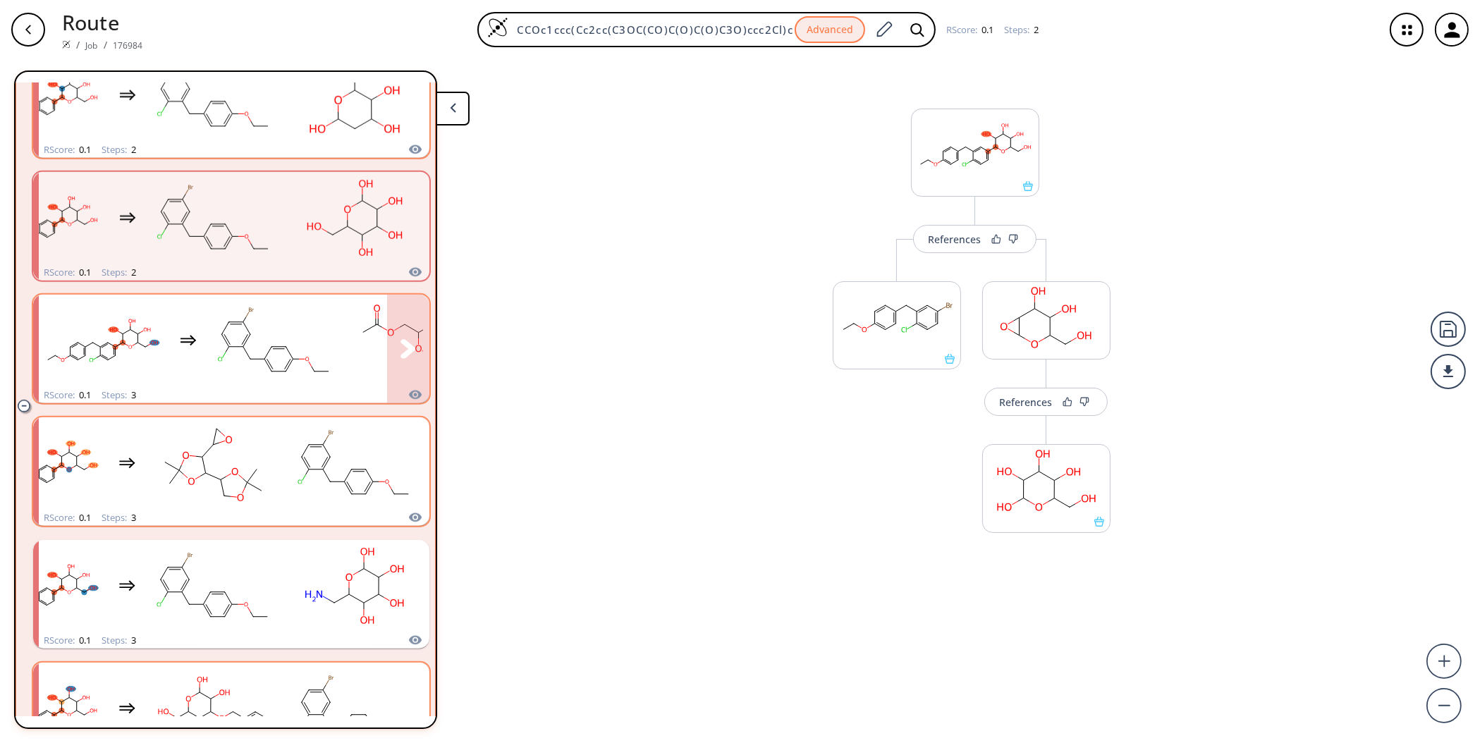
click at [374, 332] on rect "clusters" at bounding box center [415, 341] width 127 height 88
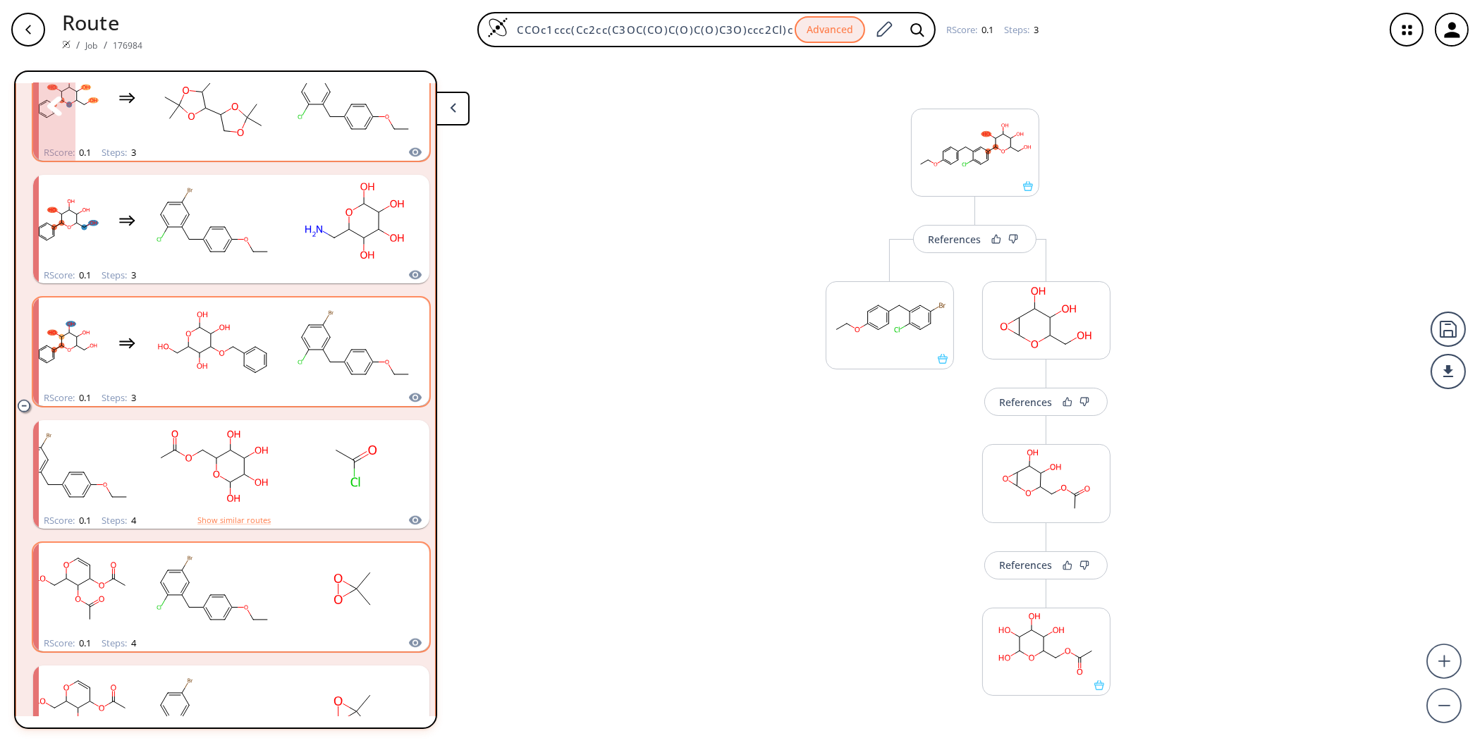
scroll to position [2107, 0]
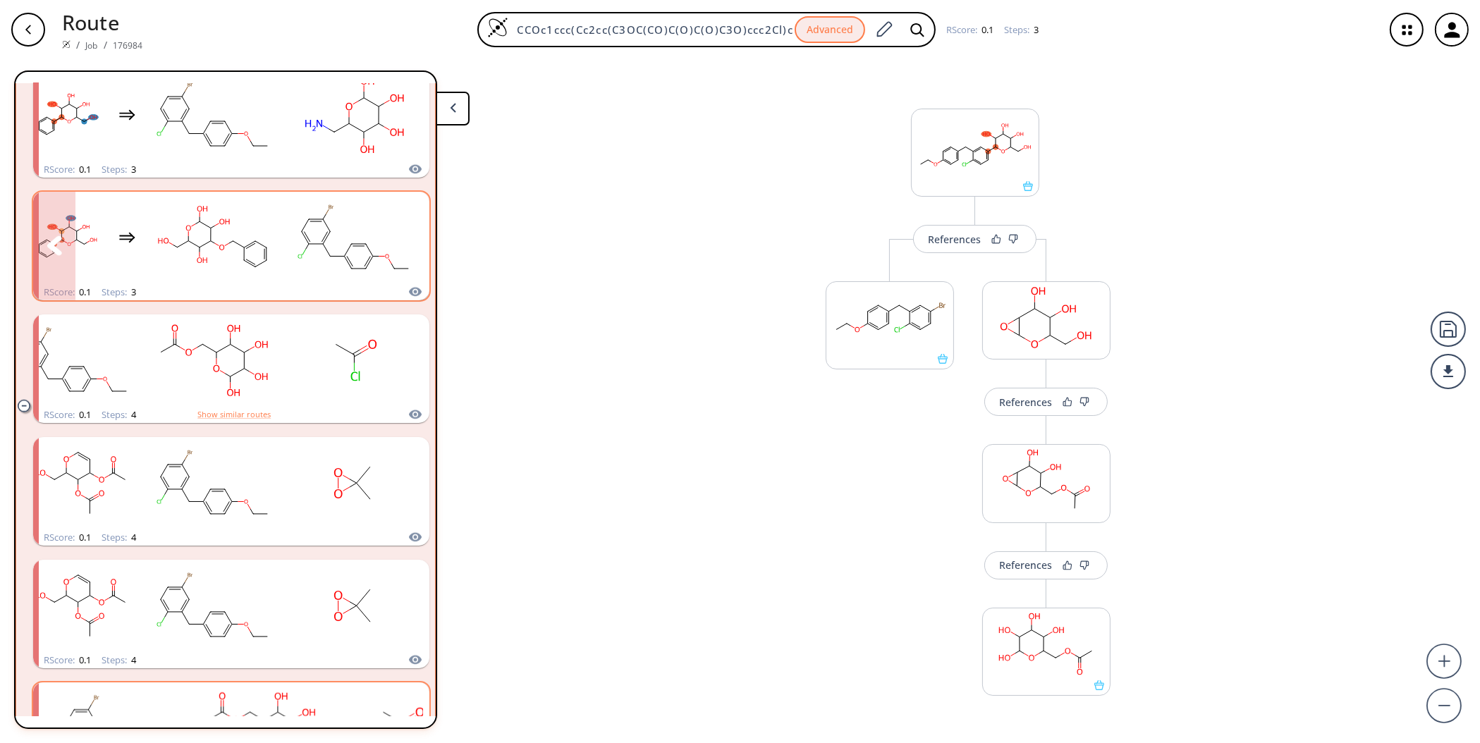
click at [401, 243] on icon "clusters" at bounding box center [409, 246] width 16 height 20
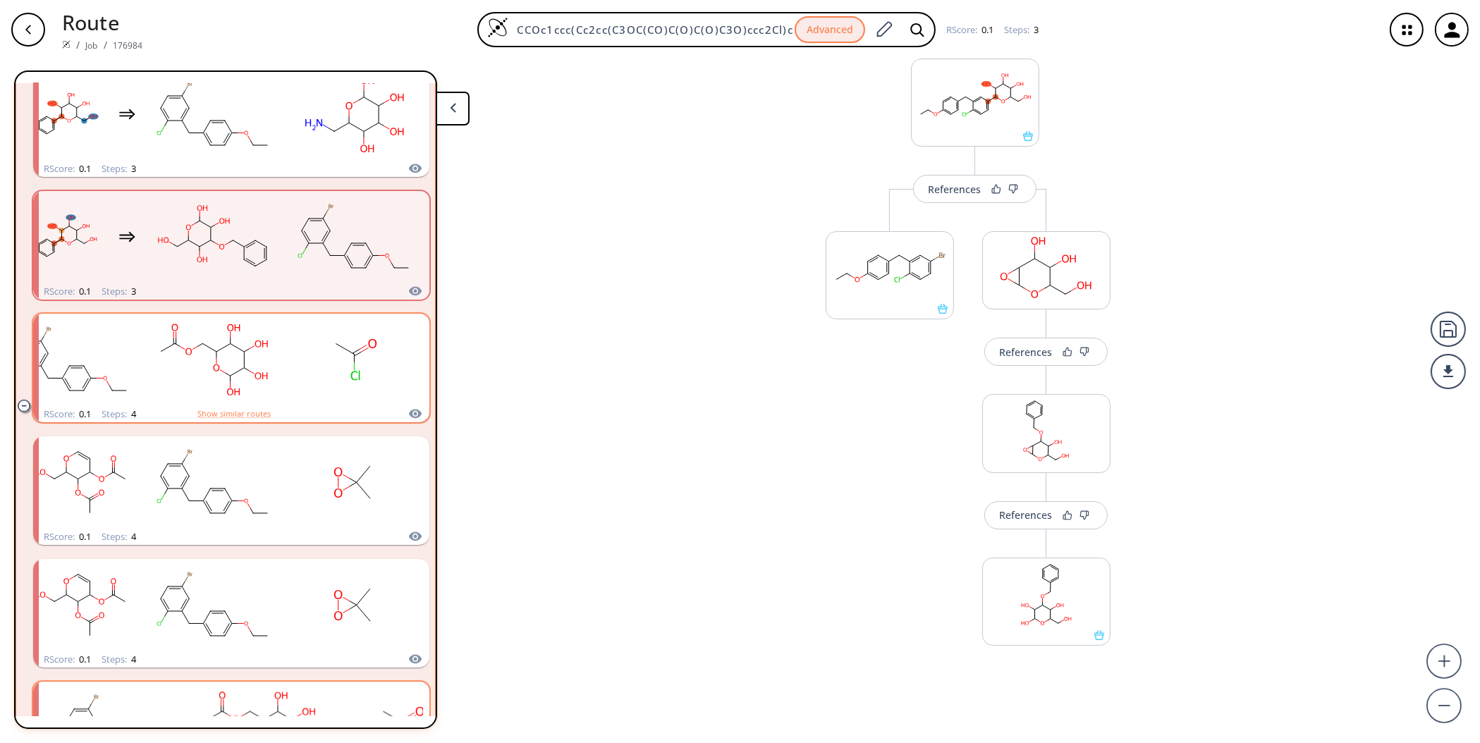
scroll to position [75, 0]
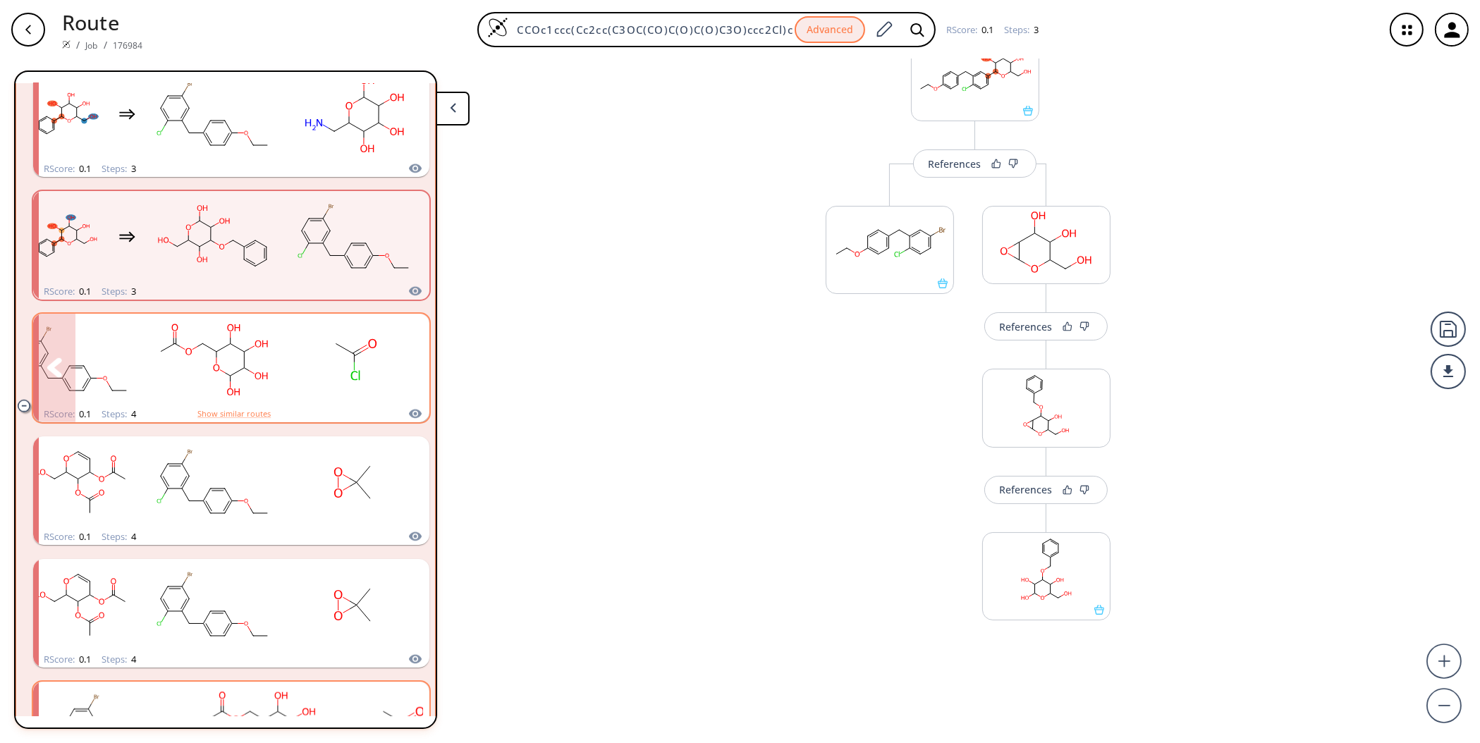
click at [330, 368] on rect "clusters" at bounding box center [354, 360] width 127 height 88
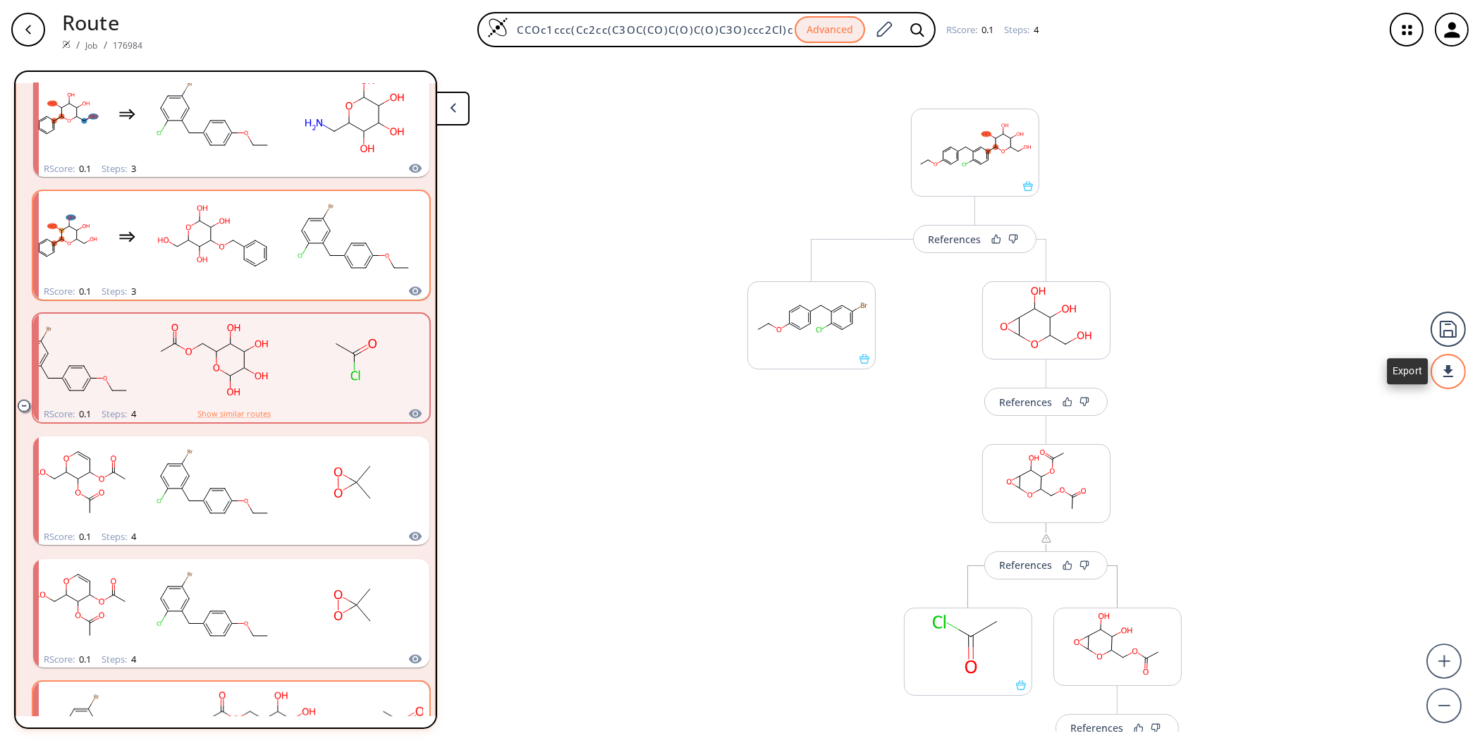
click at [1445, 371] on div at bounding box center [1448, 372] width 39 height 39
click at [1394, 365] on li "PDF" at bounding box center [1395, 366] width 71 height 23
click at [446, 217] on div "32 unique & 57 similar routes found 1st Disconnections Filter clear Starting fr…" at bounding box center [242, 400] width 456 height 659
click at [455, 89] on div "32 unique & 57 similar routes found 1st Disconnections Filter clear Starting fr…" at bounding box center [242, 400] width 456 height 659
click at [455, 95] on button at bounding box center [453, 109] width 34 height 34
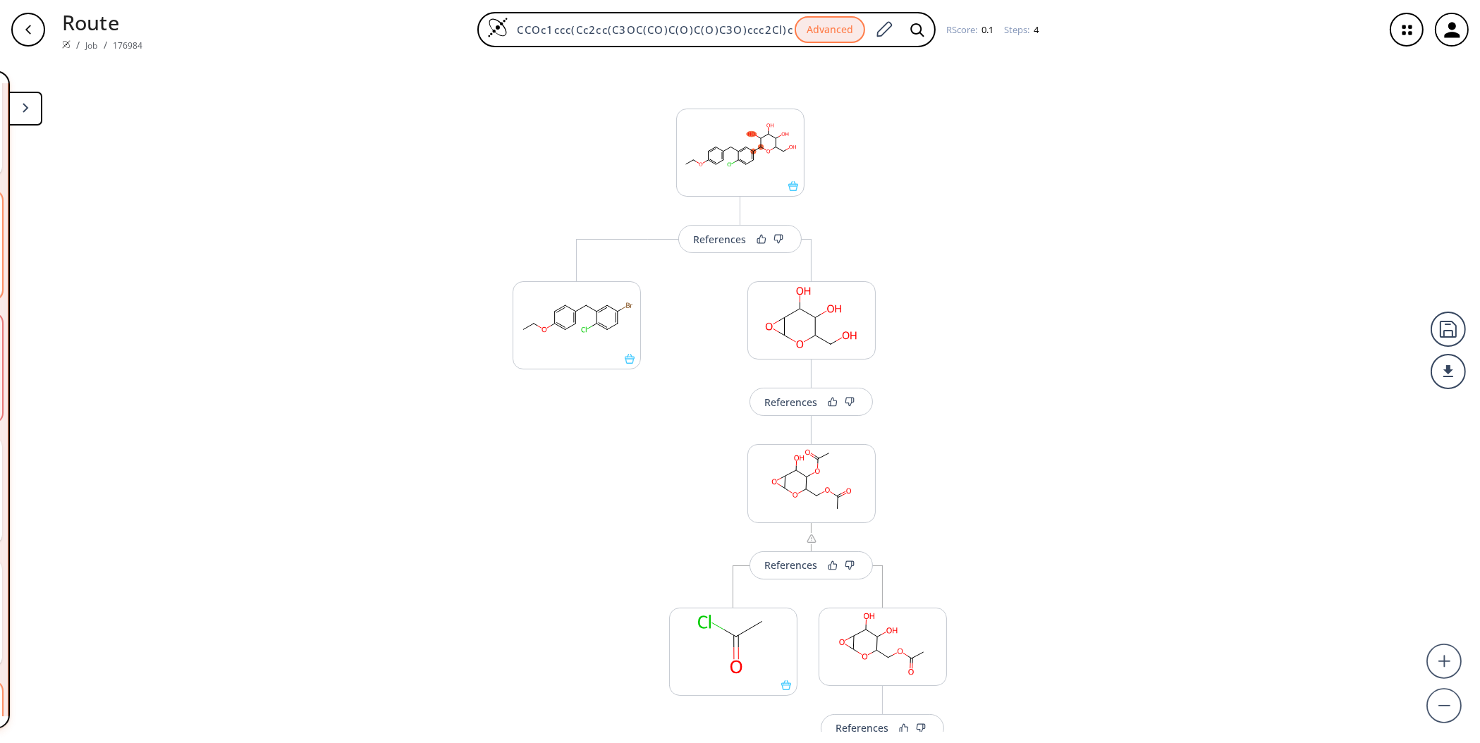
click at [35, 117] on button at bounding box center [25, 109] width 34 height 34
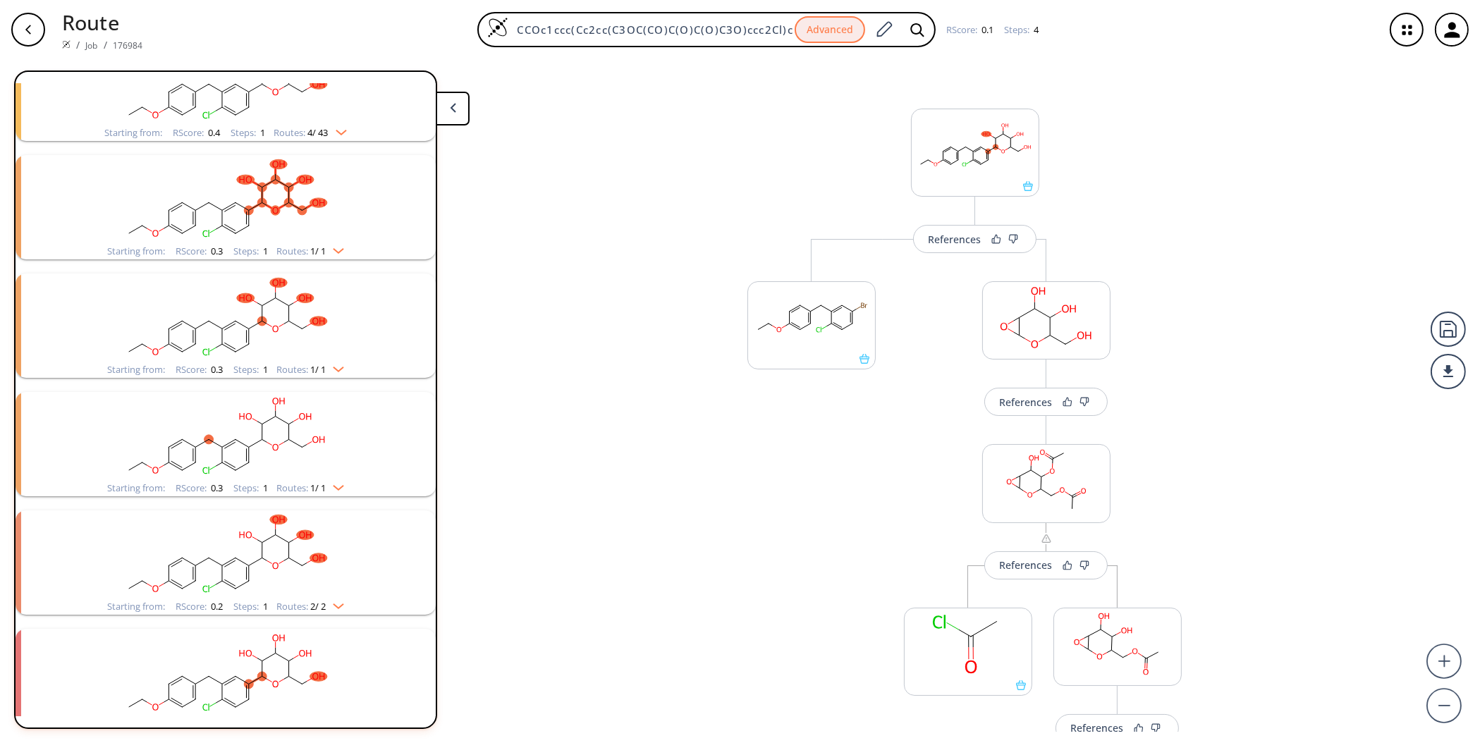
scroll to position [227, 0]
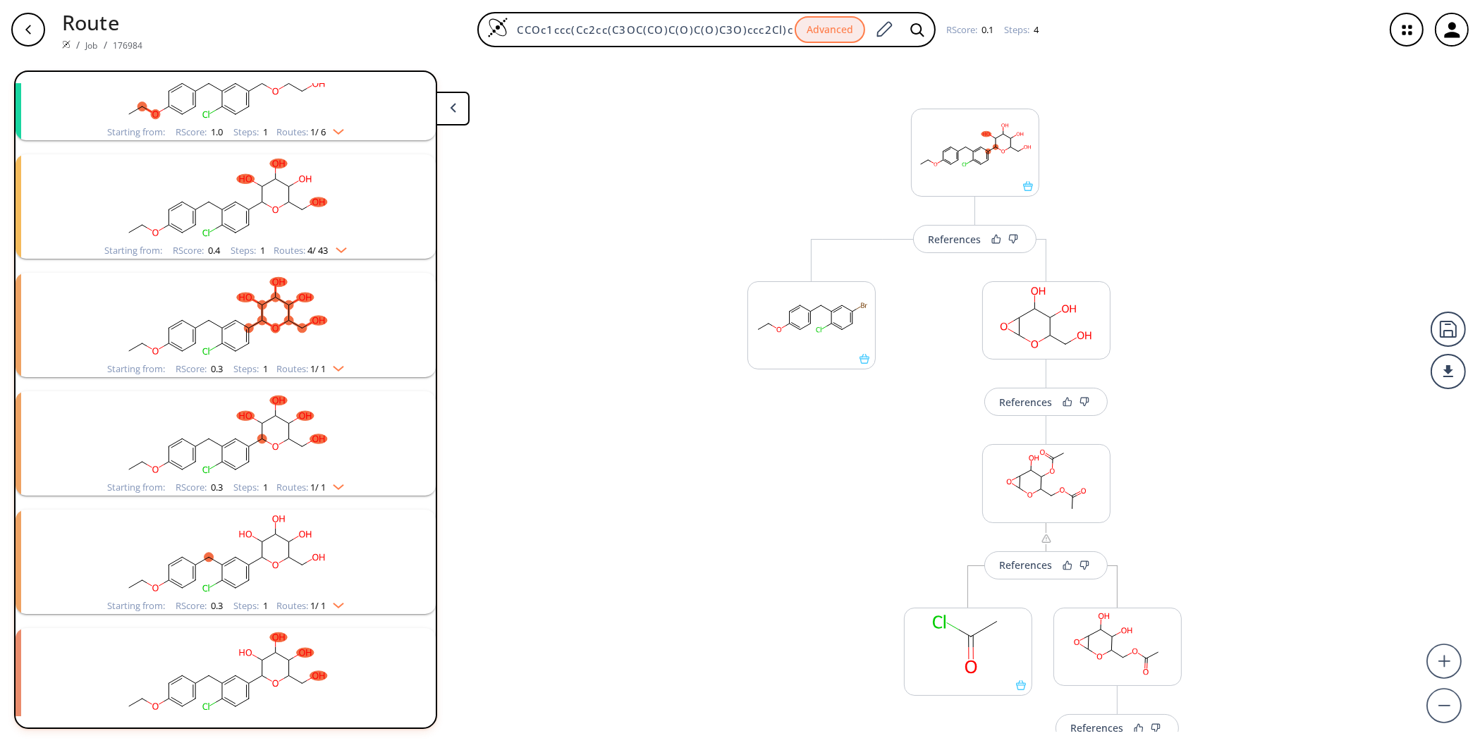
click at [324, 172] on rect "clusters" at bounding box center [225, 198] width 367 height 88
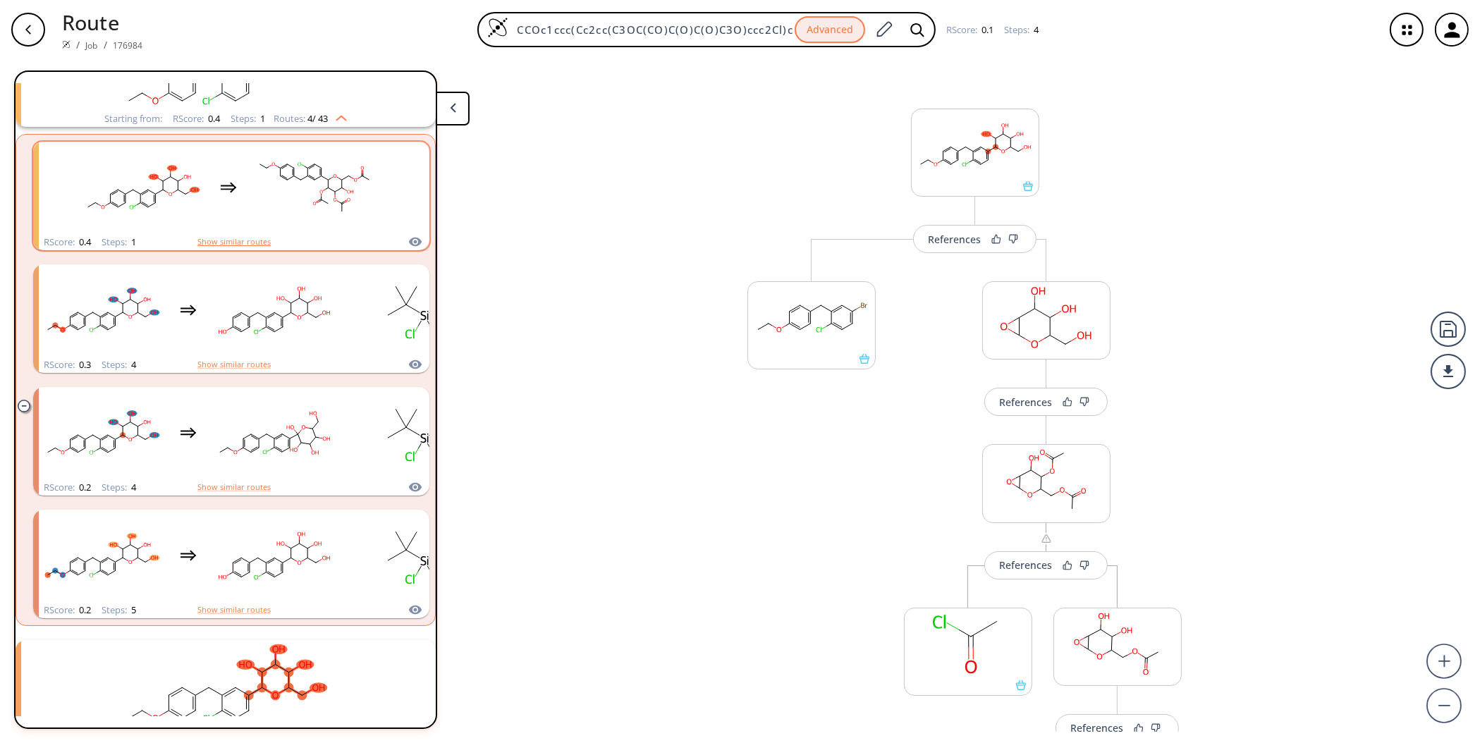
scroll to position [462, 0]
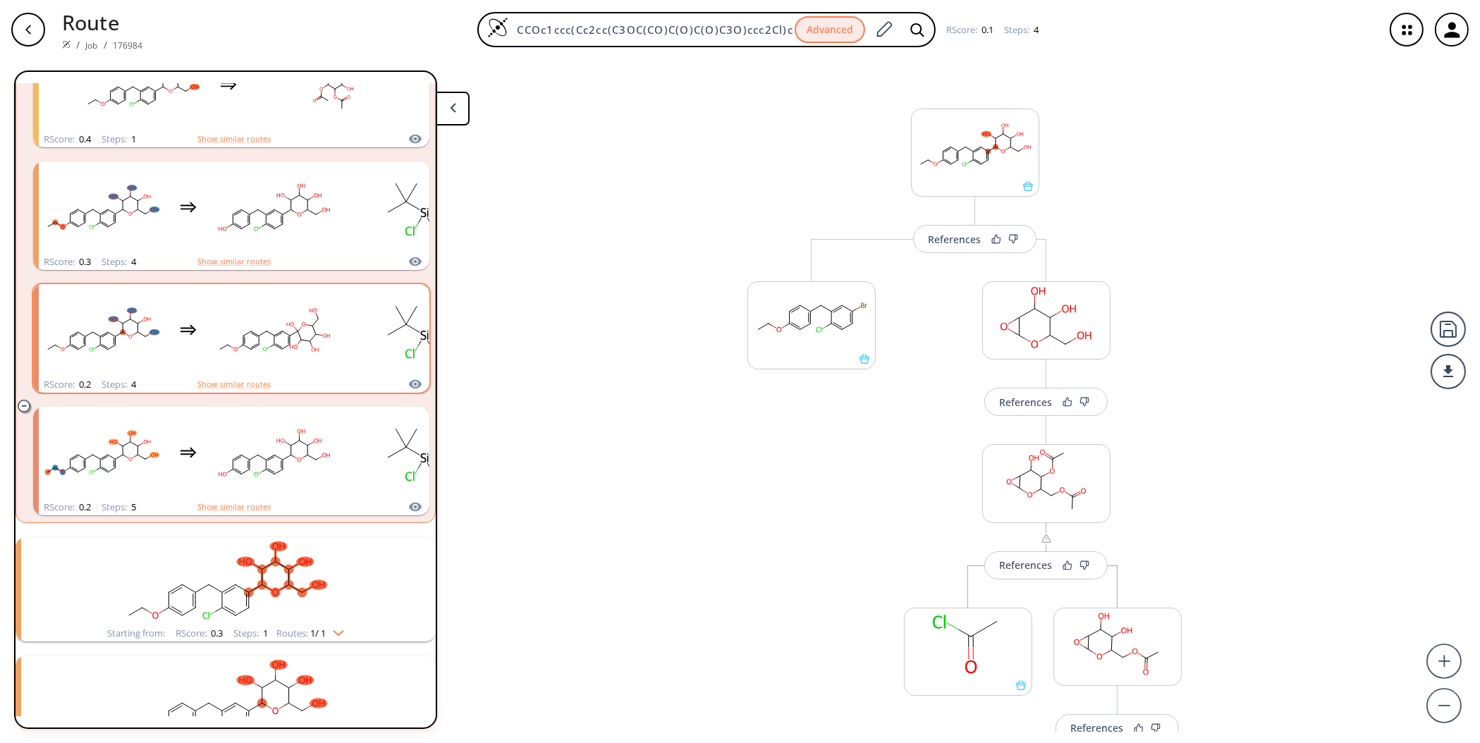
click at [204, 342] on div "clusters" at bounding box center [329, 330] width 581 height 92
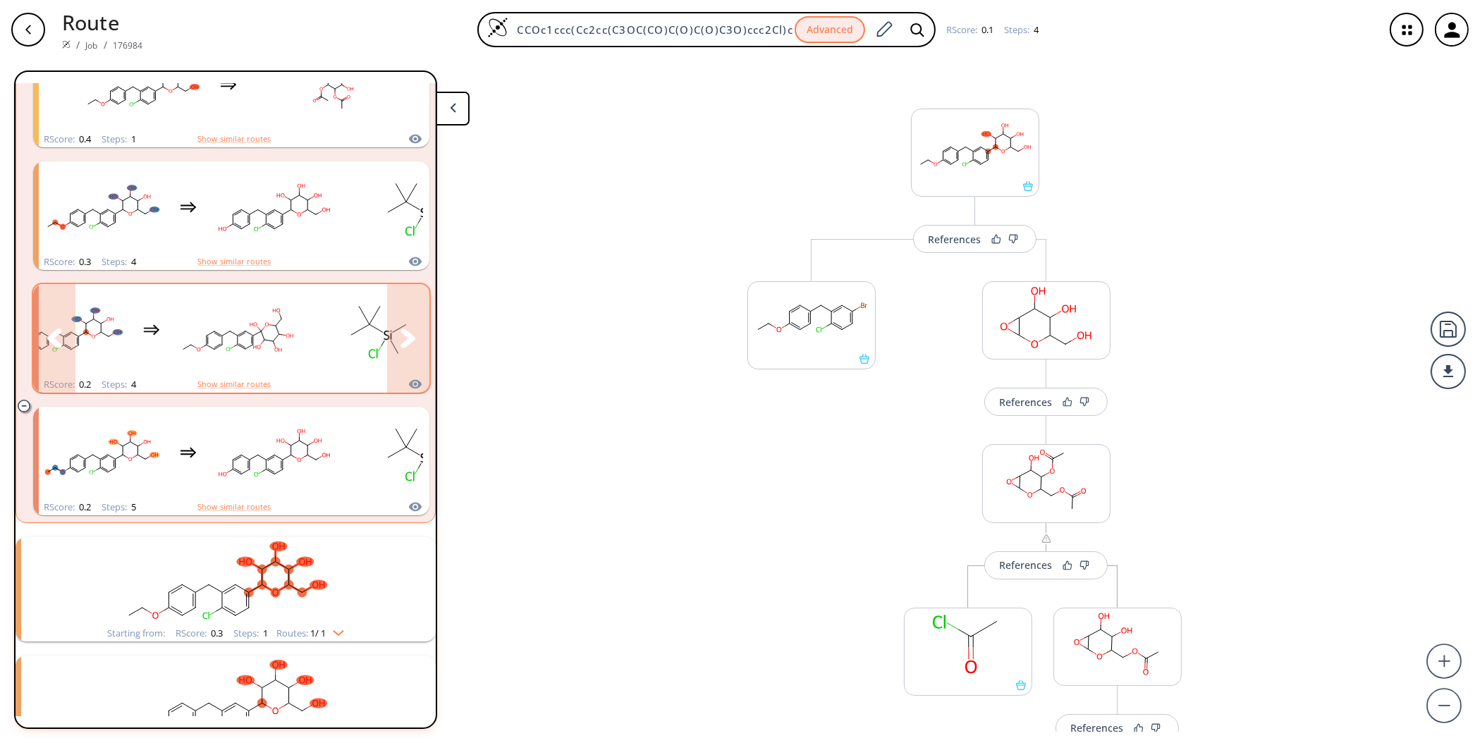
click at [408, 341] on icon "clusters" at bounding box center [409, 339] width 16 height 20
click at [407, 329] on icon "clusters" at bounding box center [409, 339] width 16 height 20
click at [397, 323] on button "clusters" at bounding box center [408, 338] width 42 height 109
click at [145, 322] on div "clusters" at bounding box center [127, 330] width 581 height 92
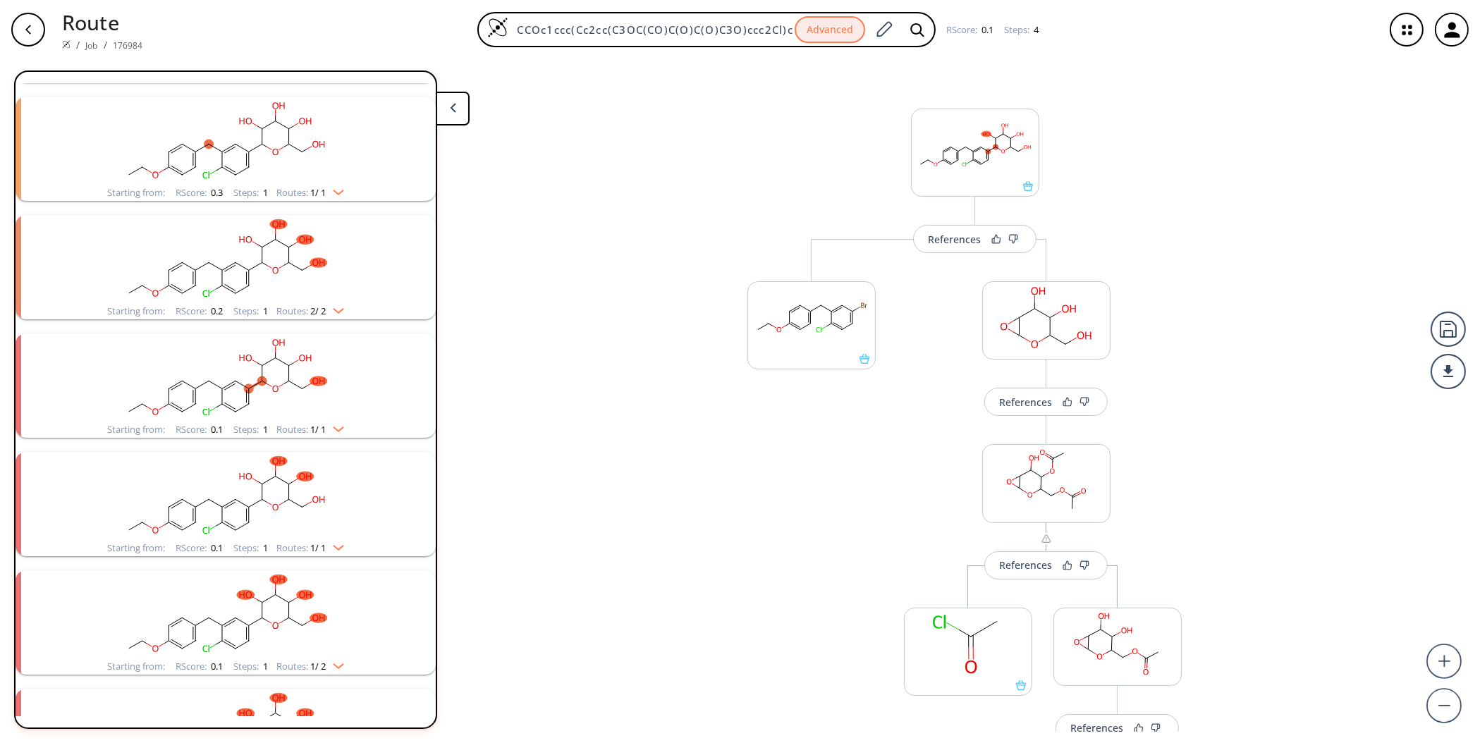
scroll to position [1520, 0]
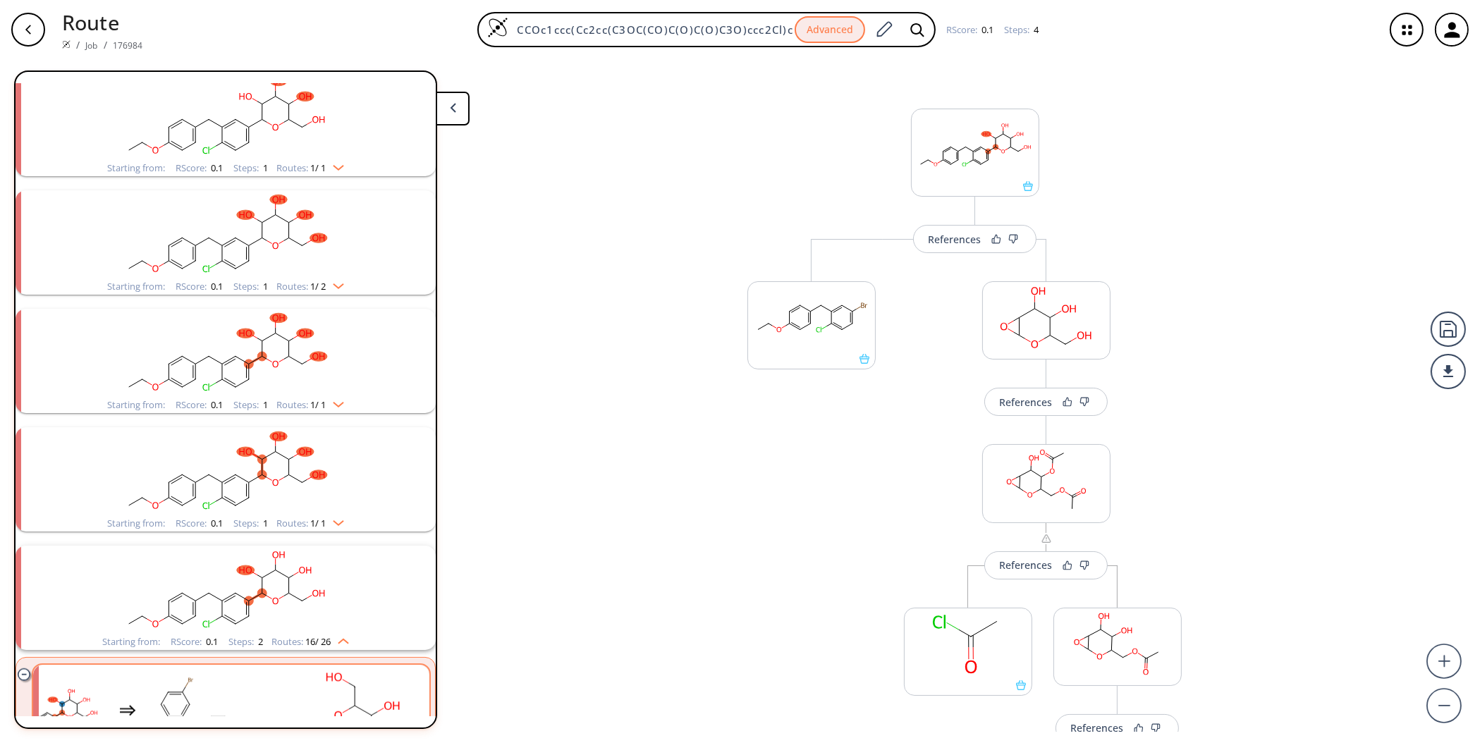
click at [276, 372] on rect "clusters" at bounding box center [225, 353] width 367 height 88
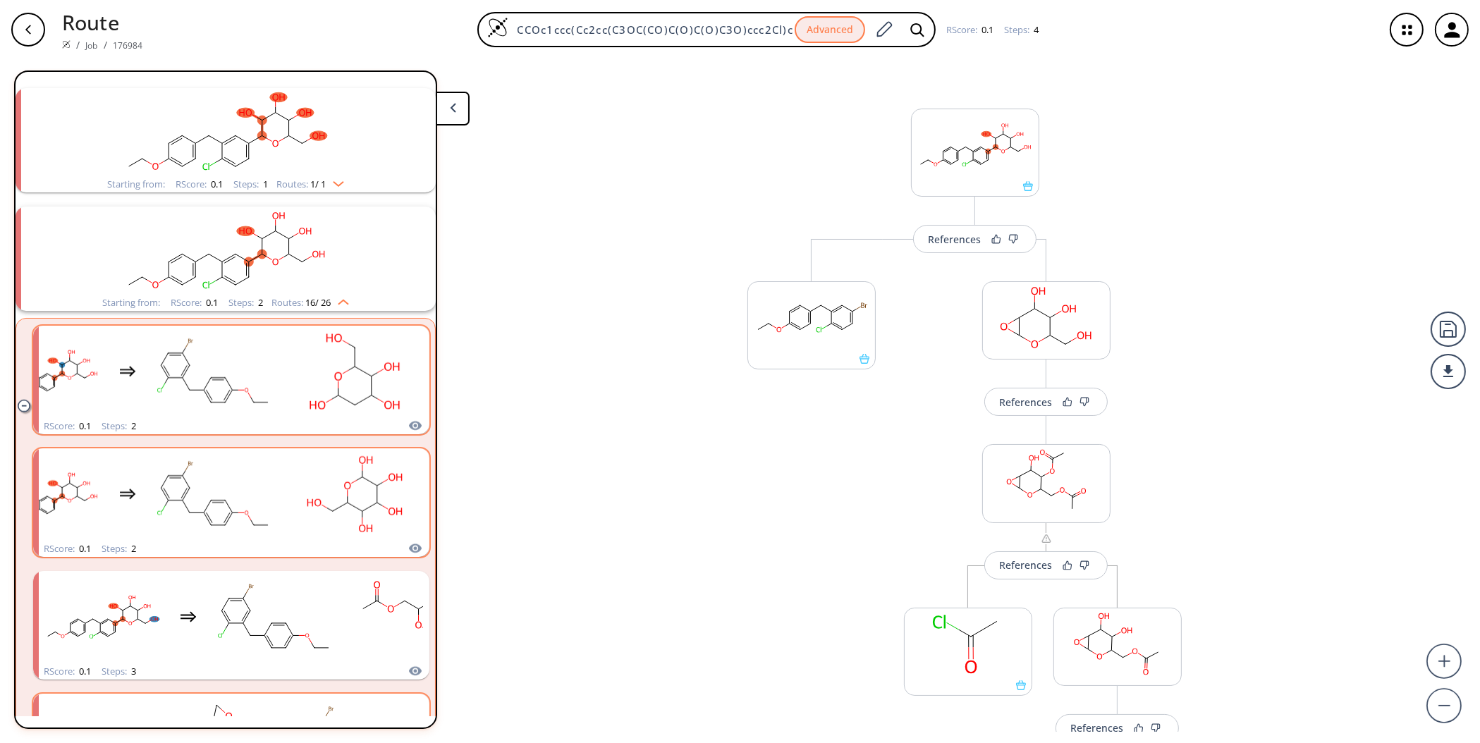
scroll to position [1990, 0]
click at [305, 369] on rect "clusters" at bounding box center [354, 372] width 127 height 88
click at [301, 259] on ellipse "clusters" at bounding box center [302, 261] width 9 height 9
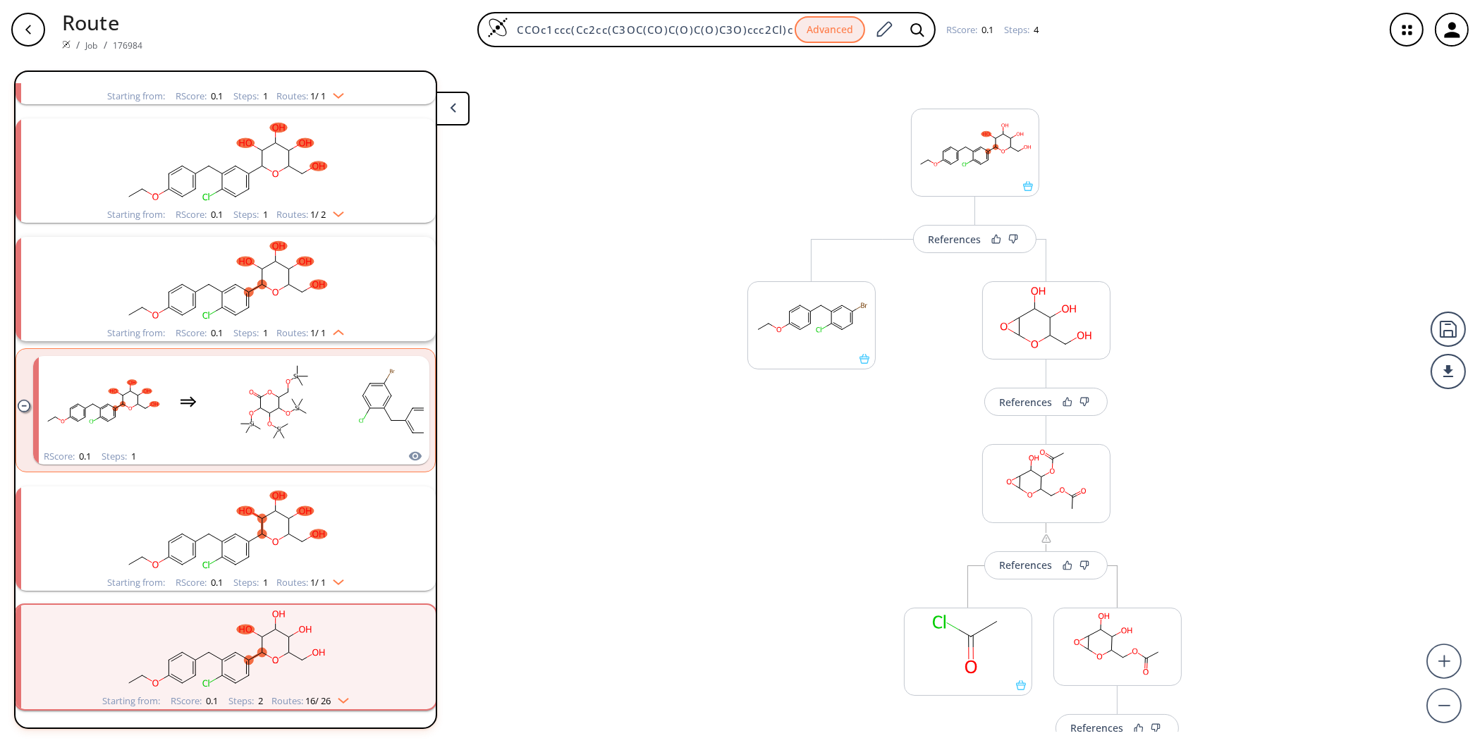
scroll to position [1596, 0]
click at [343, 578] on img "clusters" at bounding box center [335, 579] width 18 height 11
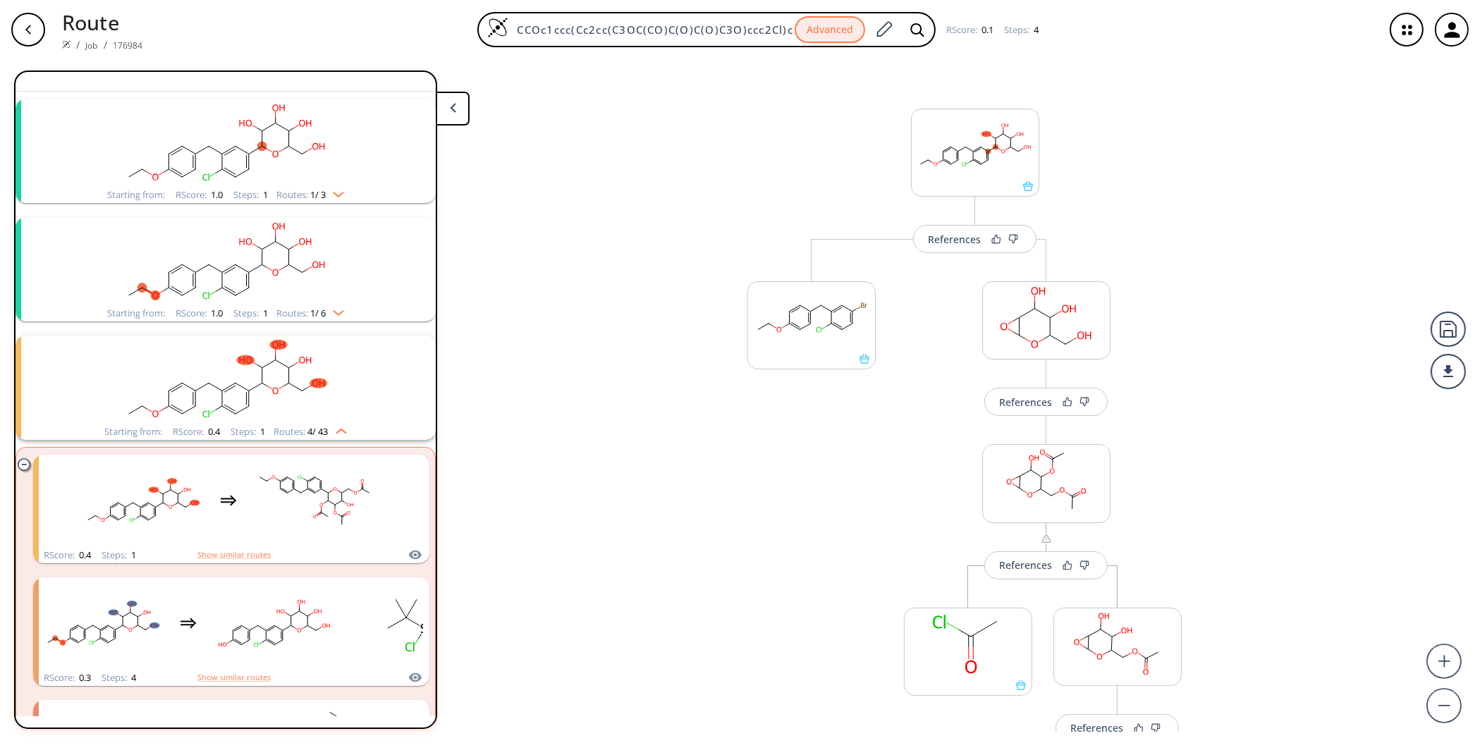
scroll to position [0, 0]
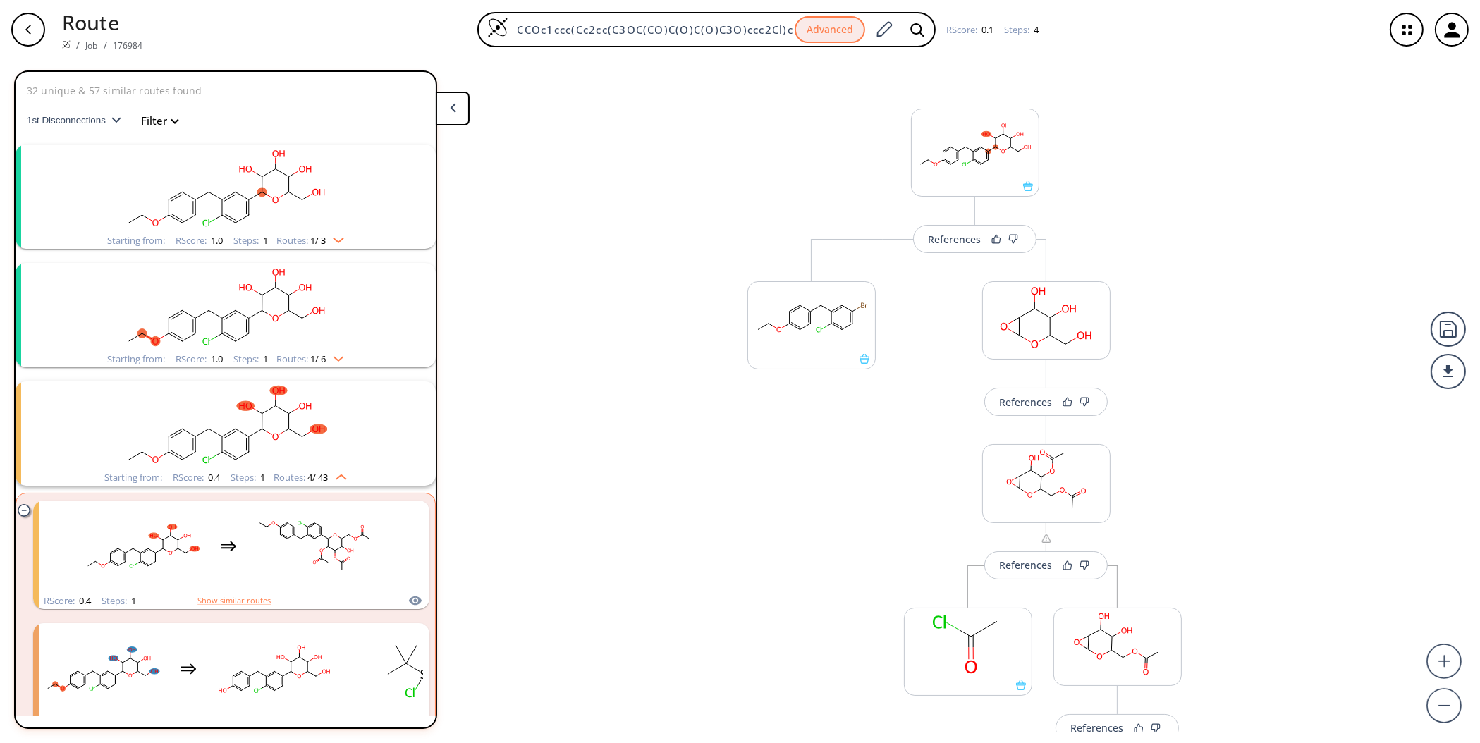
click at [285, 224] on rect "clusters" at bounding box center [225, 189] width 367 height 88
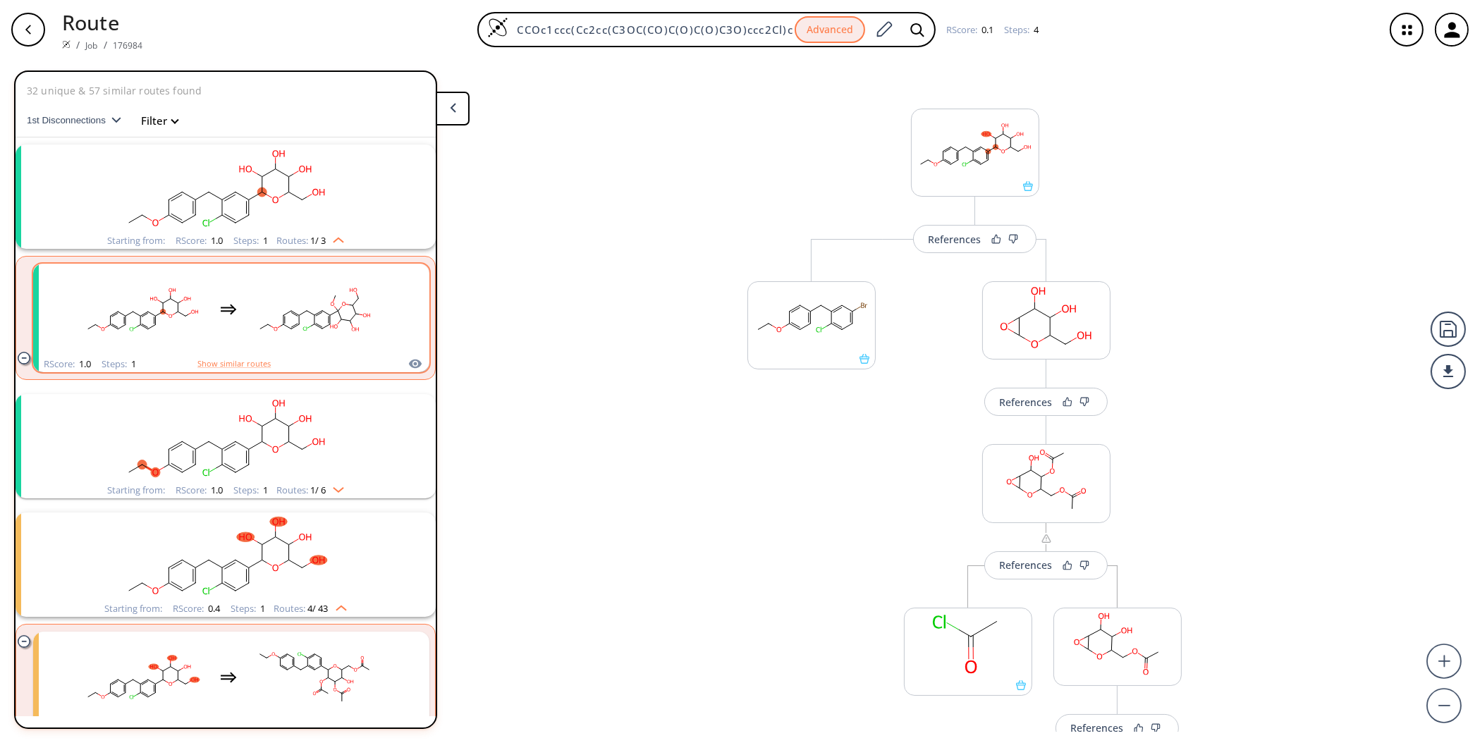
click at [305, 352] on rect "clusters" at bounding box center [314, 310] width 127 height 88
click at [310, 464] on rect "clusters" at bounding box center [225, 438] width 367 height 88
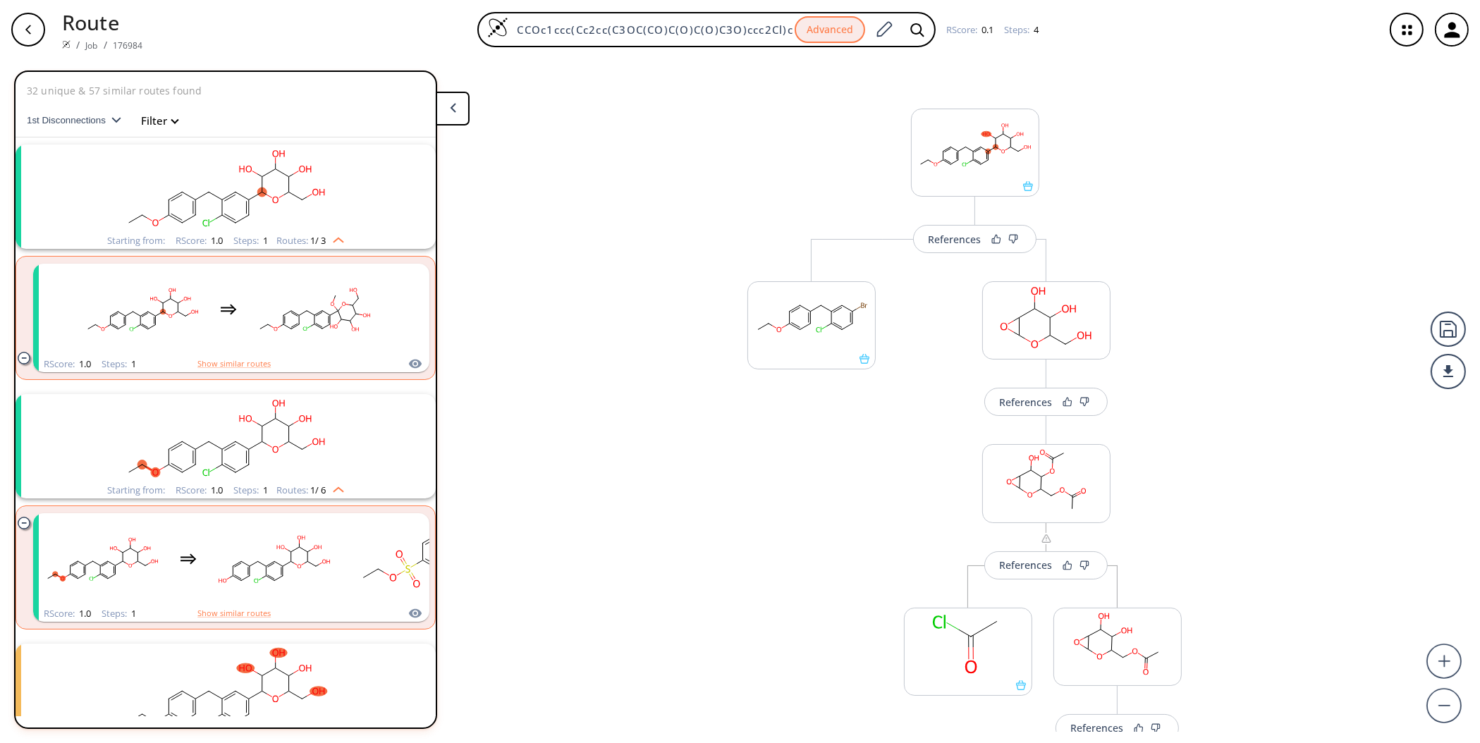
scroll to position [470, 0]
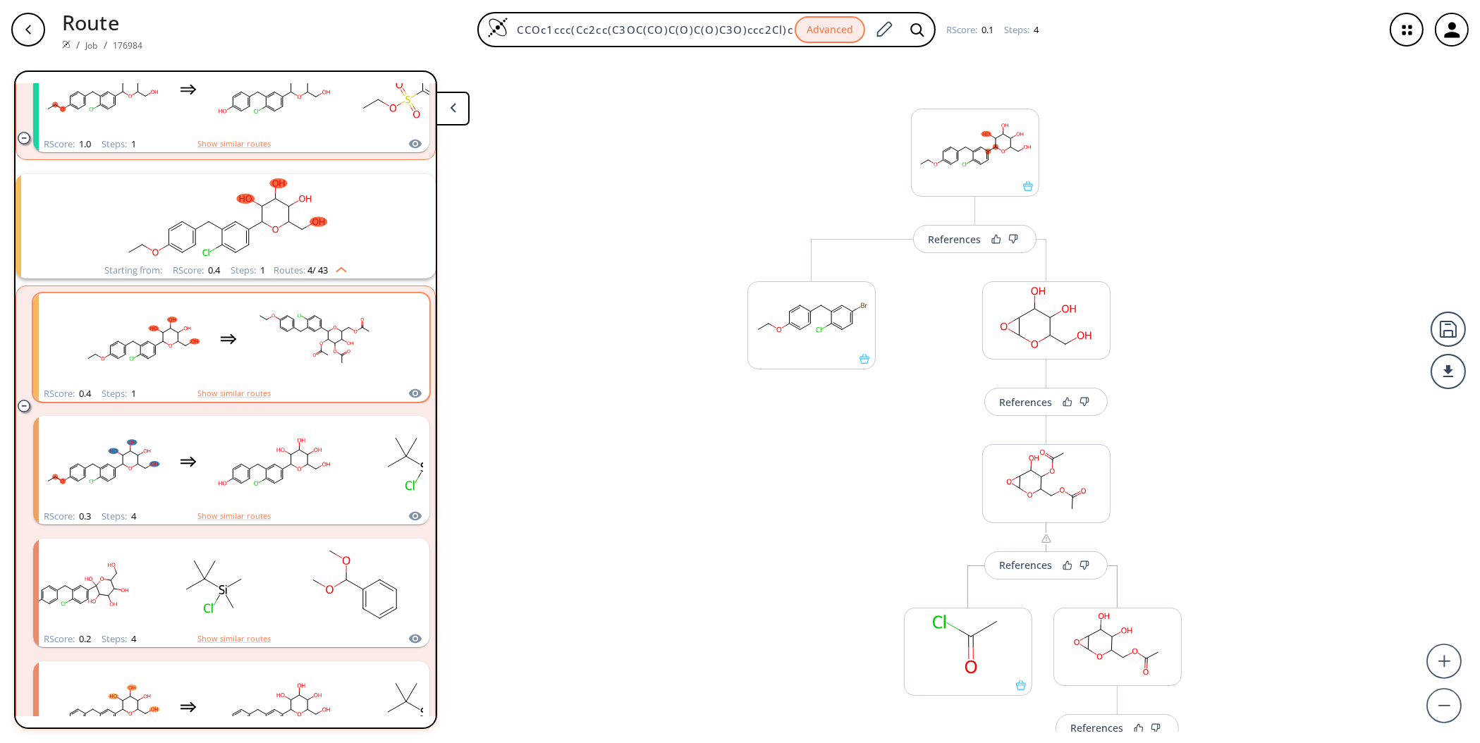
click at [271, 370] on rect "clusters" at bounding box center [314, 339] width 127 height 88
click at [283, 474] on icon "clusters" at bounding box center [283, 474] width 0 height 10
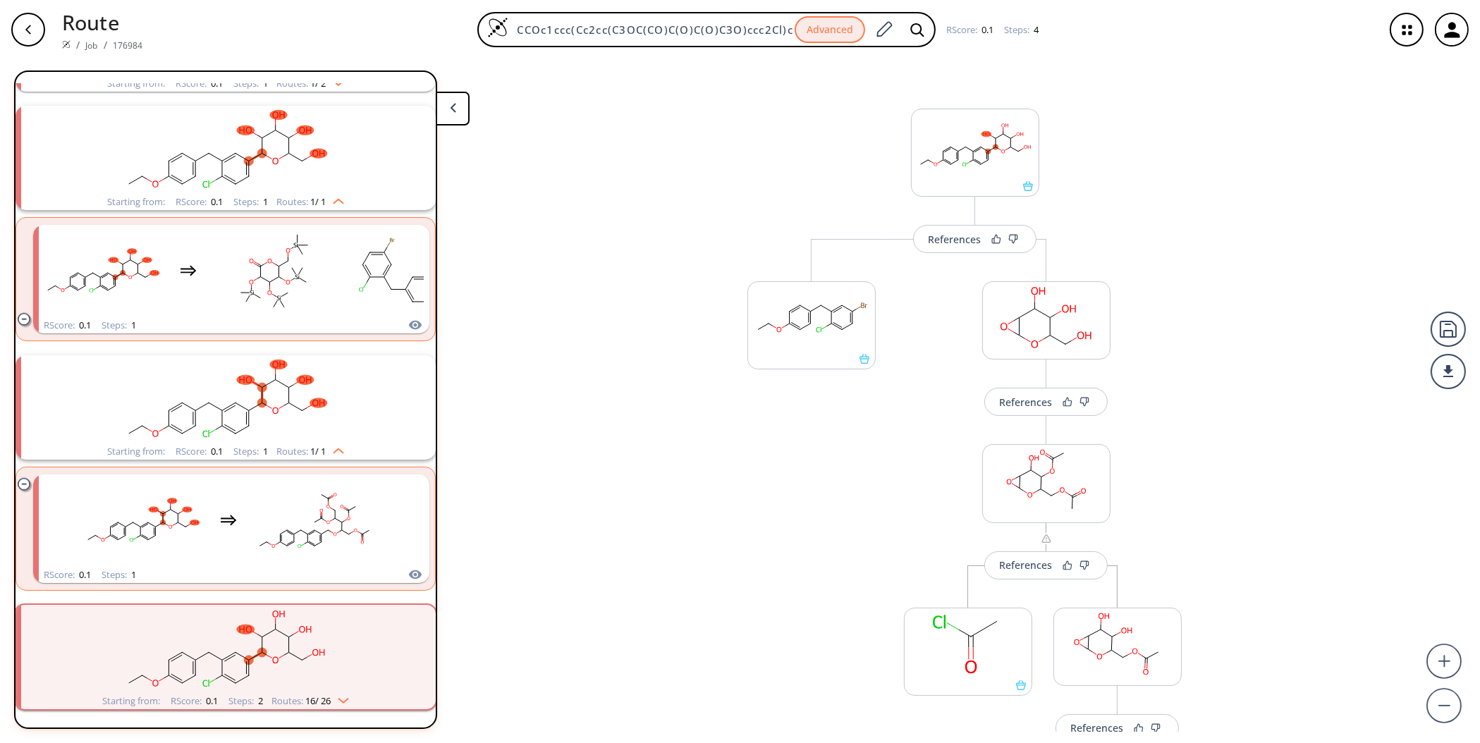
click at [294, 381] on icon "clusters" at bounding box center [296, 382] width 5 height 3
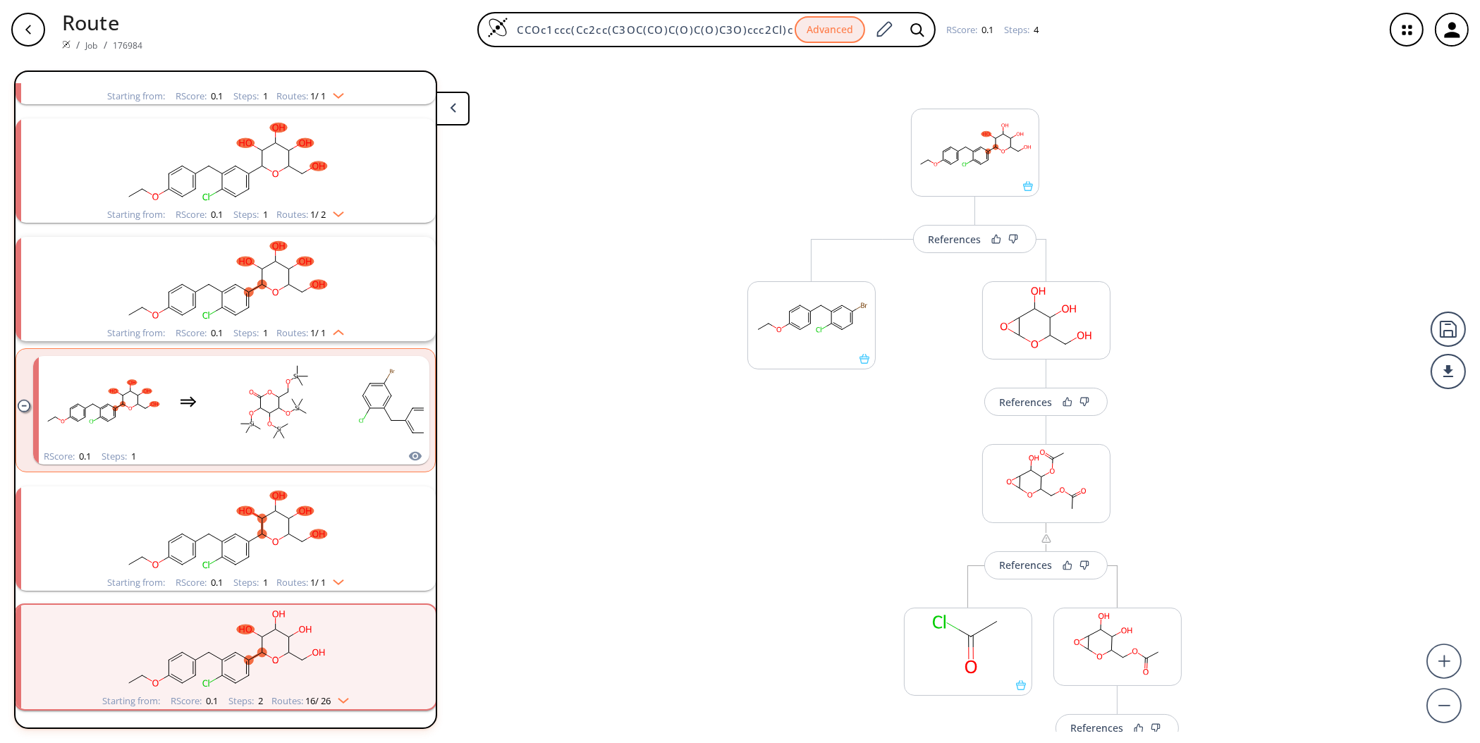
click at [305, 540] on rect "clusters" at bounding box center [225, 531] width 367 height 88
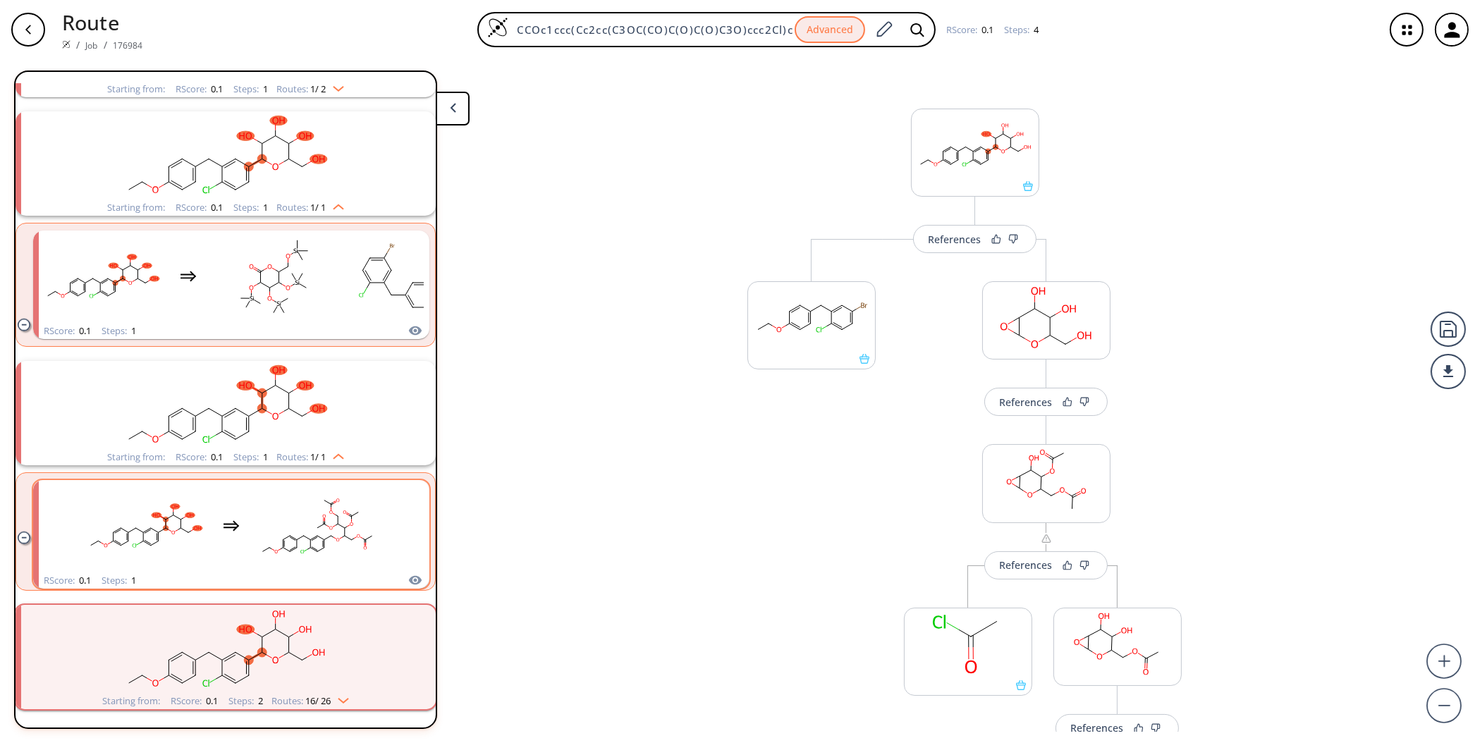
scroll to position [1988, 0]
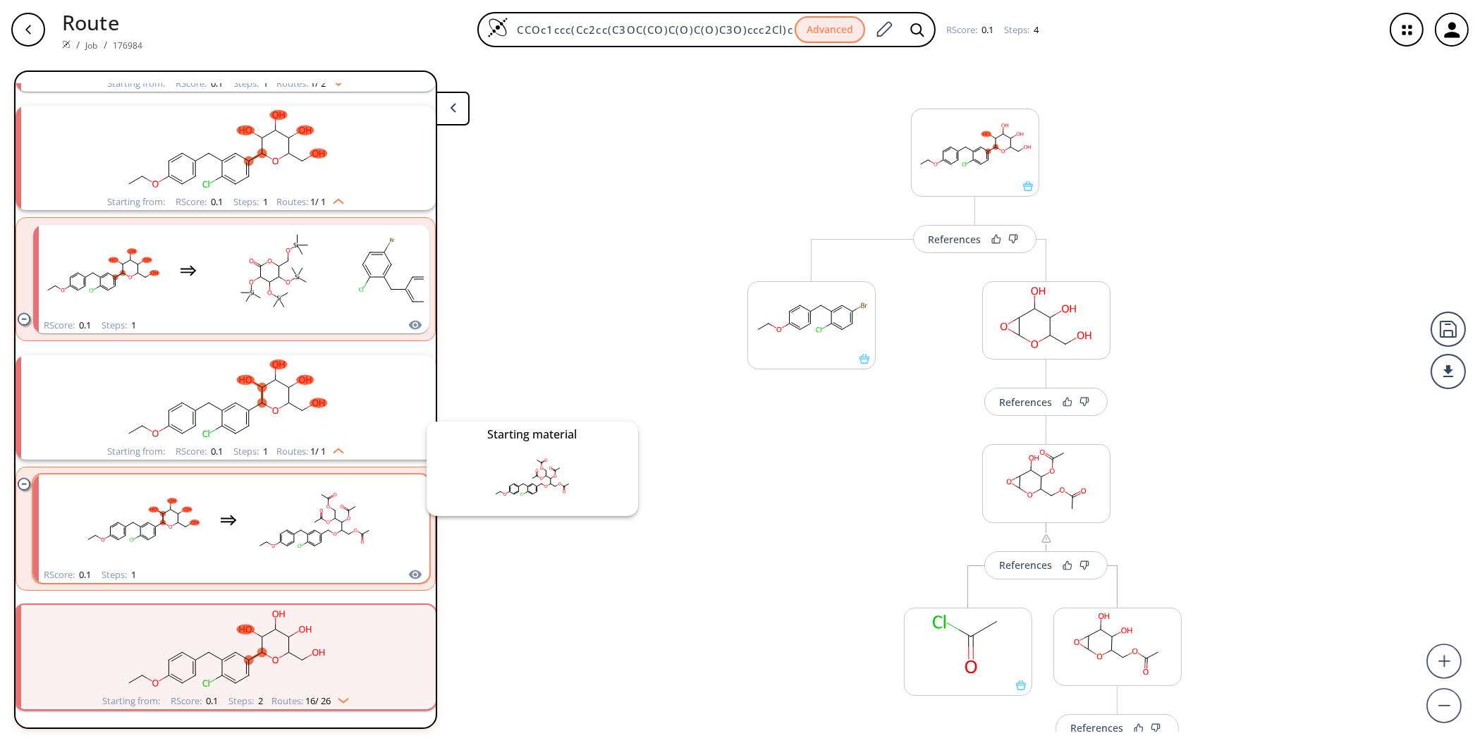
click at [409, 570] on icon "clusters" at bounding box center [415, 574] width 13 height 9
click at [327, 520] on ellipse "clusters" at bounding box center [328, 522] width 5 height 5
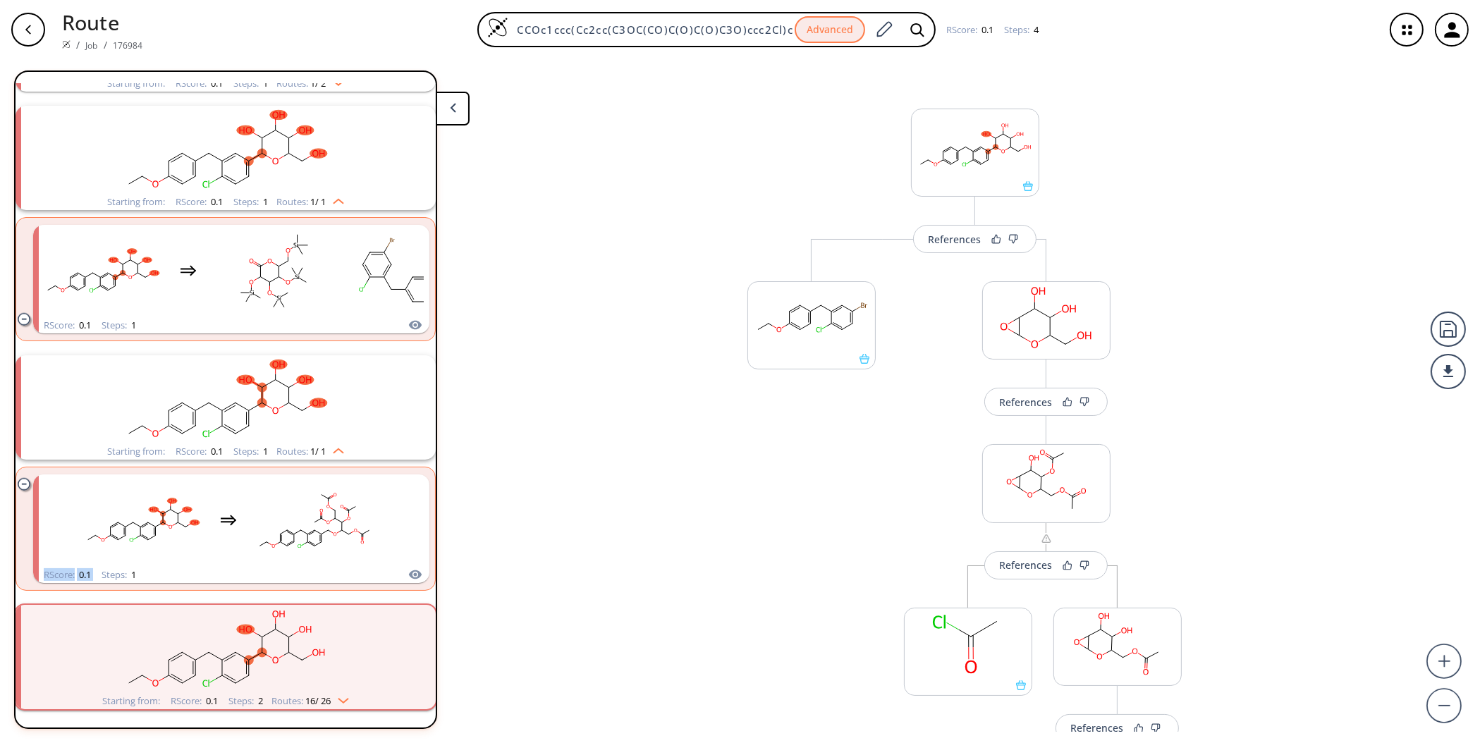
click at [31, 25] on icon "button" at bounding box center [28, 29] width 11 height 11
click at [30, 28] on icon "button" at bounding box center [28, 29] width 11 height 11
click at [557, 115] on div "References More routes from here More routes from here References More routes f…" at bounding box center [740, 395] width 1480 height 673
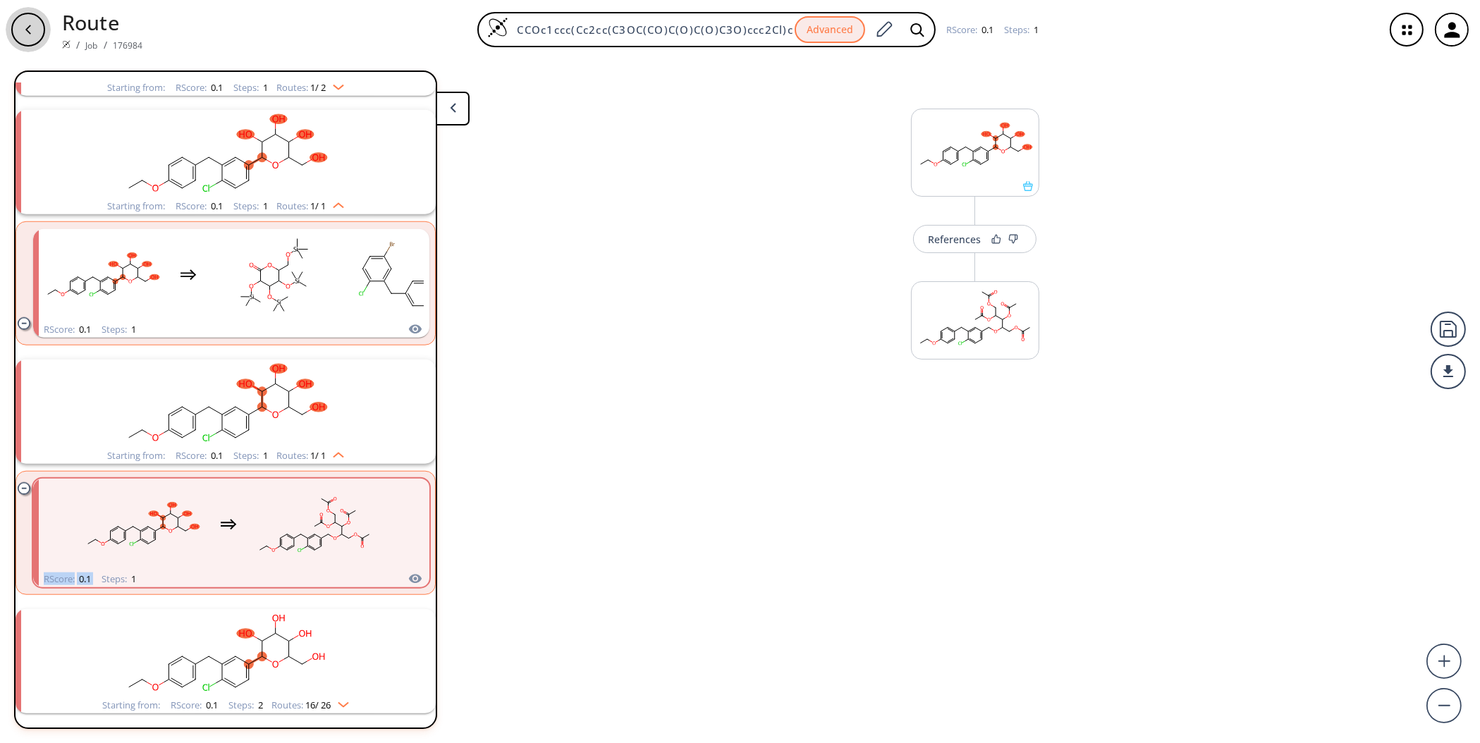
click at [32, 35] on icon "button" at bounding box center [28, 29] width 11 height 11
click at [665, 326] on div "References More routes from here" at bounding box center [740, 395] width 1480 height 673
click at [197, 410] on rect "clusters" at bounding box center [225, 404] width 367 height 88
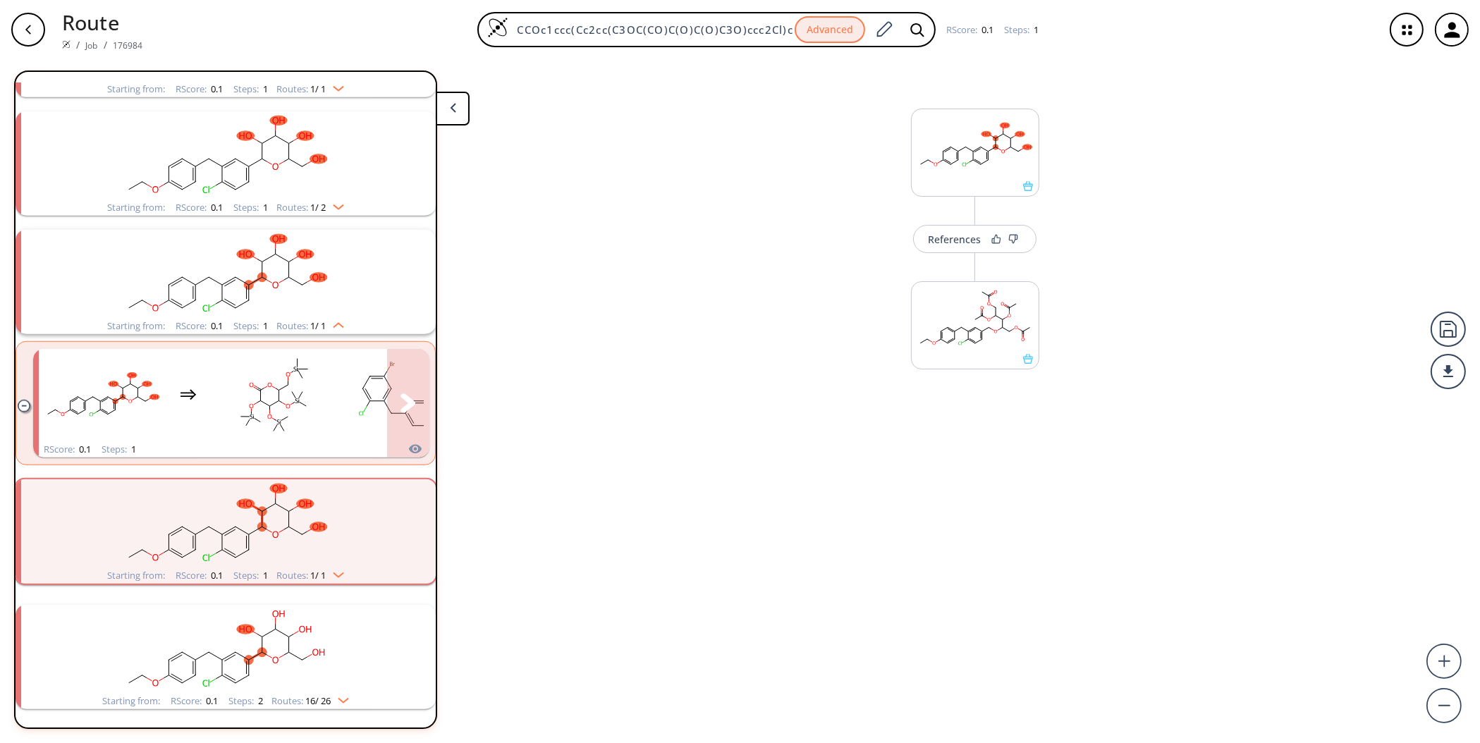
scroll to position [1857, 0]
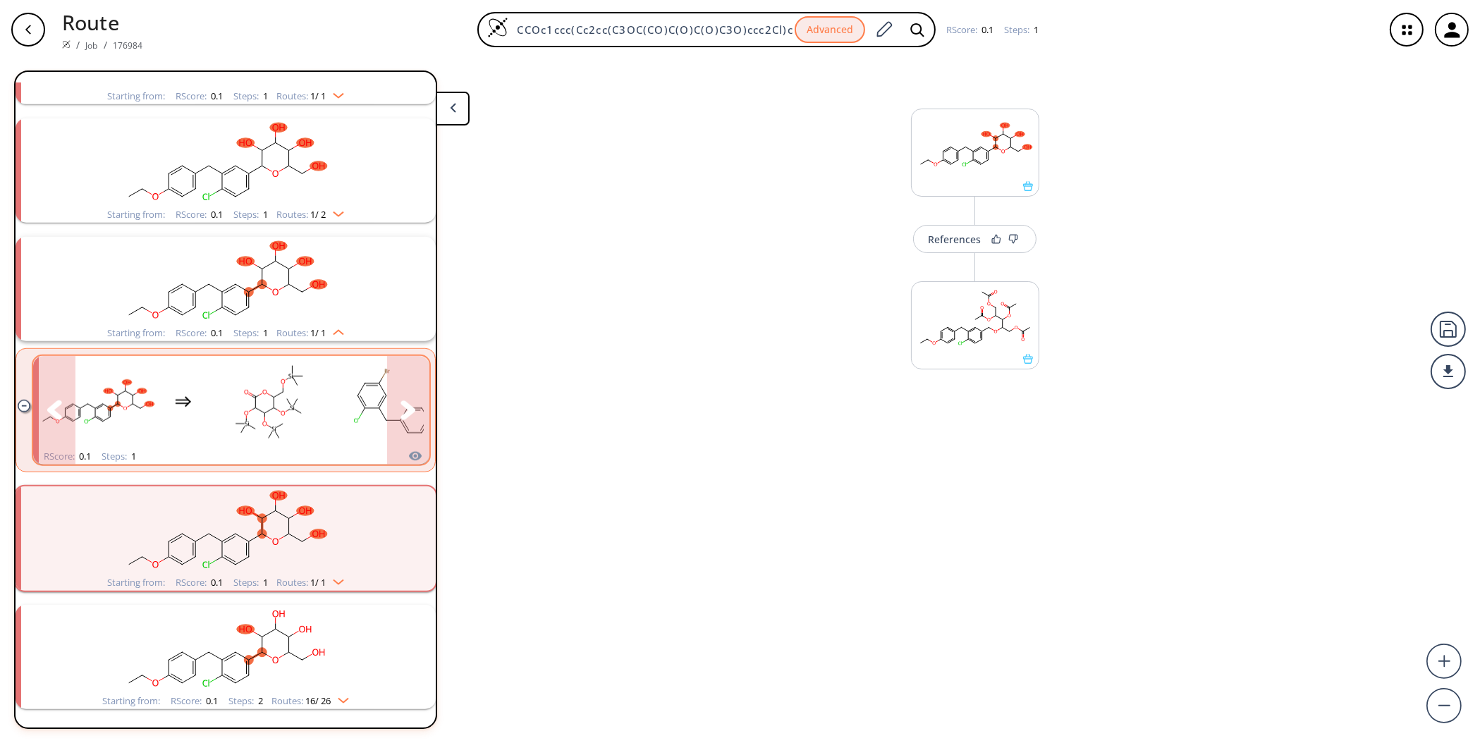
click at [406, 391] on button "clusters" at bounding box center [408, 410] width 42 height 109
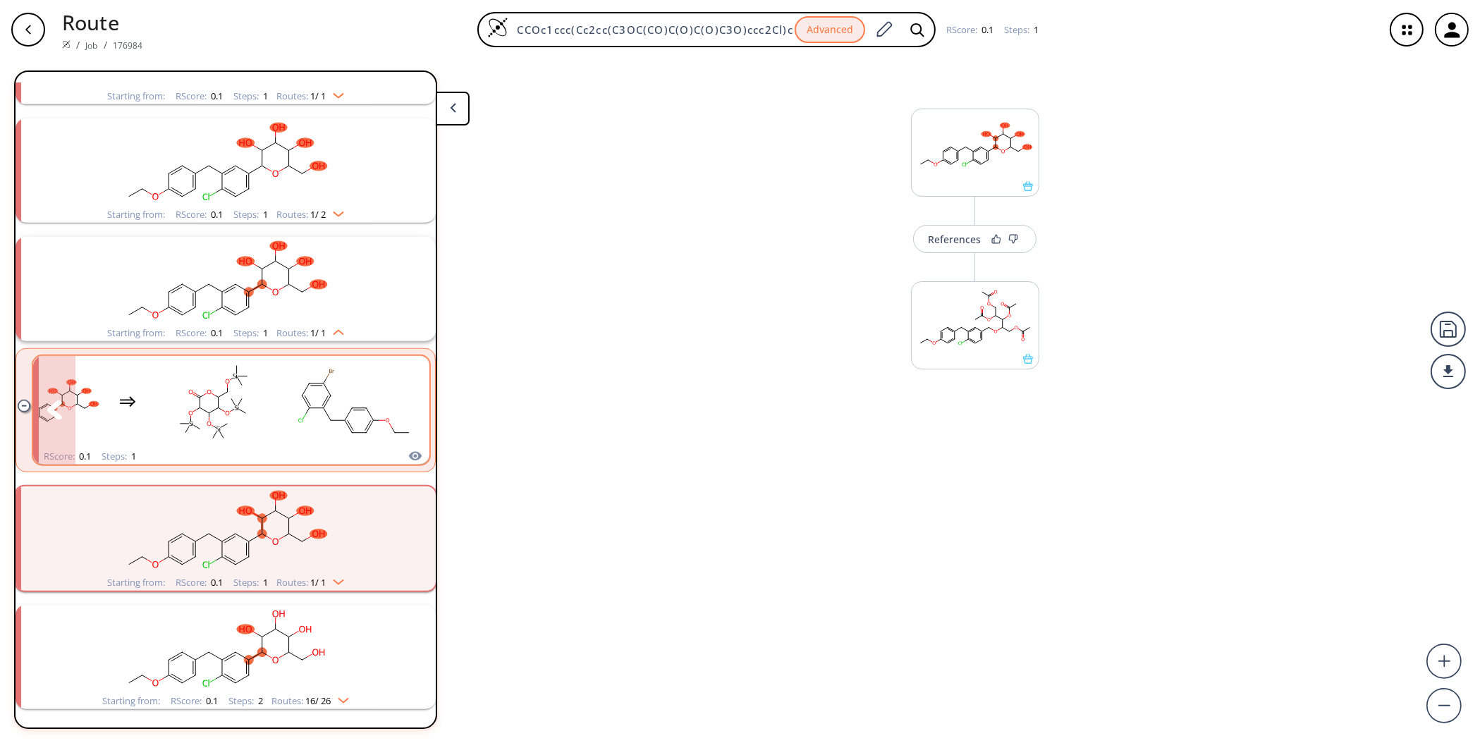
click at [266, 374] on rect "clusters" at bounding box center [213, 402] width 127 height 88
click at [329, 432] on rect "clusters" at bounding box center [354, 402] width 127 height 88
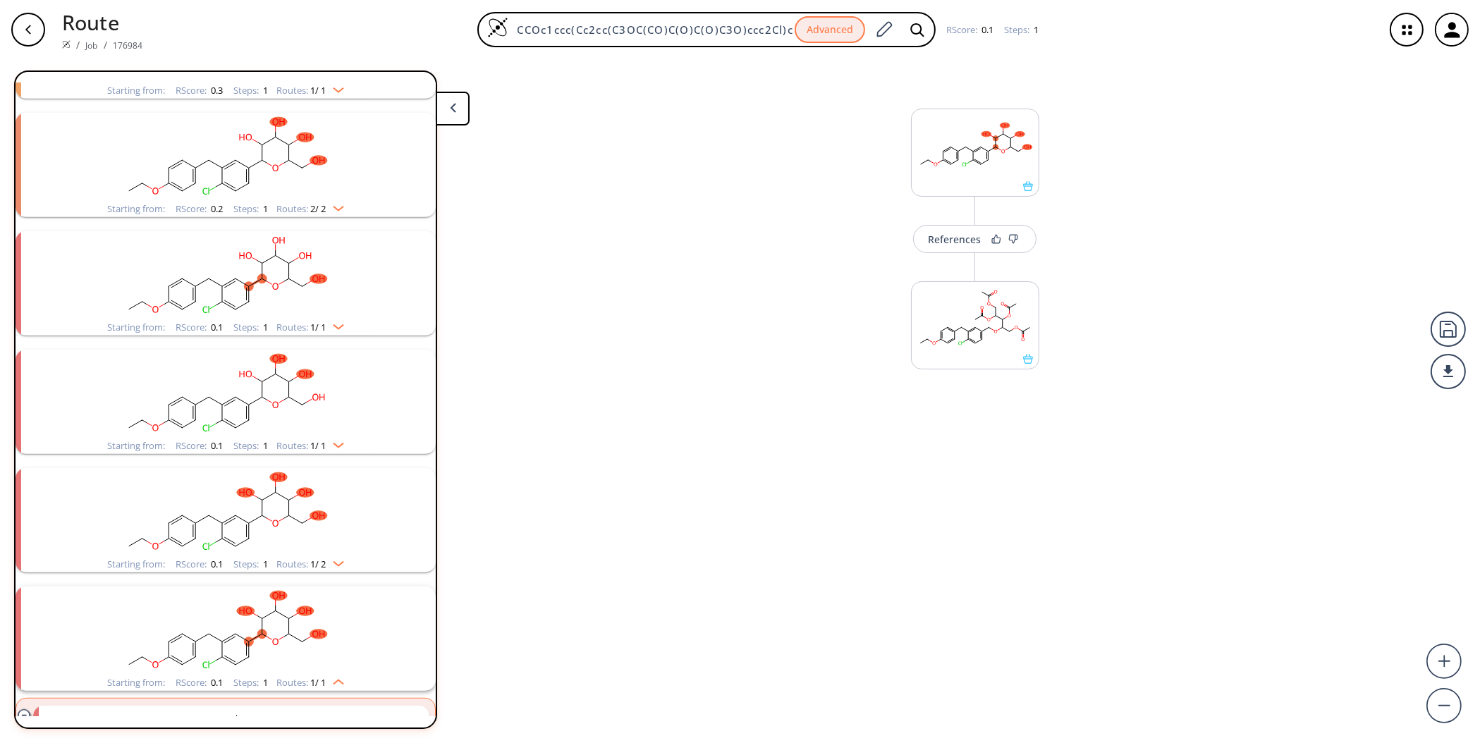
click at [291, 403] on rect "clusters" at bounding box center [225, 394] width 367 height 88
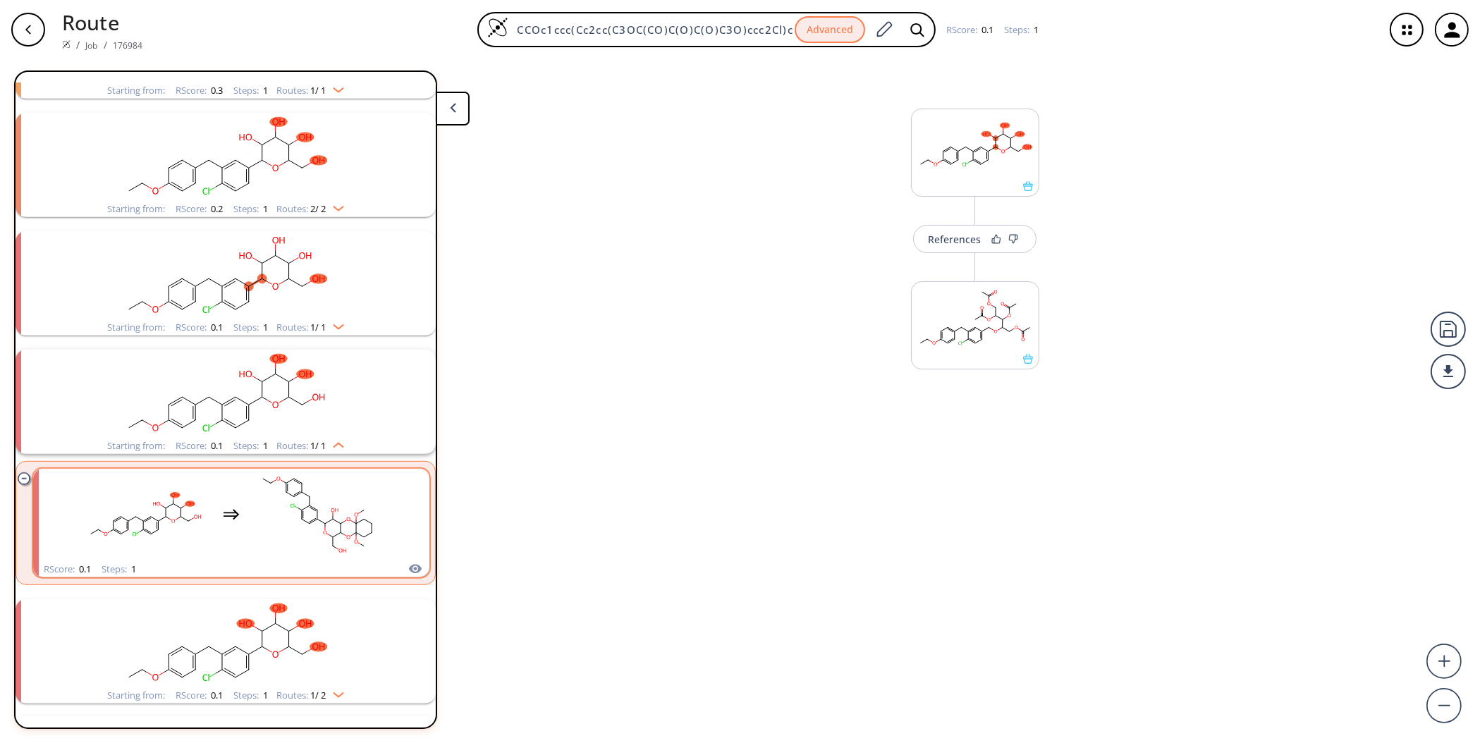
click at [301, 523] on rect "clusters" at bounding box center [317, 515] width 127 height 88
click at [301, 523] on rect "clusters" at bounding box center [314, 515] width 127 height 88
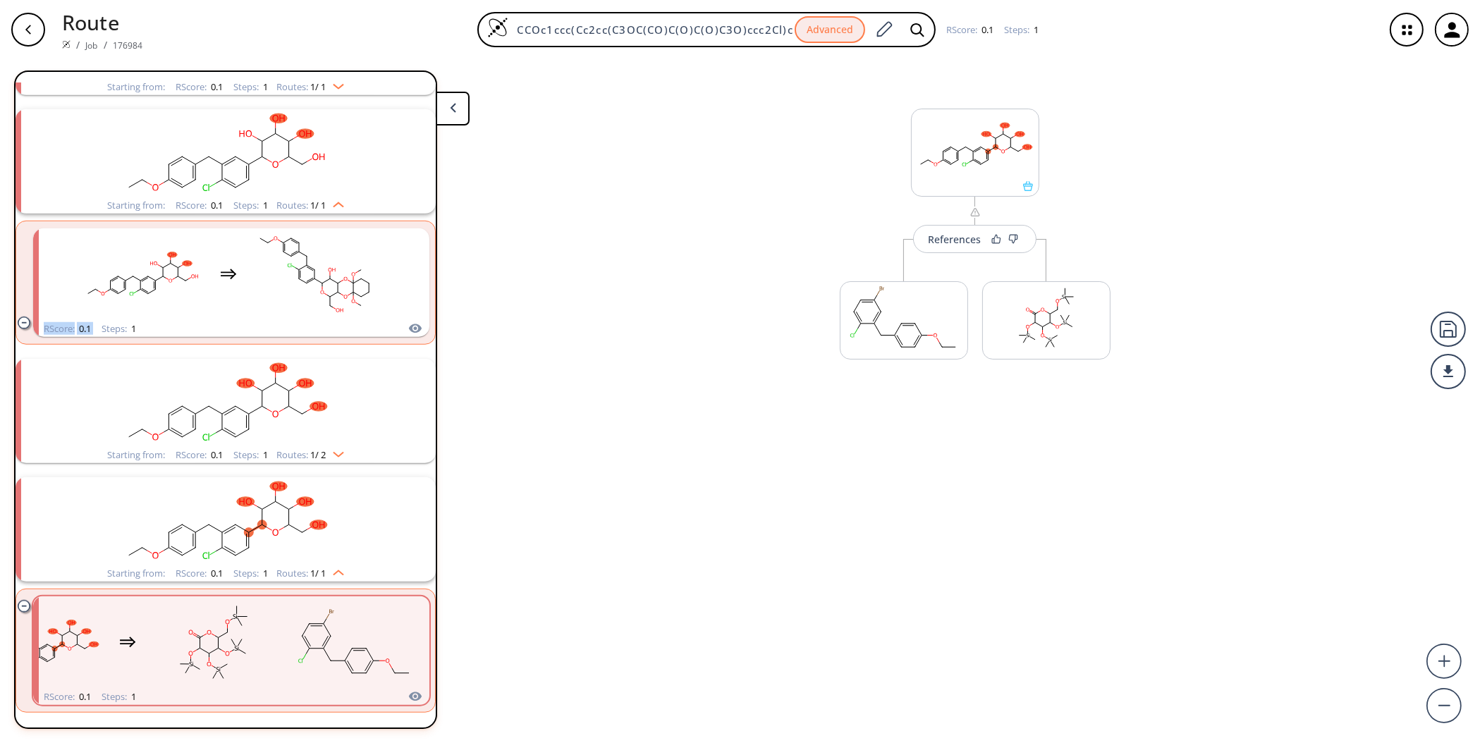
scroll to position [1857, 0]
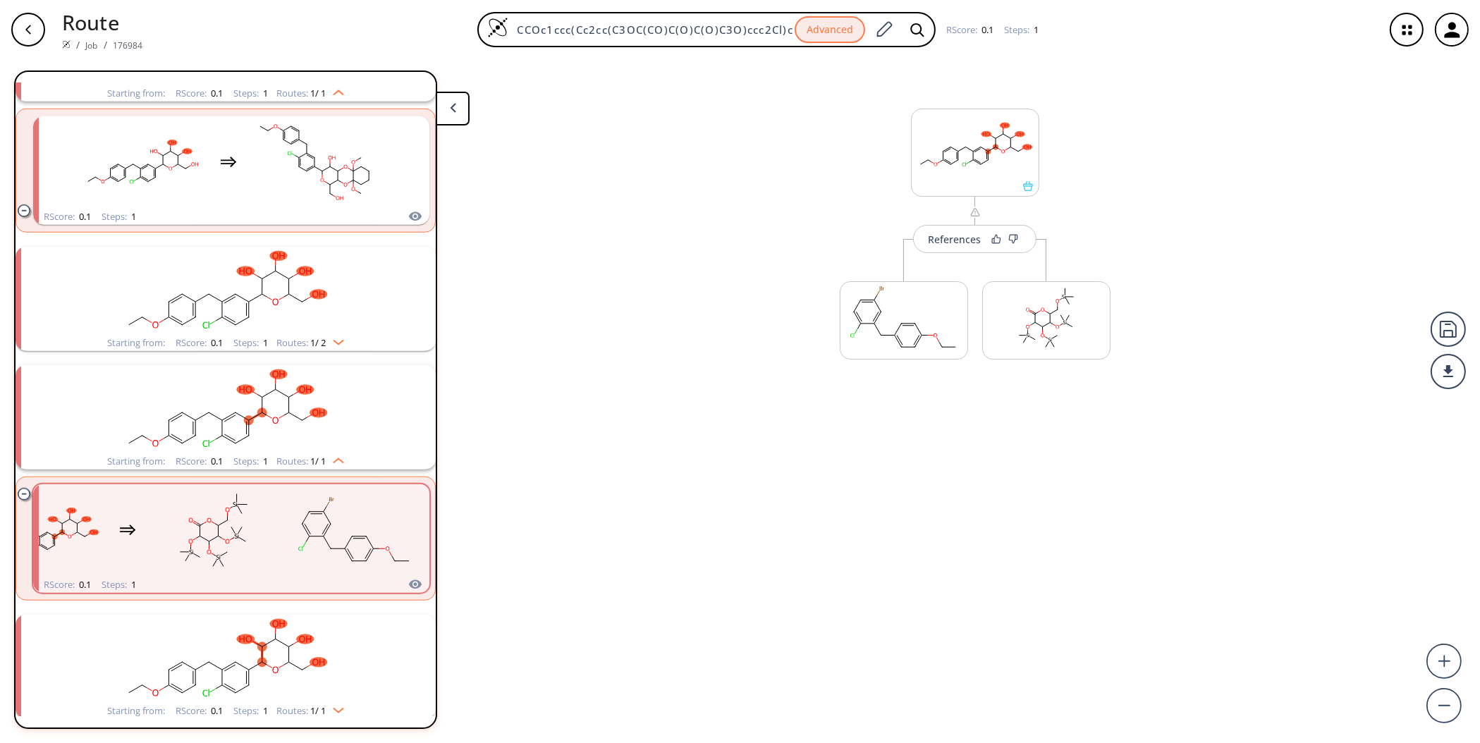
click at [374, 303] on rect "clusters" at bounding box center [225, 291] width 367 height 88
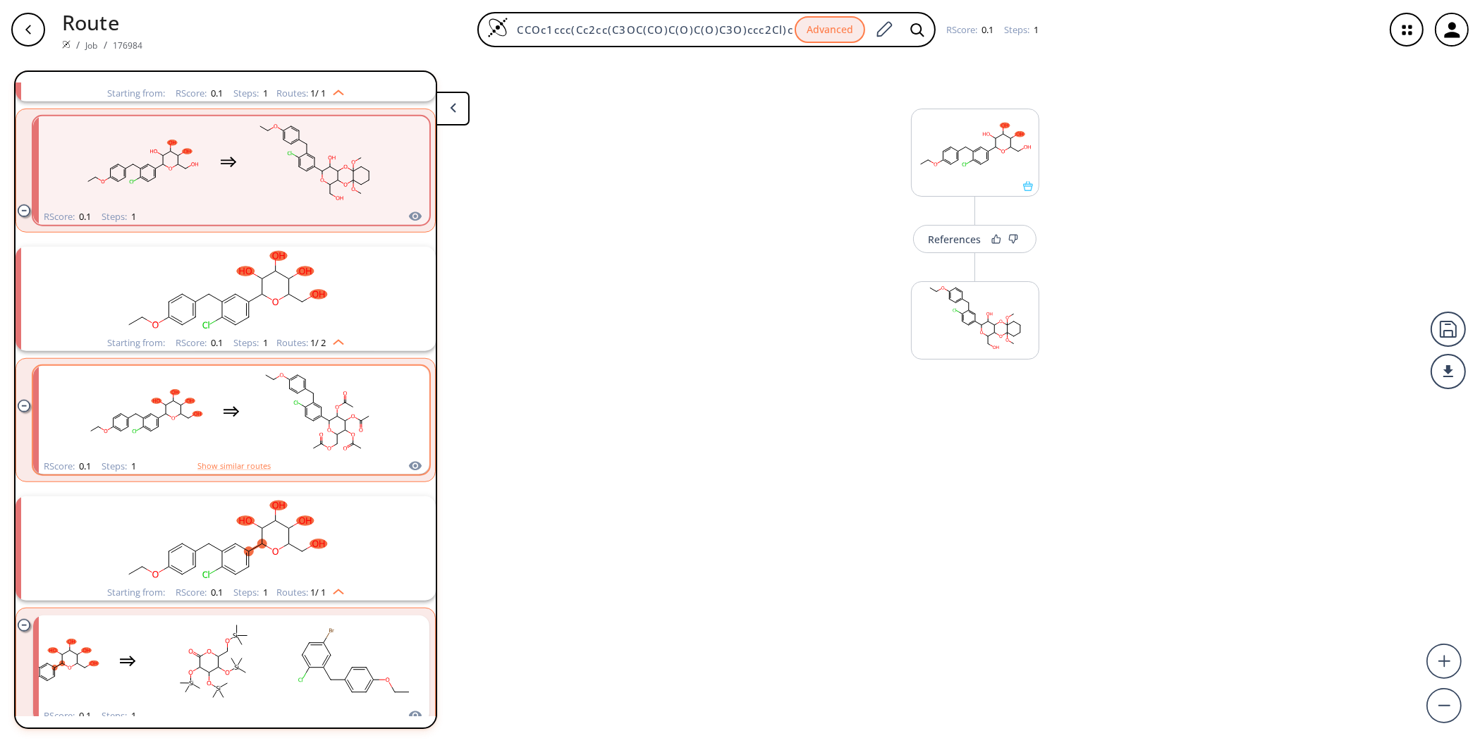
click at [314, 413] on rect "clusters" at bounding box center [317, 412] width 127 height 88
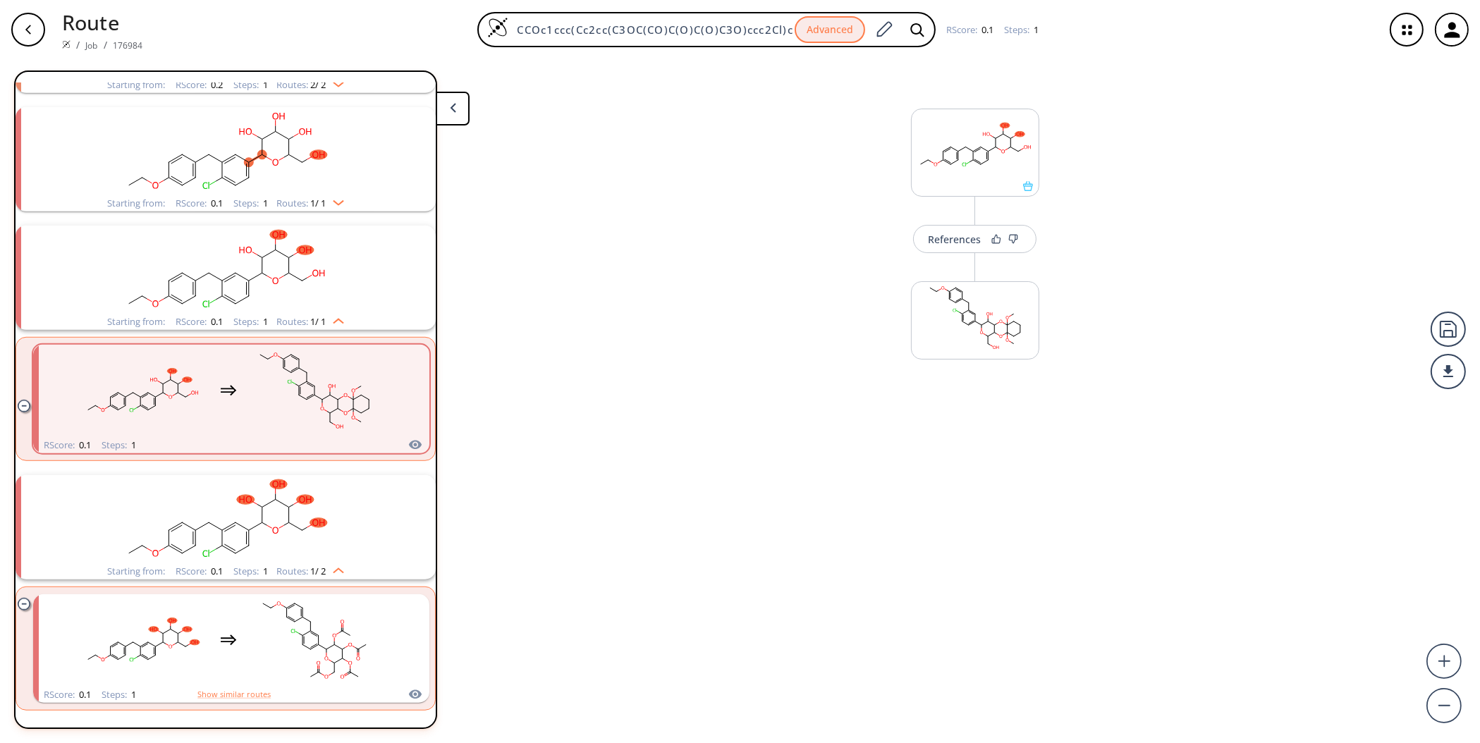
scroll to position [1504, 0]
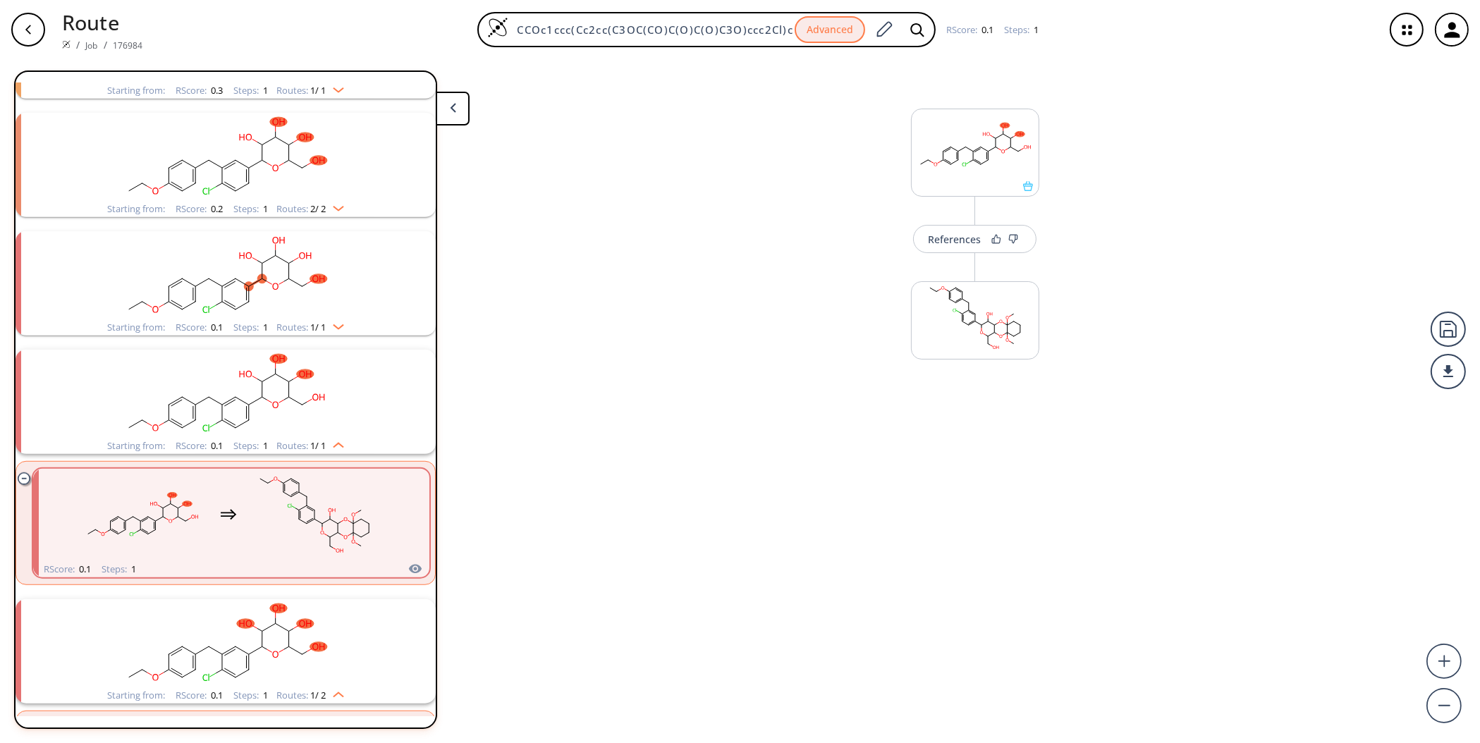
click at [315, 422] on rect "clusters" at bounding box center [225, 394] width 367 height 88
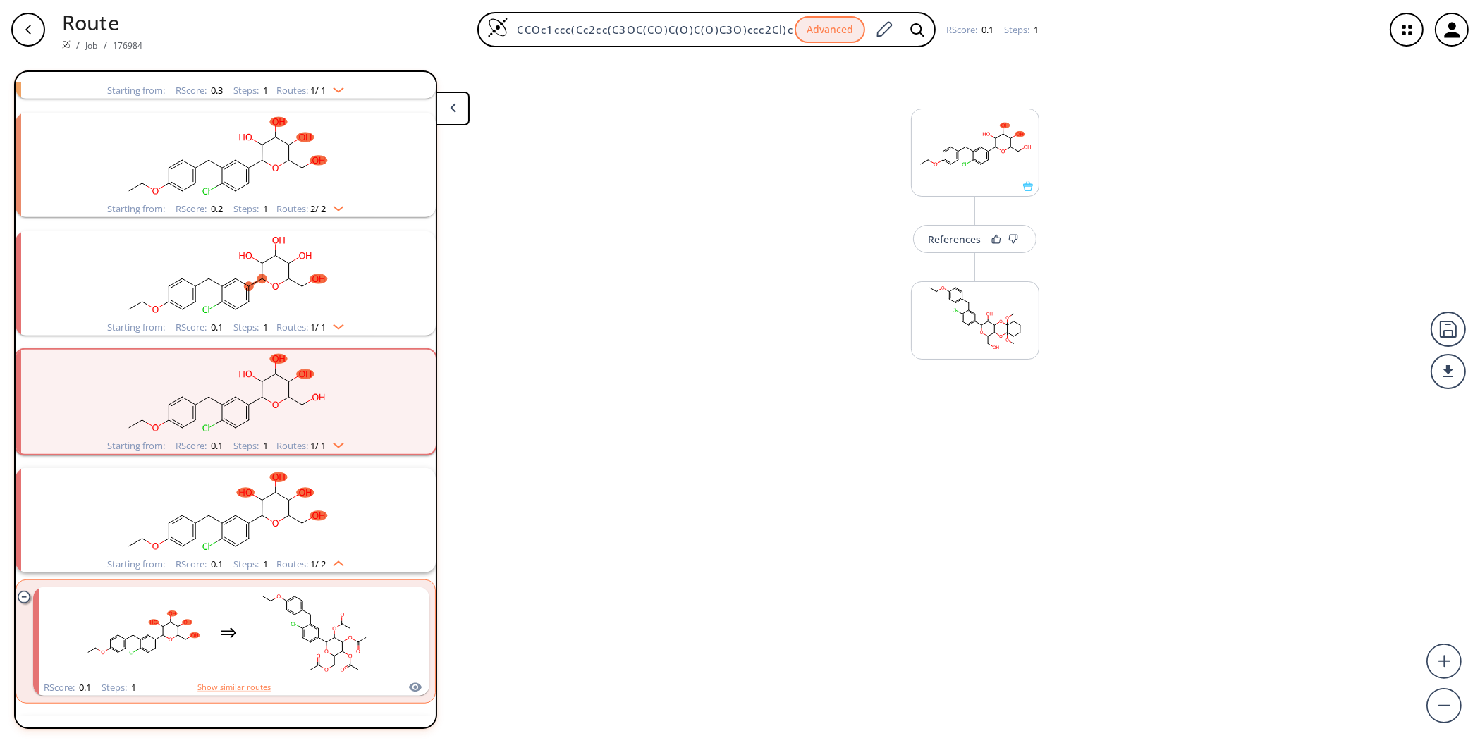
click at [315, 422] on rect "clusters" at bounding box center [225, 394] width 367 height 88
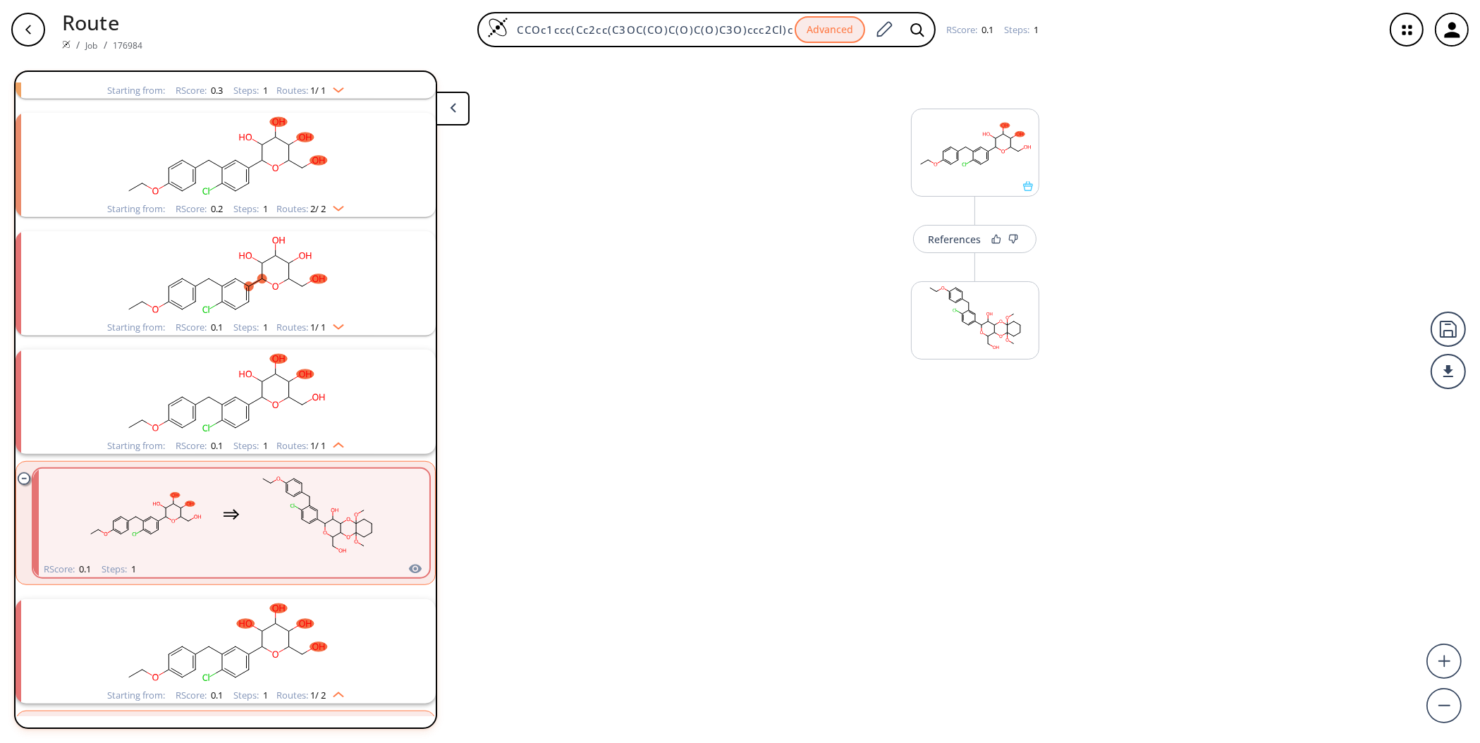
click at [310, 411] on rect "clusters" at bounding box center [225, 394] width 367 height 88
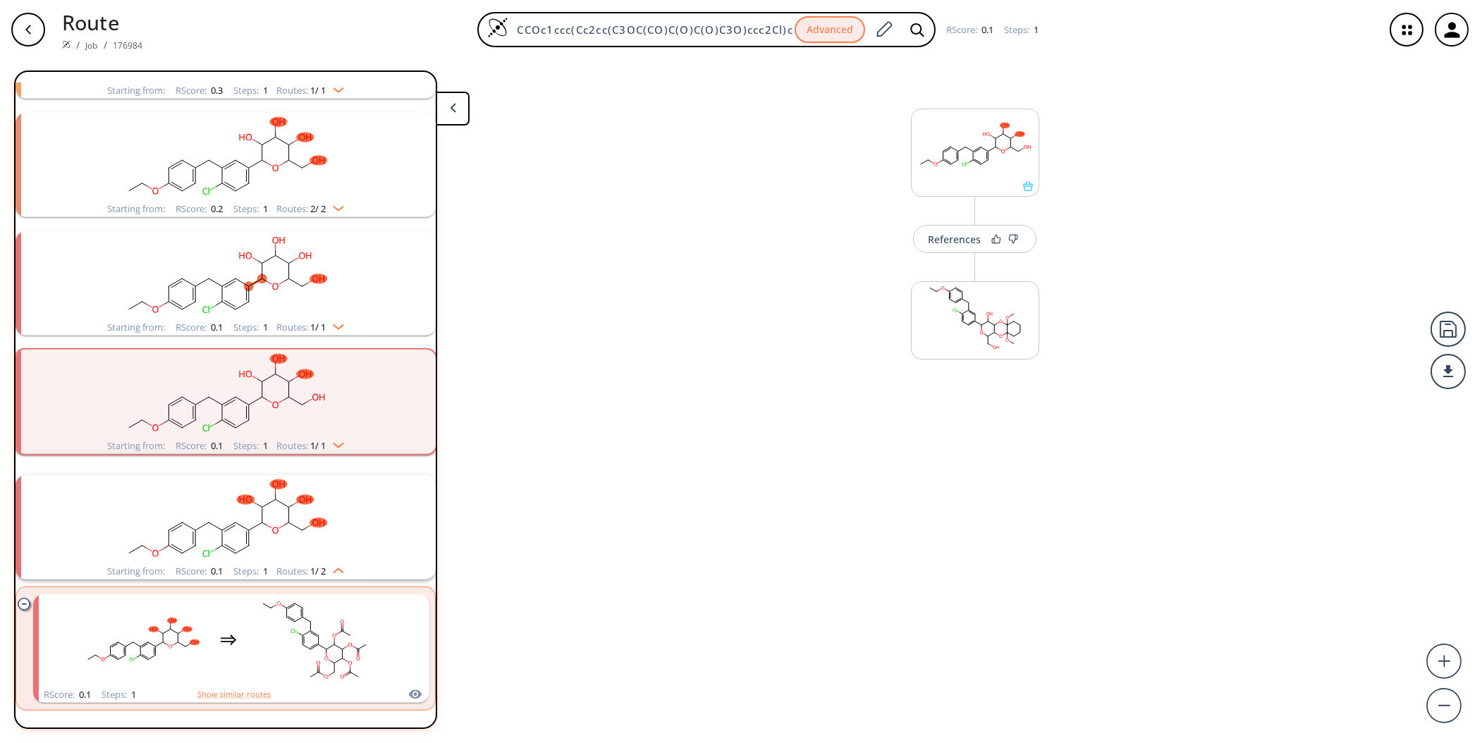
click at [294, 269] on rect "clusters" at bounding box center [225, 275] width 367 height 88
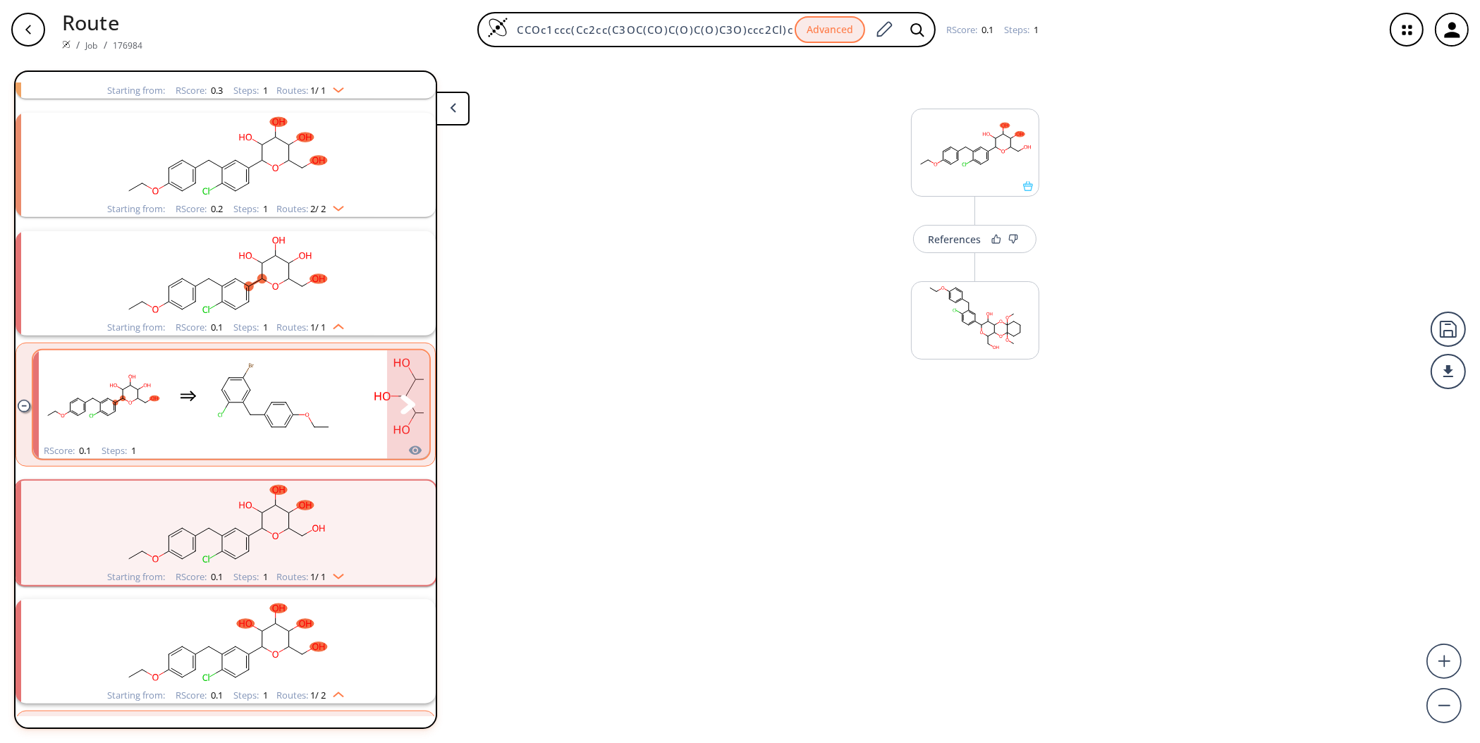
click at [300, 418] on rect "clusters" at bounding box center [274, 397] width 127 height 88
click at [412, 401] on button "clusters" at bounding box center [408, 404] width 42 height 109
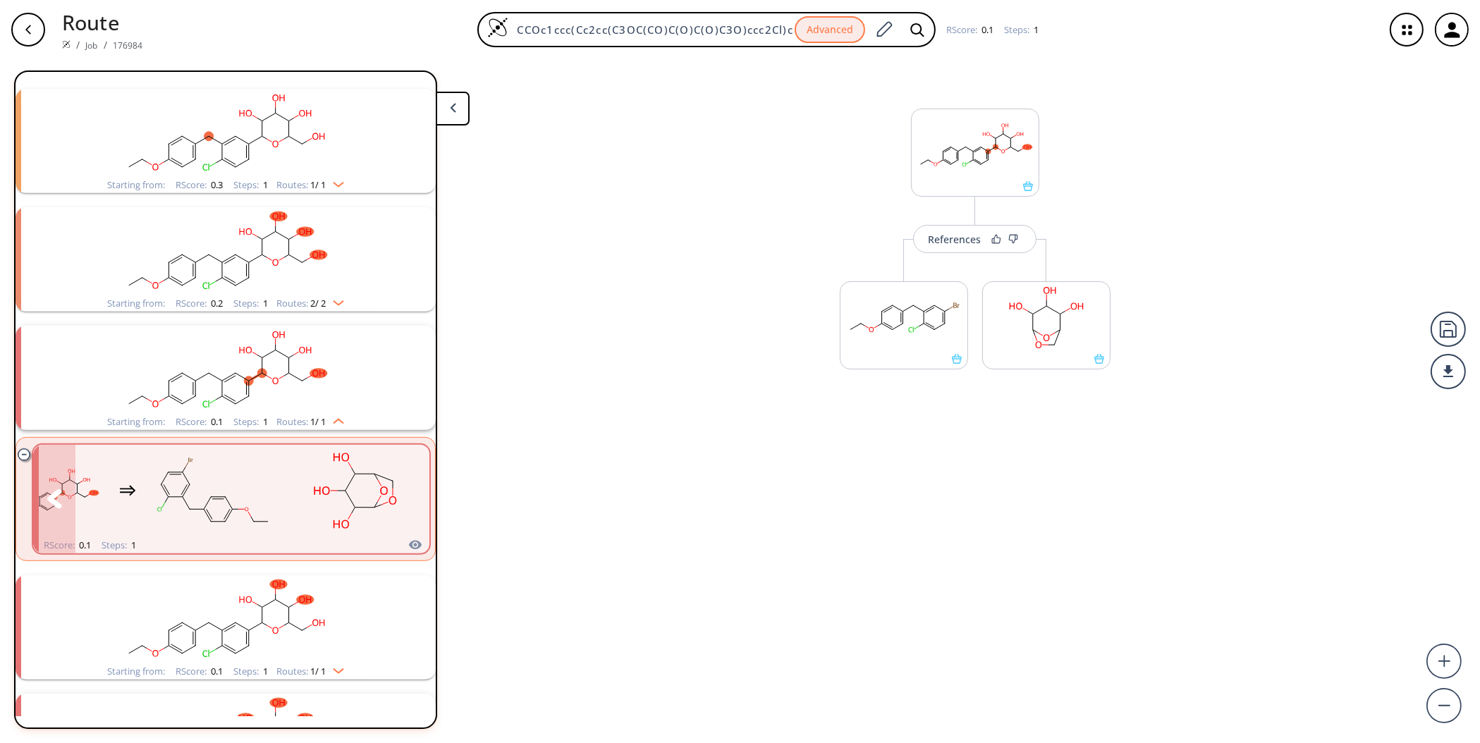
scroll to position [1387, 0]
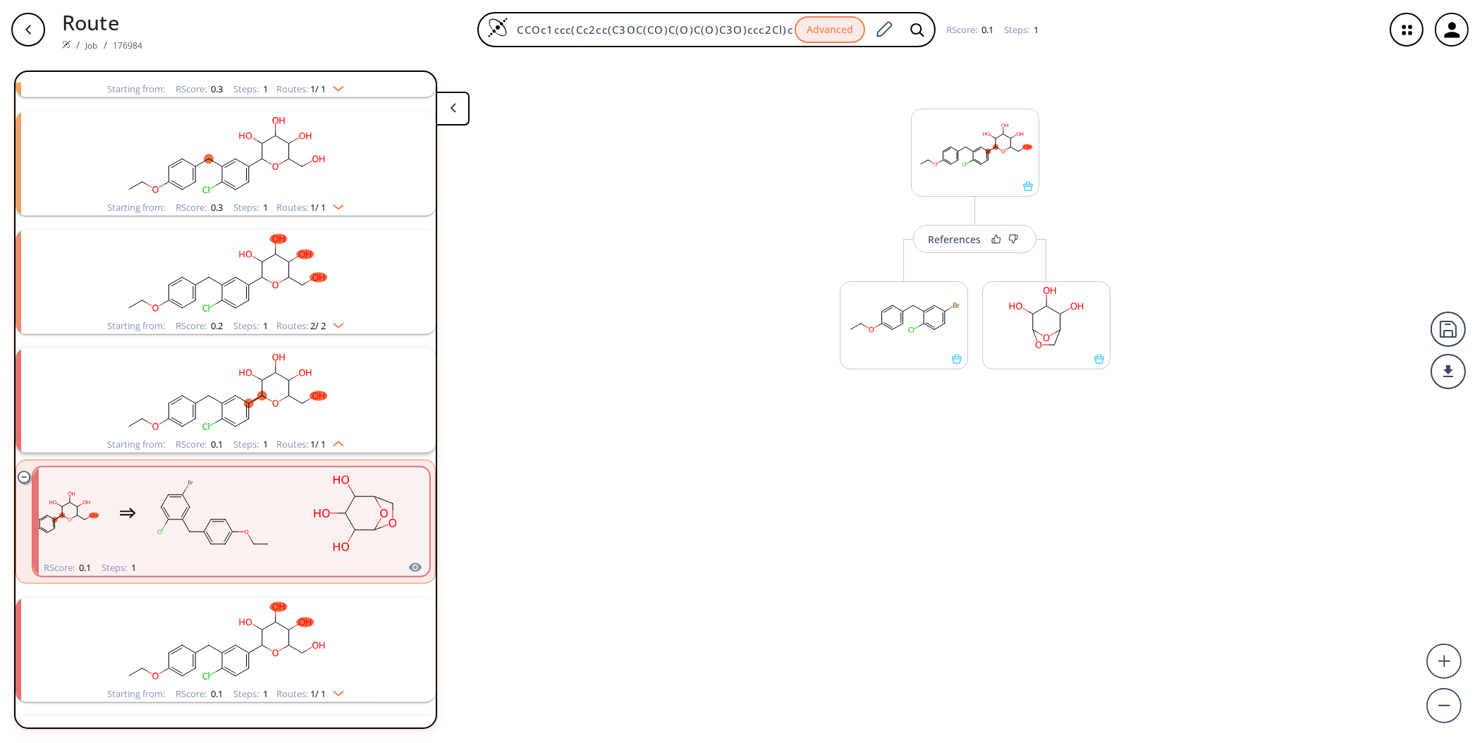
click at [363, 288] on rect "clusters" at bounding box center [225, 274] width 367 height 88
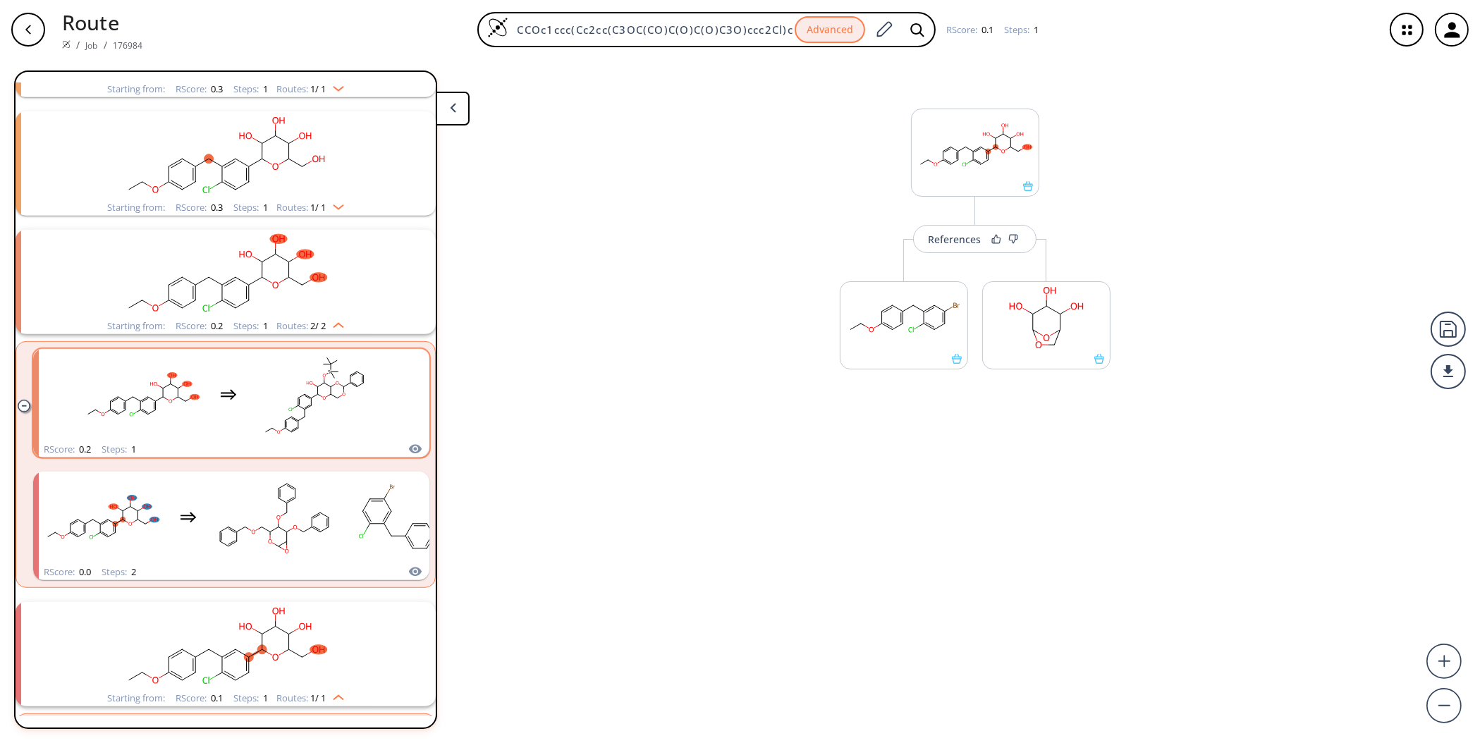
click at [372, 396] on rect "clusters" at bounding box center [314, 395] width 127 height 88
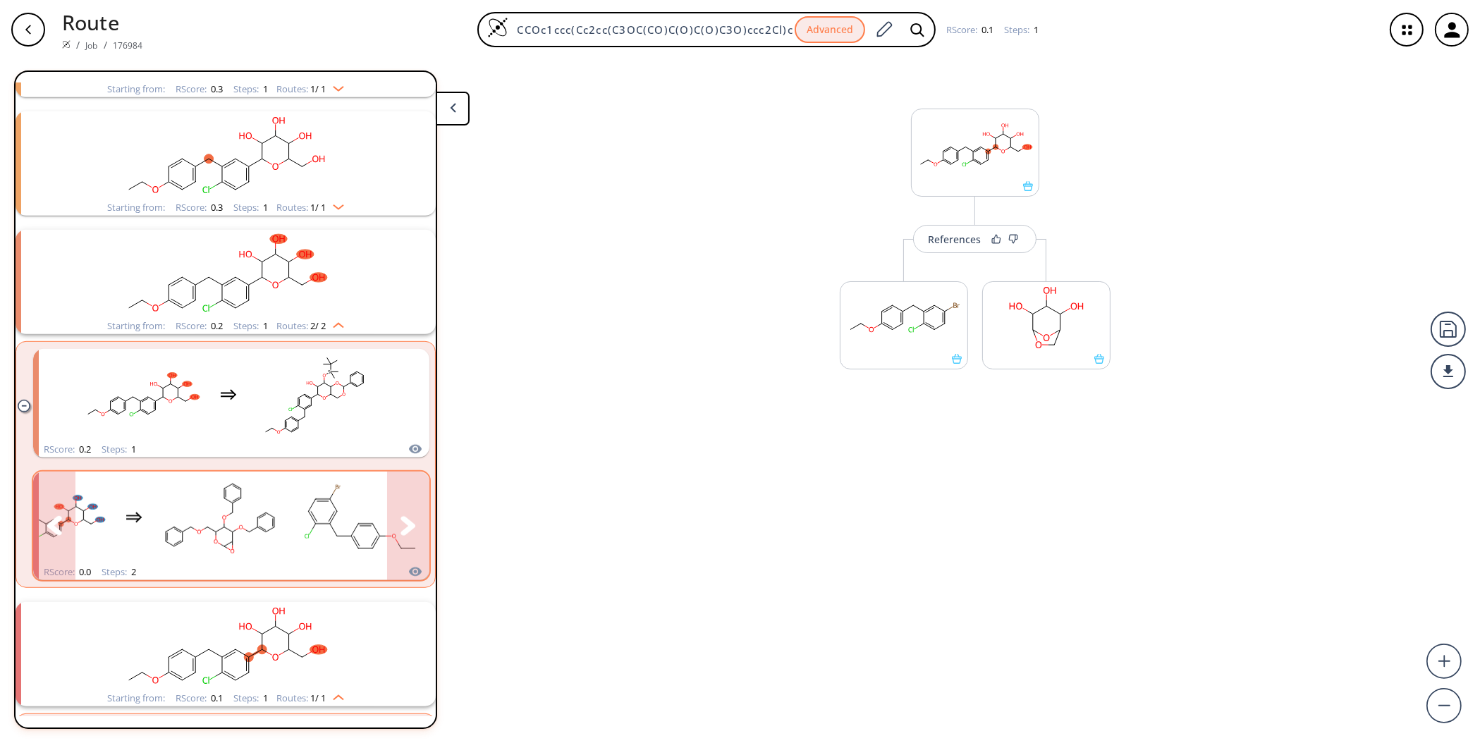
click at [401, 516] on icon "clusters" at bounding box center [408, 525] width 15 height 19
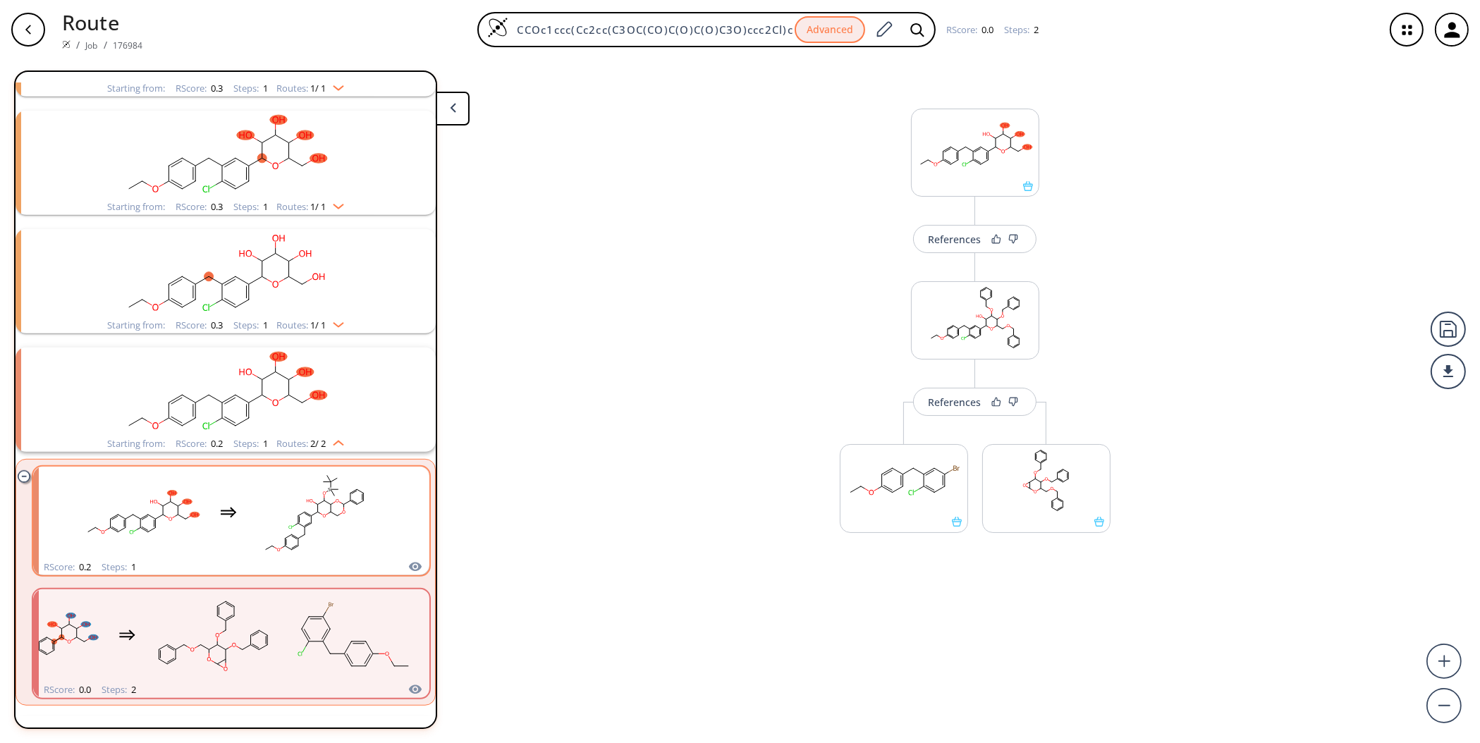
scroll to position [1151, 0]
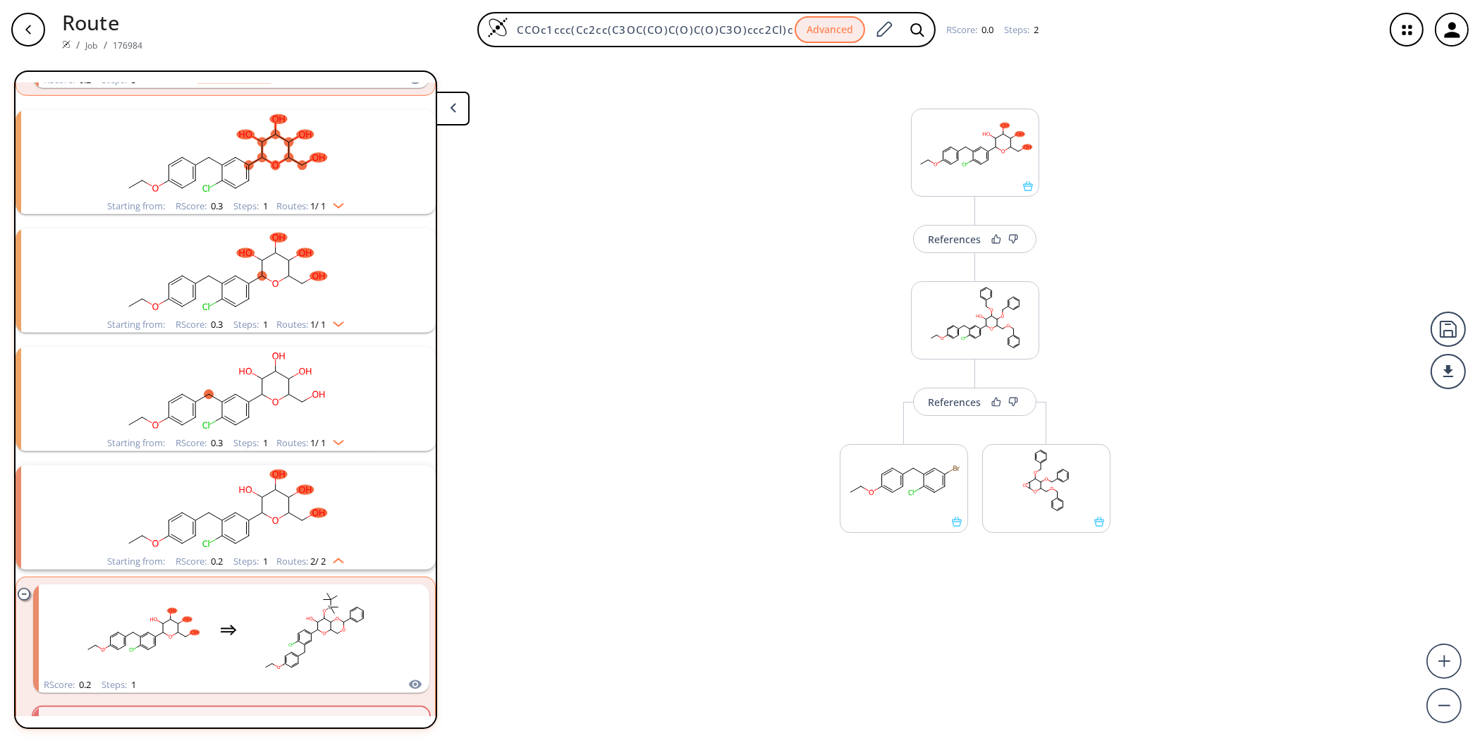
click at [323, 243] on rect "clusters" at bounding box center [225, 272] width 367 height 88
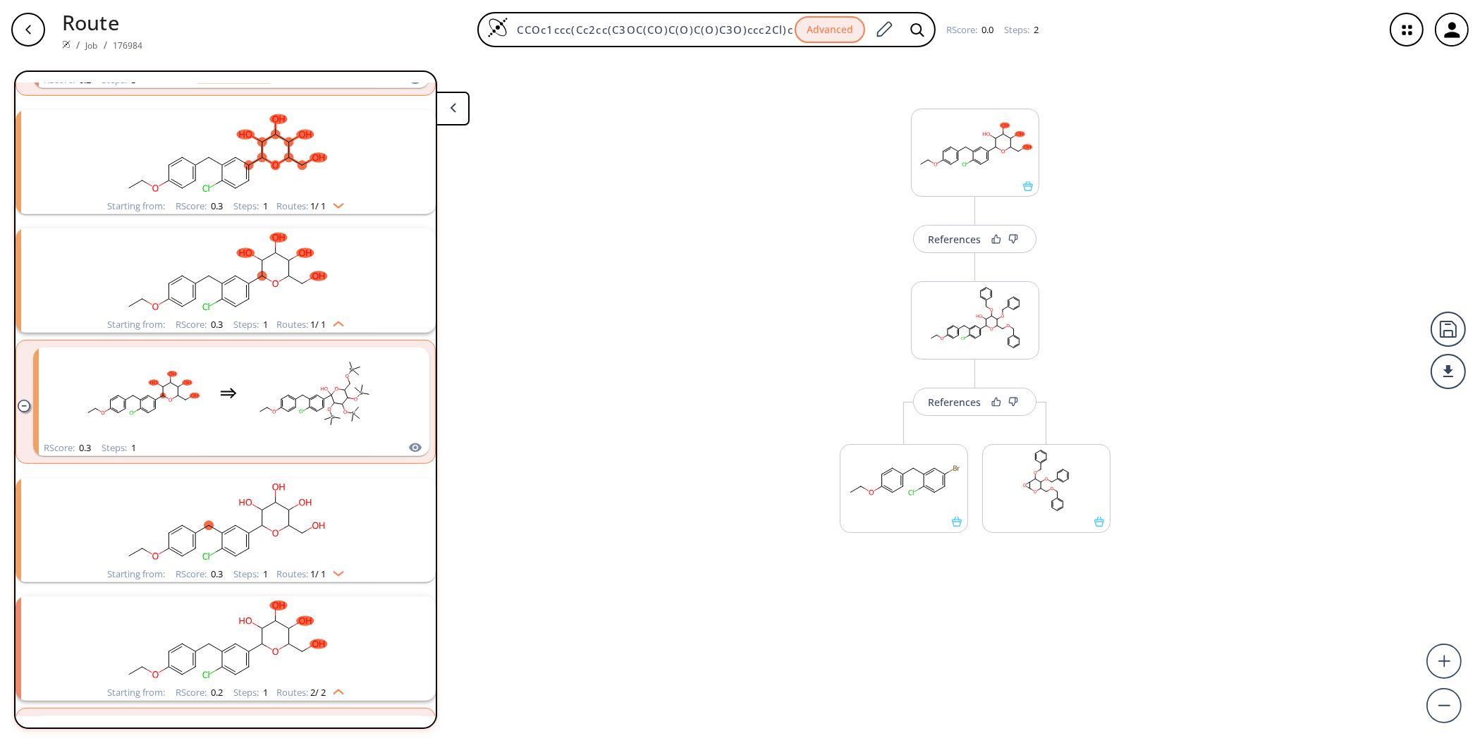
click at [326, 503] on rect "clusters" at bounding box center [225, 522] width 367 height 88
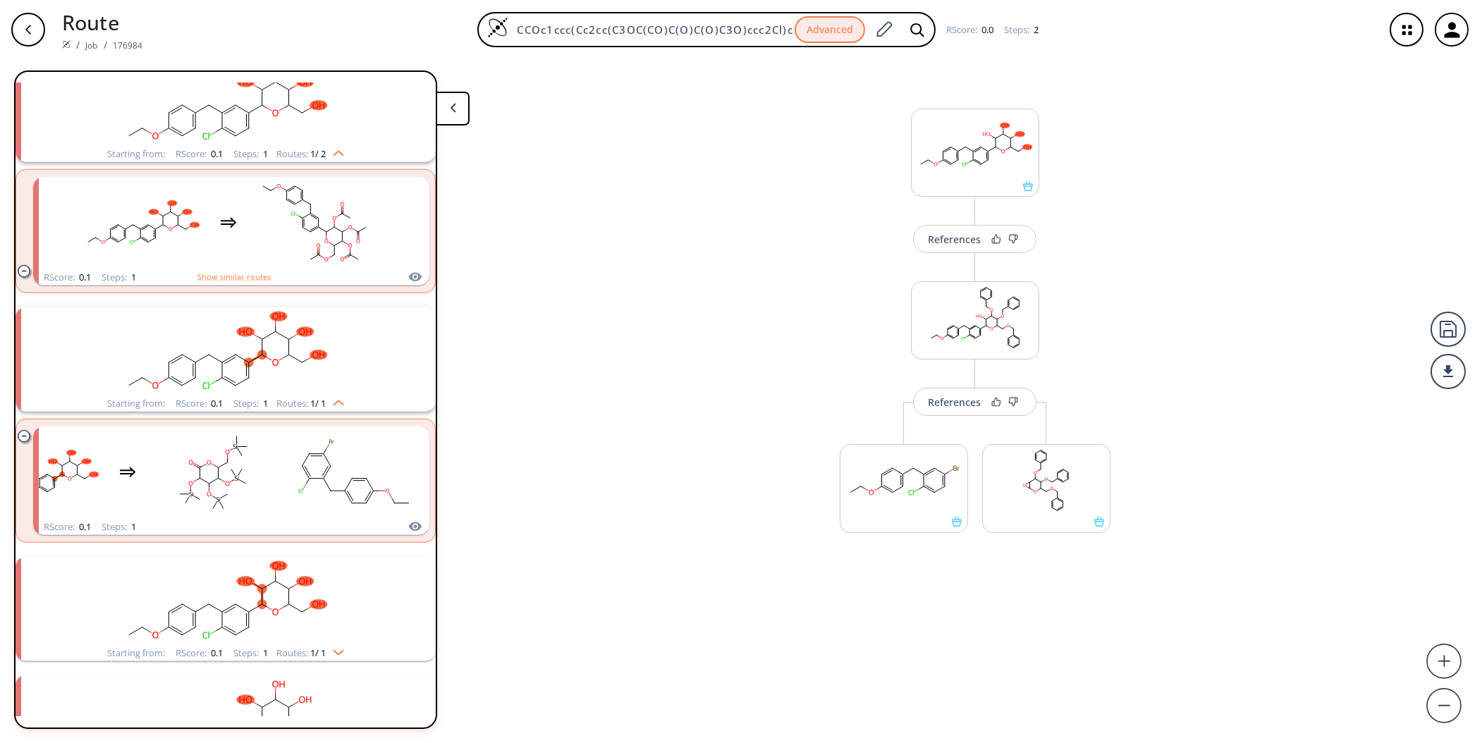
scroll to position [2627, 0]
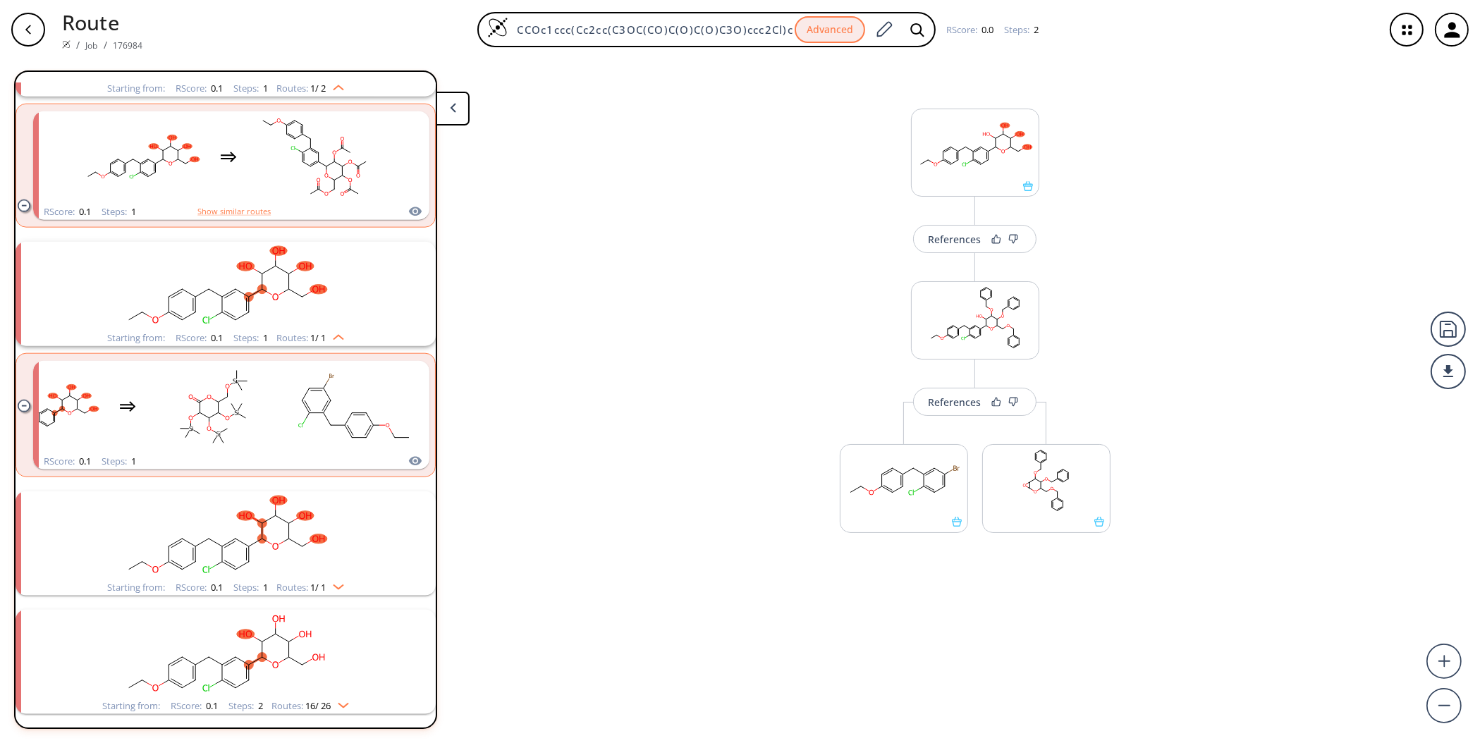
click at [336, 621] on rect "clusters" at bounding box center [225, 654] width 367 height 88
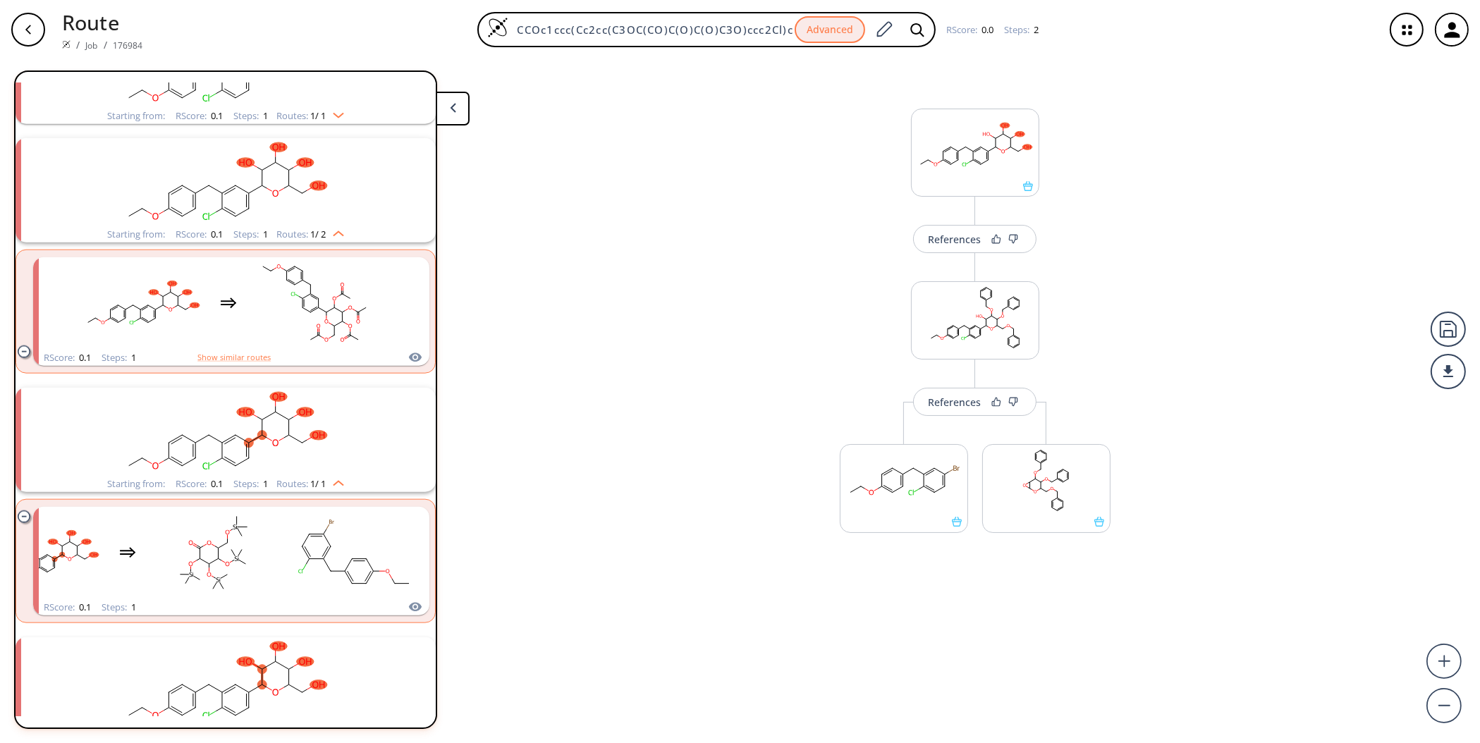
scroll to position [2599, 0]
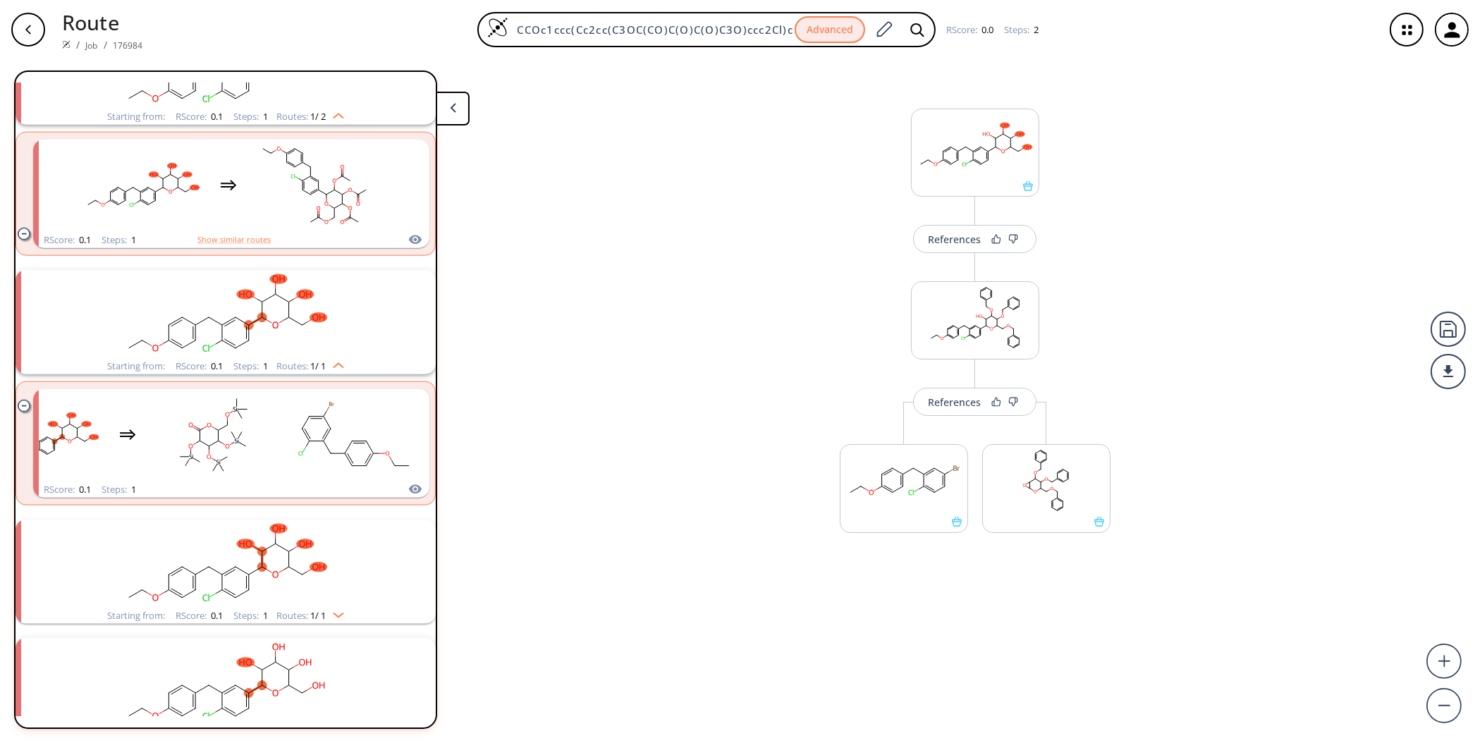
click at [283, 341] on rect "clusters" at bounding box center [225, 314] width 367 height 88
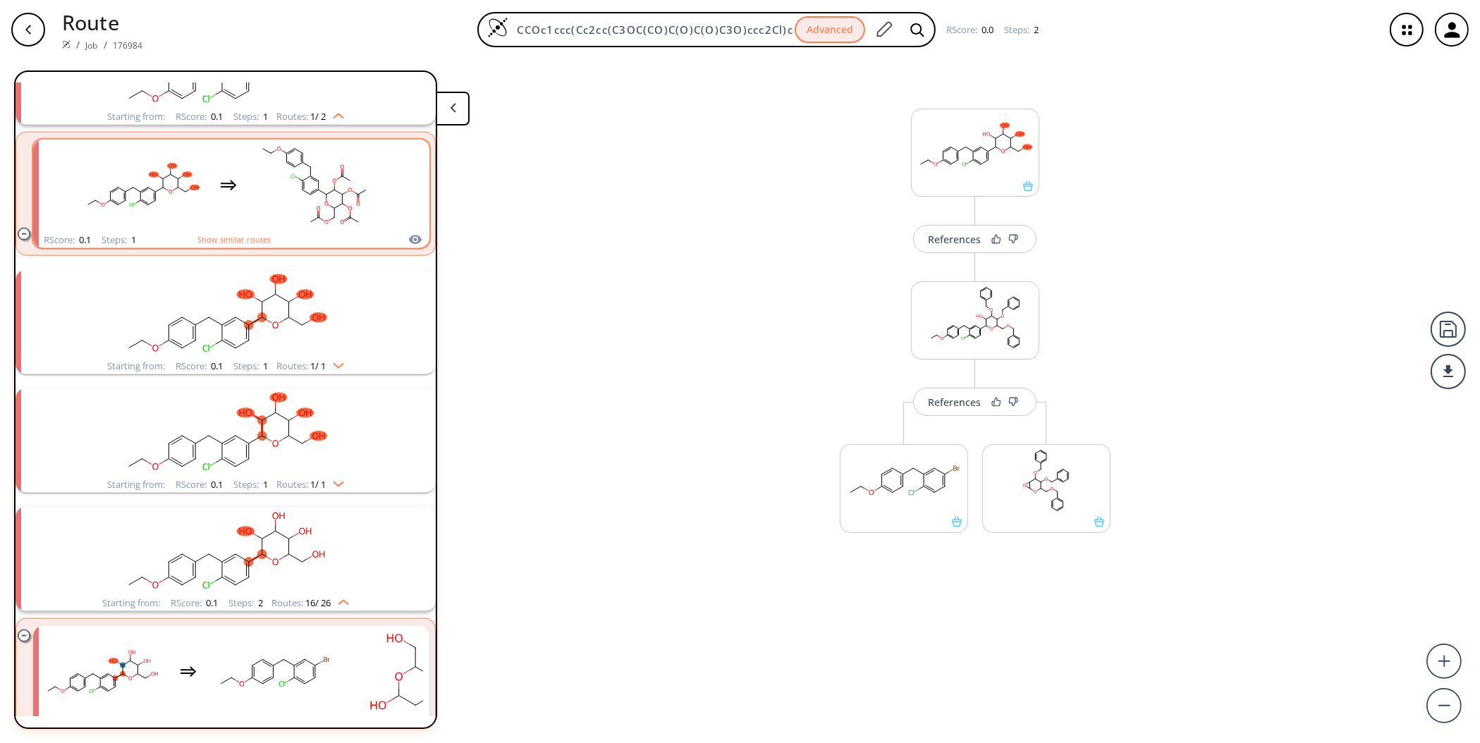
click at [331, 193] on rect "clusters" at bounding box center [314, 186] width 127 height 88
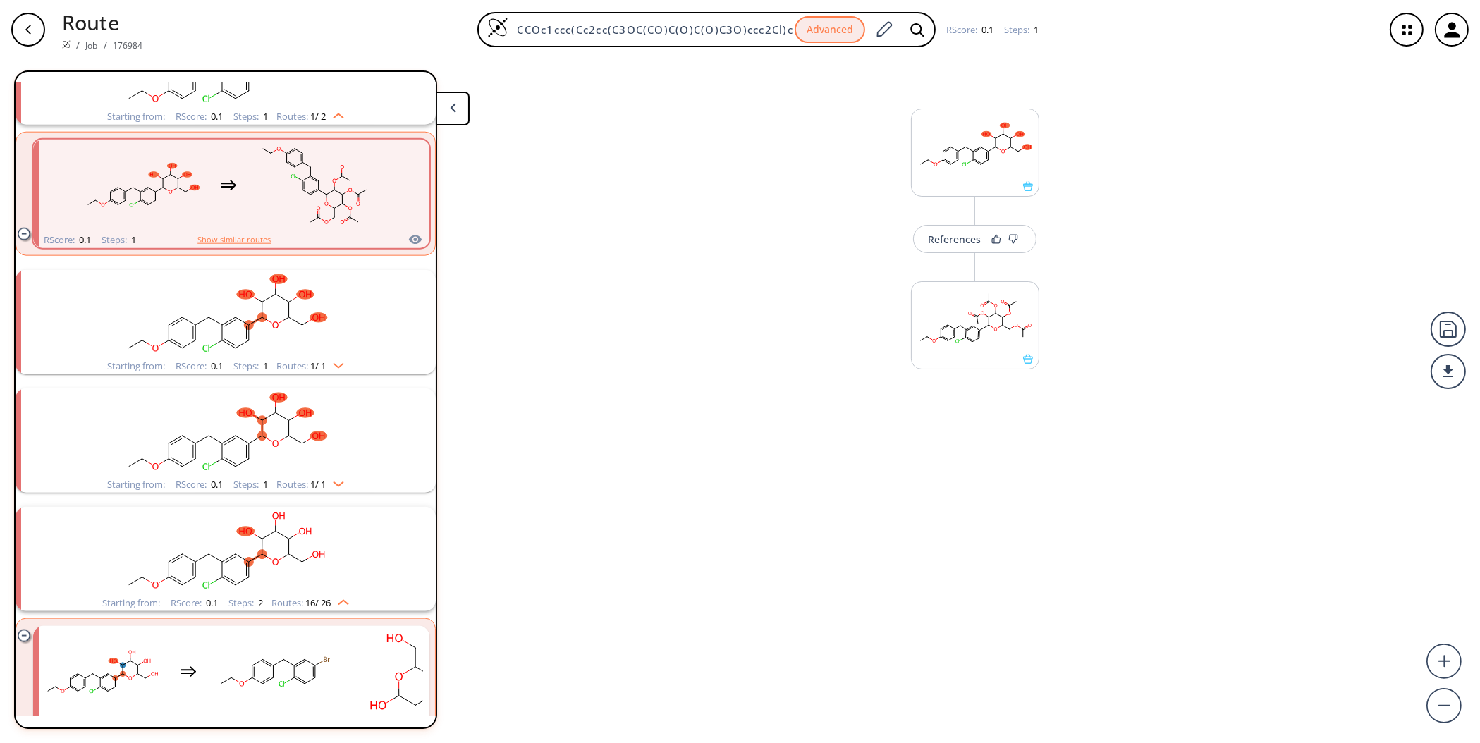
click at [261, 234] on button "Show similar routes" at bounding box center [233, 239] width 73 height 13
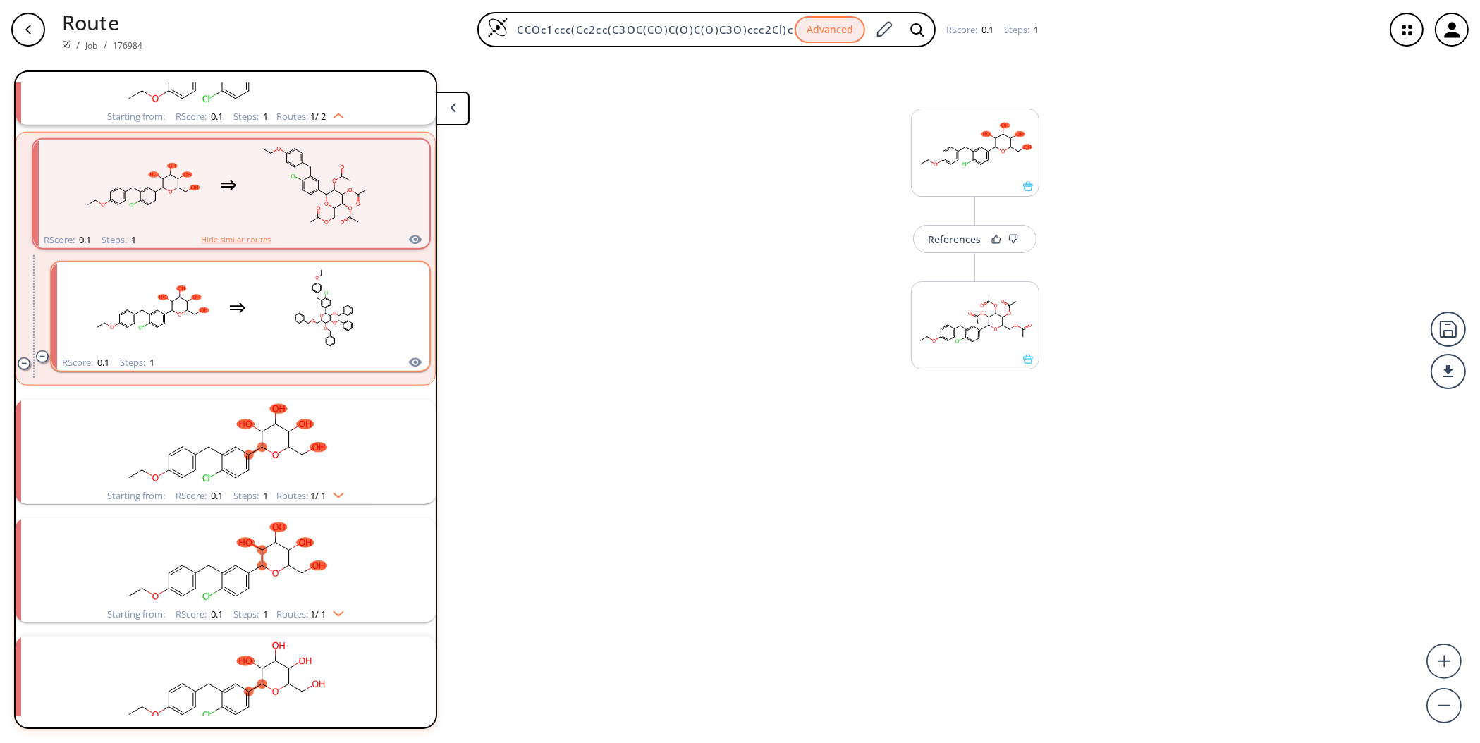
scroll to position [2365, 0]
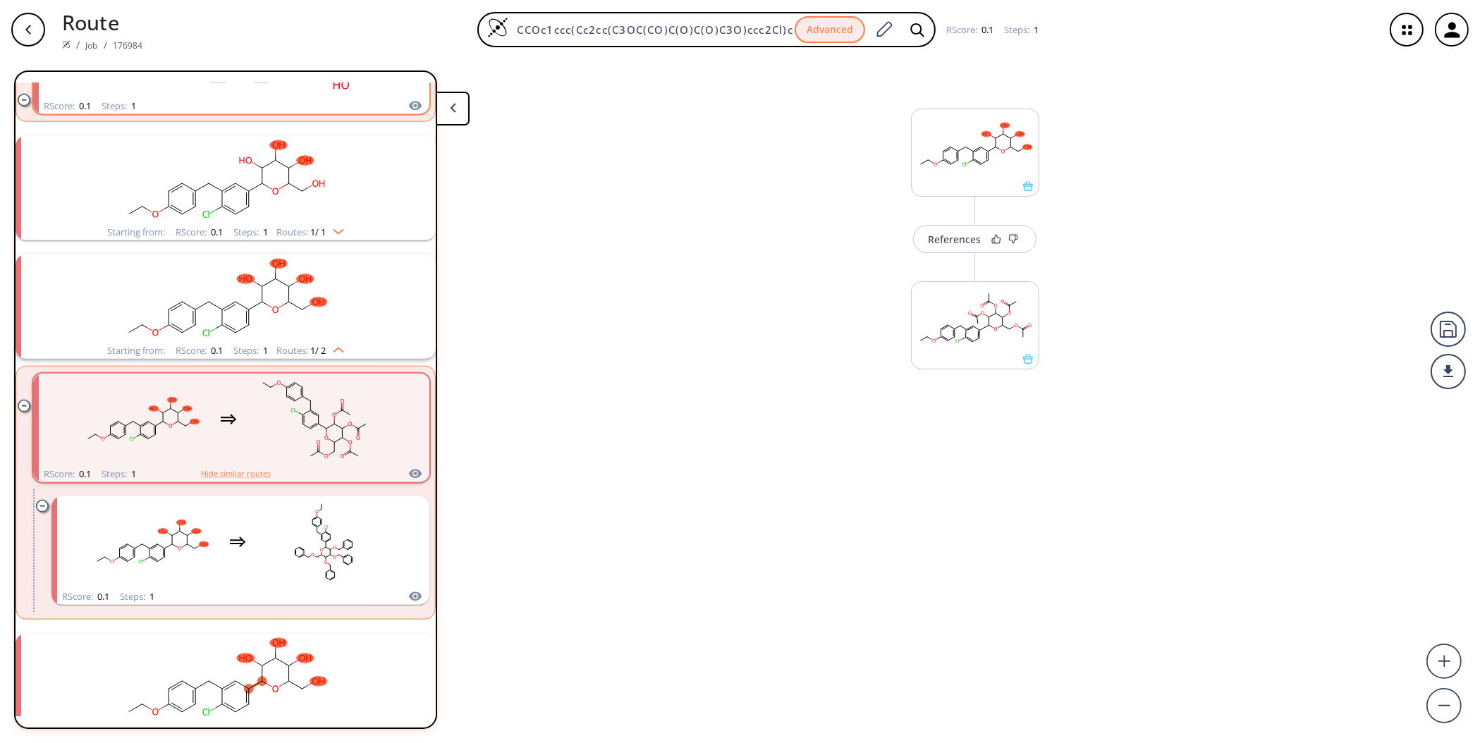
click at [298, 309] on ellipse "clusters" at bounding box center [302, 309] width 9 height 9
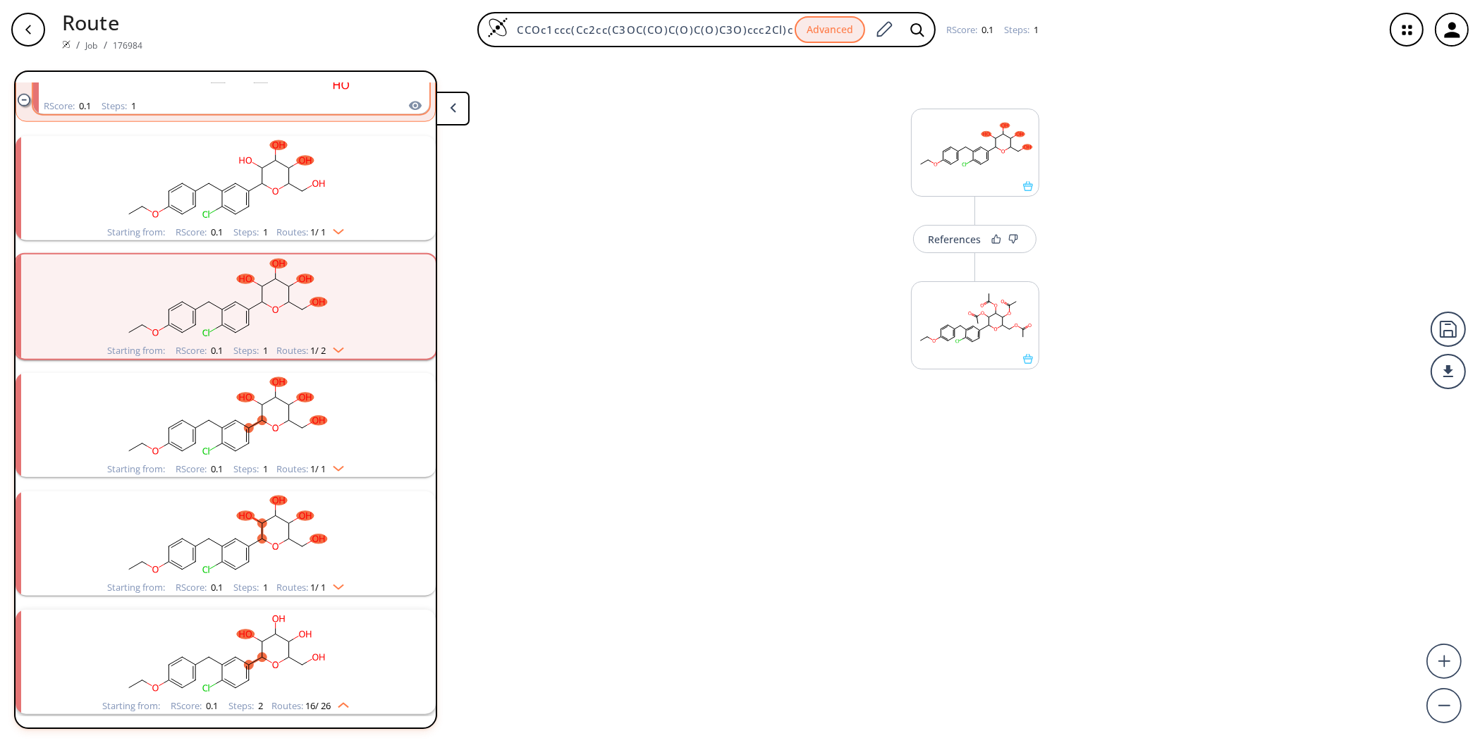
click at [298, 309] on ellipse "clusters" at bounding box center [302, 309] width 9 height 9
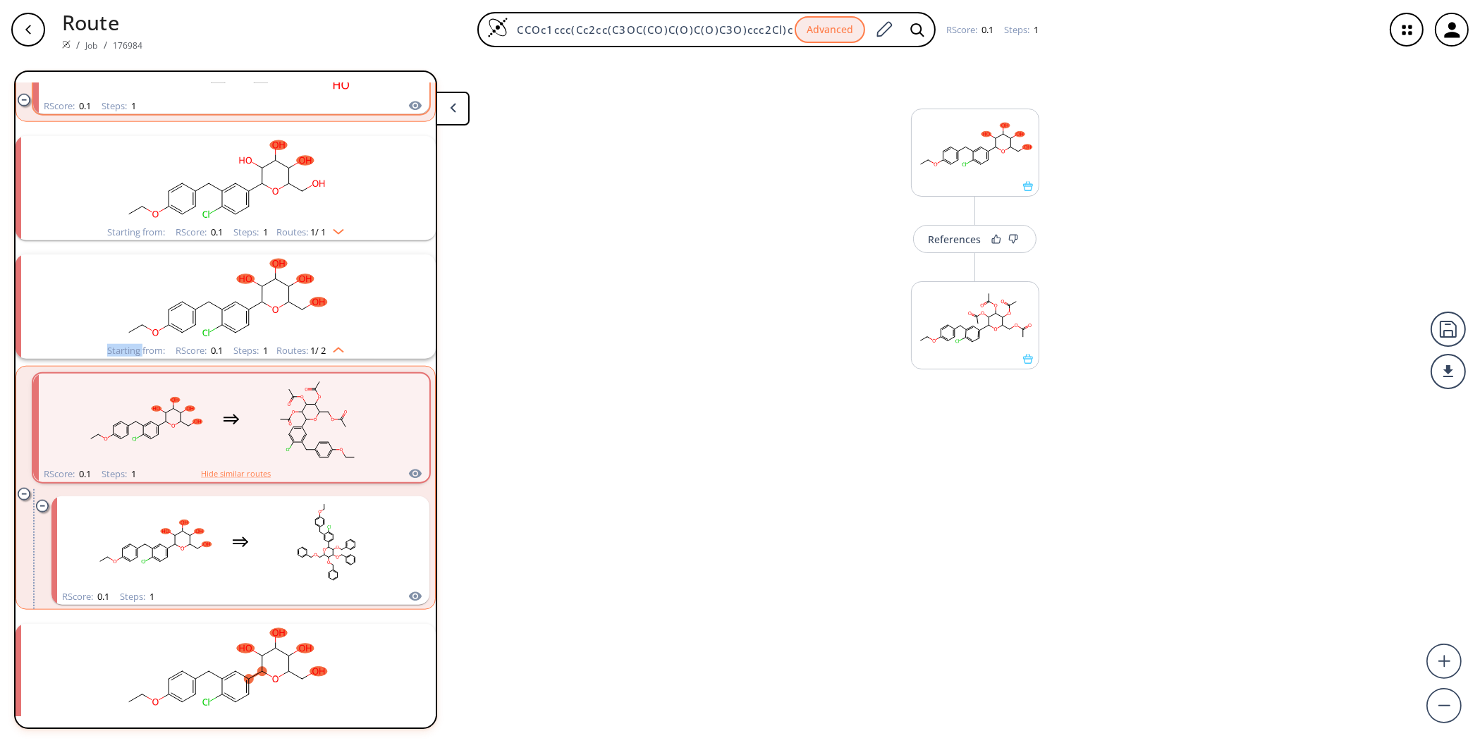
click at [298, 309] on ellipse "clusters" at bounding box center [302, 309] width 9 height 9
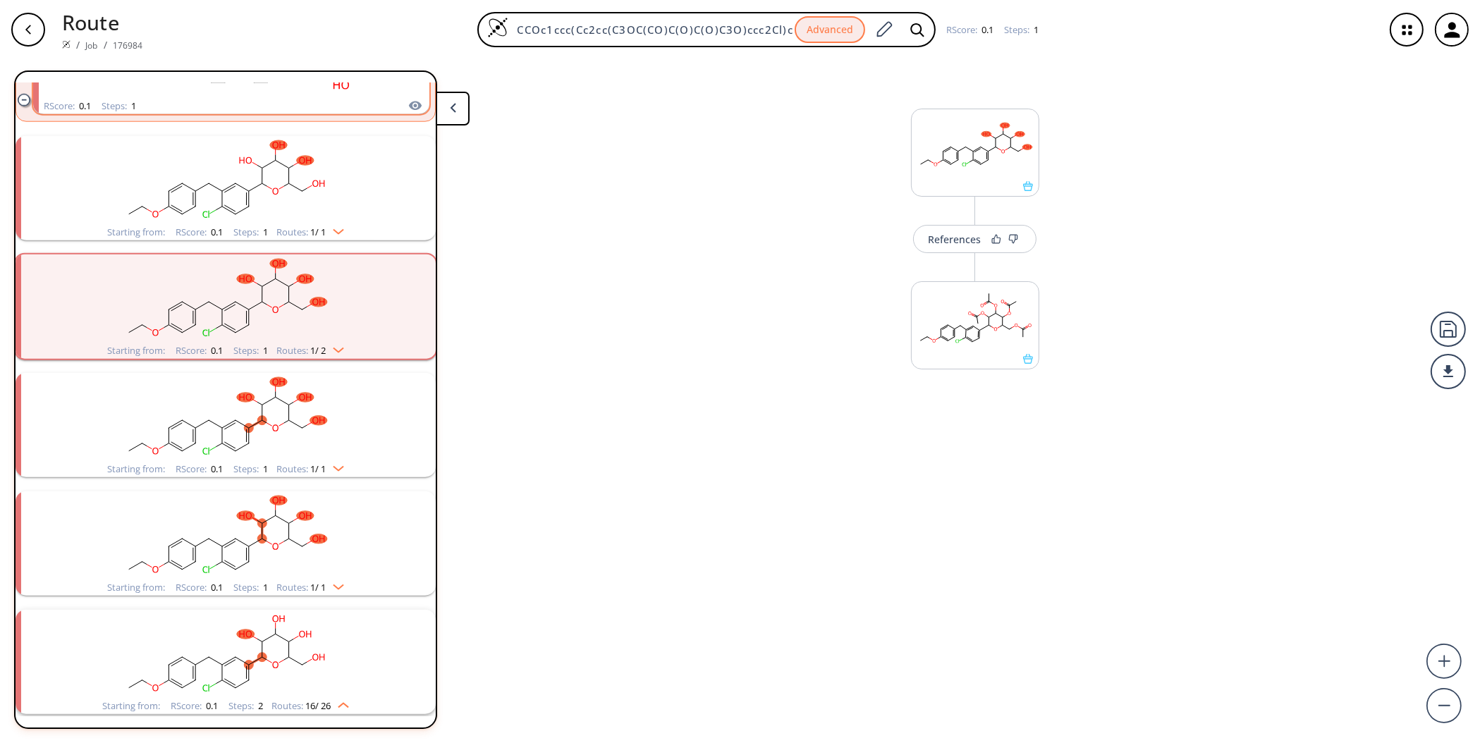
click at [298, 203] on rect "clusters" at bounding box center [225, 180] width 367 height 88
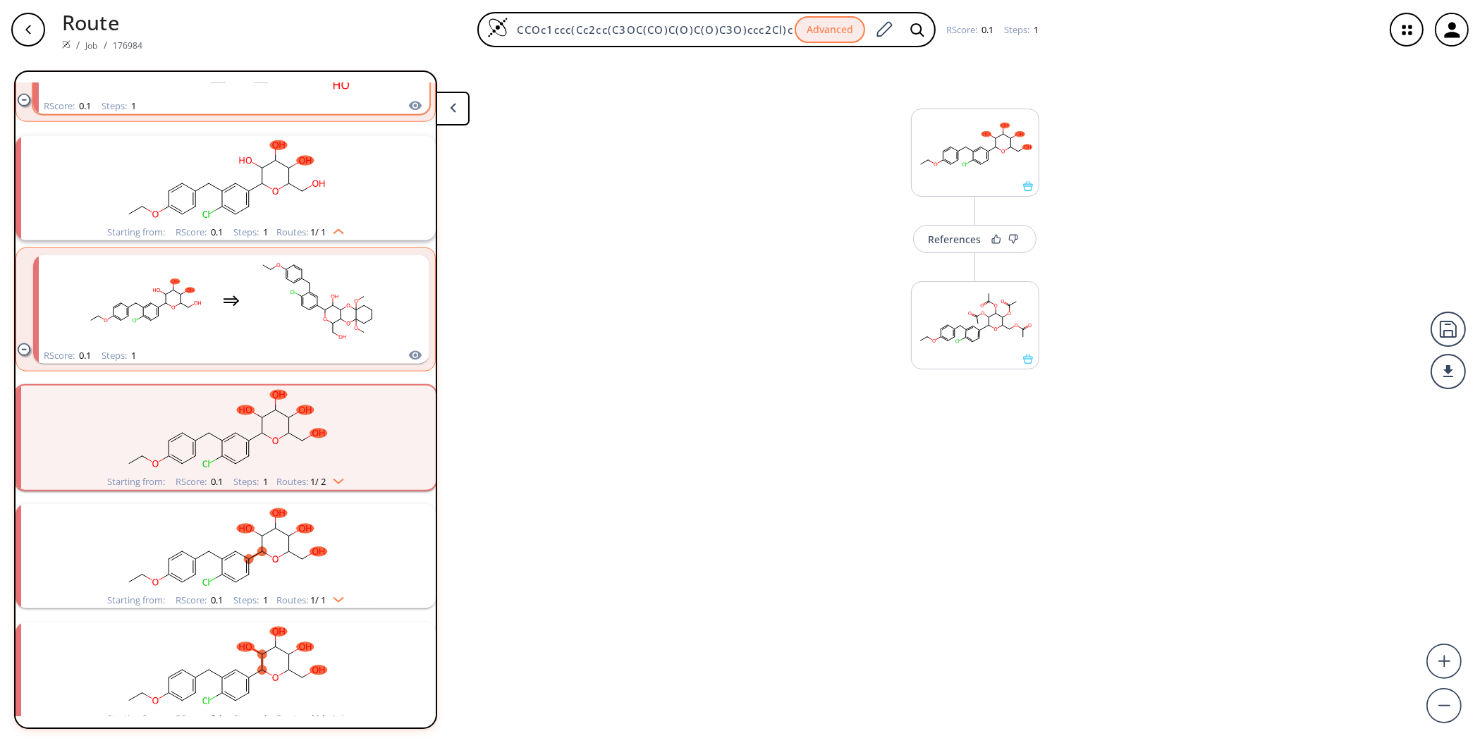
click at [298, 203] on rect "clusters" at bounding box center [225, 180] width 367 height 88
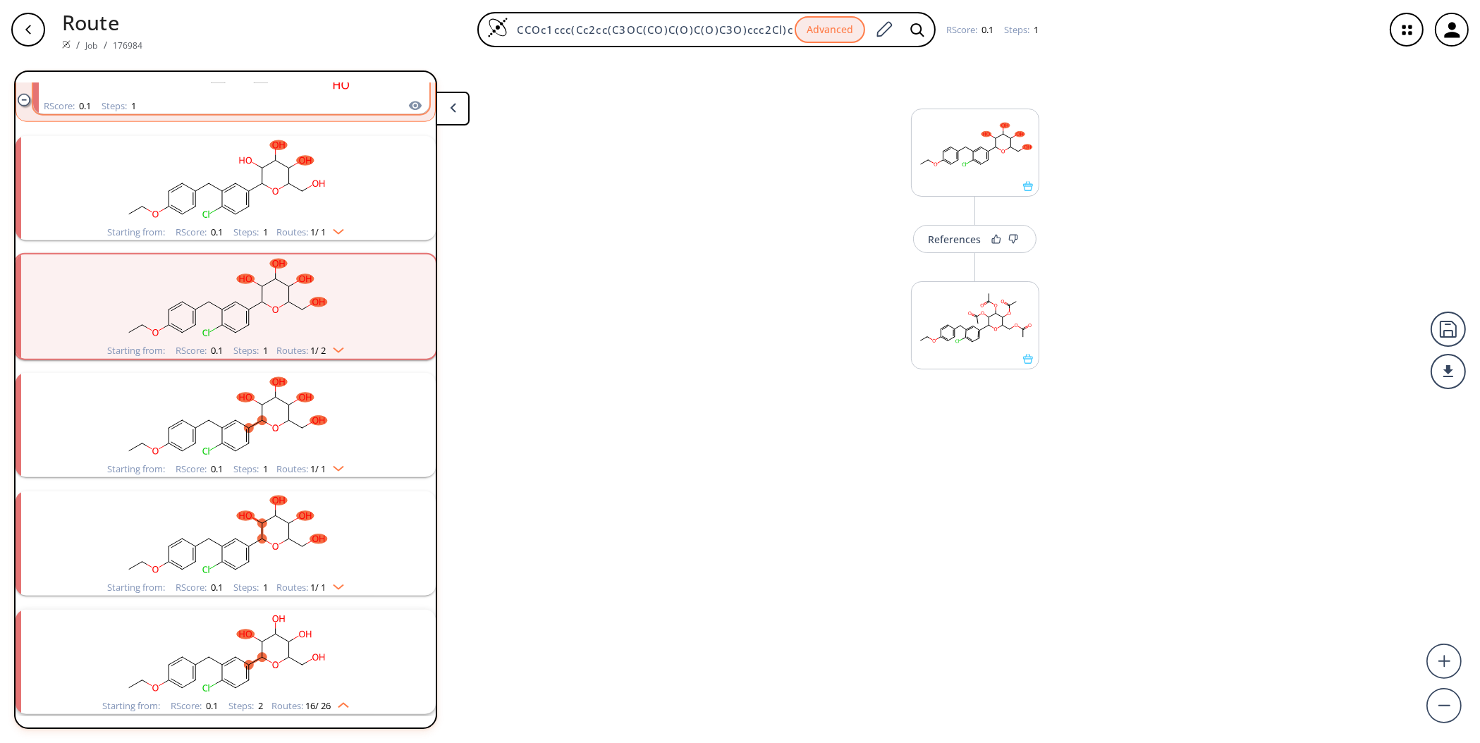
scroll to position [2247, 0]
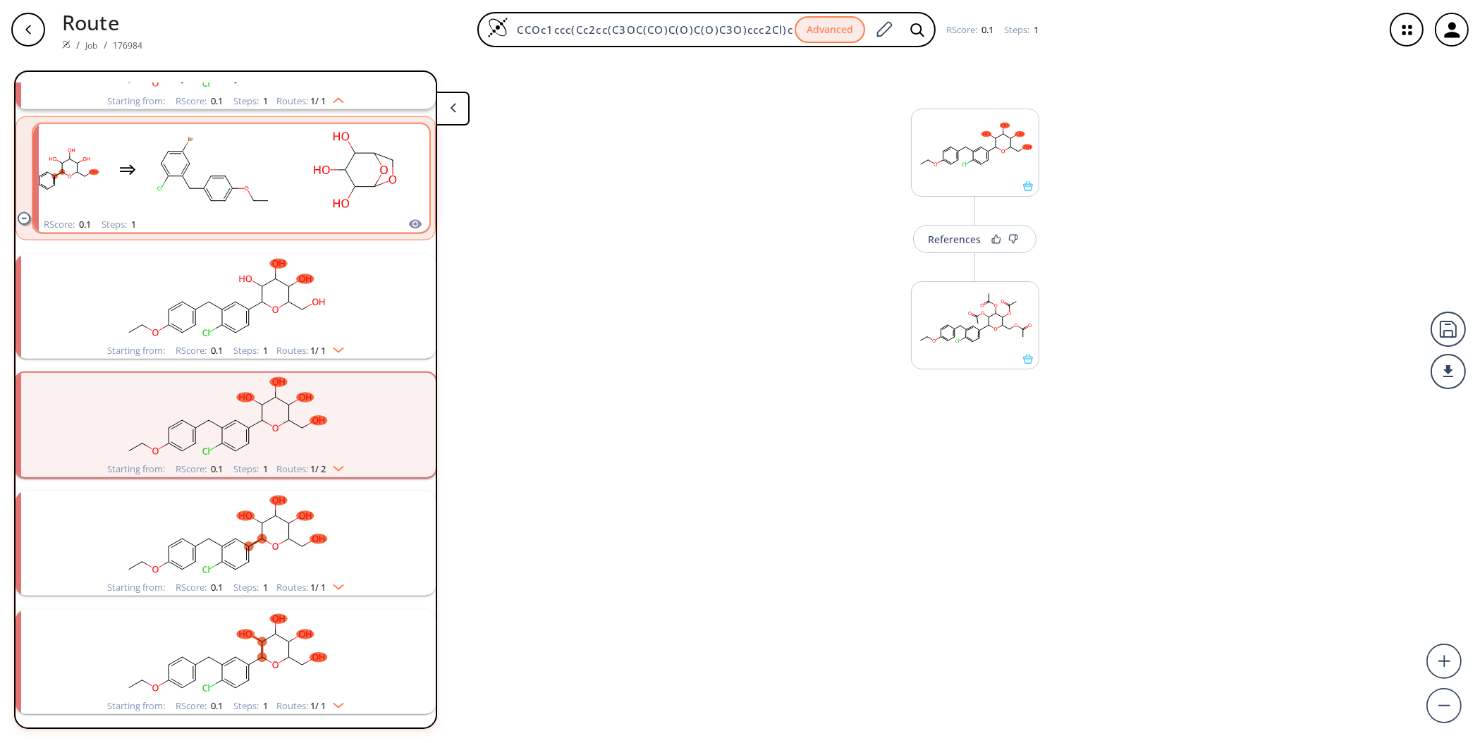
click at [298, 203] on rect "clusters" at bounding box center [354, 170] width 127 height 88
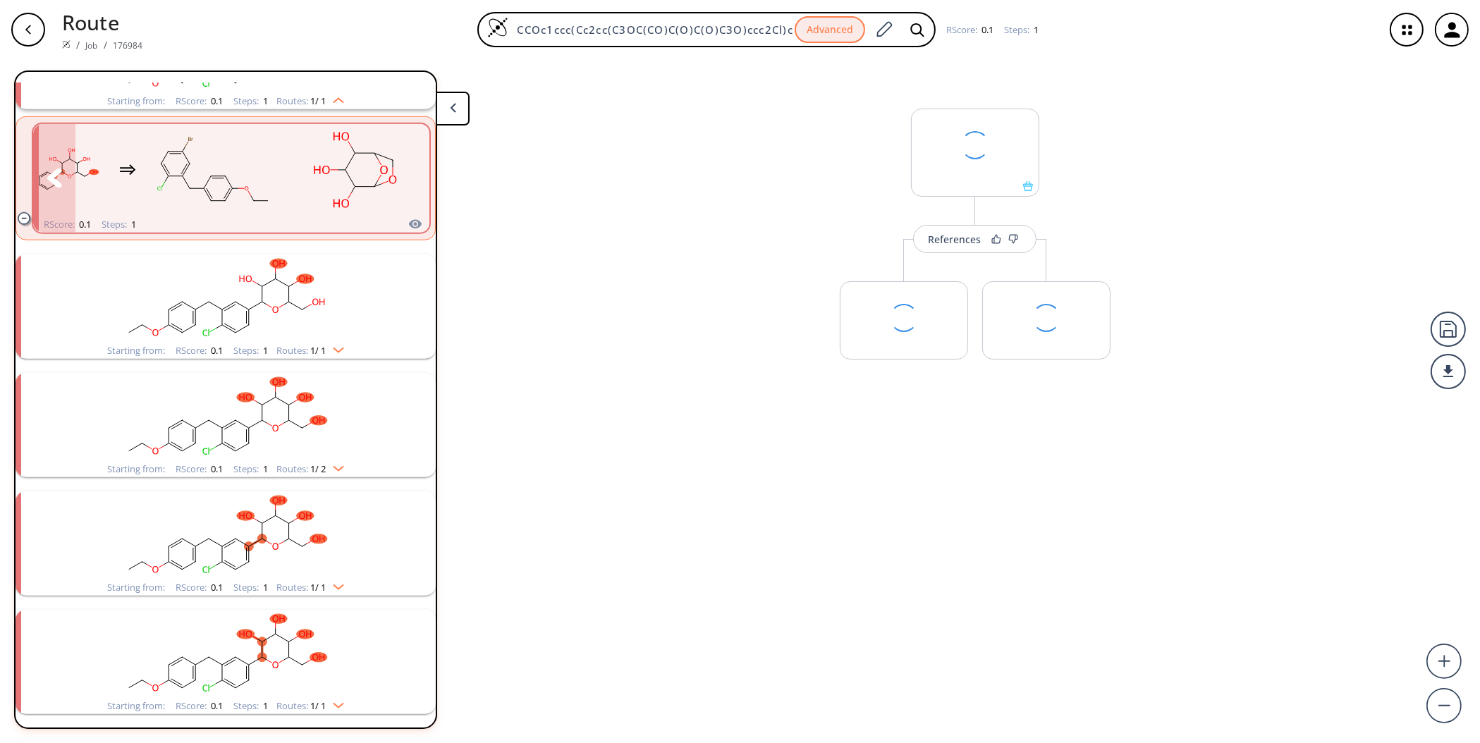
scroll to position [2012, 0]
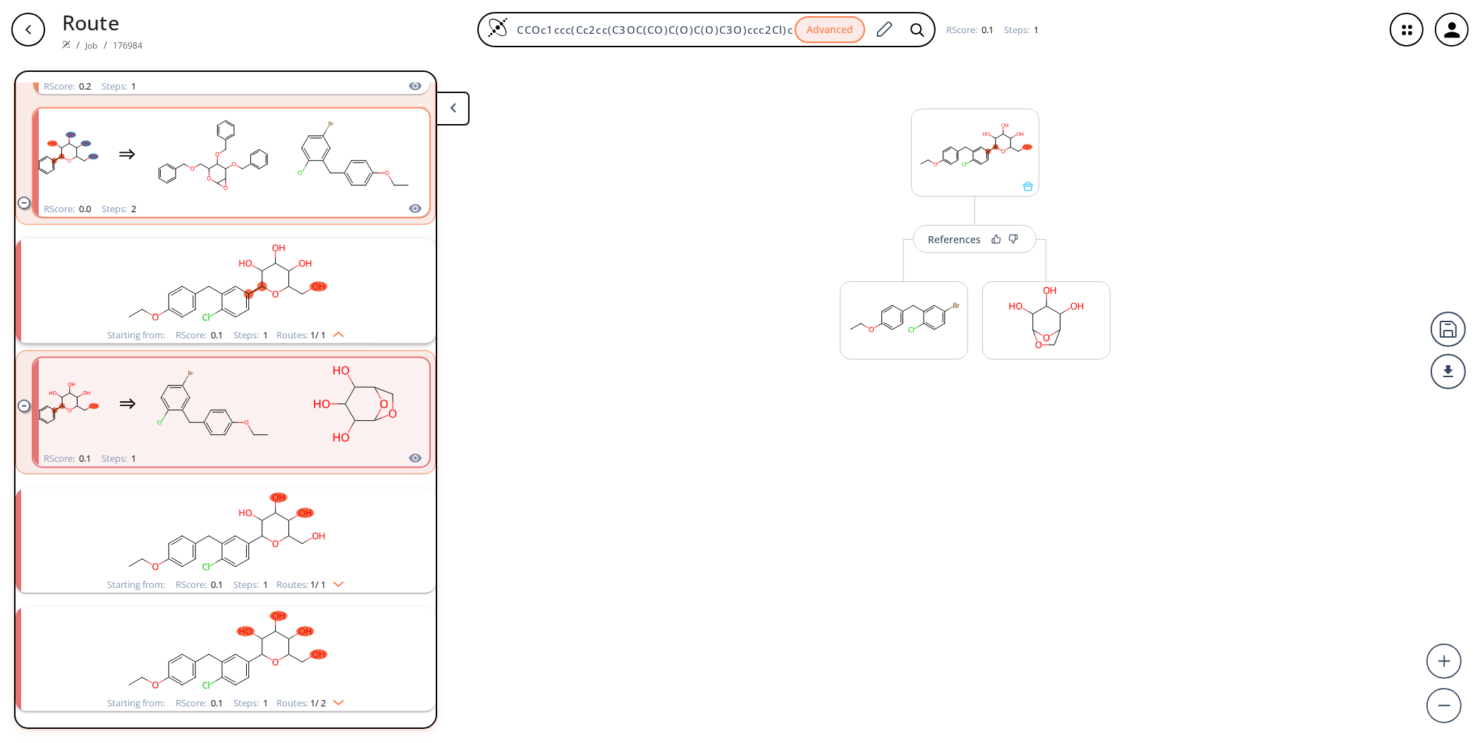
click at [313, 295] on rect "clusters" at bounding box center [225, 283] width 367 height 88
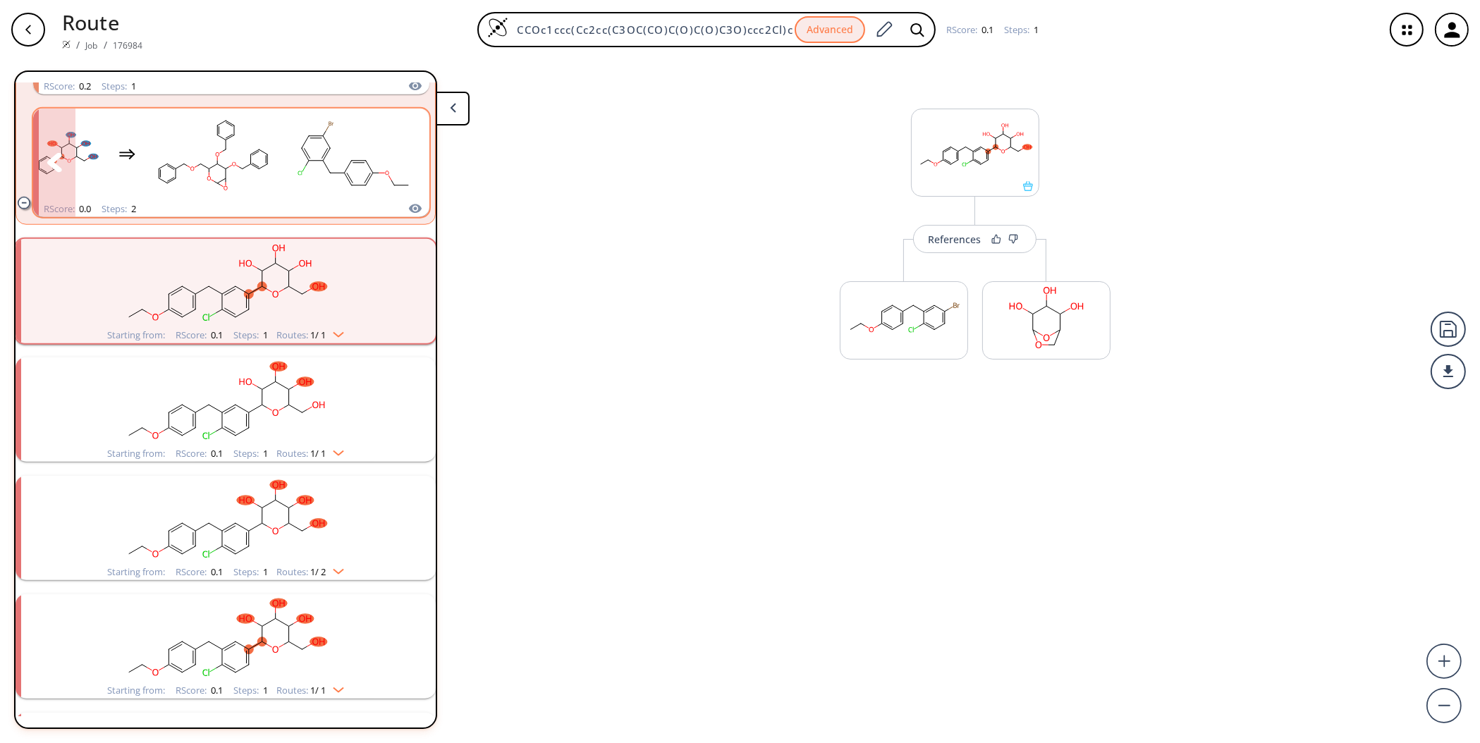
click at [326, 161] on rect "clusters" at bounding box center [354, 155] width 127 height 88
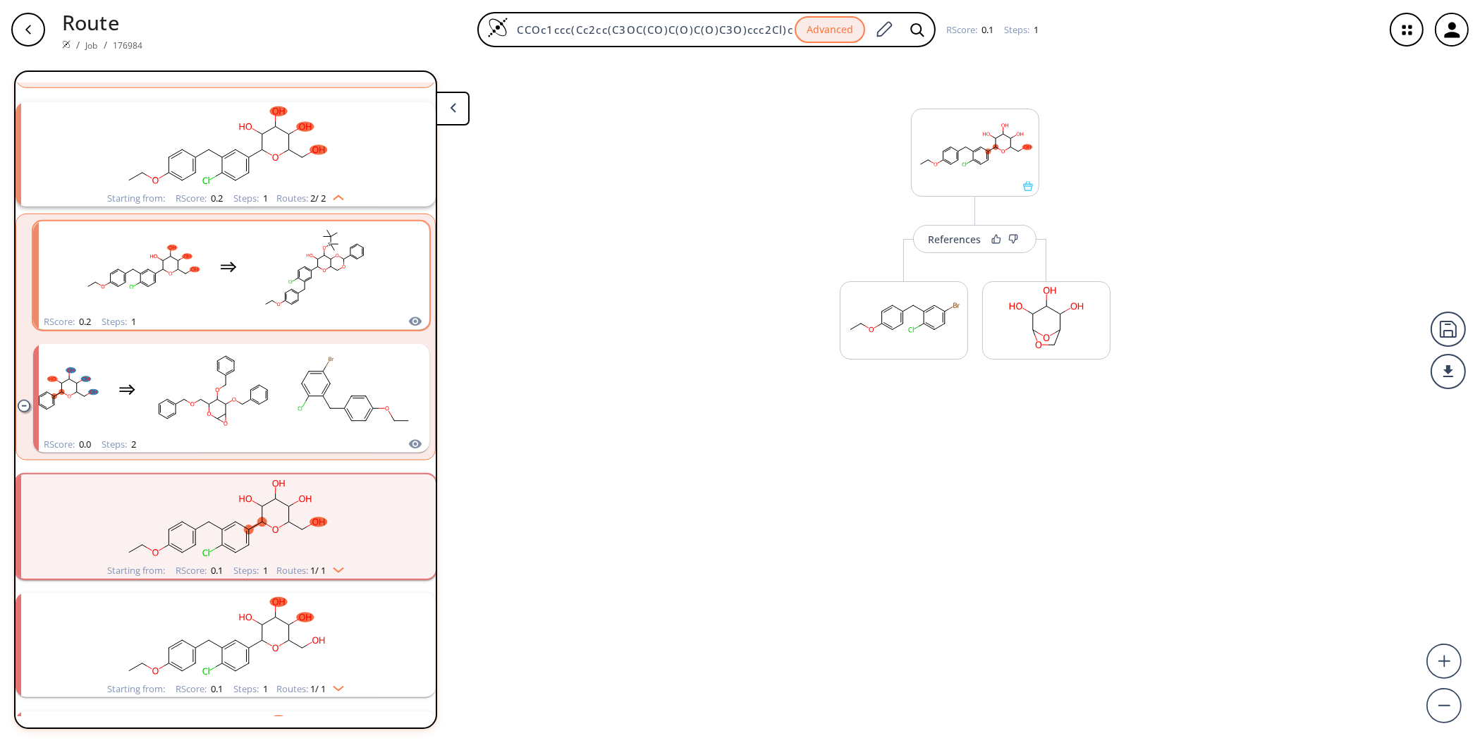
click at [334, 301] on rect "clusters" at bounding box center [314, 268] width 127 height 88
click at [300, 172] on rect "clusters" at bounding box center [225, 146] width 367 height 88
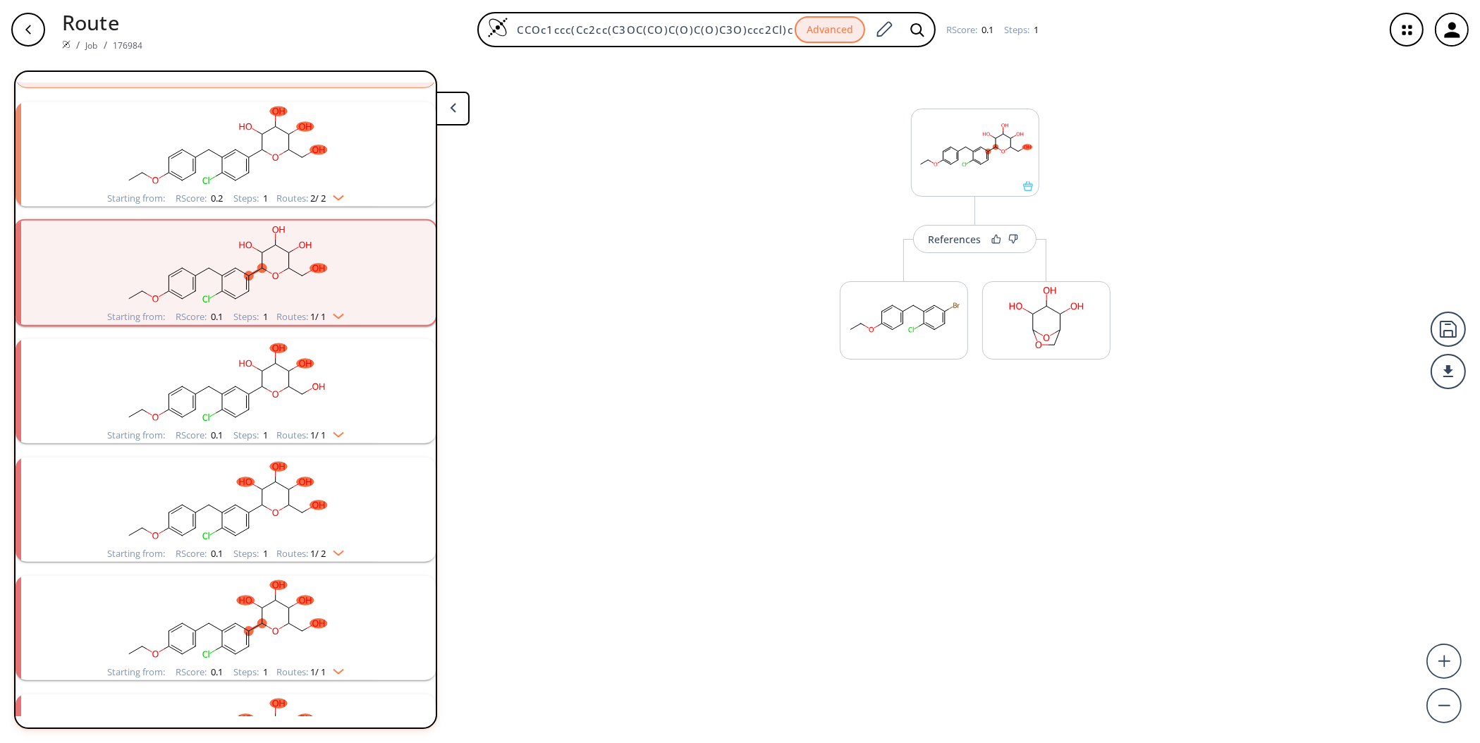
scroll to position [1424, 0]
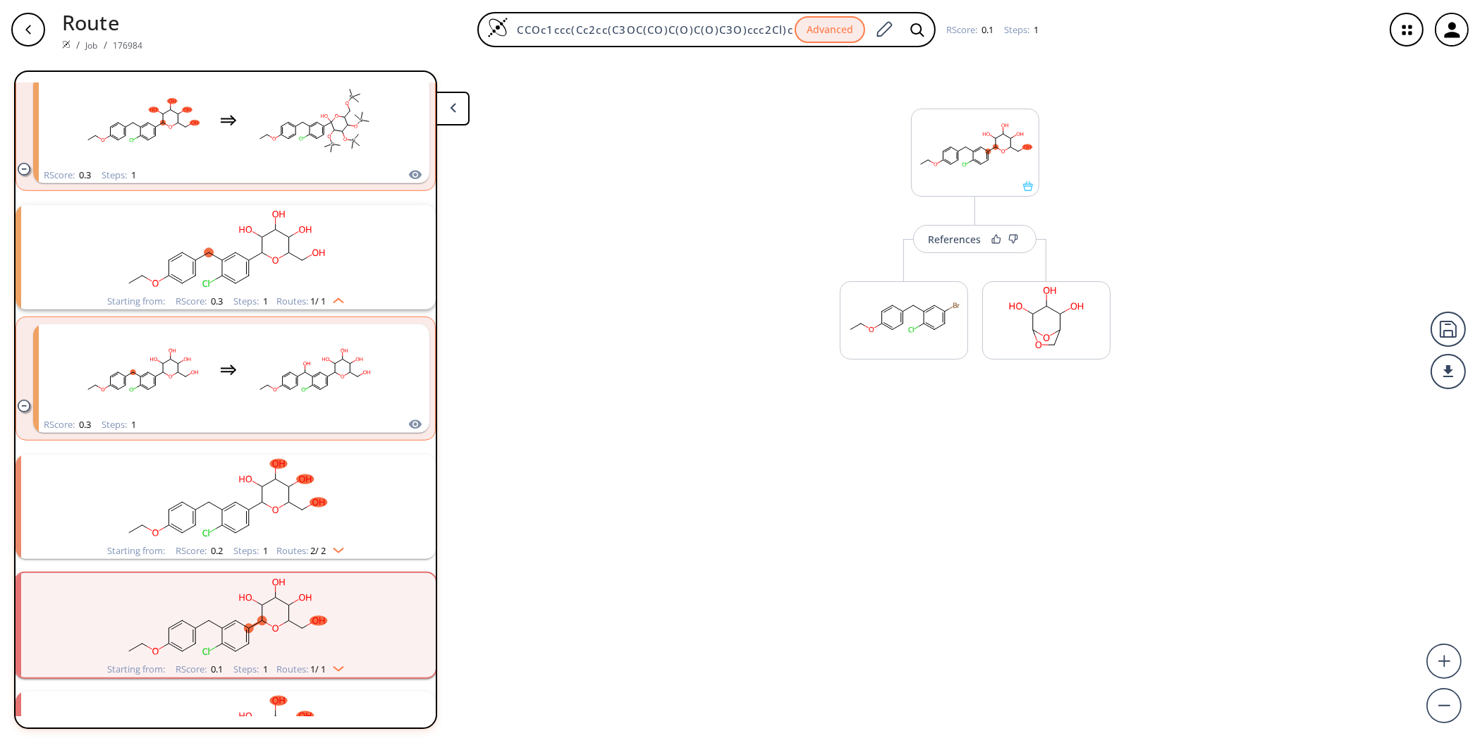
click at [332, 296] on img "clusters" at bounding box center [335, 298] width 18 height 11
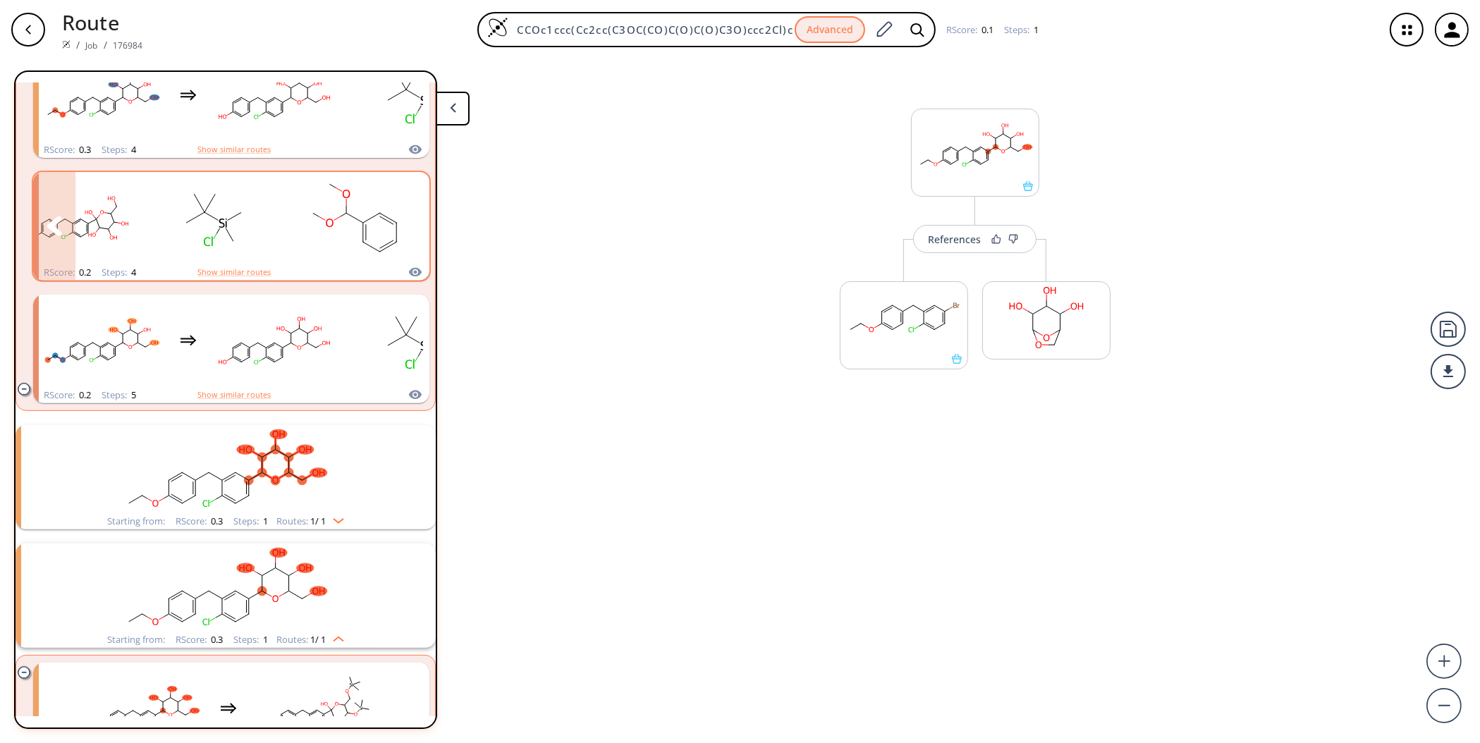
scroll to position [367, 0]
